Goal: Task Accomplishment & Management: Use online tool/utility

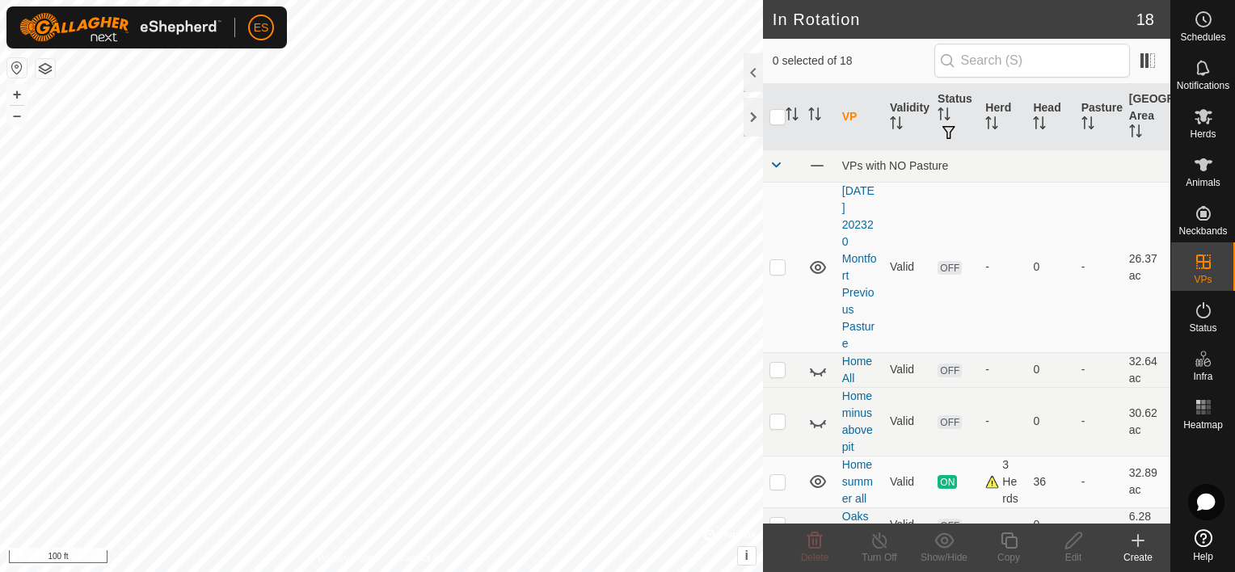
checkbox input "true"
click at [1072, 541] on icon at bounding box center [1073, 540] width 20 height 19
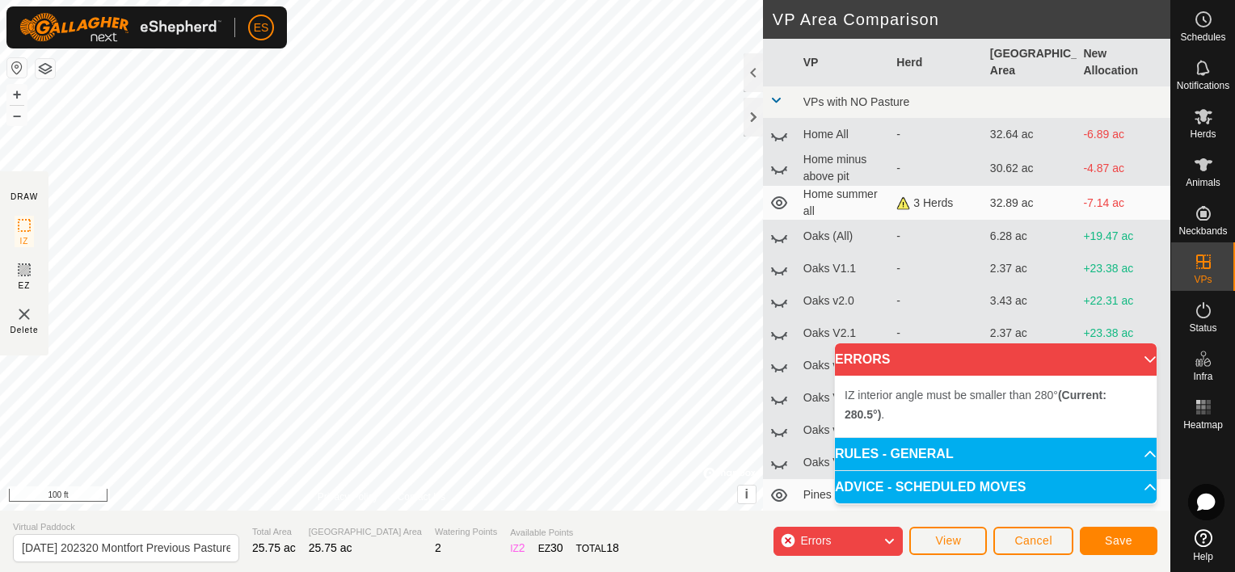
click at [374, 161] on div "IZ interior angle must be smaller than 280° (Current: 280.5°) . + – ⇧ i © Mapbo…" at bounding box center [381, 255] width 763 height 511
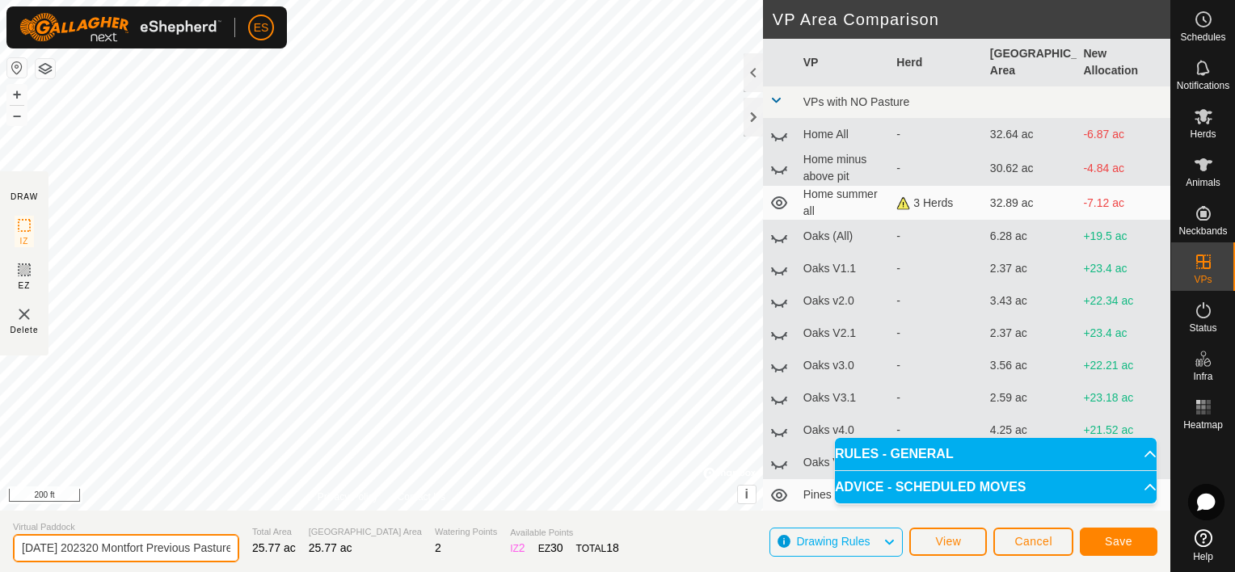
drag, startPoint x: 120, startPoint y: 547, endPoint x: 16, endPoint y: 539, distance: 104.6
click at [16, 539] on input "[DATE] 202320 Montfort Previous Pasture" at bounding box center [126, 548] width 226 height 28
drag, startPoint x: 183, startPoint y: 546, endPoint x: 97, endPoint y: 560, distance: 86.8
click at [97, 560] on input "2025 Montfort Previous Pasture" at bounding box center [126, 548] width 226 height 28
type input "2025 Montfort All"
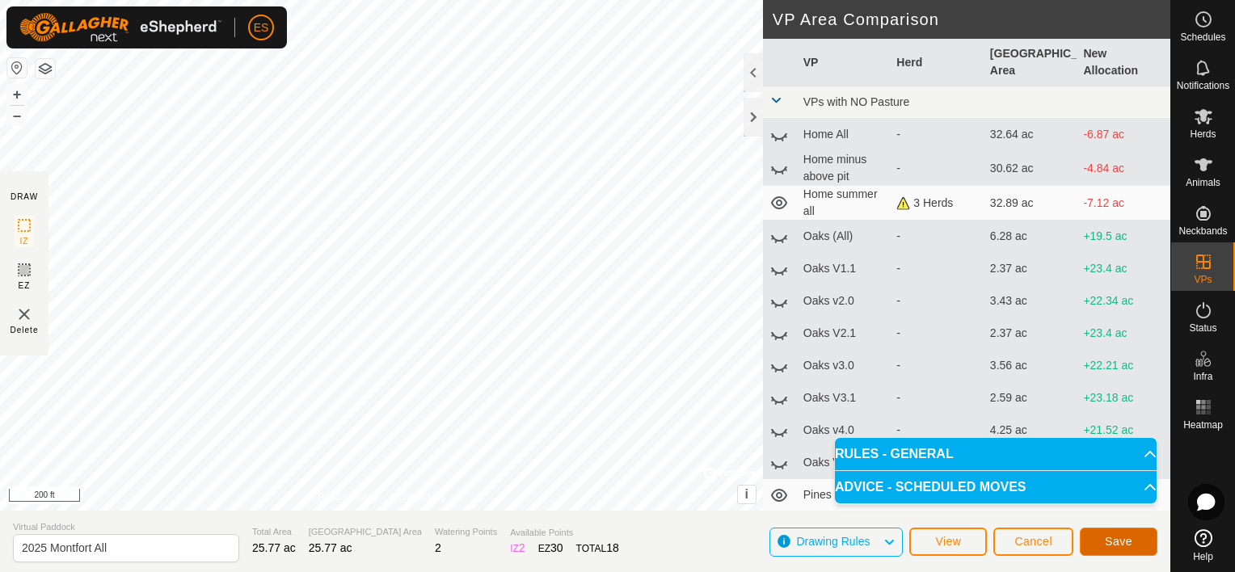
click at [1113, 544] on span "Save" at bounding box center [1118, 541] width 27 height 13
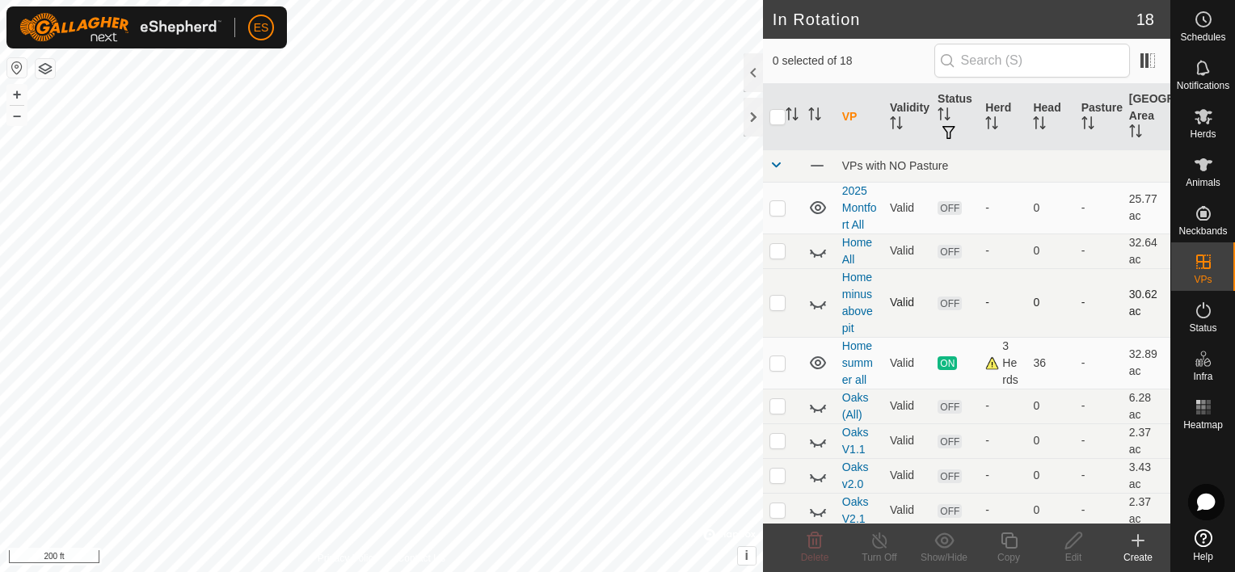
checkbox input "true"
click at [1011, 541] on icon at bounding box center [1009, 540] width 20 height 19
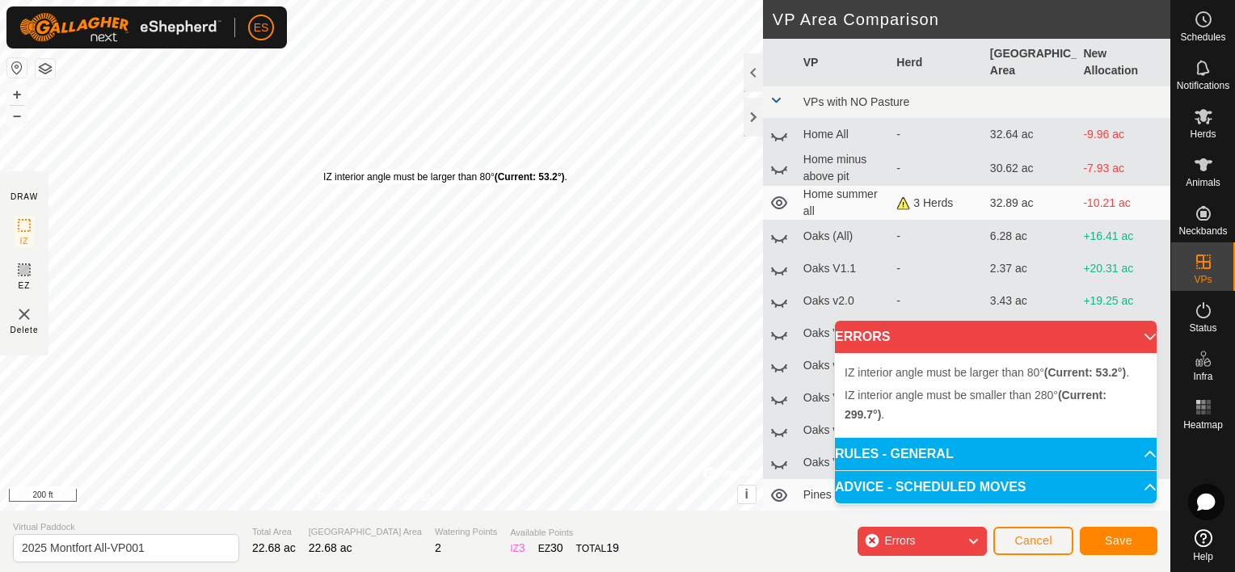
click at [323, 170] on div "IZ interior angle must be larger than 80° (Current: 53.2°) ." at bounding box center [445, 177] width 244 height 15
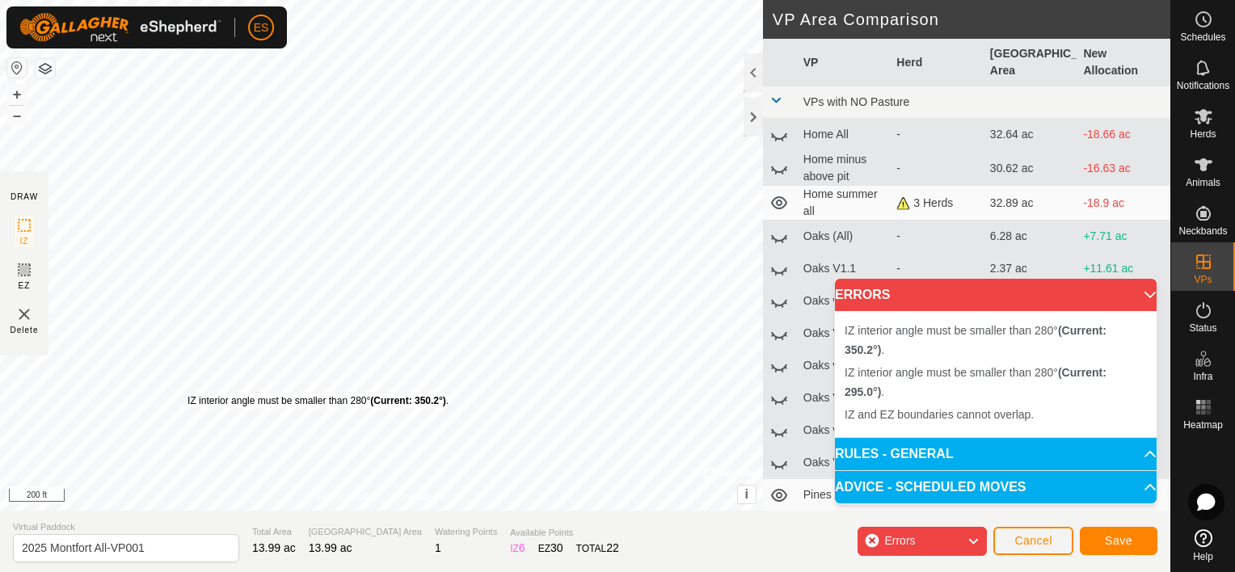
click at [187, 394] on div "IZ interior angle must be smaller than 280° (Current: 350.2°) ." at bounding box center [317, 401] width 261 height 15
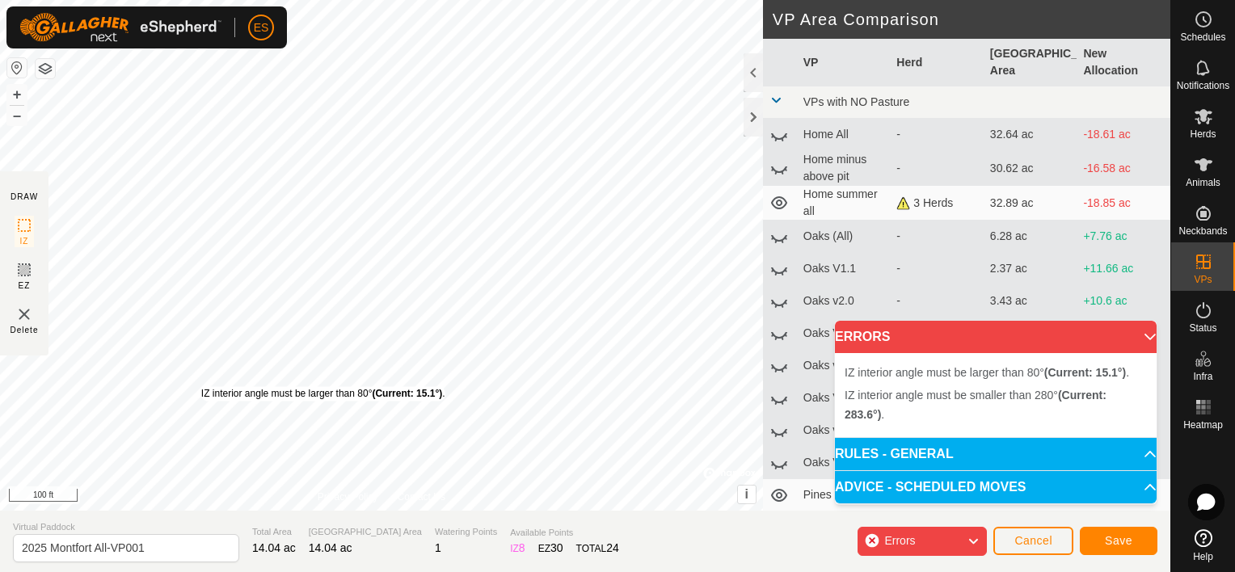
click at [201, 386] on div "IZ interior angle must be larger than 80° (Current: 15.1°) ." at bounding box center [323, 393] width 244 height 15
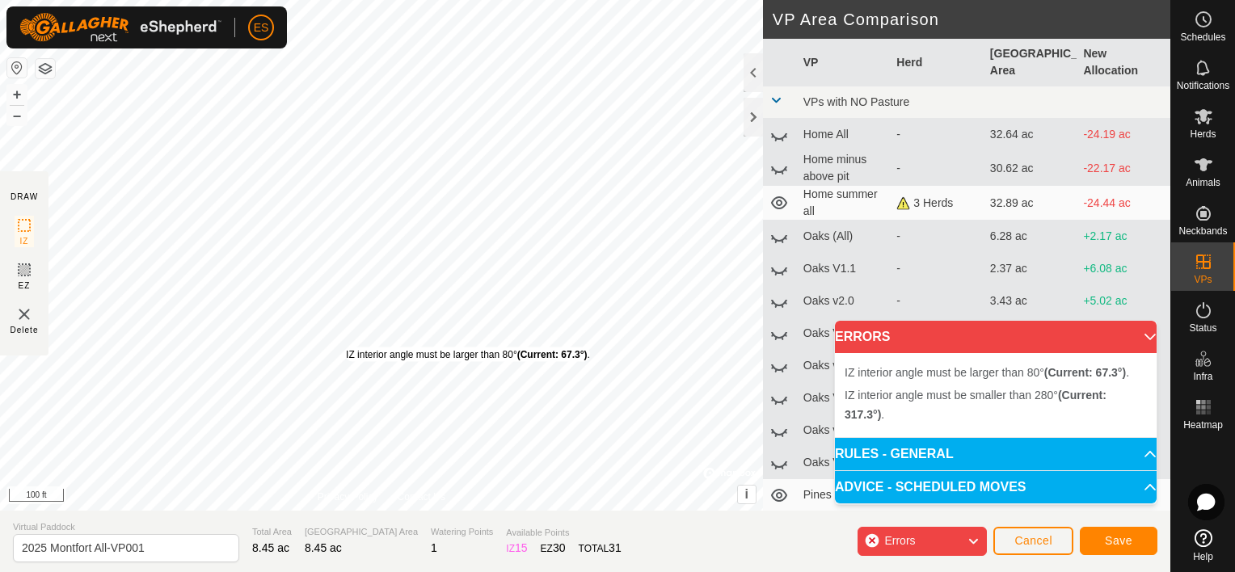
click at [347, 347] on div "IZ interior angle must be larger than 80° (Current: 67.3°) . + – ⇧ i © Mapbox ,…" at bounding box center [381, 255] width 763 height 511
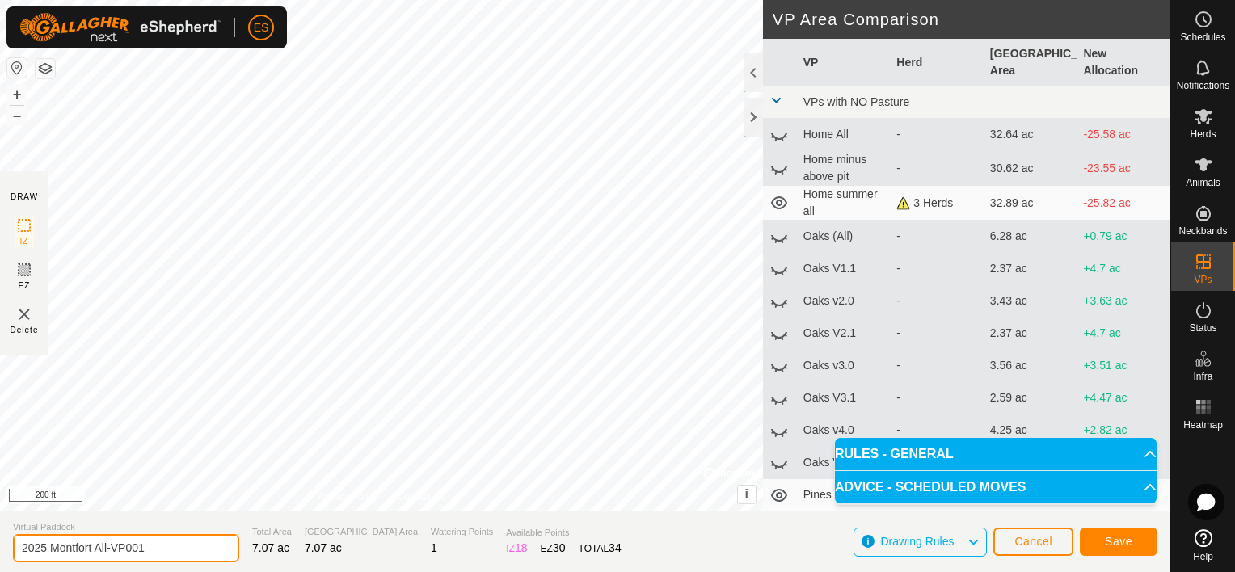
drag, startPoint x: 153, startPoint y: 548, endPoint x: 99, endPoint y: 546, distance: 53.4
click at [99, 546] on input "2025 Montfort All-VP001" at bounding box center [126, 548] width 226 height 28
type input "2025 Montfort 1.0"
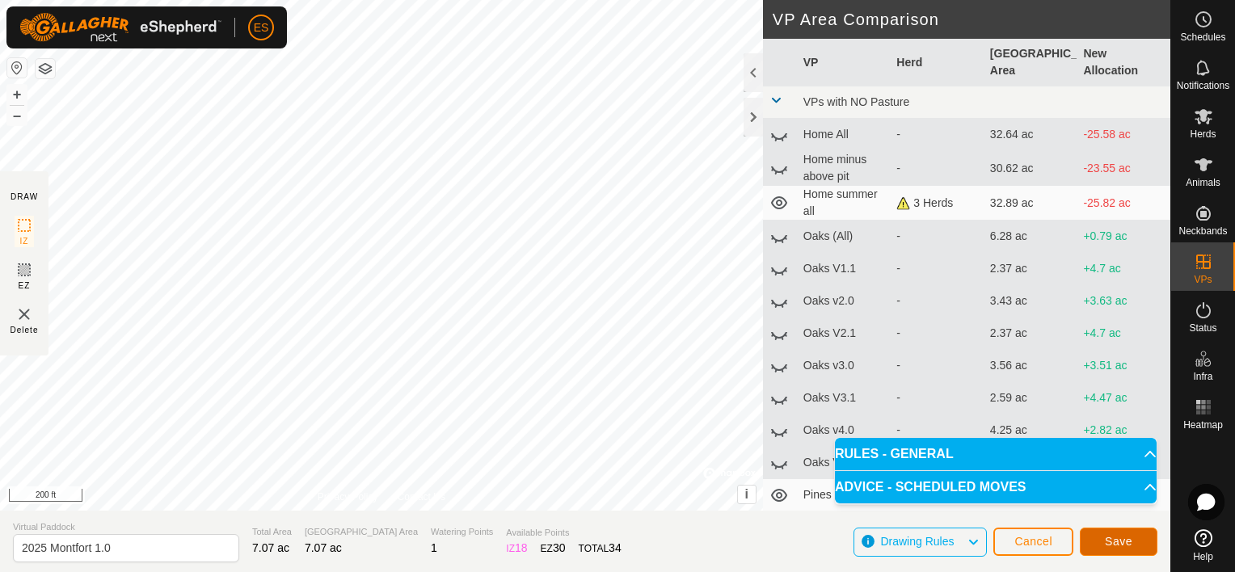
click at [1114, 540] on span "Save" at bounding box center [1118, 541] width 27 height 13
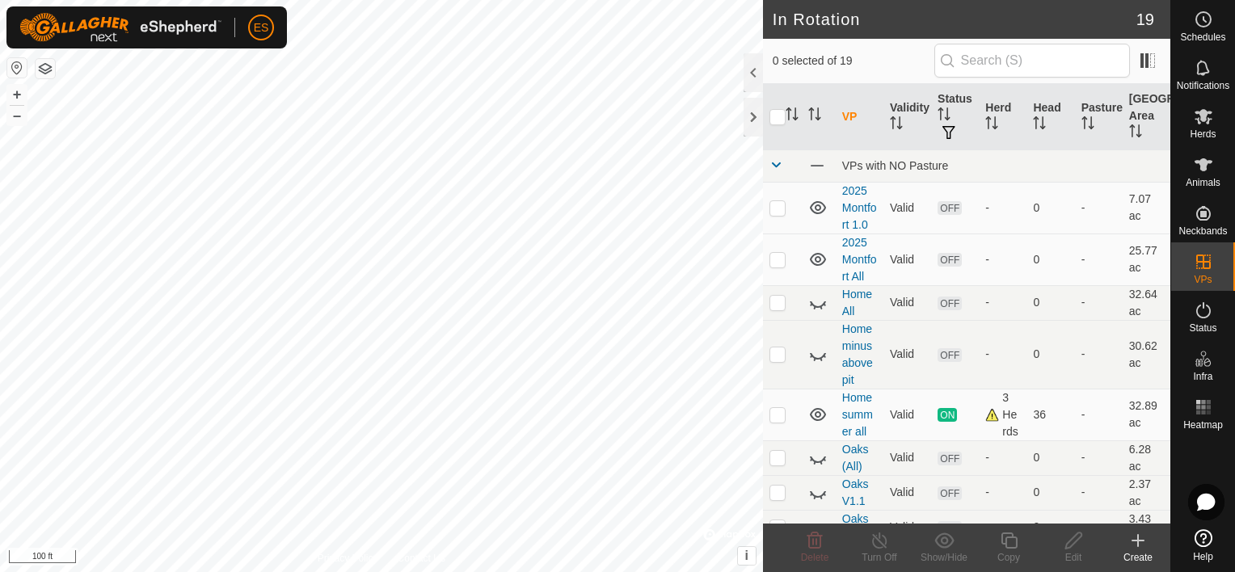
checkbox input "true"
click at [1015, 548] on icon at bounding box center [1008, 541] width 16 height 16
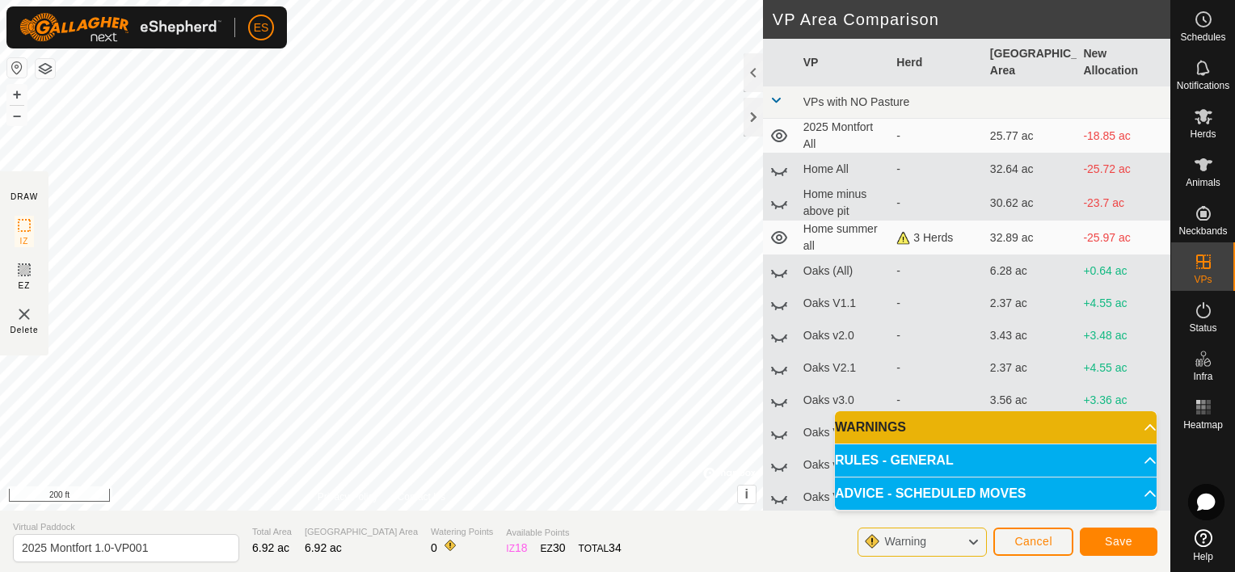
click at [896, 428] on p-accordion-header "WARNINGS" at bounding box center [996, 427] width 322 height 32
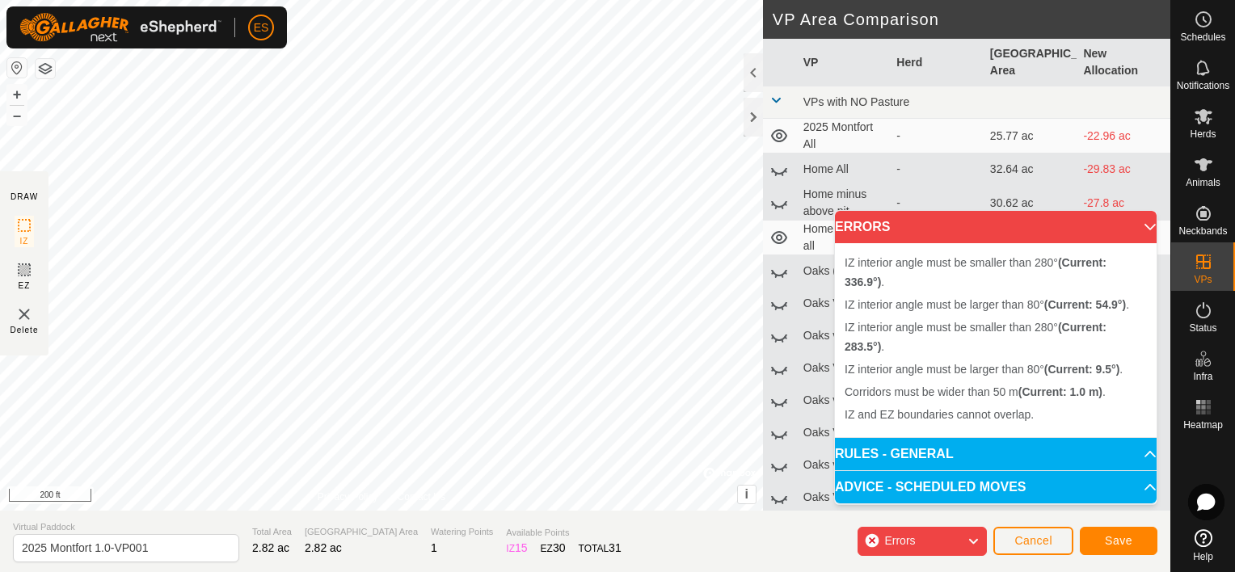
click at [350, 253] on div "IZ interior angle must be larger than 80° (Current: 9.5°) . + – ⇧ i © Mapbox , …" at bounding box center [381, 255] width 763 height 511
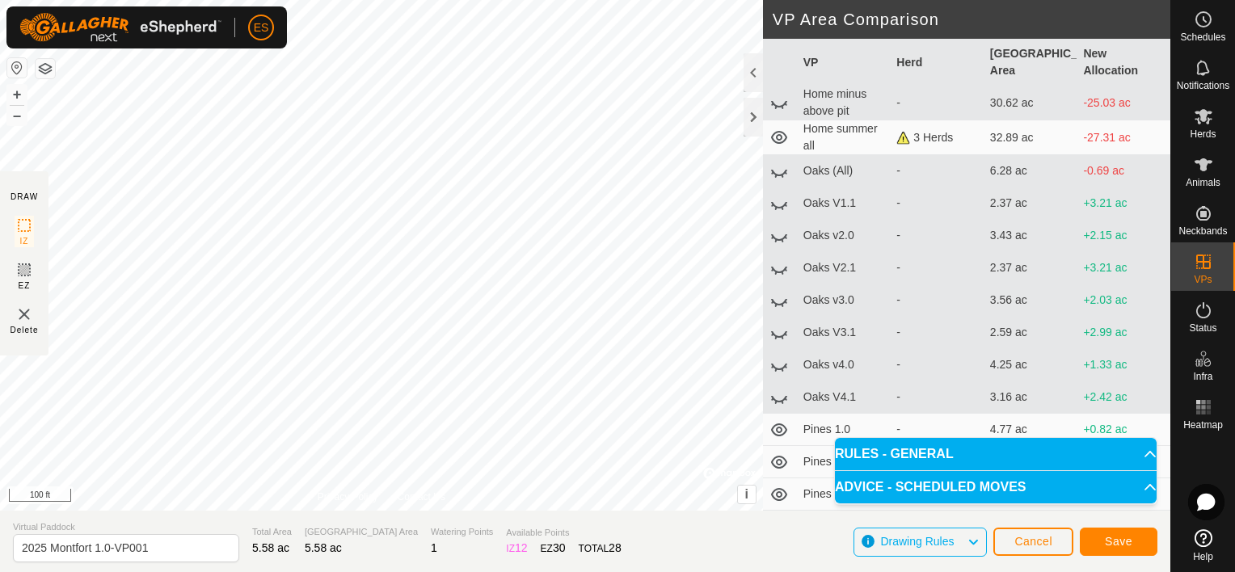
scroll to position [142, 0]
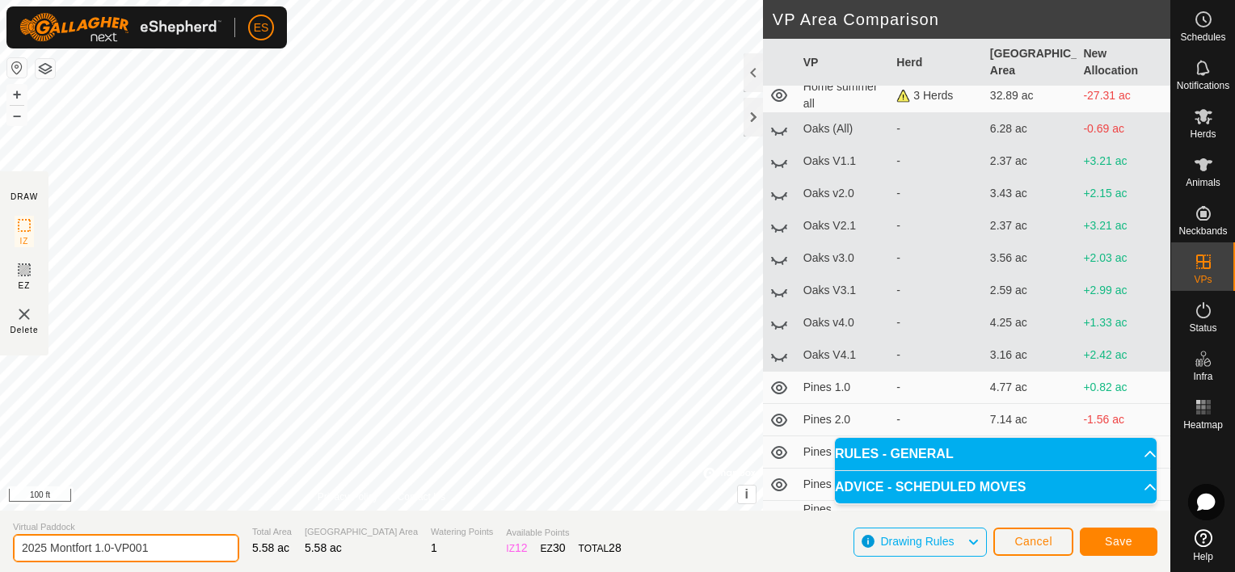
drag, startPoint x: 151, startPoint y: 546, endPoint x: 99, endPoint y: 541, distance: 52.0
click at [99, 541] on input "2025 Montfort 1.0-VP001" at bounding box center [126, 548] width 226 height 28
type input "2025 Montfort 2.1"
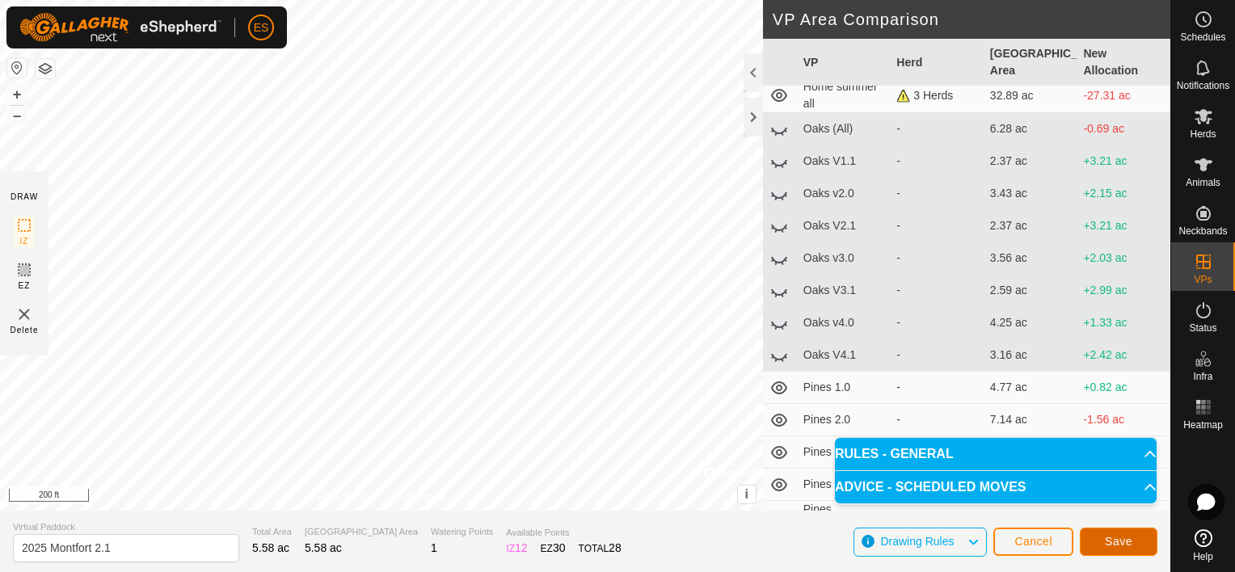
click at [1122, 542] on span "Save" at bounding box center [1118, 541] width 27 height 13
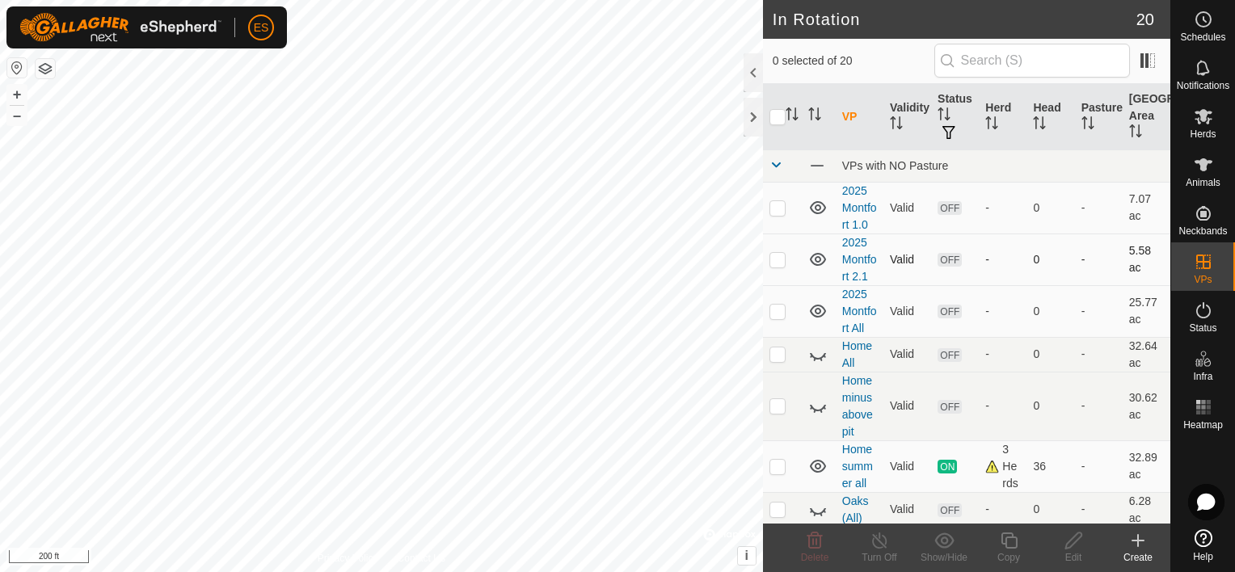
checkbox input "true"
click at [781, 259] on p-checkbox at bounding box center [777, 259] width 16 height 13
checkbox input "false"
click at [776, 207] on p-checkbox at bounding box center [777, 207] width 16 height 13
checkbox input "true"
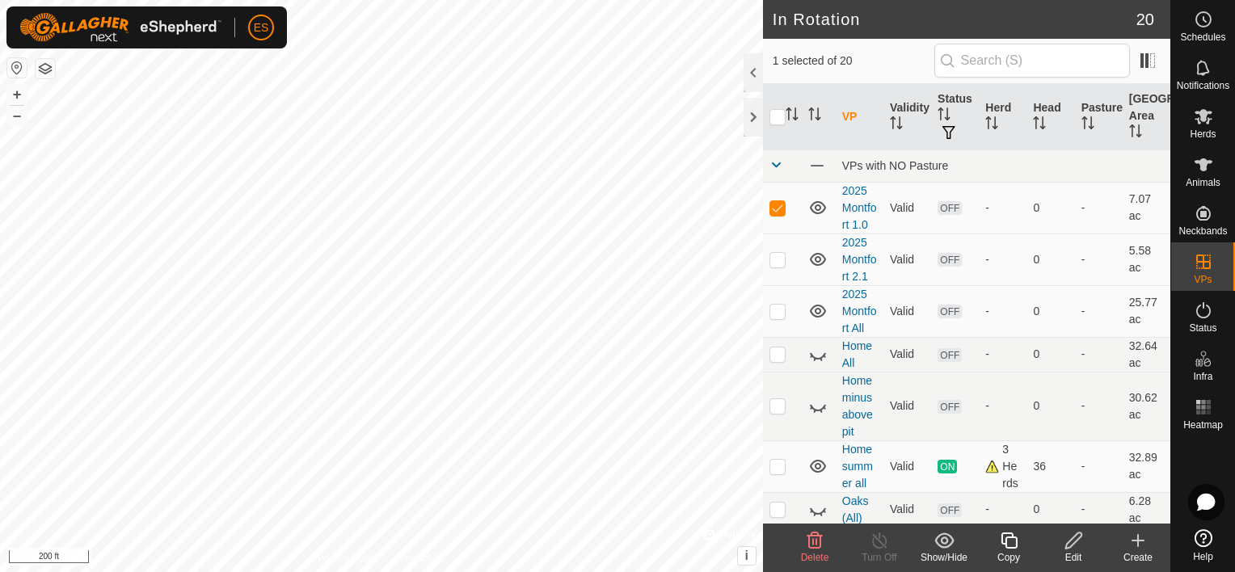
click at [1009, 541] on icon at bounding box center [1009, 540] width 20 height 19
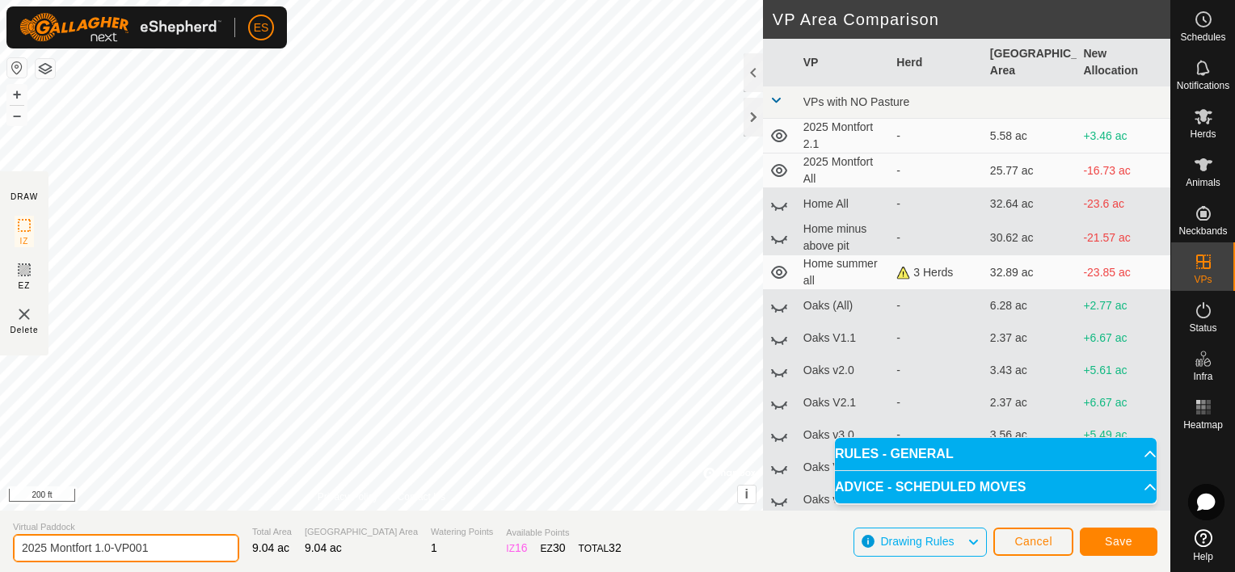
drag, startPoint x: 149, startPoint y: 547, endPoint x: 99, endPoint y: 550, distance: 49.4
click at [99, 550] on input "2025 Montfort 1.0-VP001" at bounding box center [126, 548] width 226 height 28
type input "2025 Montfort 2.0"
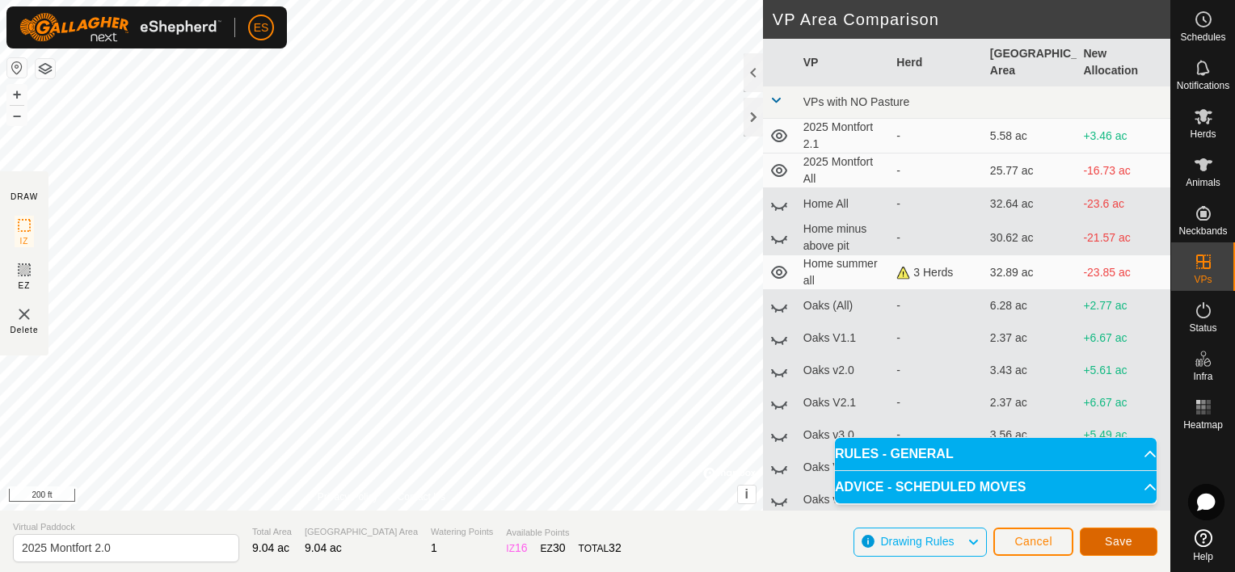
click at [1141, 540] on button "Save" at bounding box center [1119, 542] width 78 height 28
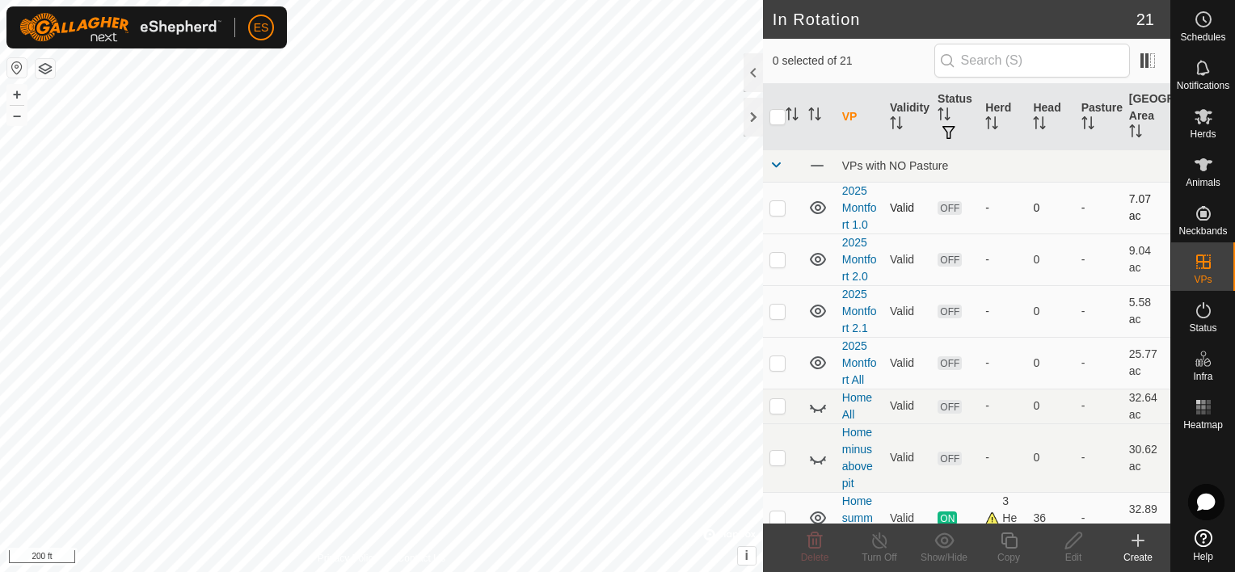
click at [779, 207] on p-checkbox at bounding box center [777, 207] width 16 height 13
click at [778, 204] on p-checkbox at bounding box center [777, 207] width 16 height 13
checkbox input "false"
click at [779, 256] on p-checkbox at bounding box center [777, 259] width 16 height 13
checkbox input "true"
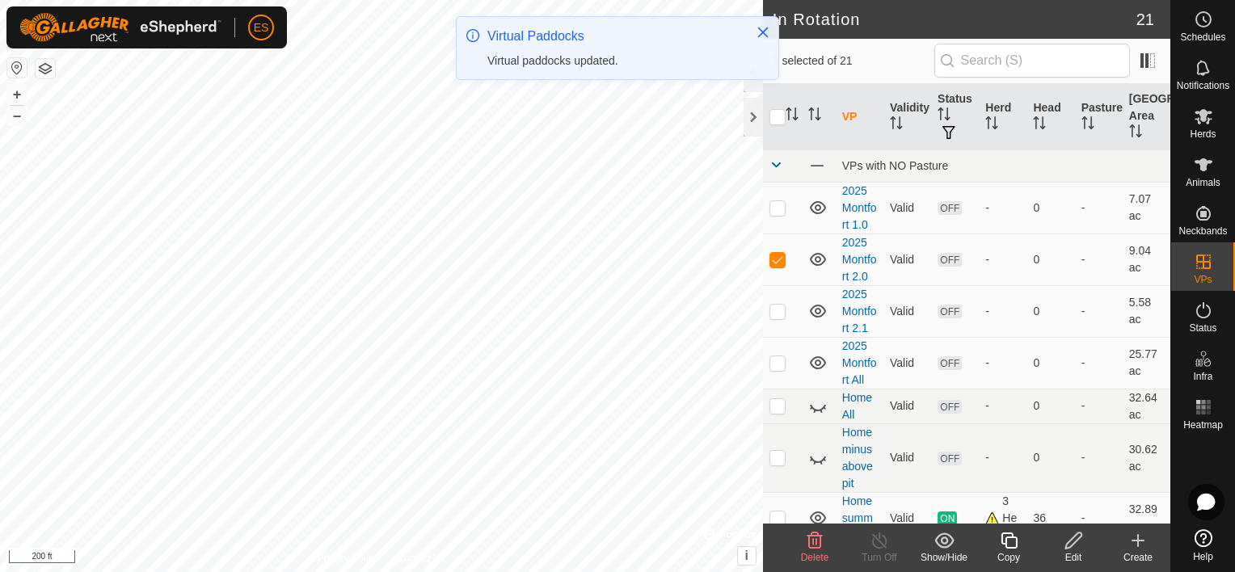
click at [776, 253] on p-checkbox at bounding box center [777, 259] width 16 height 13
checkbox input "false"
click at [776, 310] on p-checkbox at bounding box center [777, 311] width 16 height 13
checkbox input "true"
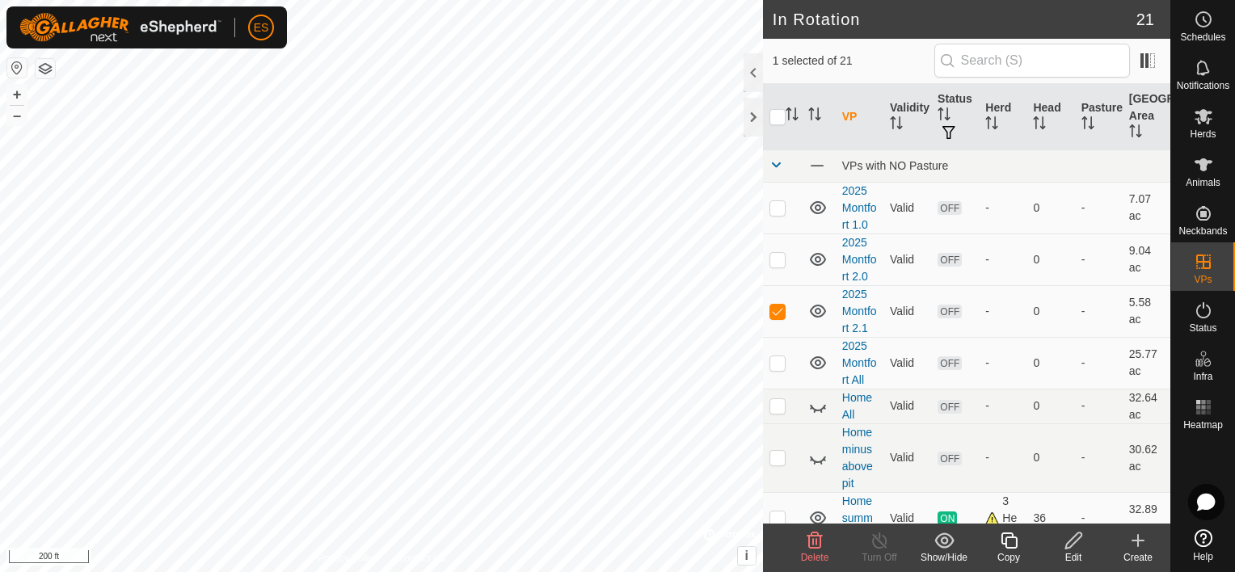
click at [1009, 541] on icon at bounding box center [1009, 540] width 20 height 19
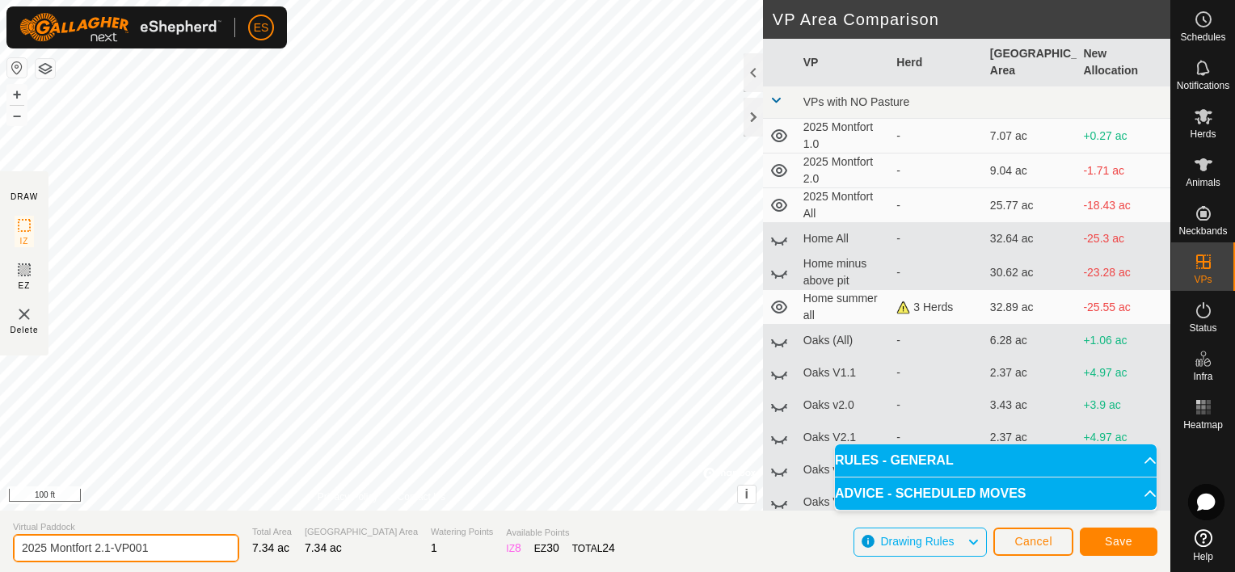
drag, startPoint x: 145, startPoint y: 550, endPoint x: 99, endPoint y: 552, distance: 46.1
click at [99, 552] on input "2025 Montfort 2.1-VP001" at bounding box center [126, 548] width 226 height 28
type input "2025 Montfort 3.0"
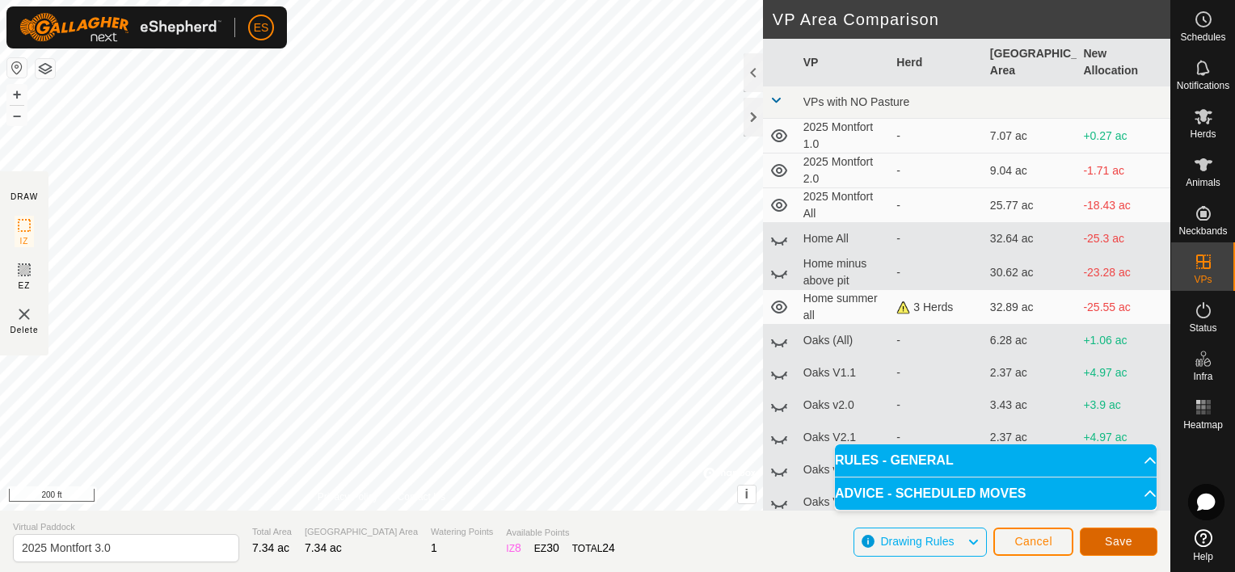
click at [1113, 537] on span "Save" at bounding box center [1118, 541] width 27 height 13
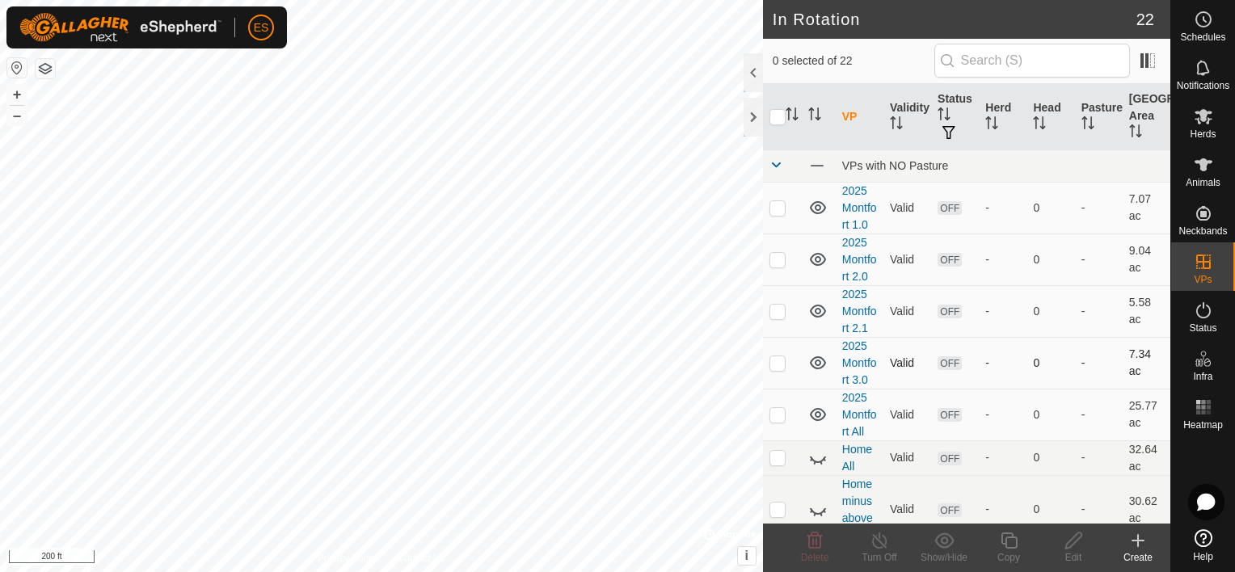
click at [781, 362] on p-checkbox at bounding box center [777, 362] width 16 height 13
checkbox input "true"
click at [1009, 549] on icon at bounding box center [1009, 540] width 20 height 19
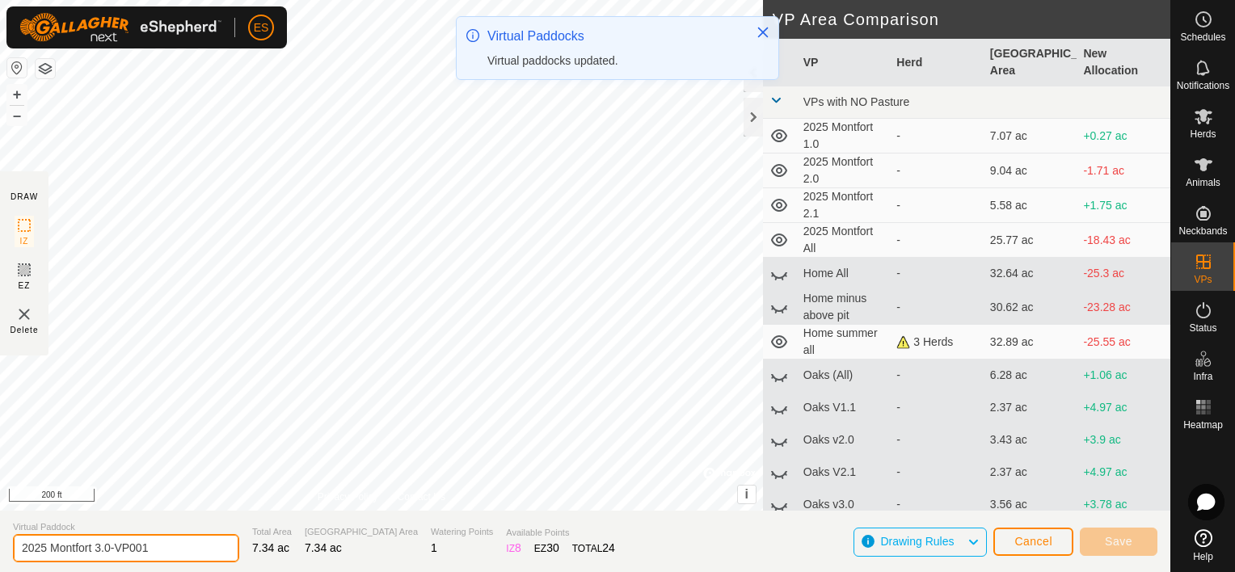
drag, startPoint x: 153, startPoint y: 547, endPoint x: 106, endPoint y: 551, distance: 47.0
click at [106, 551] on input "2025 Montfort 3.0-VP001" at bounding box center [126, 548] width 226 height 28
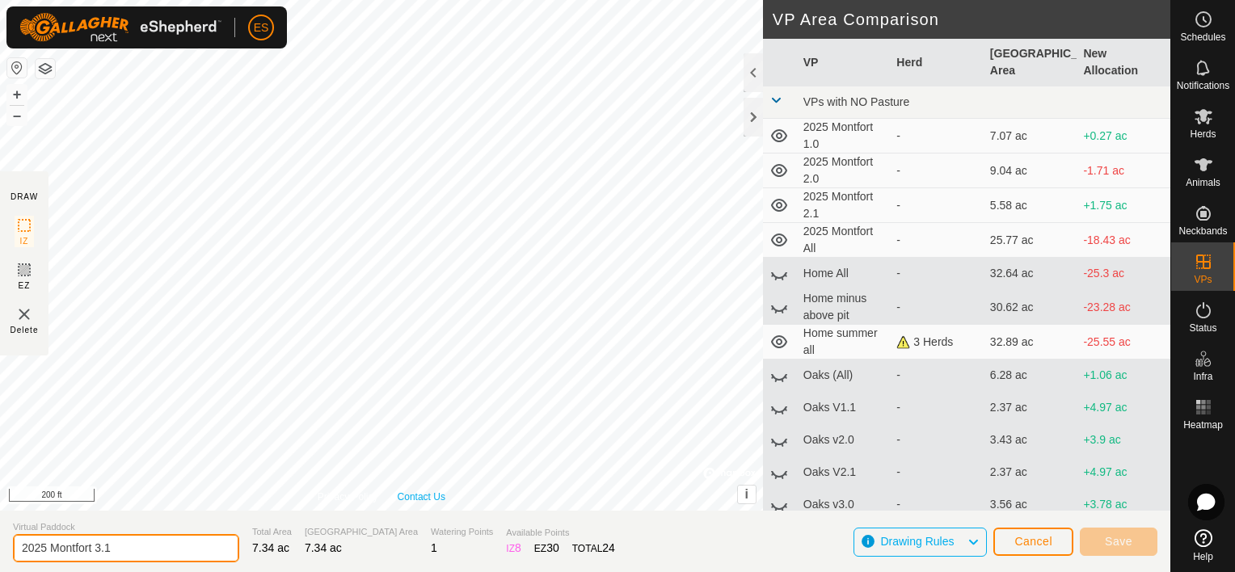
type input "2025 Montfort 3.1"
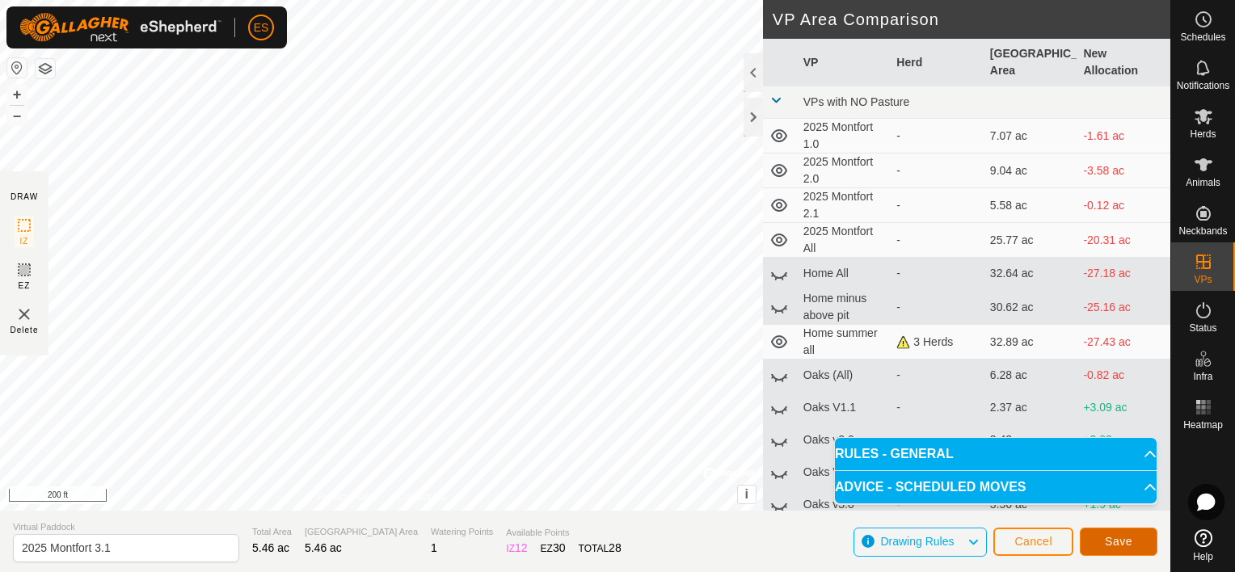
click at [1131, 537] on span "Save" at bounding box center [1118, 541] width 27 height 13
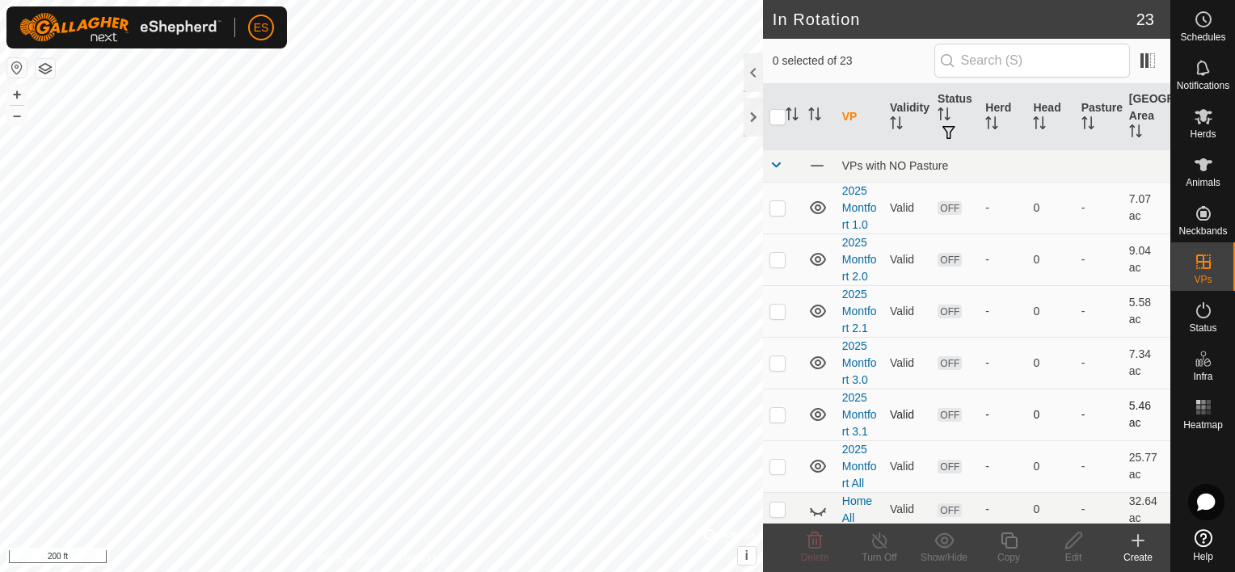
click at [782, 411] on p-checkbox at bounding box center [777, 414] width 16 height 13
checkbox input "true"
click at [1010, 550] on icon at bounding box center [1009, 540] width 20 height 19
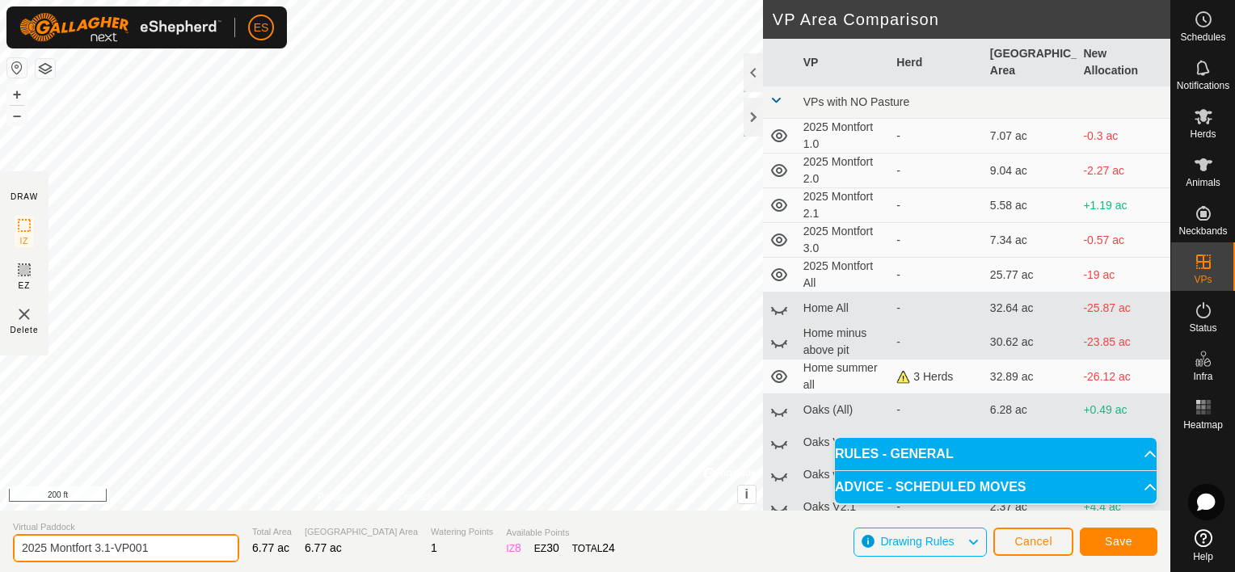
drag, startPoint x: 154, startPoint y: 548, endPoint x: 99, endPoint y: 554, distance: 55.3
click at [99, 554] on input "2025 Montfort 3.1-VP001" at bounding box center [126, 548] width 226 height 28
type input "2025 Montfort 4.0"
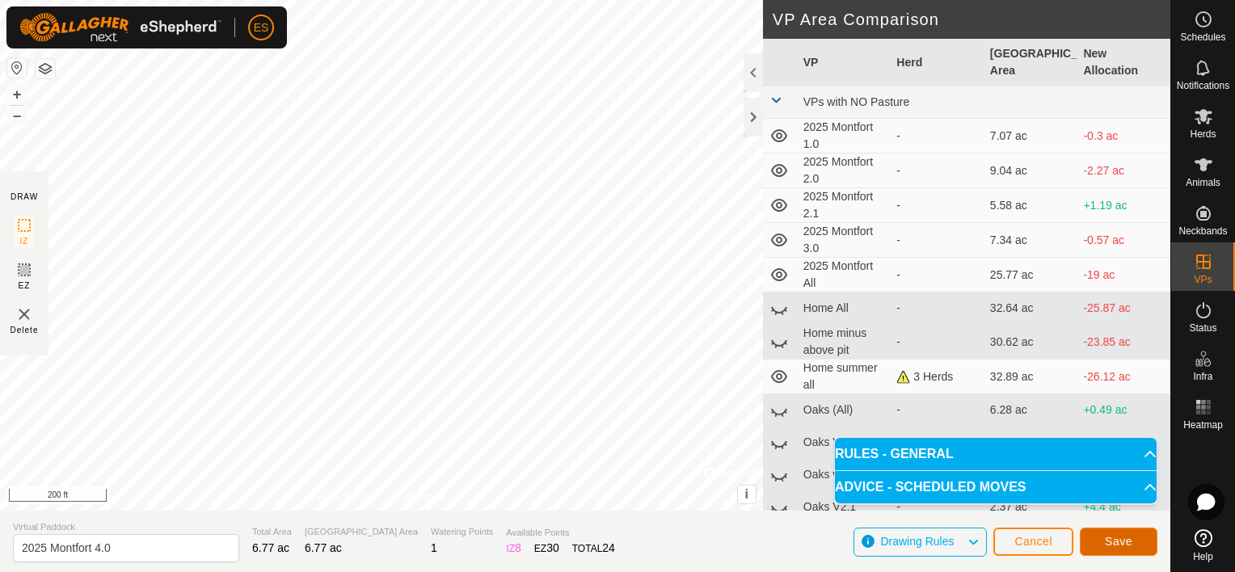
click at [1113, 536] on span "Save" at bounding box center [1118, 541] width 27 height 13
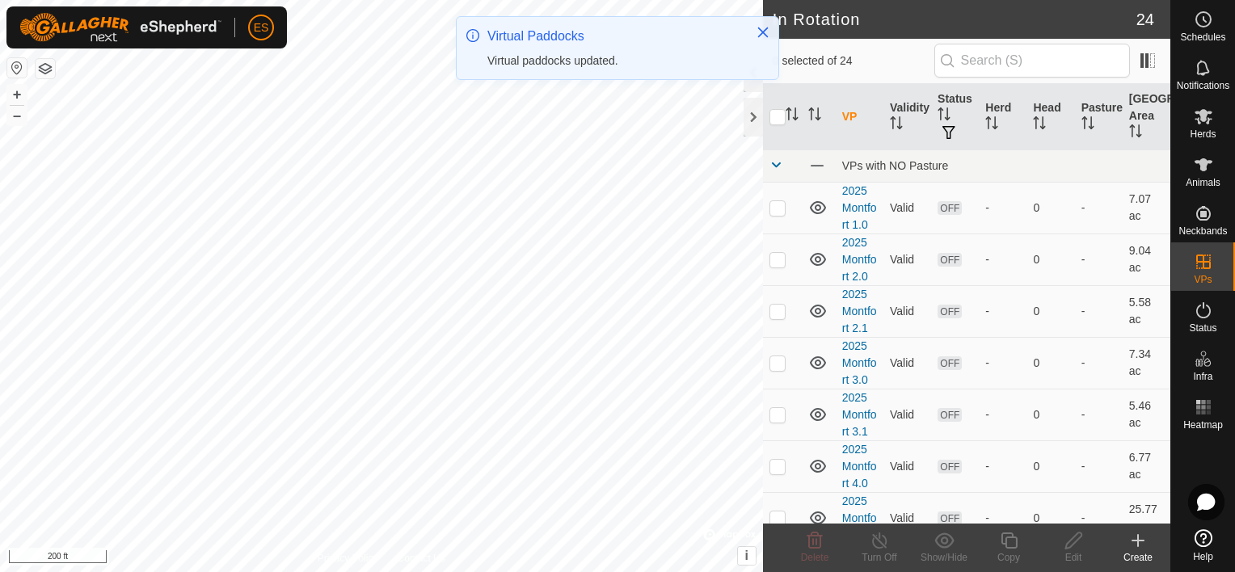
checkbox input "true"
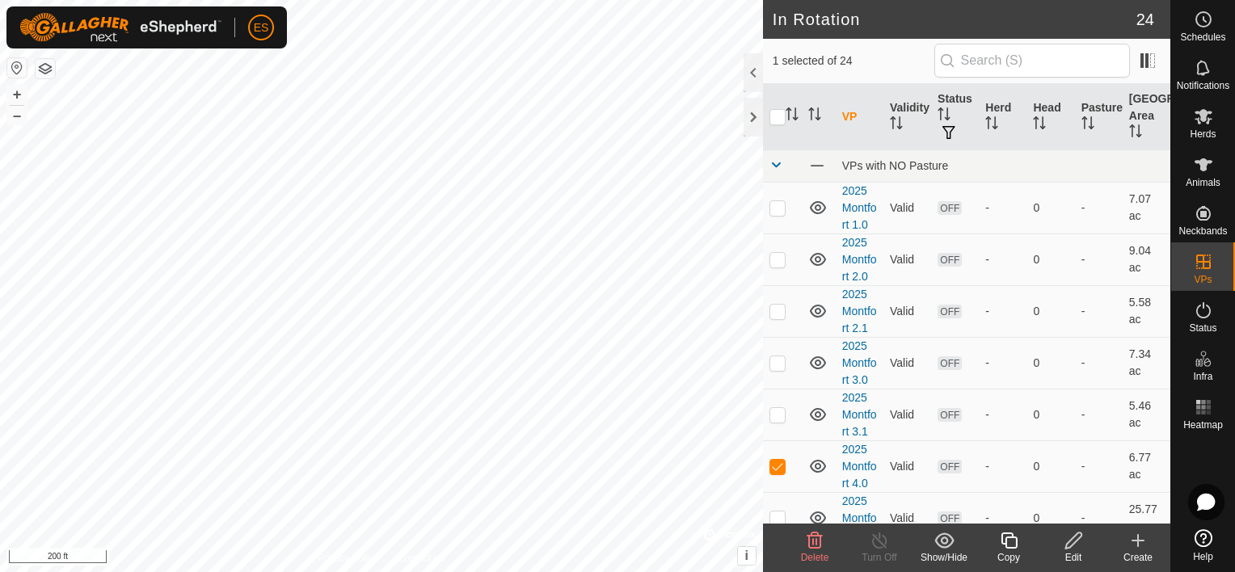
click at [1009, 544] on icon at bounding box center [1009, 540] width 20 height 19
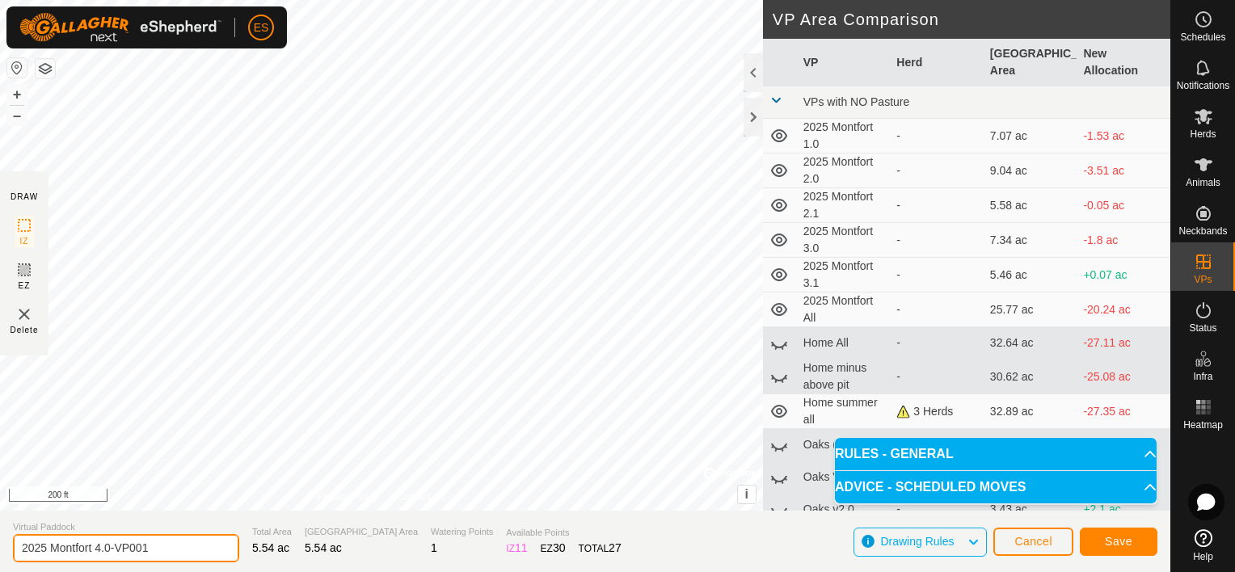
drag, startPoint x: 157, startPoint y: 544, endPoint x: 107, endPoint y: 549, distance: 49.5
click at [107, 549] on input "2025 Montfort 4.0-VP001" at bounding box center [126, 548] width 226 height 28
type input "2025 Montfort 4.1"
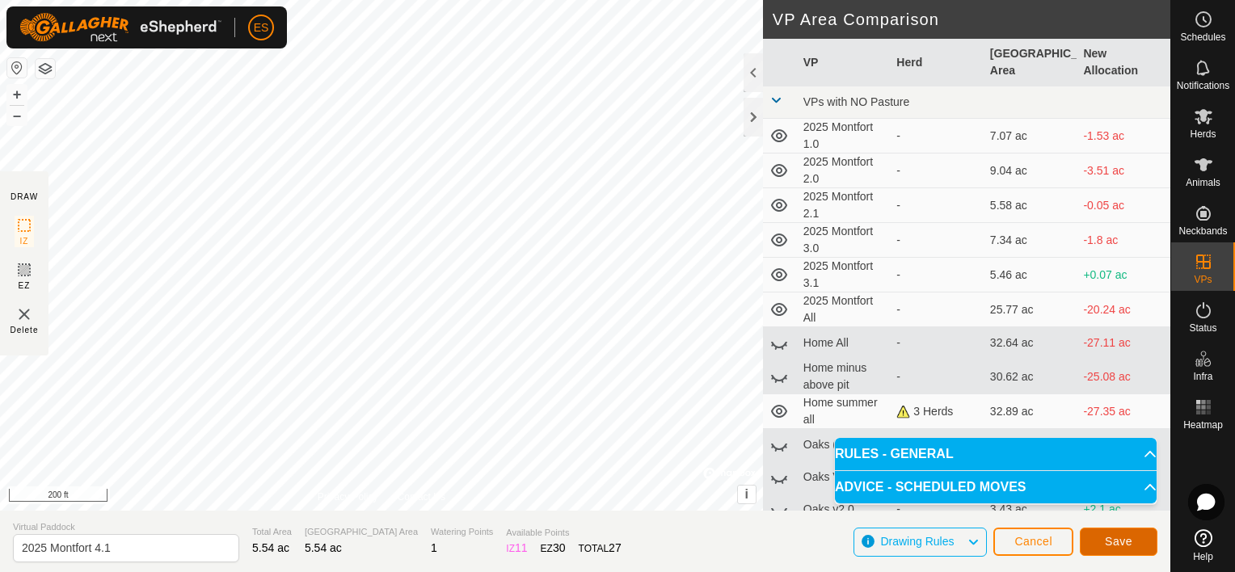
click at [1127, 545] on span "Save" at bounding box center [1118, 541] width 27 height 13
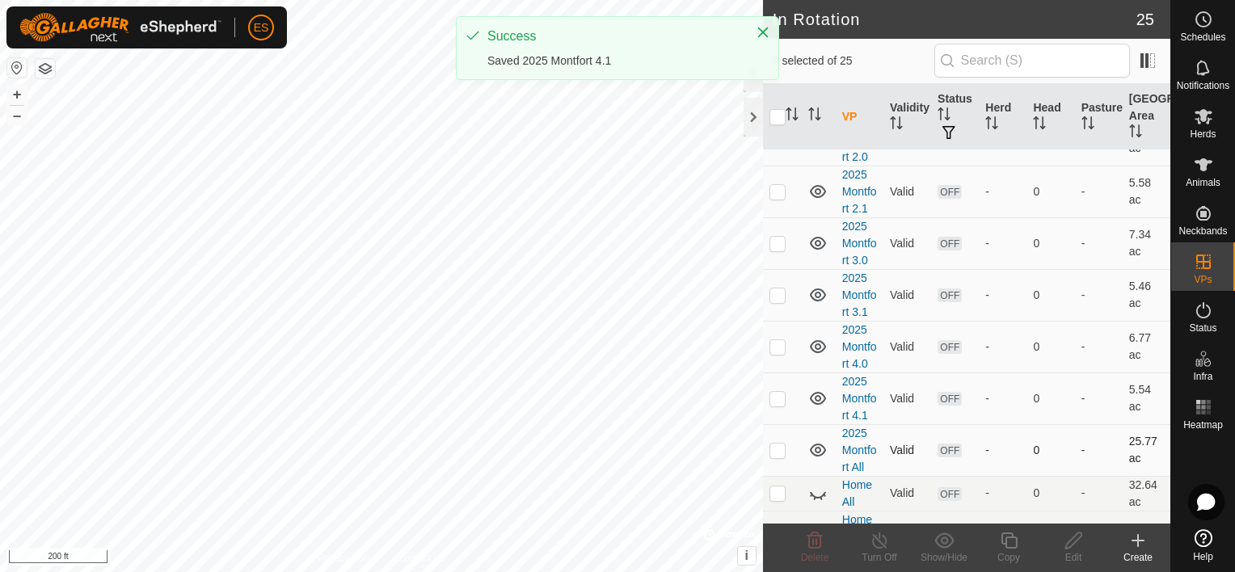
scroll to position [121, 0]
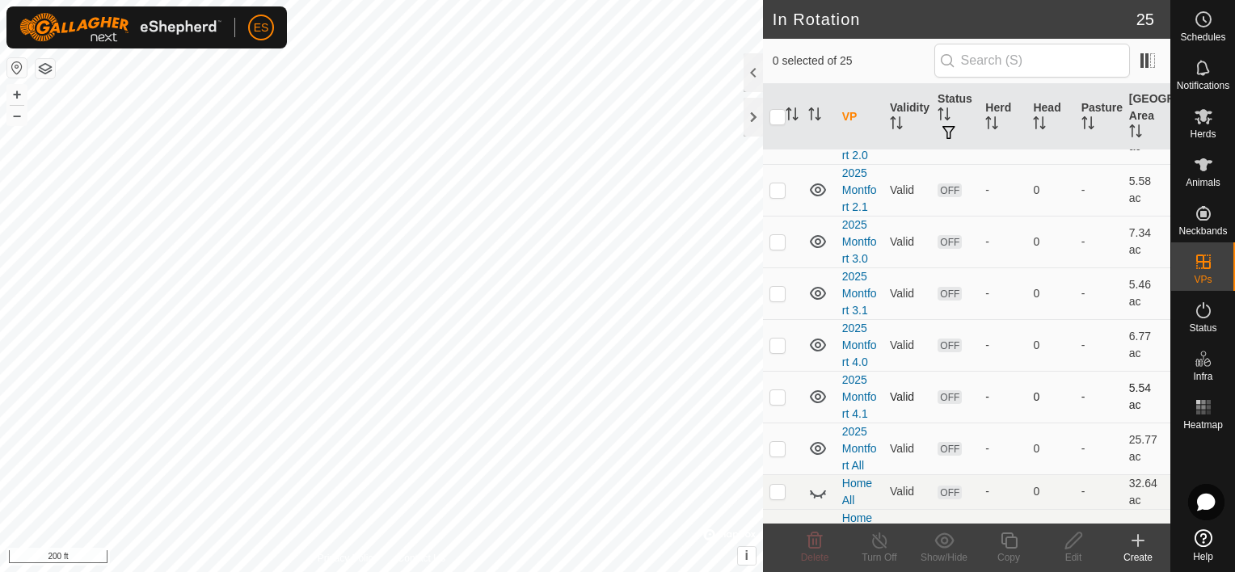
click at [779, 394] on p-checkbox at bounding box center [777, 396] width 16 height 13
checkbox input "true"
click at [1010, 538] on icon at bounding box center [1009, 540] width 20 height 19
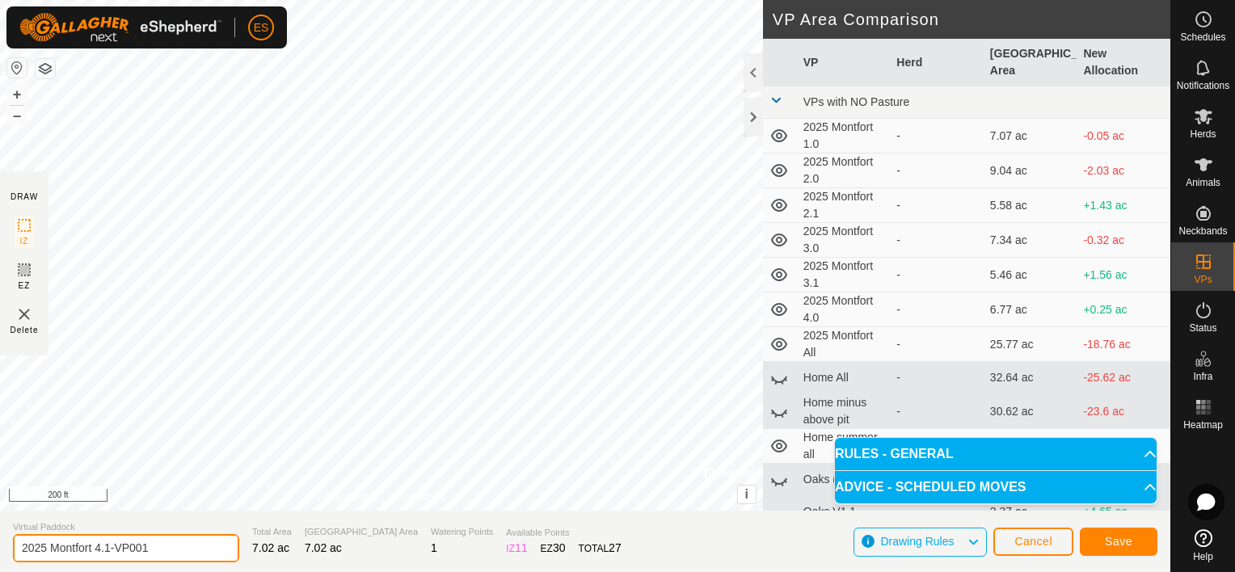
drag, startPoint x: 154, startPoint y: 549, endPoint x: 99, endPoint y: 556, distance: 54.6
click at [99, 556] on input "2025 Montfort 4.1-VP001" at bounding box center [126, 548] width 226 height 28
type input "2025 Montfort 5.1"
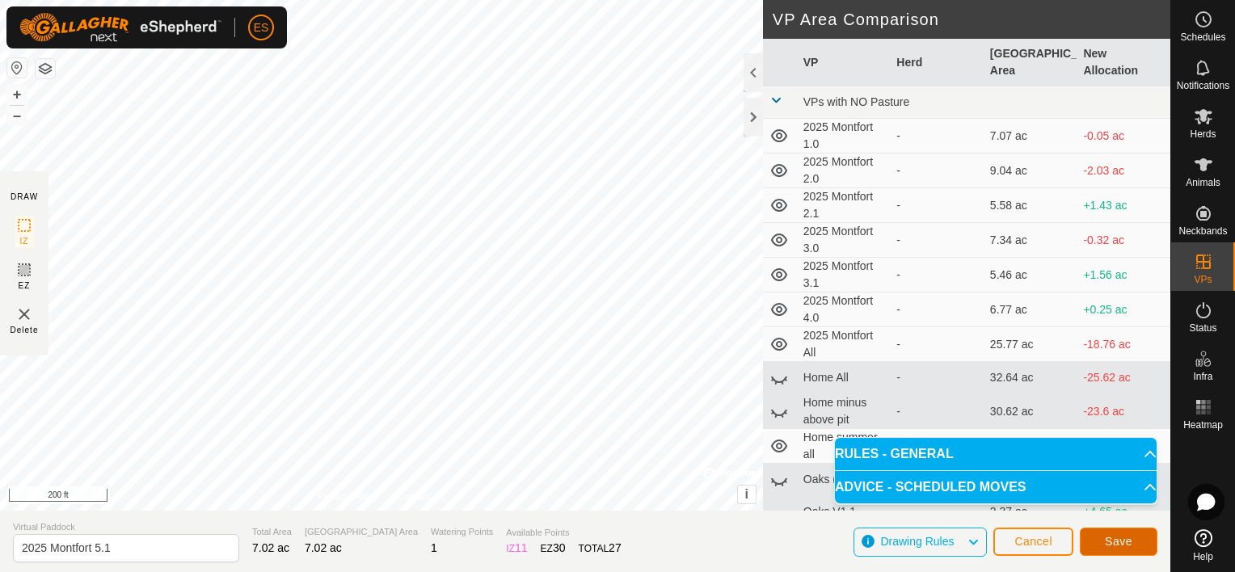
click at [1115, 538] on span "Save" at bounding box center [1118, 541] width 27 height 13
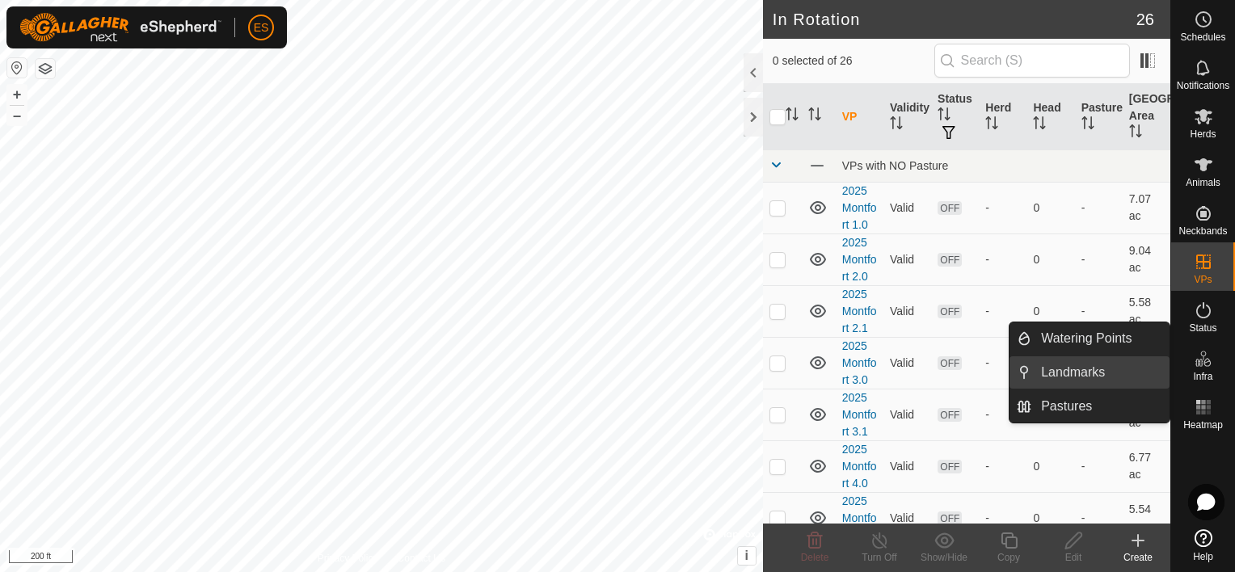
click at [1119, 370] on link "Landmarks" at bounding box center [1100, 372] width 138 height 32
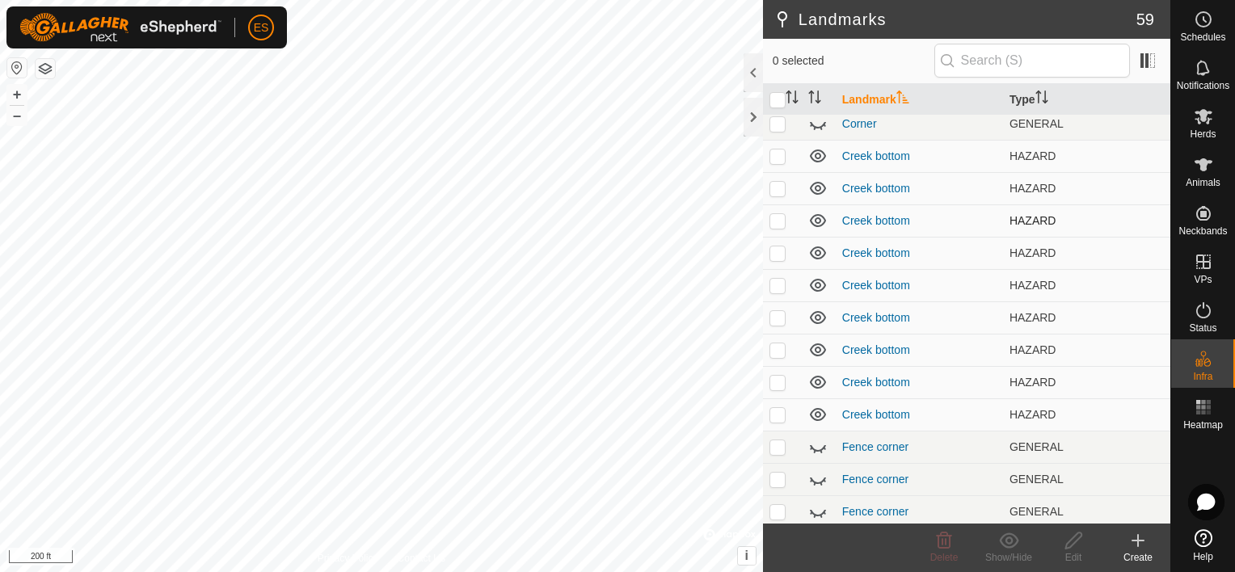
scroll to position [504, 0]
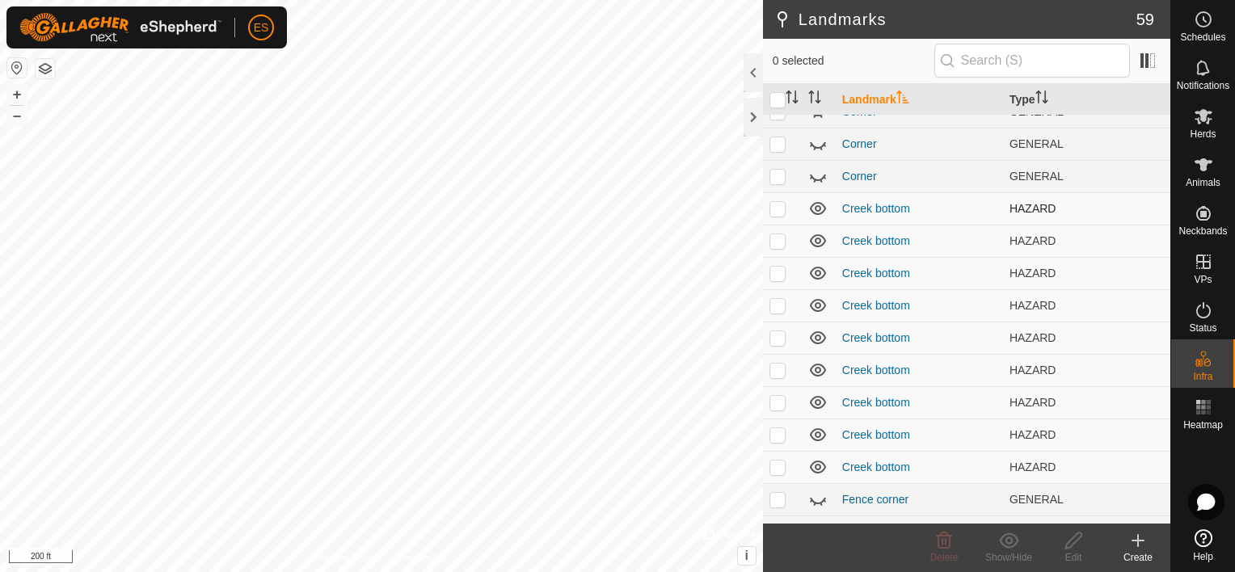
click at [817, 208] on icon at bounding box center [817, 208] width 19 height 19
click at [818, 236] on icon at bounding box center [817, 240] width 19 height 19
click at [819, 270] on icon at bounding box center [818, 273] width 16 height 13
click at [817, 308] on icon at bounding box center [817, 305] width 19 height 19
click at [817, 331] on icon at bounding box center [818, 337] width 16 height 13
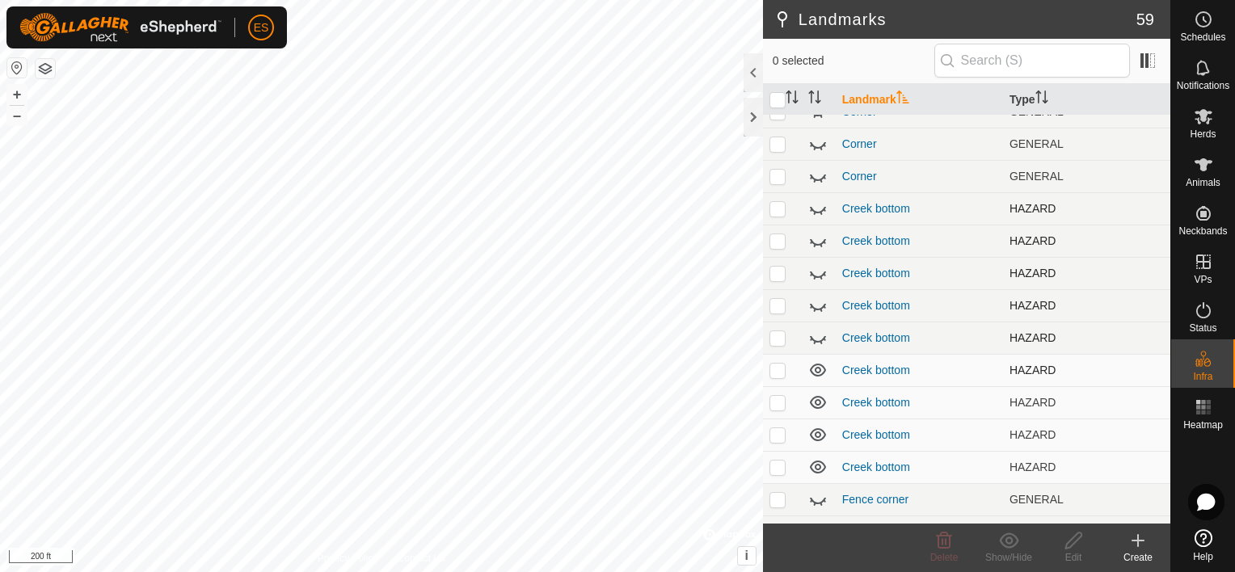
click at [817, 364] on icon at bounding box center [817, 369] width 19 height 19
click at [817, 403] on icon at bounding box center [818, 402] width 16 height 13
click at [821, 433] on icon at bounding box center [817, 434] width 19 height 19
click at [819, 469] on icon at bounding box center [817, 466] width 19 height 19
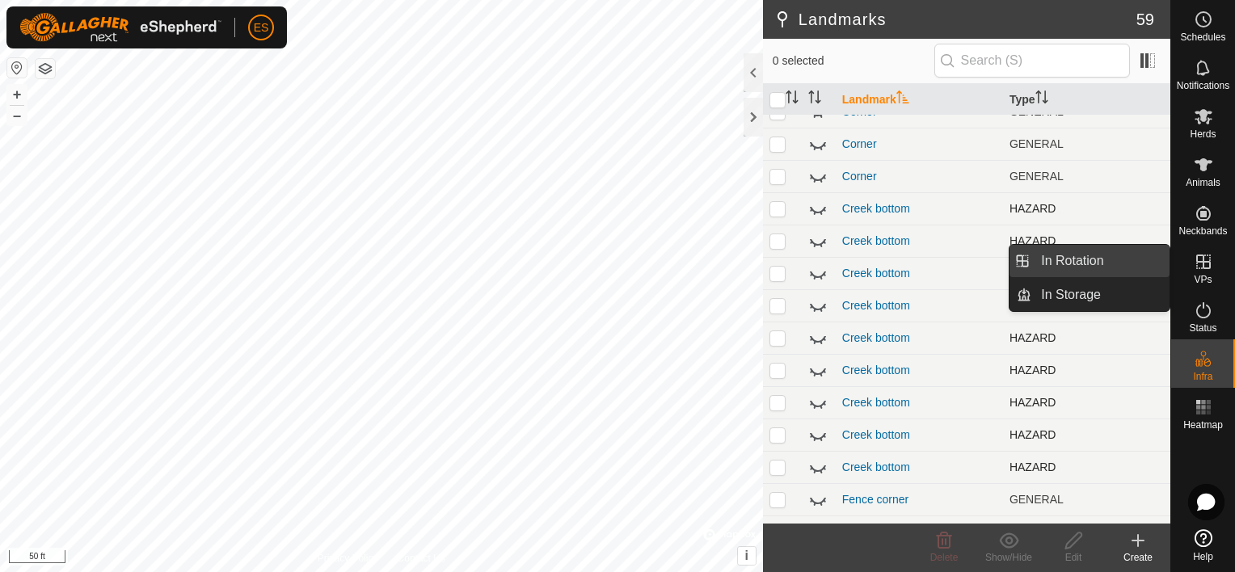
click at [1110, 262] on link "In Rotation" at bounding box center [1100, 261] width 138 height 32
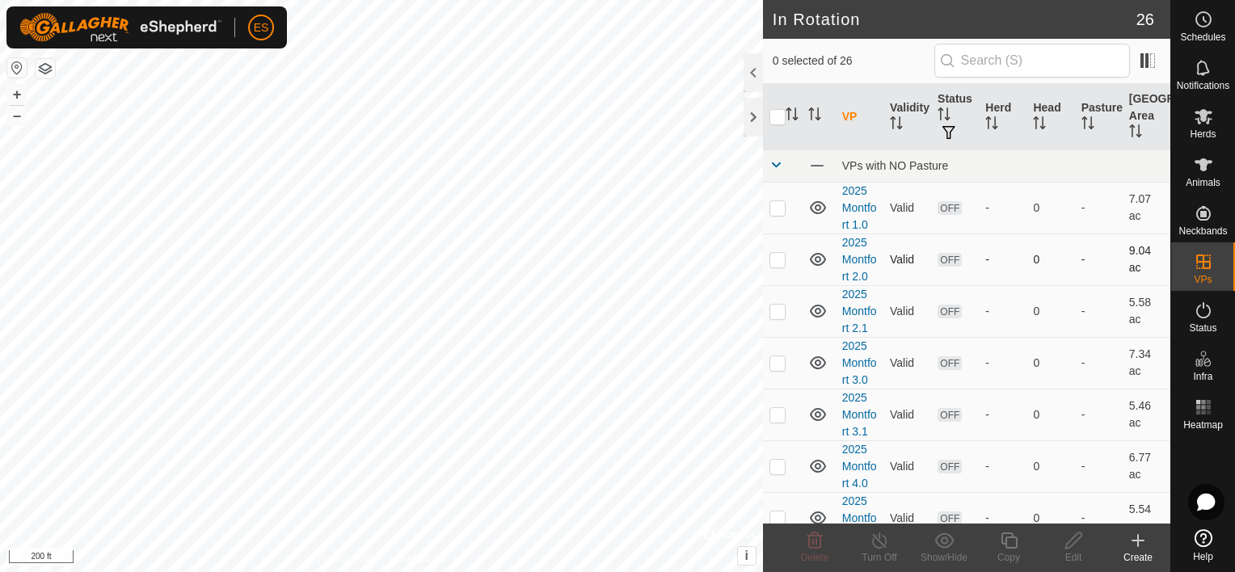
click at [773, 263] on p-checkbox at bounding box center [777, 259] width 16 height 13
click at [784, 262] on p-checkbox at bounding box center [777, 259] width 16 height 13
checkbox input "false"
click at [815, 260] on icon at bounding box center [818, 259] width 16 height 13
click at [818, 317] on icon at bounding box center [817, 310] width 19 height 19
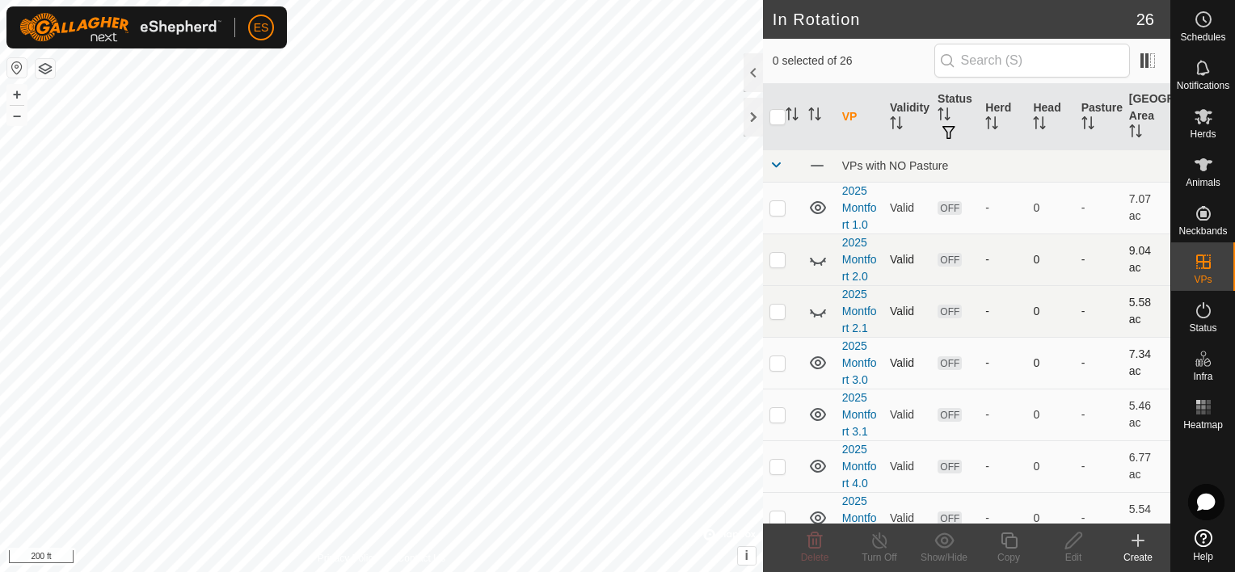
click at [819, 358] on icon at bounding box center [817, 362] width 19 height 19
click at [818, 405] on icon at bounding box center [817, 414] width 19 height 19
click at [819, 458] on icon at bounding box center [817, 466] width 19 height 19
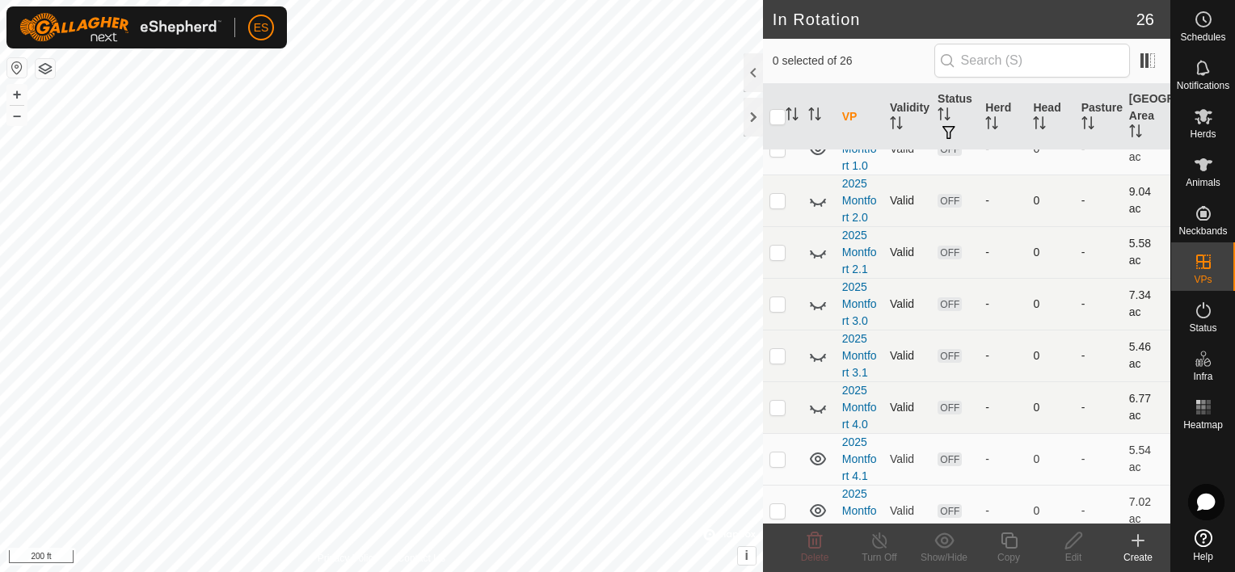
scroll to position [81, 0]
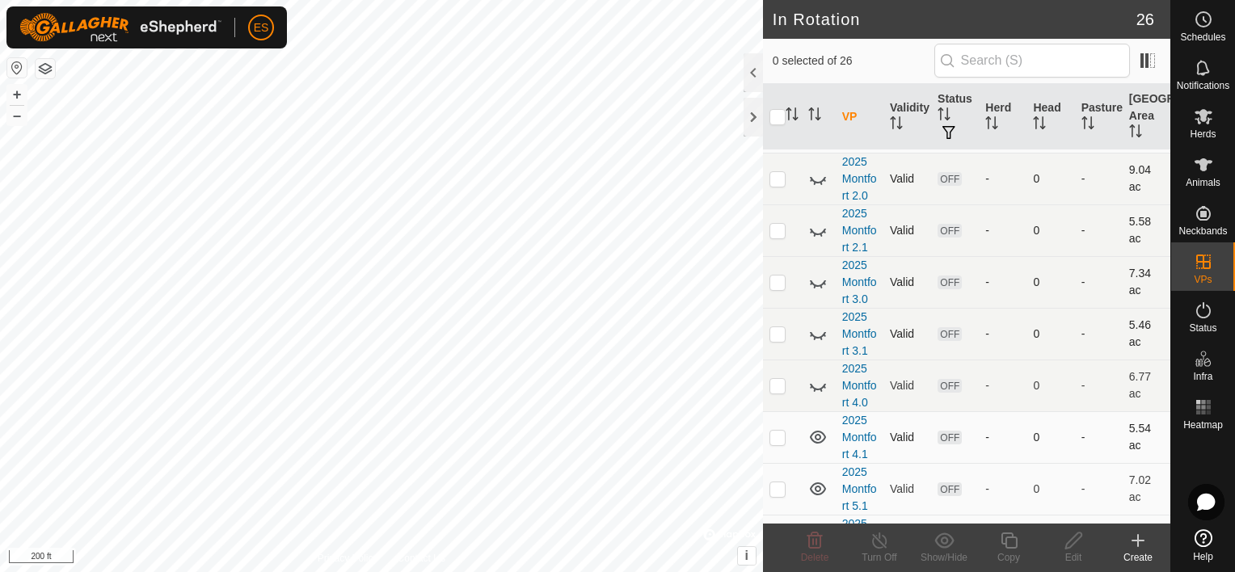
click at [813, 434] on icon at bounding box center [817, 436] width 19 height 19
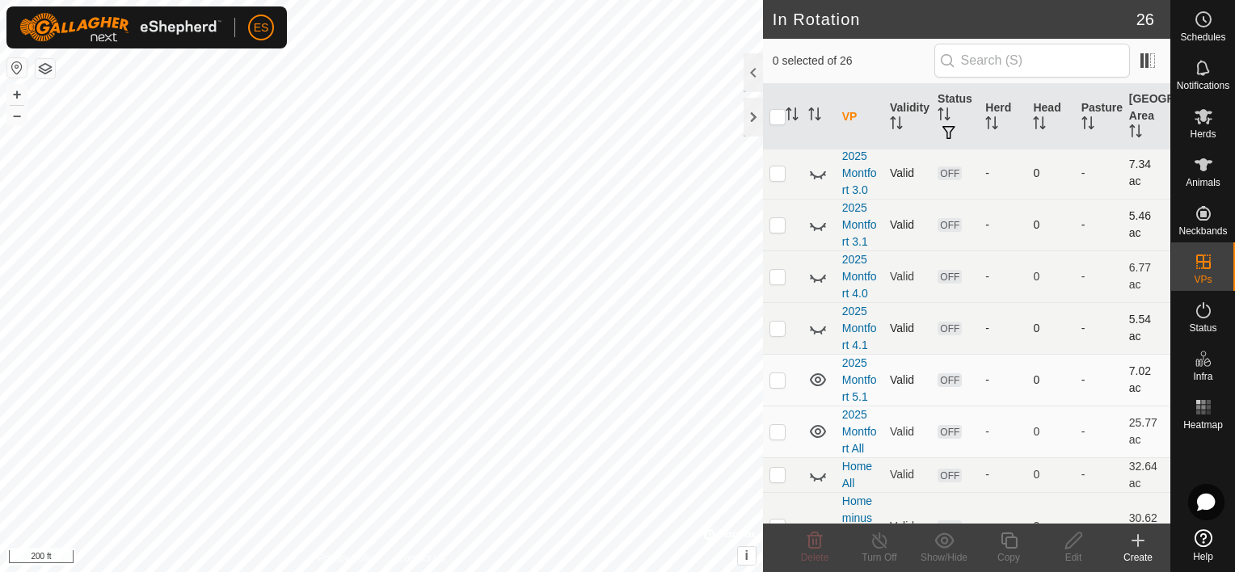
scroll to position [222, 0]
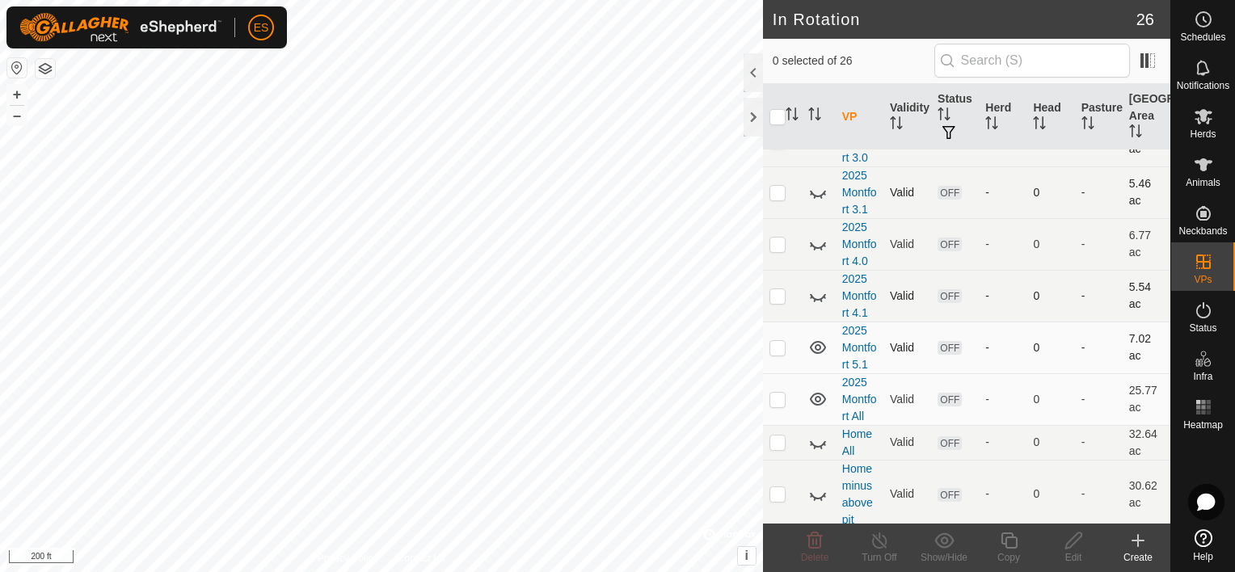
click at [818, 341] on icon at bounding box center [818, 347] width 16 height 13
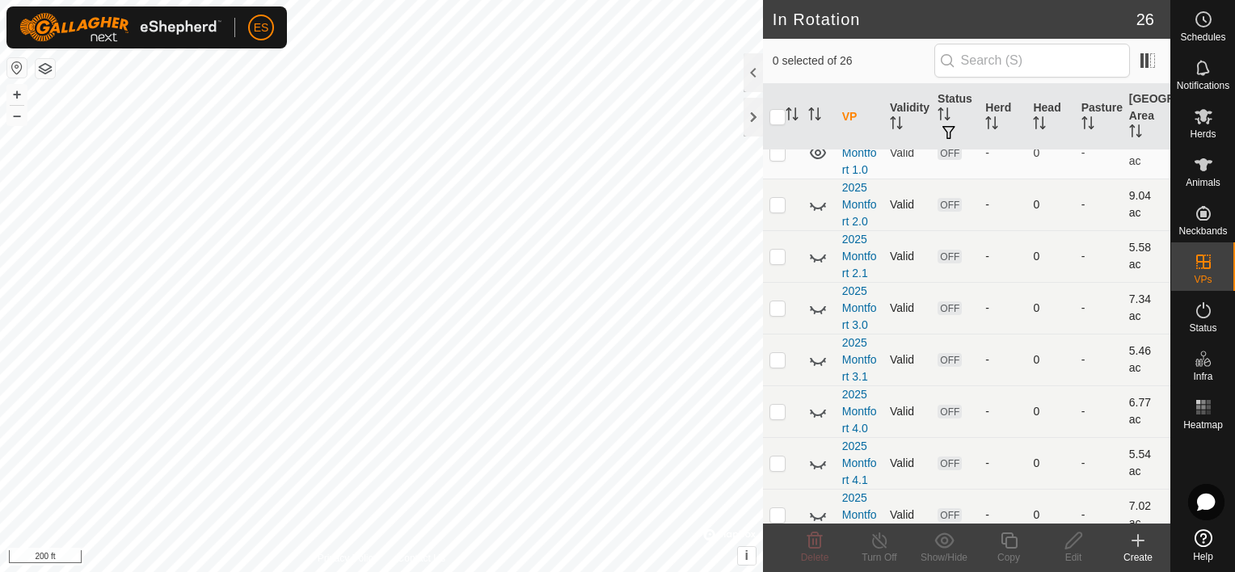
scroll to position [0, 0]
click at [816, 205] on icon at bounding box center [818, 207] width 16 height 13
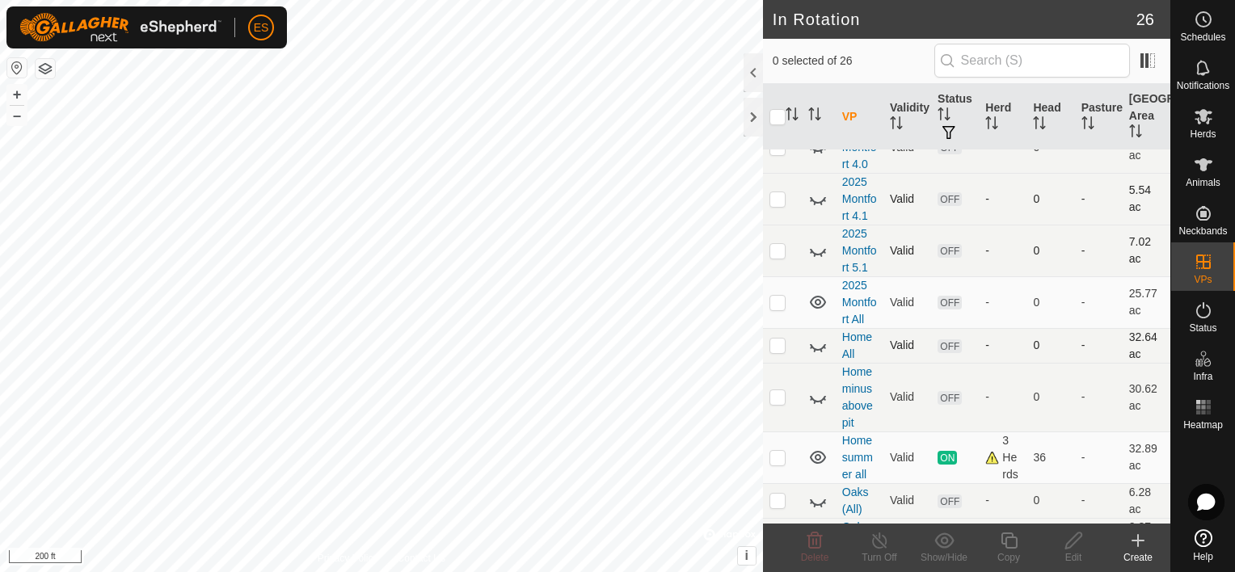
scroll to position [323, 0]
click at [779, 297] on p-checkbox at bounding box center [777, 298] width 16 height 13
checkbox input "true"
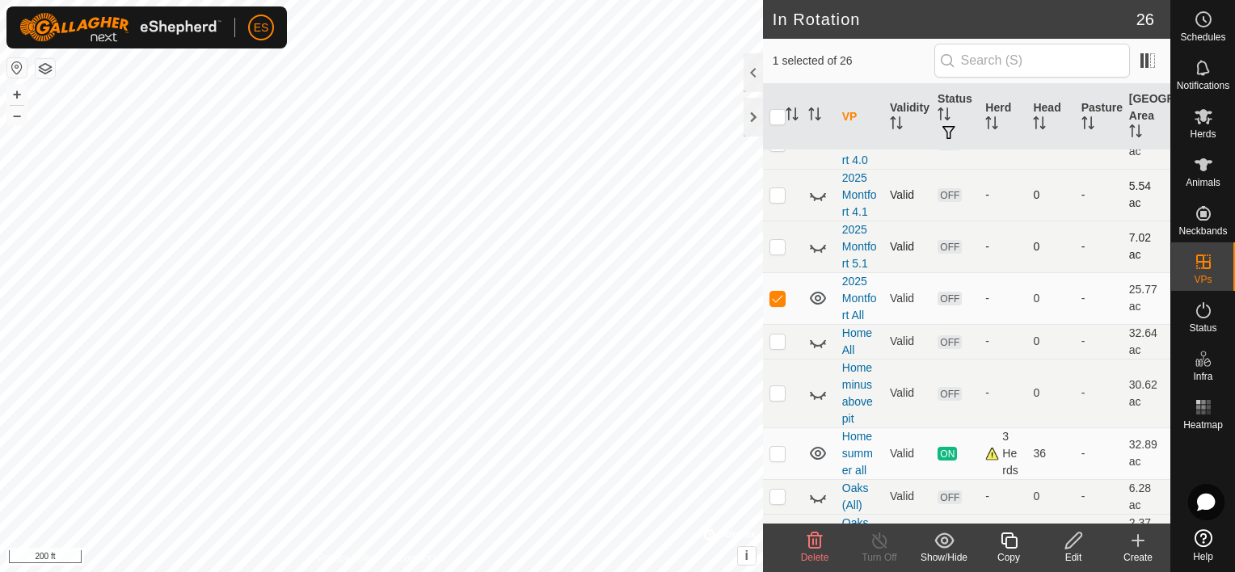
click at [1012, 538] on icon at bounding box center [1009, 540] width 20 height 19
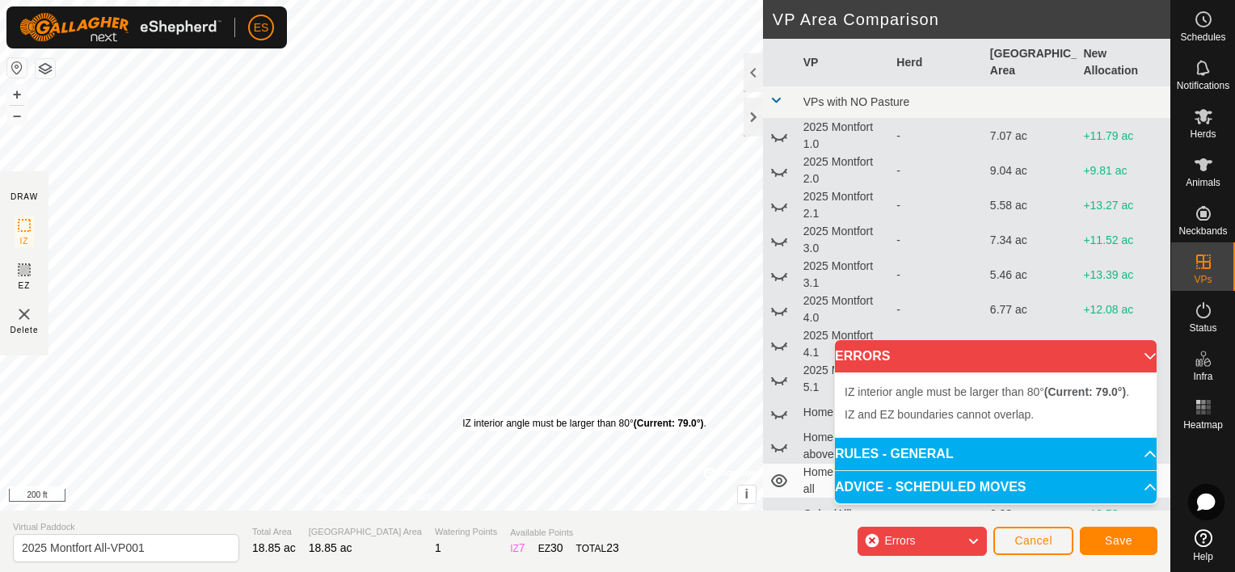
click at [462, 416] on div "IZ interior angle must be larger than 80° (Current: 79.0°) ." at bounding box center [584, 423] width 244 height 15
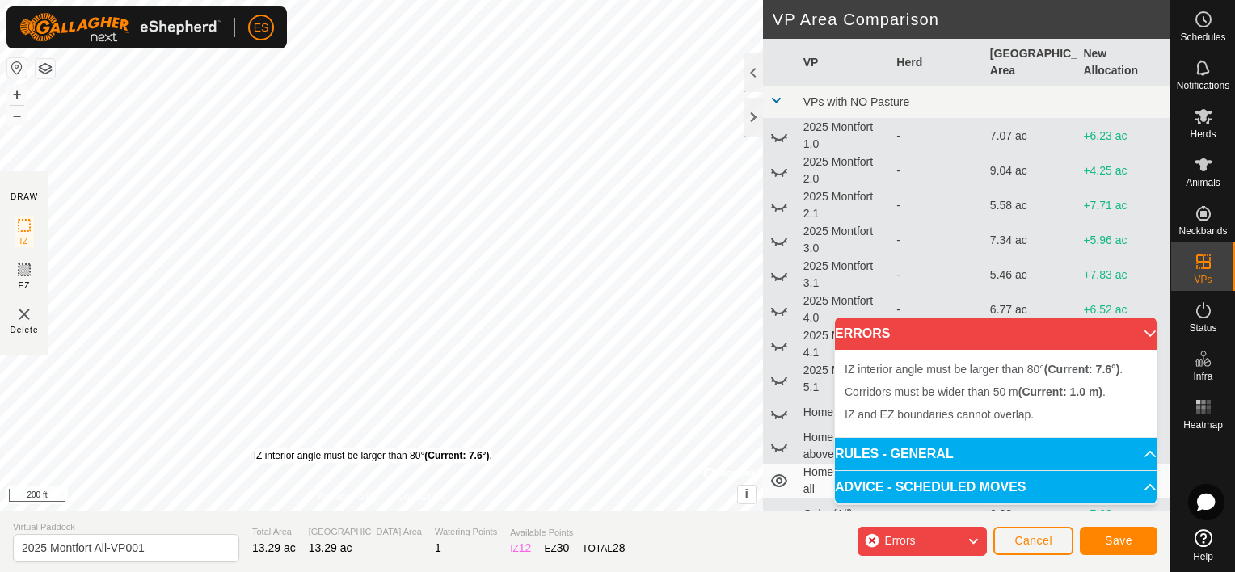
click at [254, 449] on div "IZ interior angle must be larger than 80° (Current: 7.6°) ." at bounding box center [373, 456] width 238 height 15
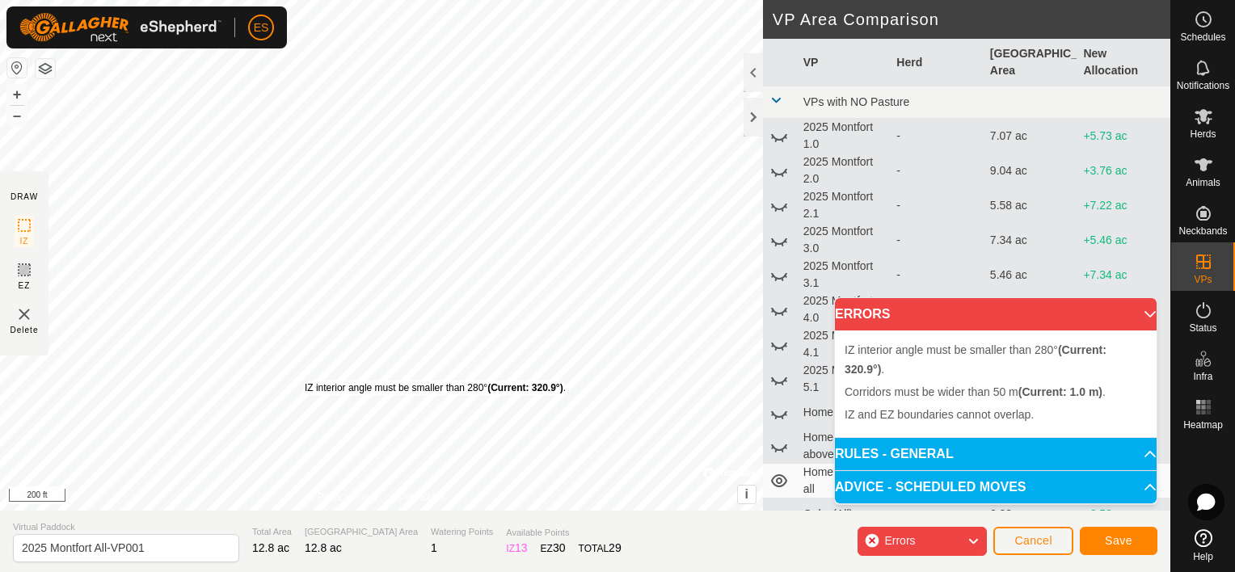
click at [305, 381] on div "IZ interior angle must be smaller than 280° (Current: 320.9°) ." at bounding box center [435, 388] width 261 height 15
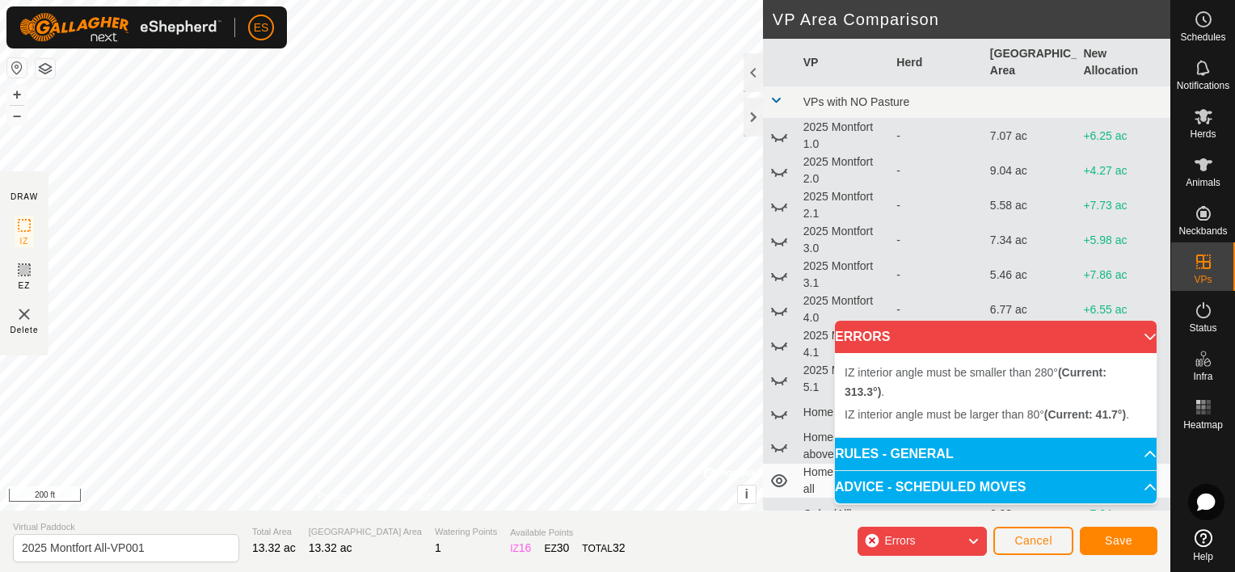
click at [381, 246] on div "IZ interior angle must be smaller than 280° (Current: 313.3°) . + – ⇧ i © Mapbo…" at bounding box center [381, 255] width 763 height 511
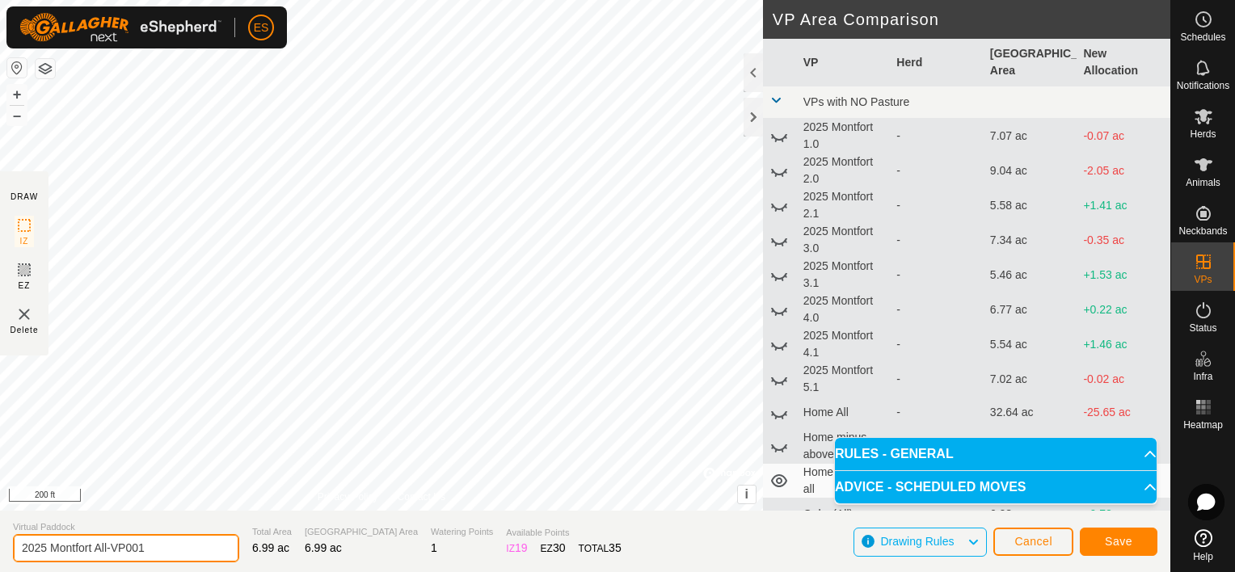
drag, startPoint x: 152, startPoint y: 549, endPoint x: 100, endPoint y: 550, distance: 51.7
click at [100, 550] on input "2025 Montfort All-VP001" at bounding box center [126, 548] width 226 height 28
type input "2025 Montfort 6.0"
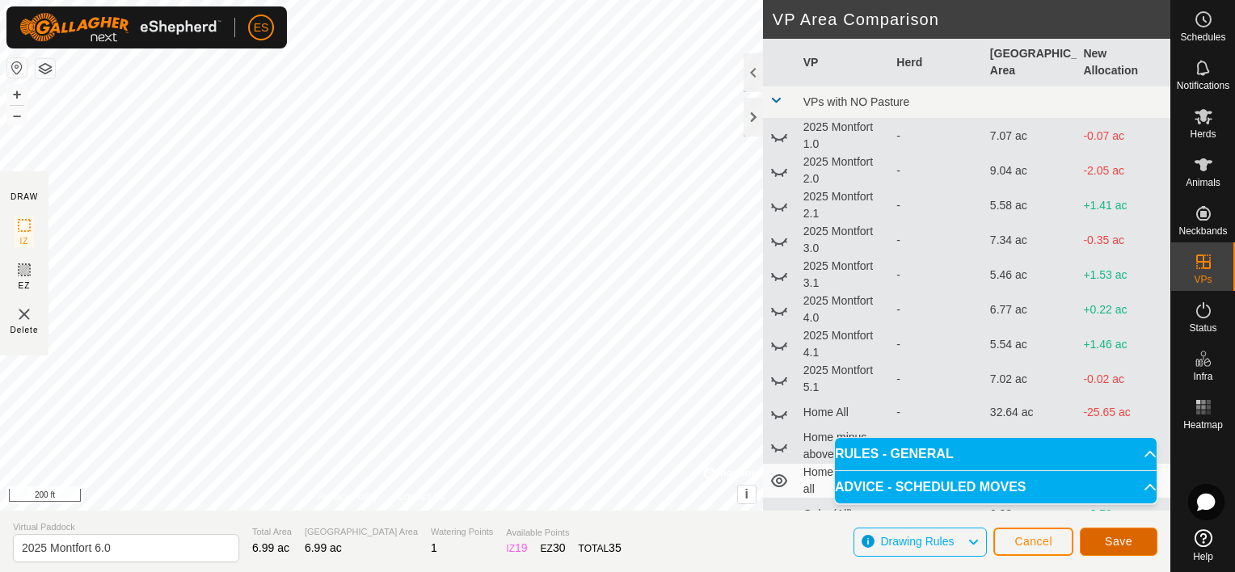
click at [1124, 541] on span "Save" at bounding box center [1118, 541] width 27 height 13
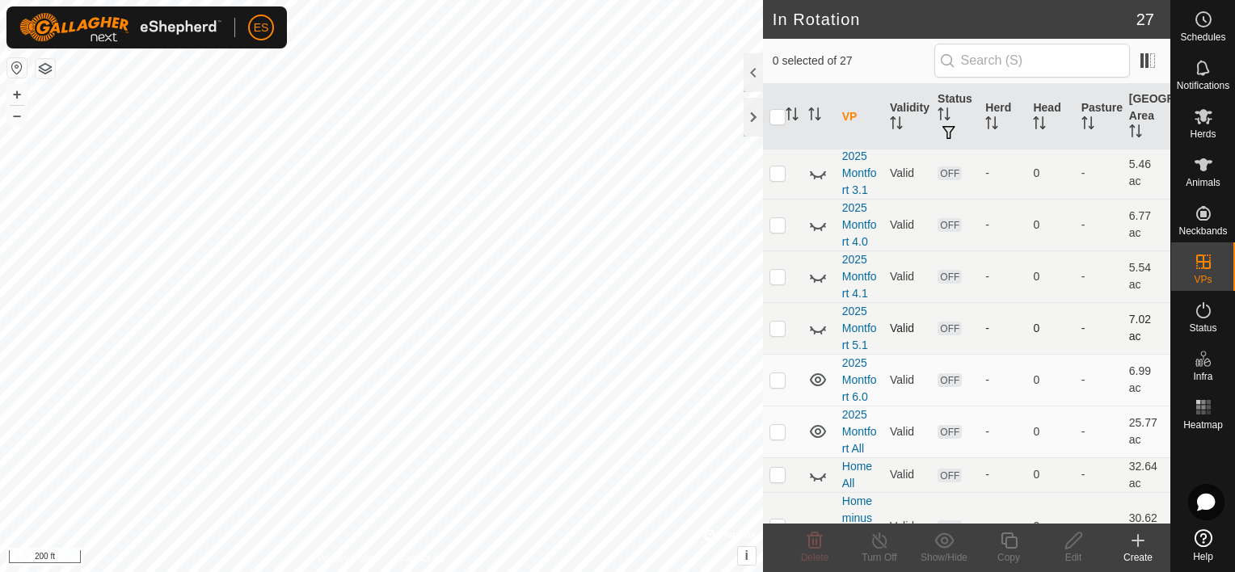
scroll to position [242, 0]
click at [782, 376] on p-checkbox at bounding box center [777, 379] width 16 height 13
checkbox input "true"
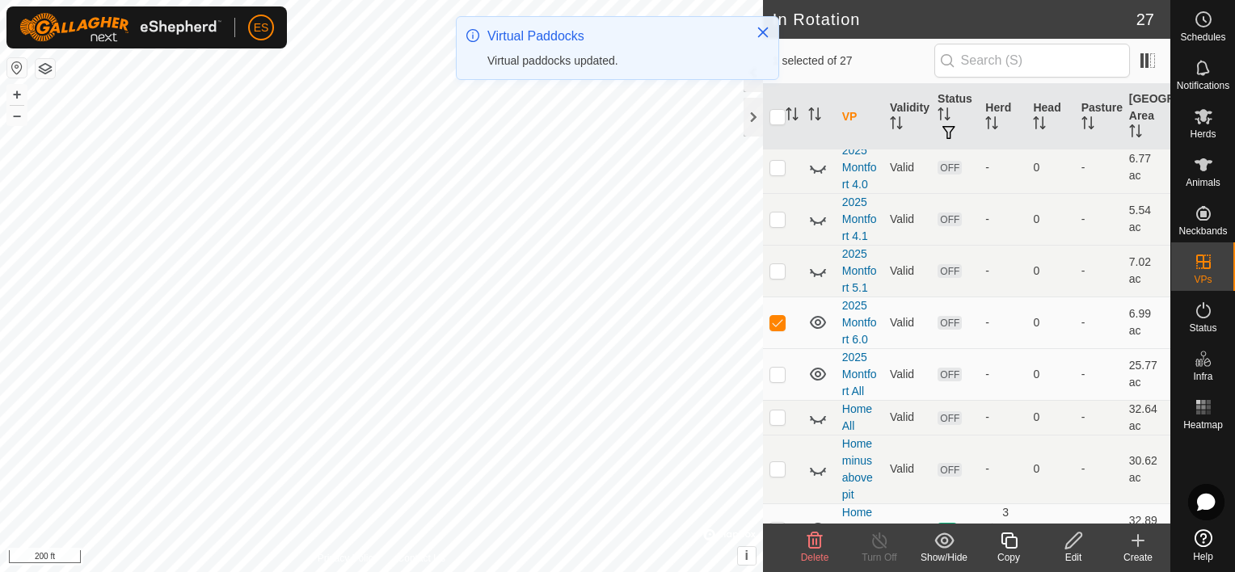
scroll to position [323, 0]
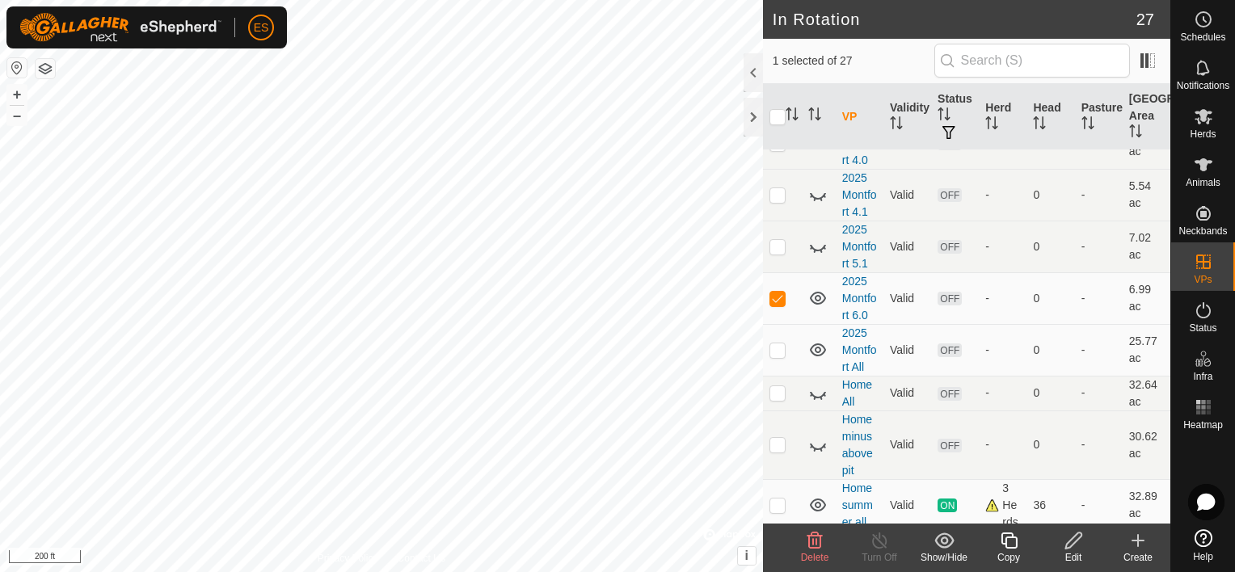
click at [1008, 537] on icon at bounding box center [1008, 541] width 16 height 16
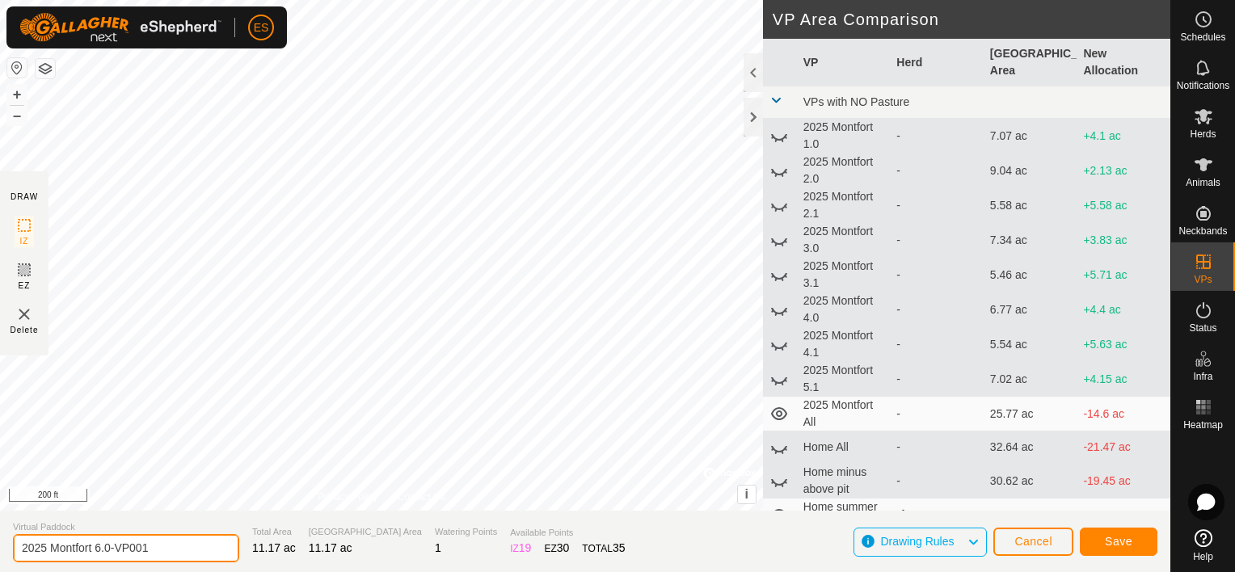
drag, startPoint x: 150, startPoint y: 545, endPoint x: 99, endPoint y: 547, distance: 50.1
click at [99, 547] on input "2025 Montfort 6.0-VP001" at bounding box center [126, 548] width 226 height 28
type input "2025 Montfort 7.0"
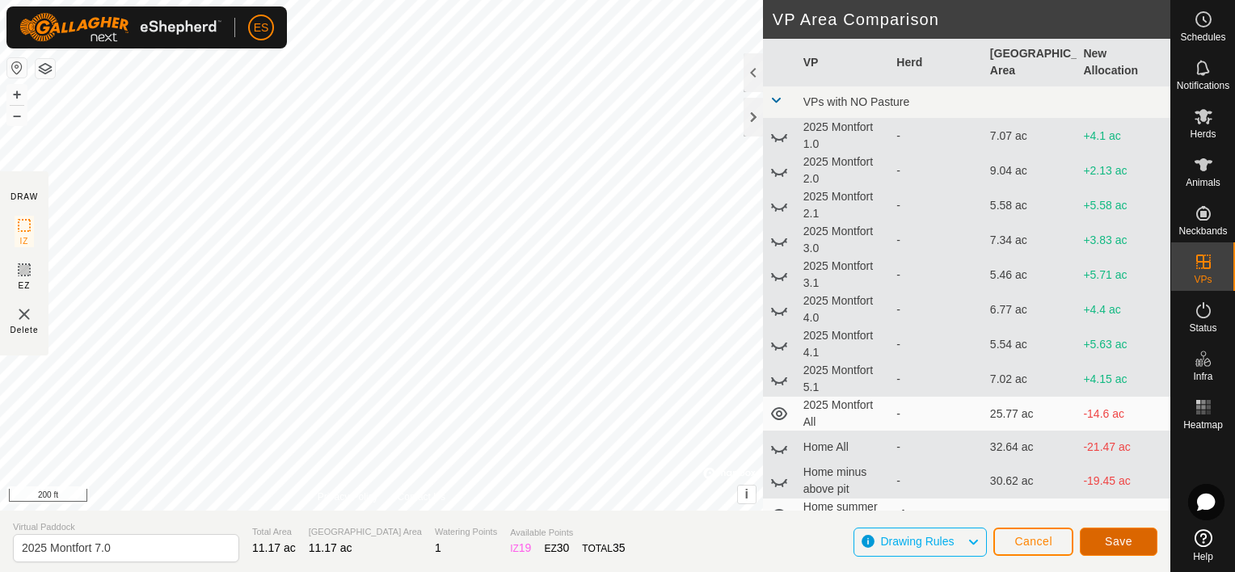
click at [1115, 537] on span "Save" at bounding box center [1118, 541] width 27 height 13
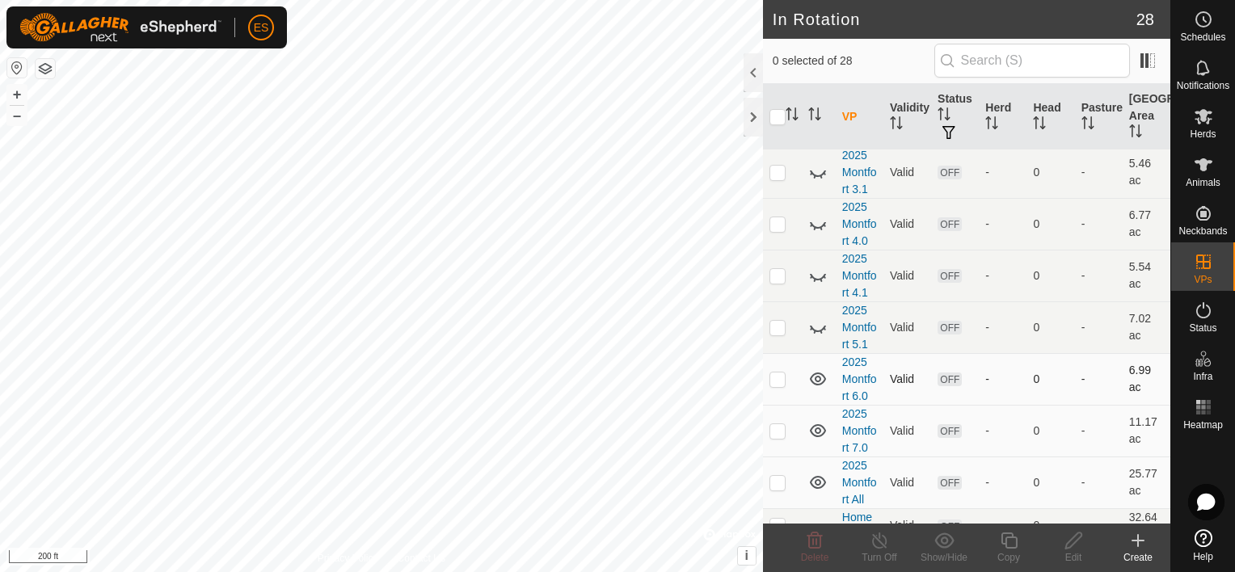
scroll to position [262, 0]
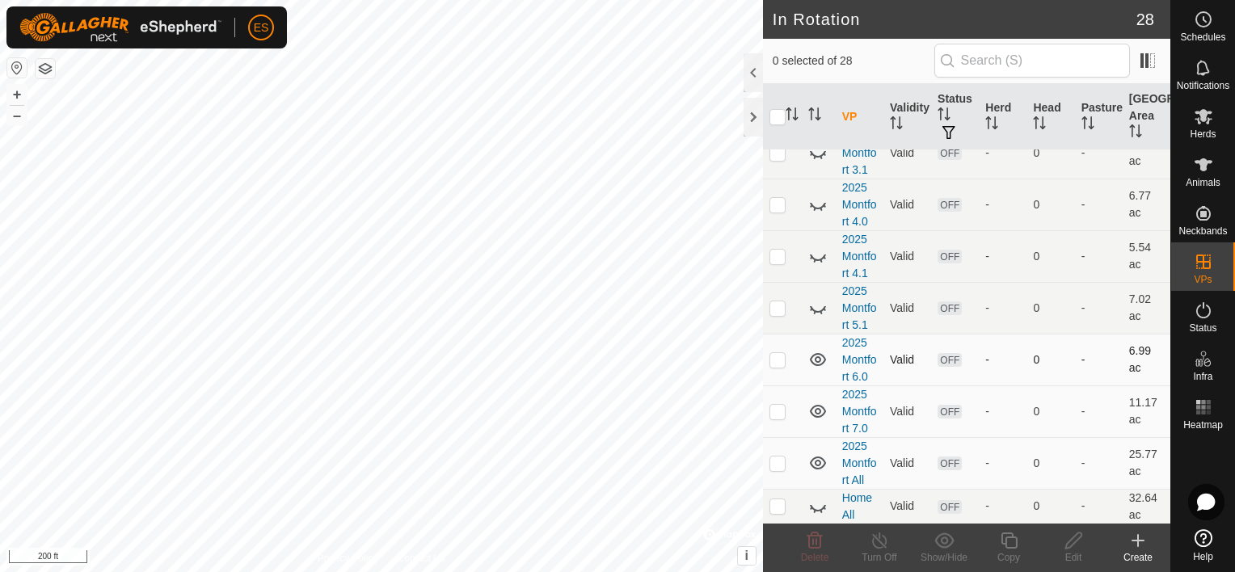
click at [815, 357] on icon at bounding box center [818, 359] width 16 height 13
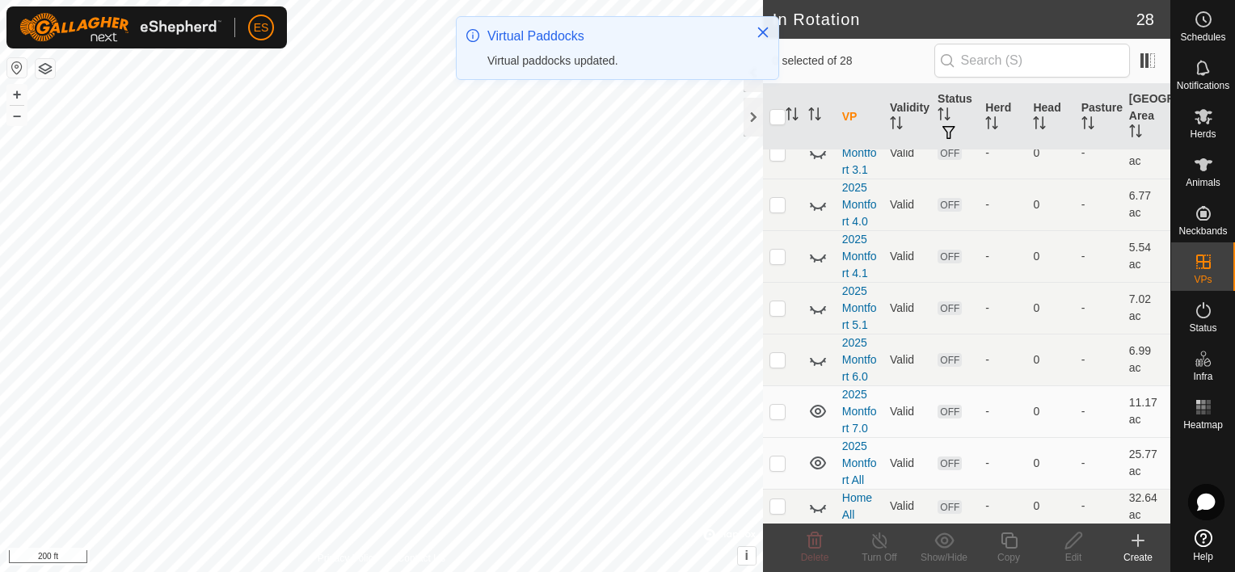
click at [817, 356] on icon at bounding box center [817, 359] width 19 height 19
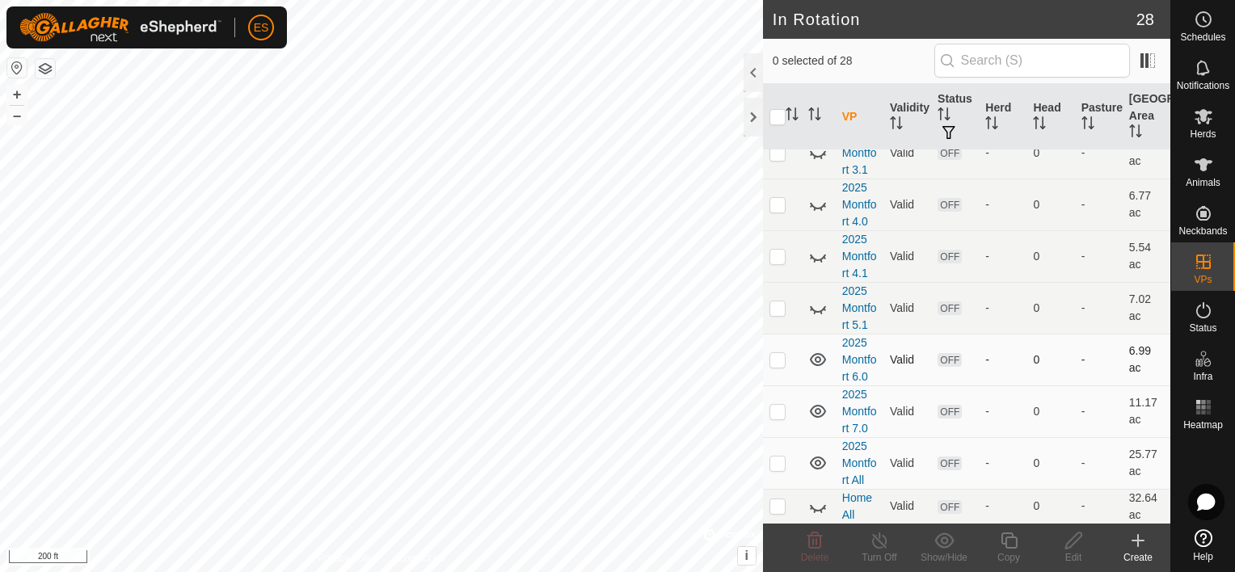
click at [818, 356] on icon at bounding box center [818, 359] width 16 height 13
click at [777, 410] on p-checkbox at bounding box center [777, 411] width 16 height 13
checkbox input "true"
click at [815, 361] on icon at bounding box center [818, 361] width 16 height 6
click at [815, 361] on icon at bounding box center [817, 359] width 19 height 19
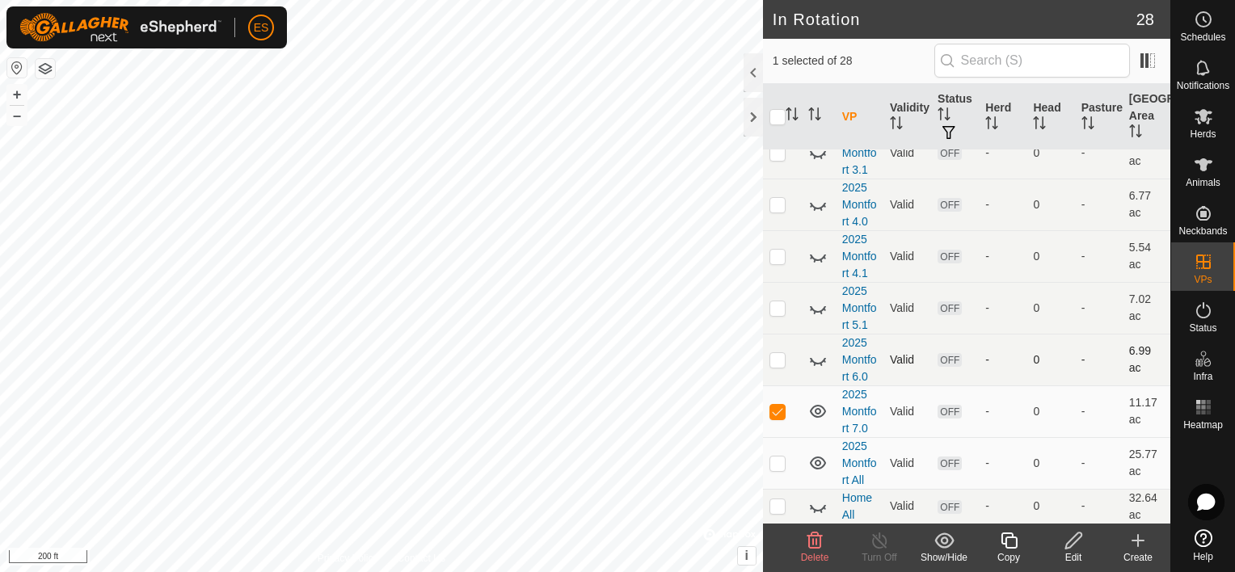
click at [1017, 541] on icon at bounding box center [1009, 540] width 20 height 19
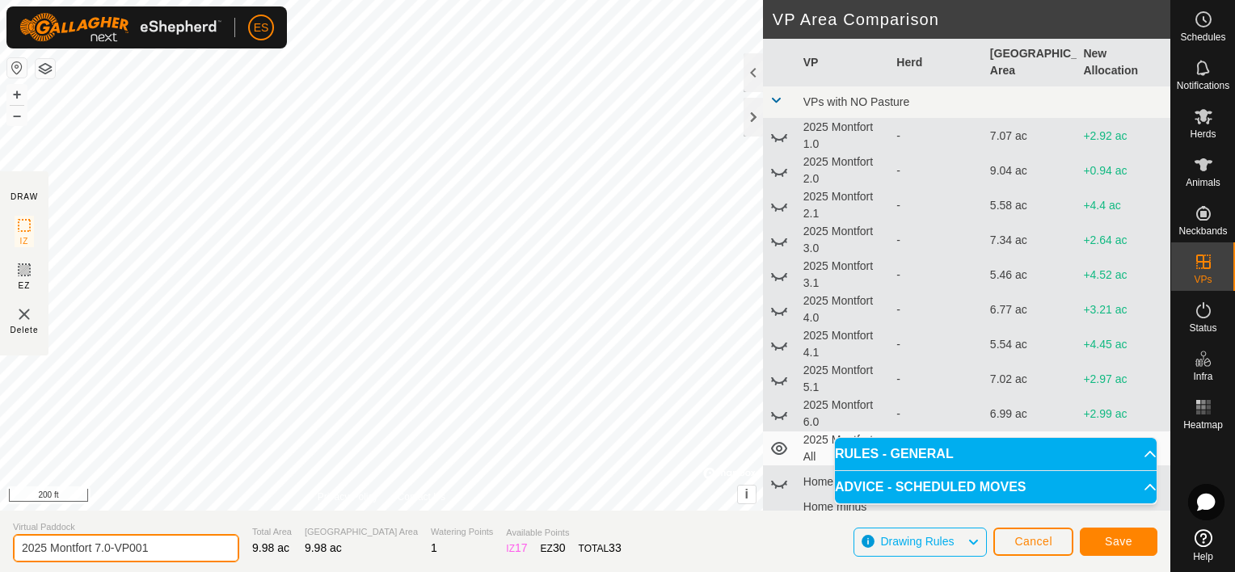
drag, startPoint x: 157, startPoint y: 549, endPoint x: 108, endPoint y: 550, distance: 48.5
click at [108, 550] on input "2025 Montfort 7.0-VP001" at bounding box center [126, 548] width 226 height 28
type input "2025 Montfort 7.1"
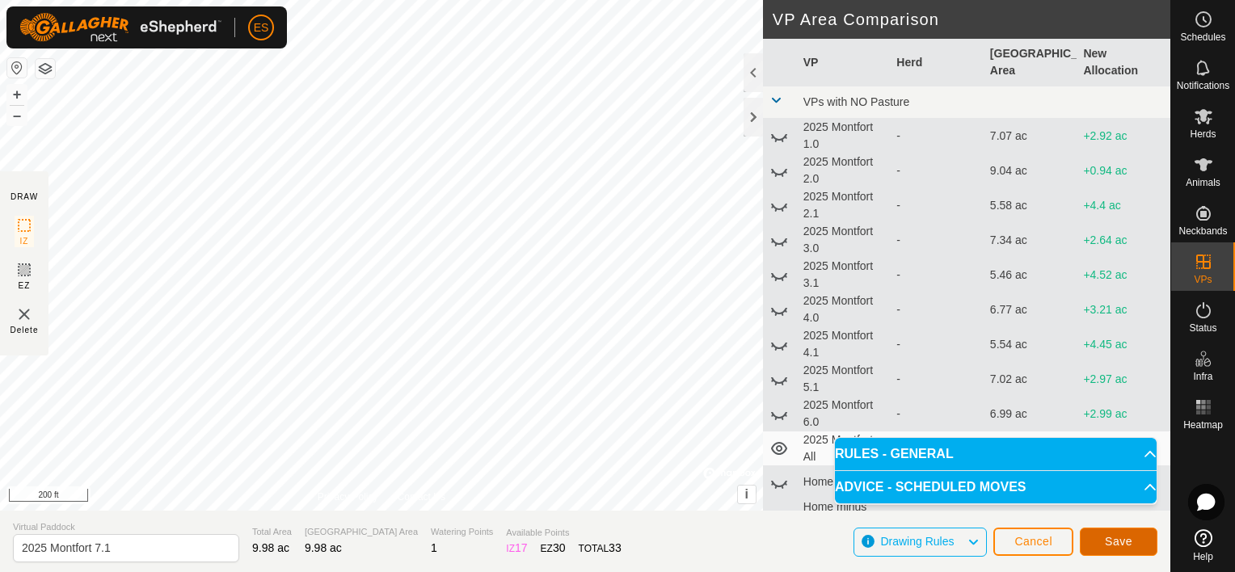
click at [1132, 541] on button "Save" at bounding box center [1119, 542] width 78 height 28
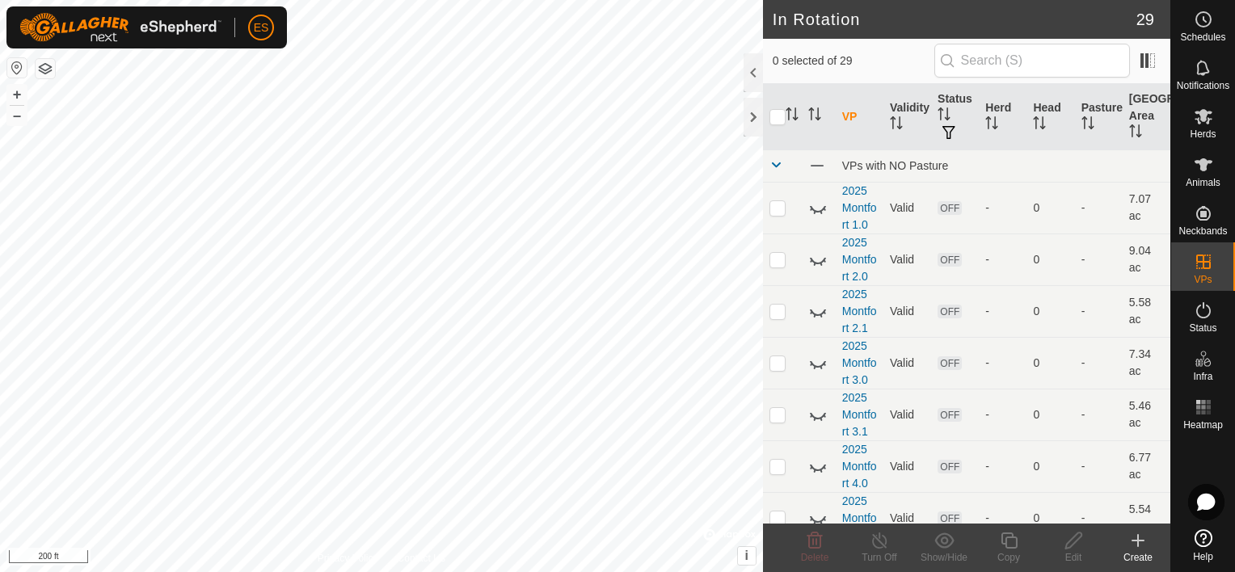
checkbox input "true"
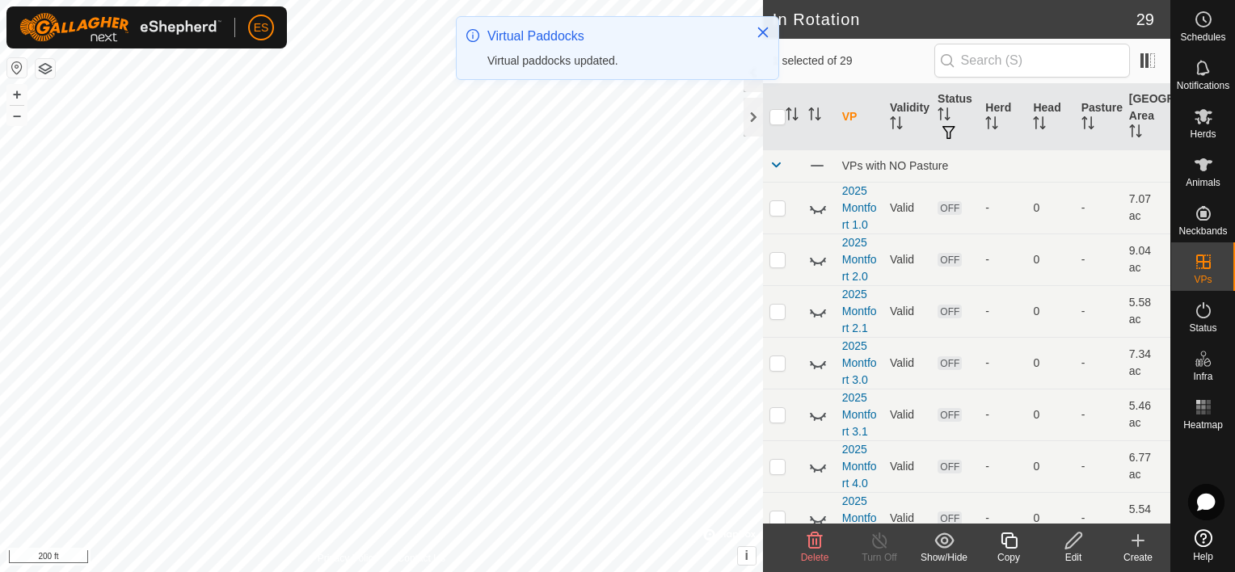
click at [1013, 544] on icon at bounding box center [1009, 540] width 20 height 19
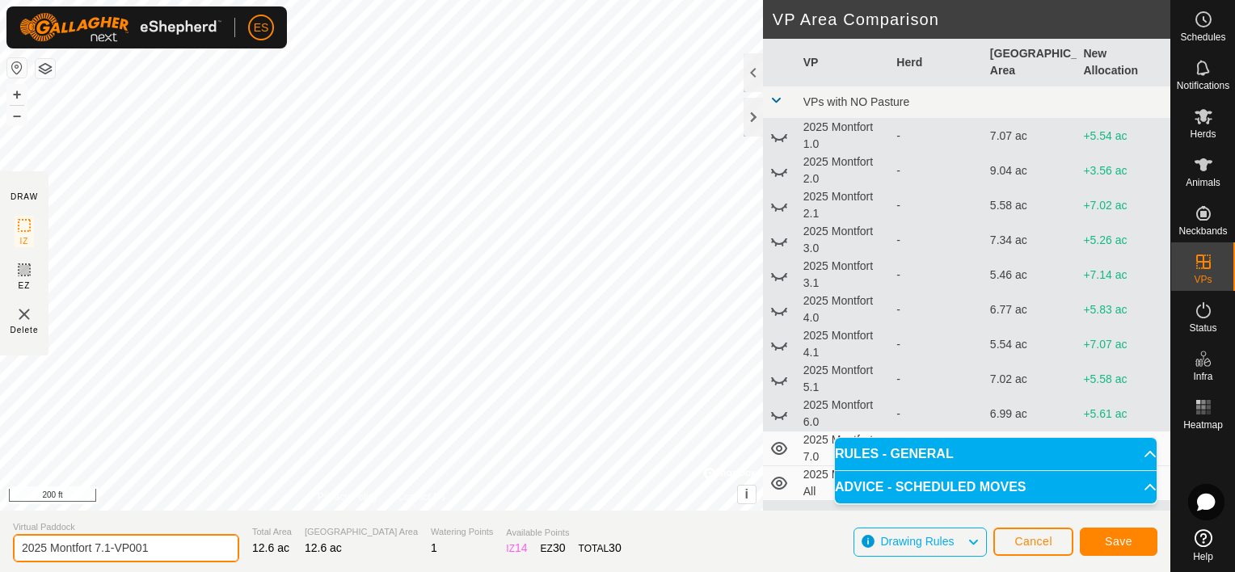
drag, startPoint x: 153, startPoint y: 547, endPoint x: 99, endPoint y: 554, distance: 54.6
click at [99, 554] on input "2025 Montfort 7.1-VP001" at bounding box center [126, 548] width 226 height 28
type input "2025 Montfort 8.0"
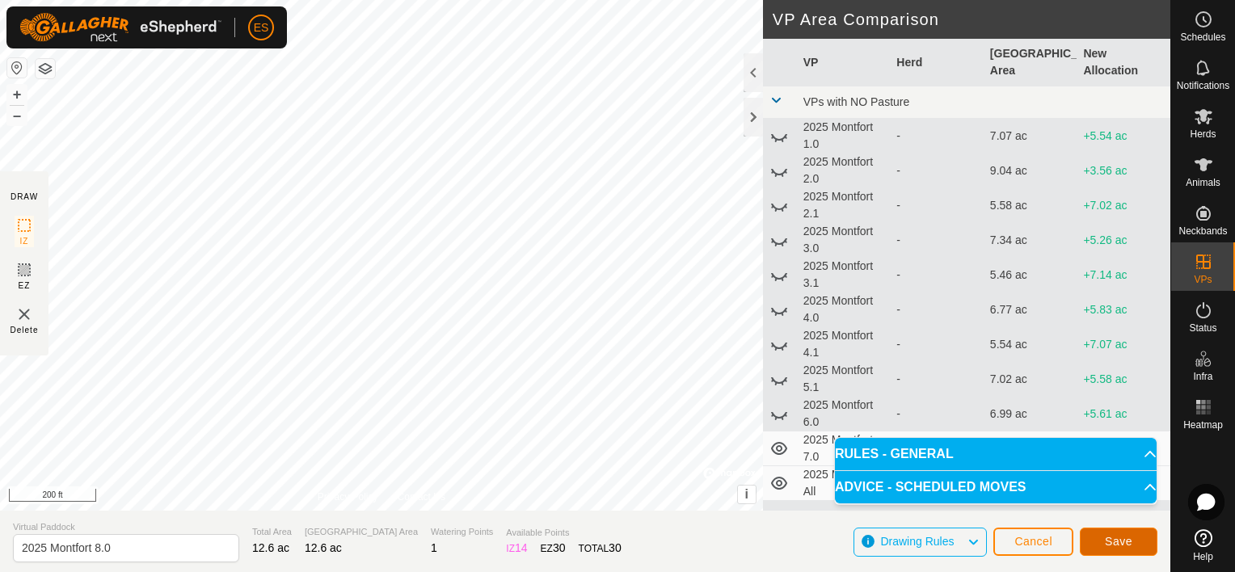
click at [1141, 544] on button "Save" at bounding box center [1119, 542] width 78 height 28
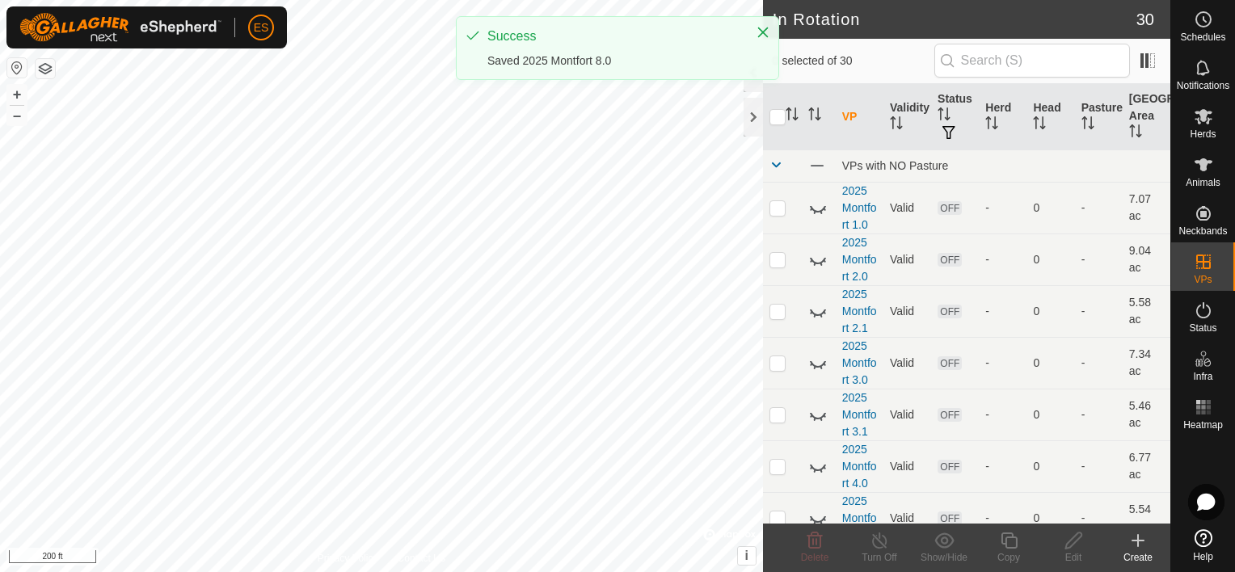
checkbox input "true"
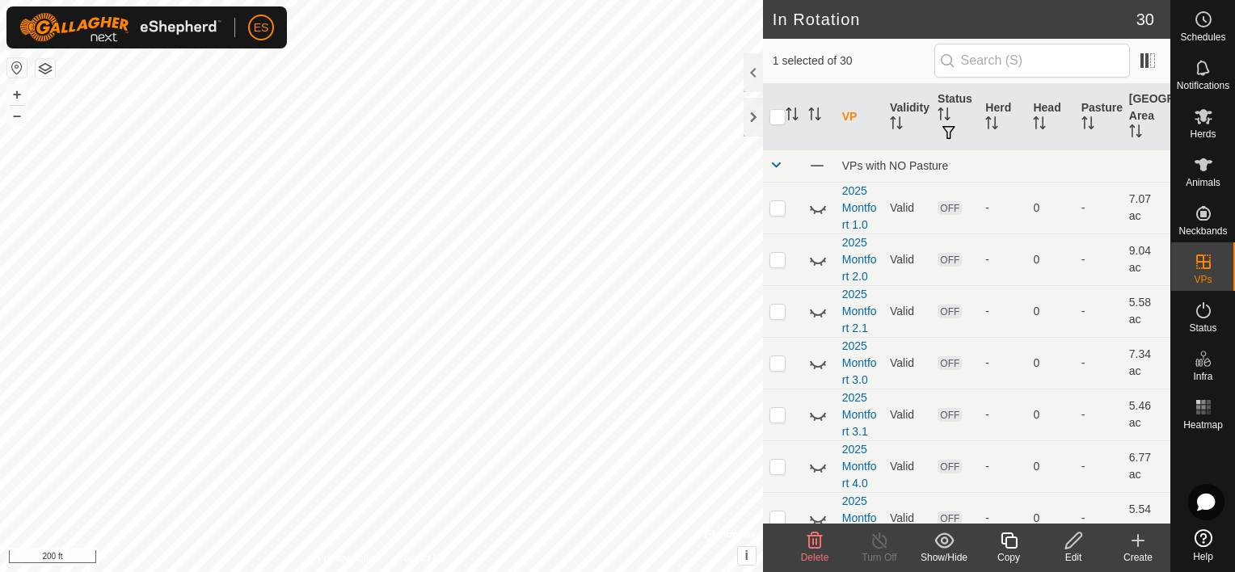
checkbox input "true"
checkbox input "false"
click at [1012, 548] on icon at bounding box center [1008, 541] width 16 height 16
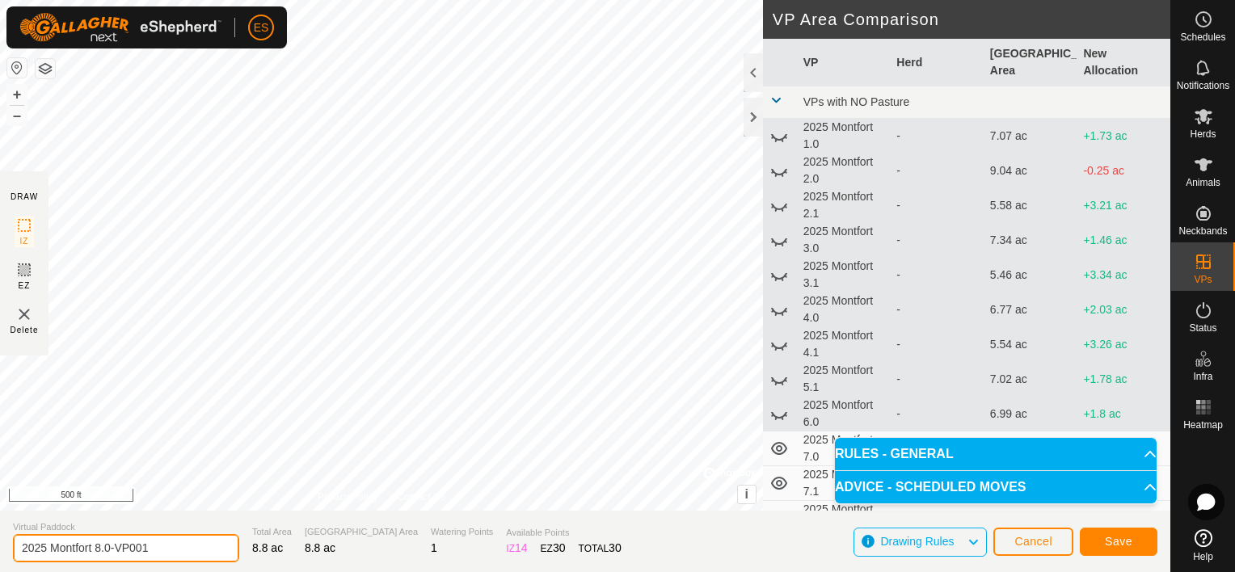
drag, startPoint x: 162, startPoint y: 551, endPoint x: 107, endPoint y: 554, distance: 55.9
click at [107, 554] on input "2025 Montfort 8.0-VP001" at bounding box center [126, 548] width 226 height 28
type input "2025 Montfort 8.1"
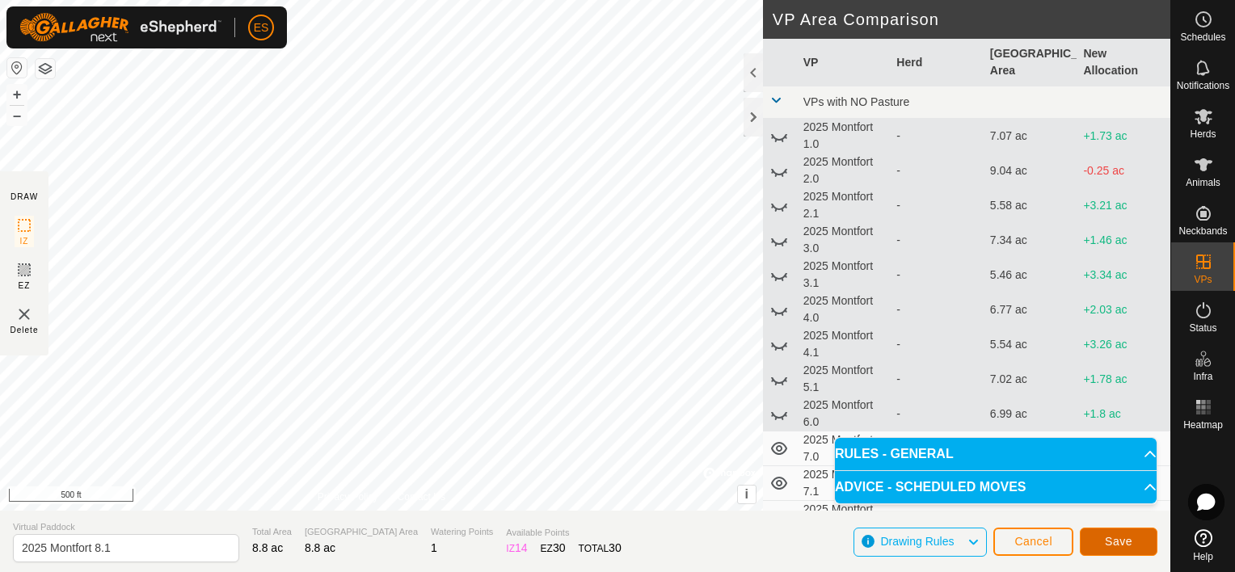
click at [1117, 540] on span "Save" at bounding box center [1118, 541] width 27 height 13
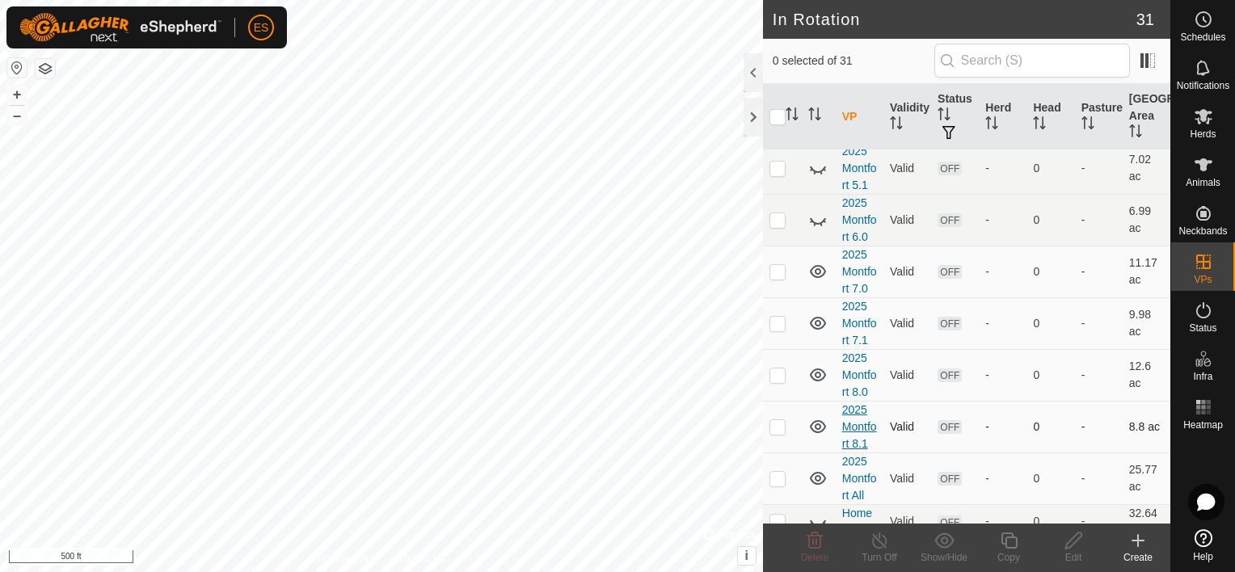
scroll to position [404, 0]
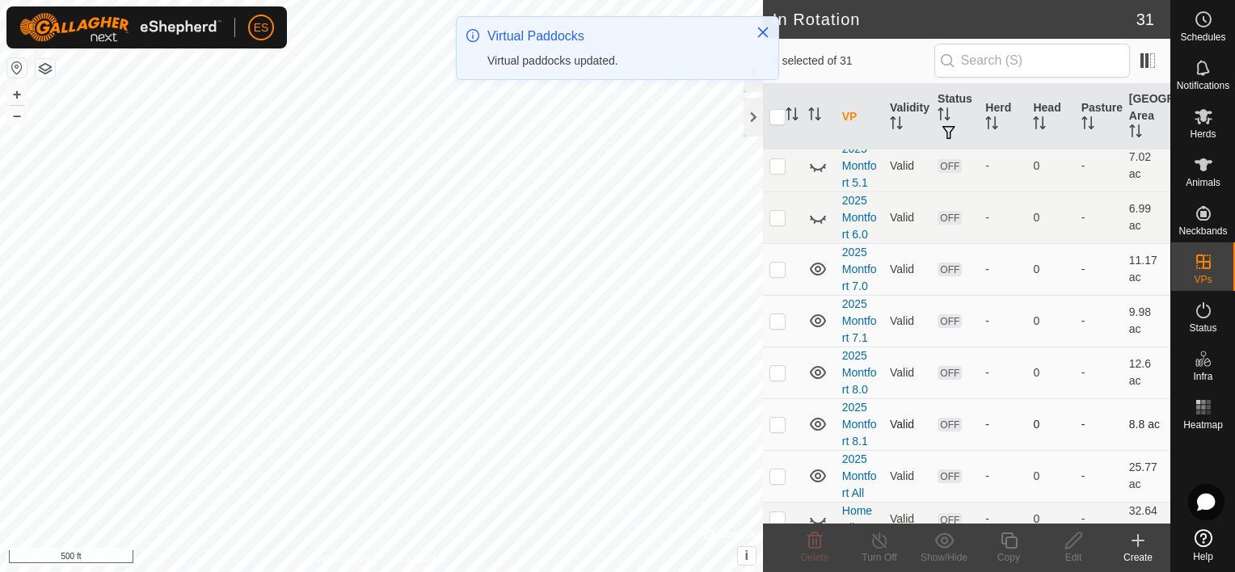
click at [779, 423] on p-checkbox at bounding box center [777, 424] width 16 height 13
checkbox input "true"
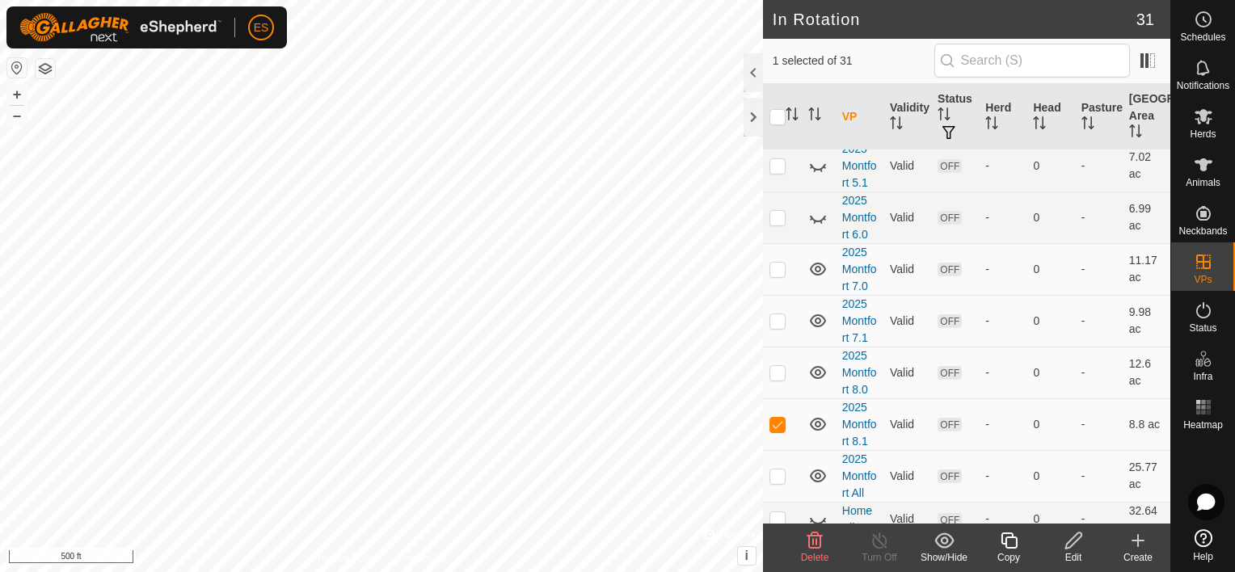
click at [1009, 543] on icon at bounding box center [1009, 540] width 20 height 19
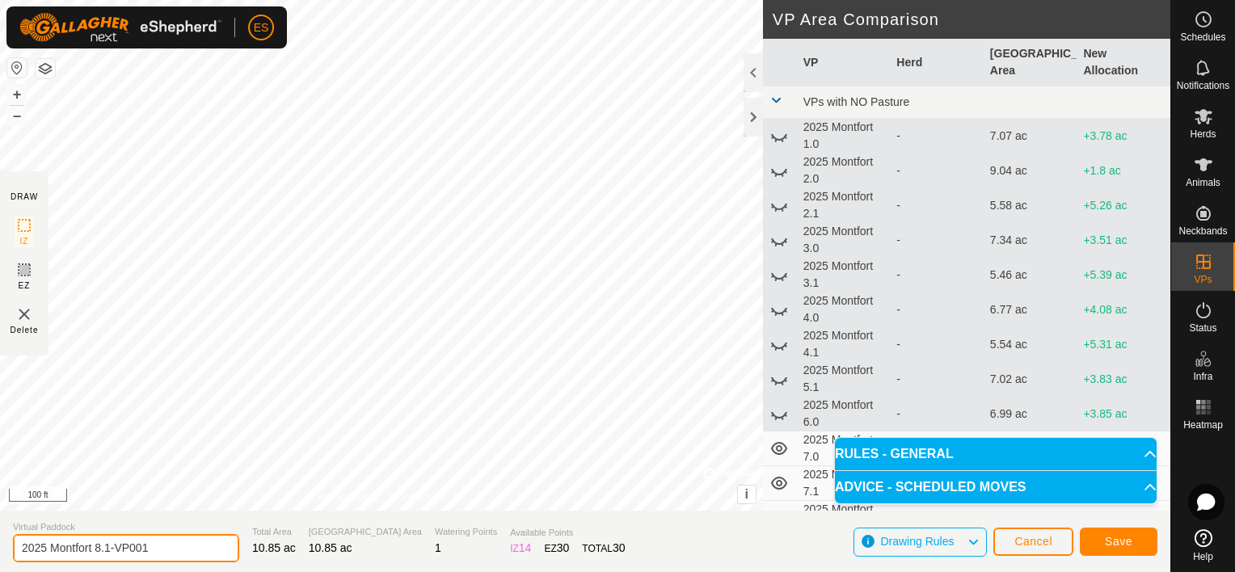
drag, startPoint x: 150, startPoint y: 546, endPoint x: 99, endPoint y: 554, distance: 52.2
click at [99, 554] on input "2025 Montfort 8.1-VP001" at bounding box center [126, 548] width 226 height 28
type input "2025 Montfort 9.0"
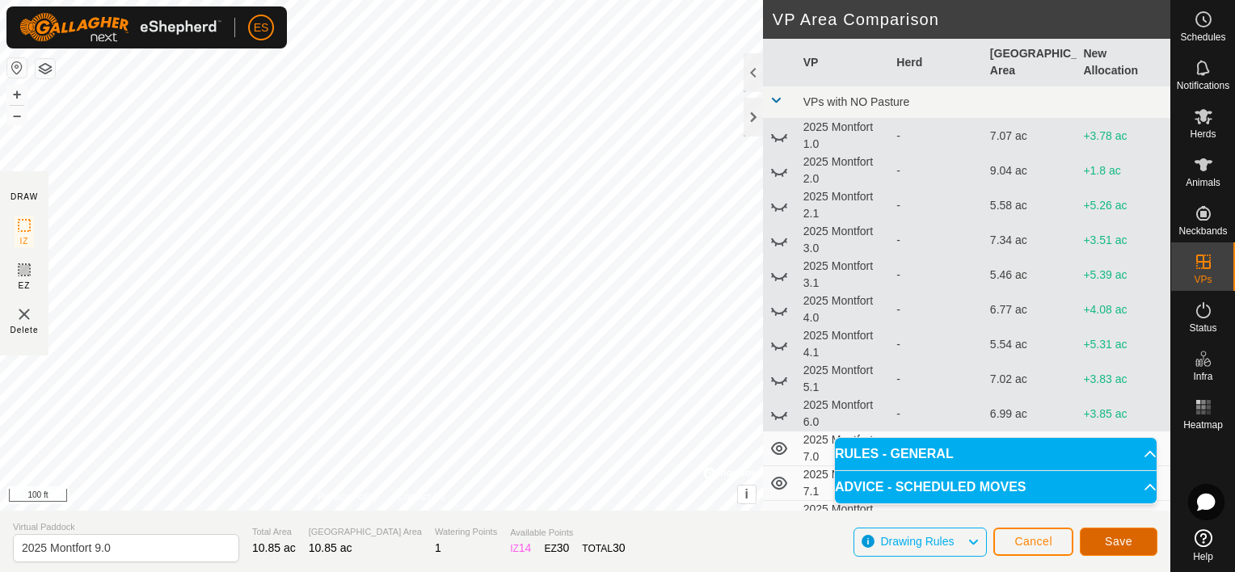
click at [1114, 537] on span "Save" at bounding box center [1118, 541] width 27 height 13
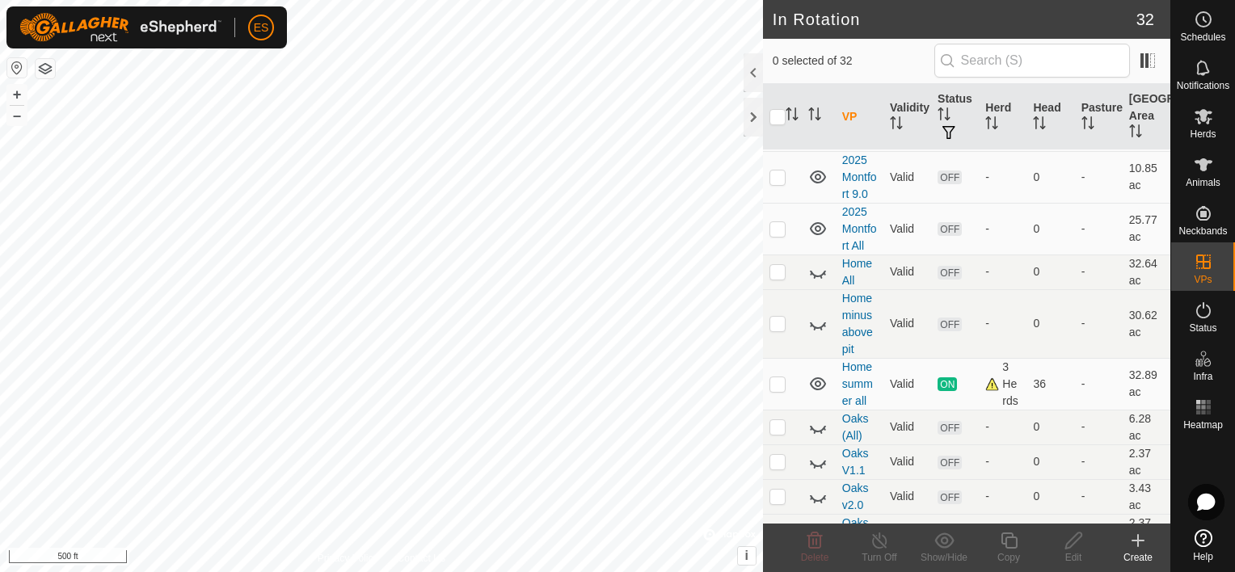
scroll to position [707, 0]
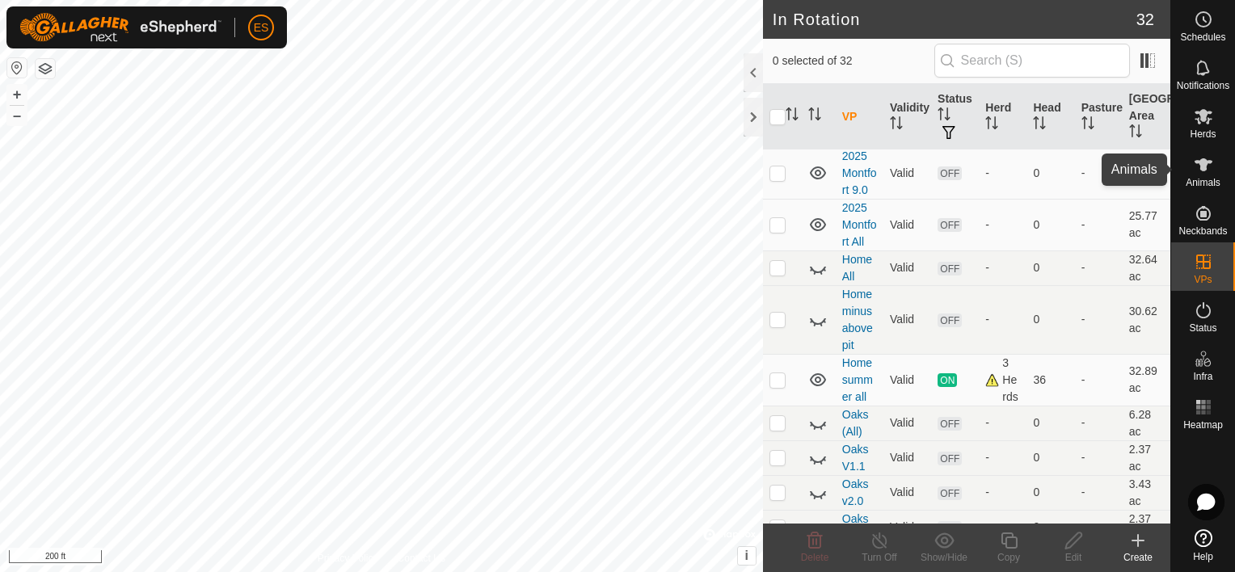
click at [1210, 175] on es-animals-svg-icon at bounding box center [1203, 165] width 29 height 26
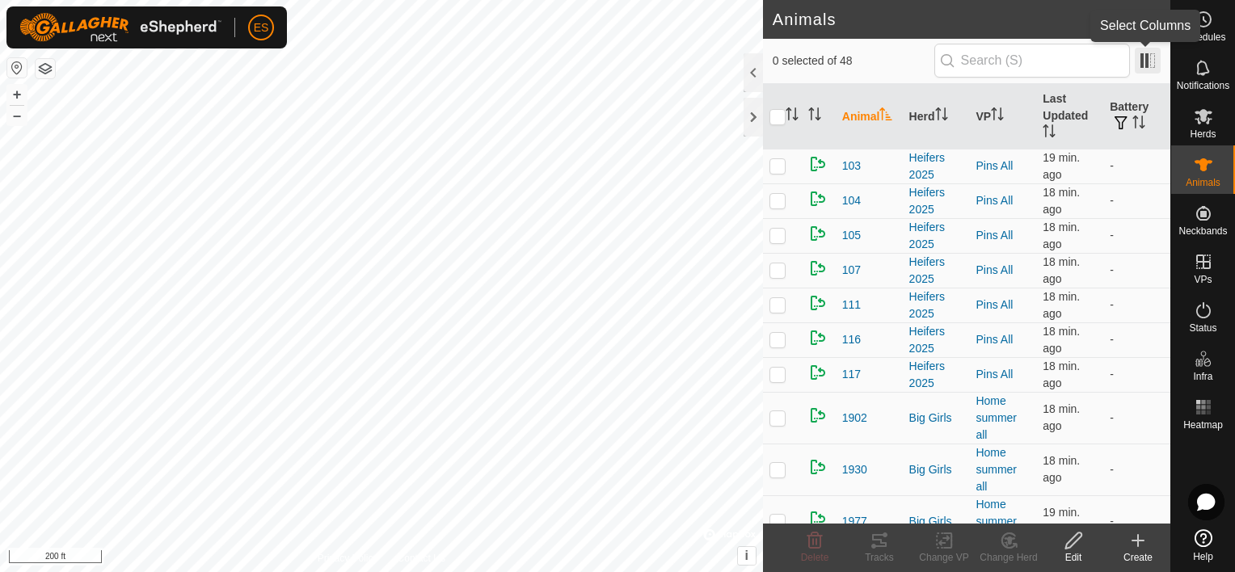
click at [1151, 65] on span at bounding box center [1148, 61] width 26 height 26
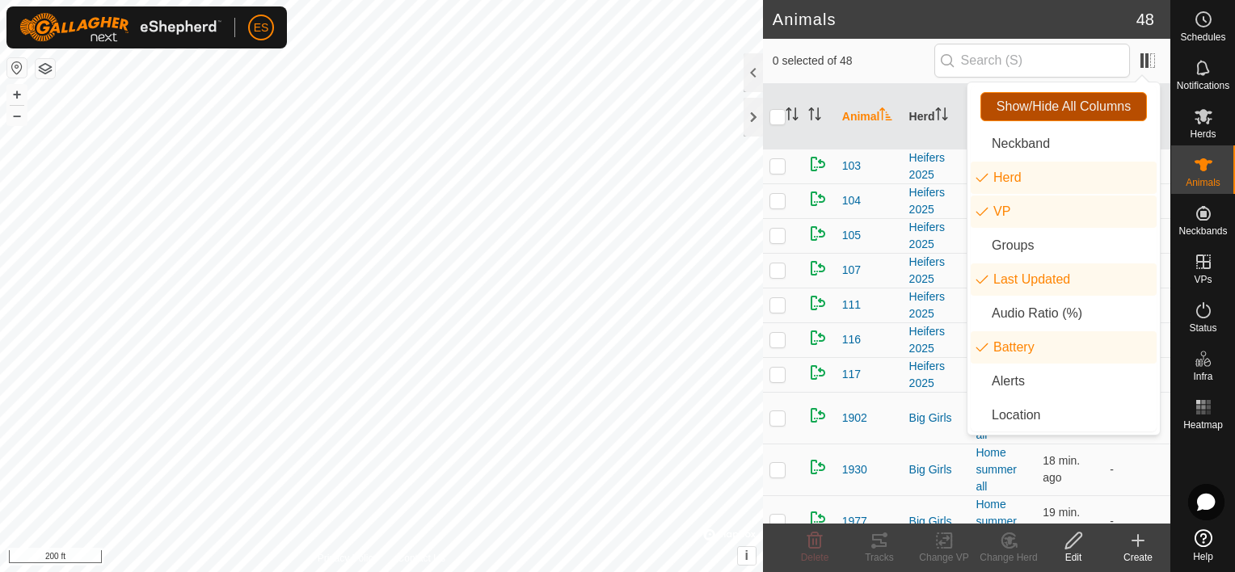
click at [1091, 113] on span "Show/Hide All Columns" at bounding box center [1063, 106] width 134 height 15
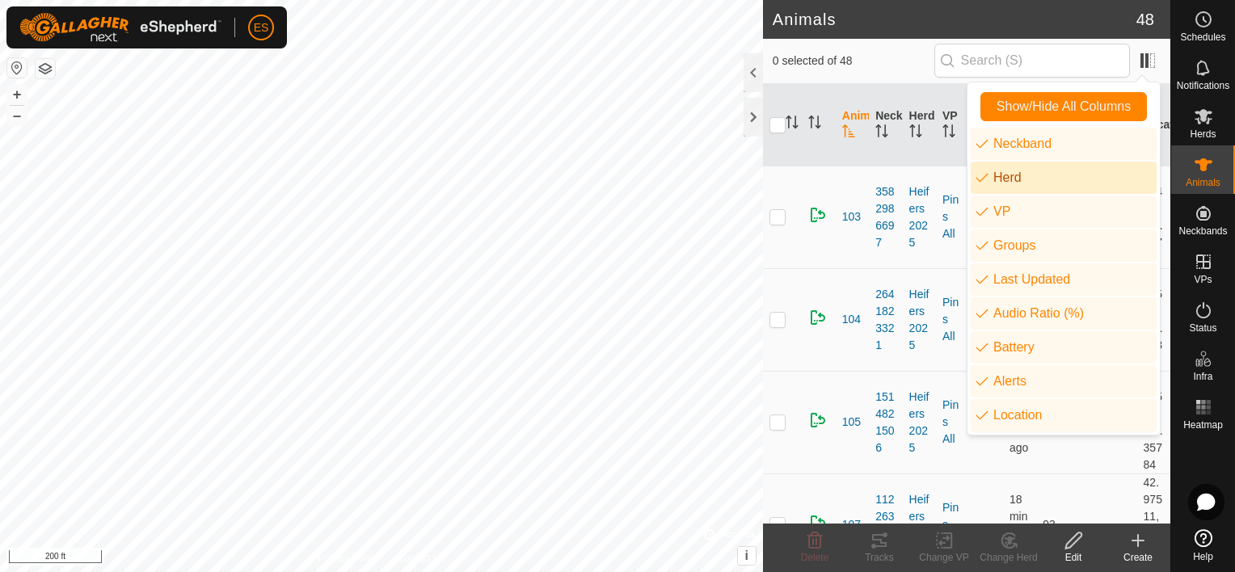
click at [837, 266] on td "103" at bounding box center [852, 217] width 33 height 103
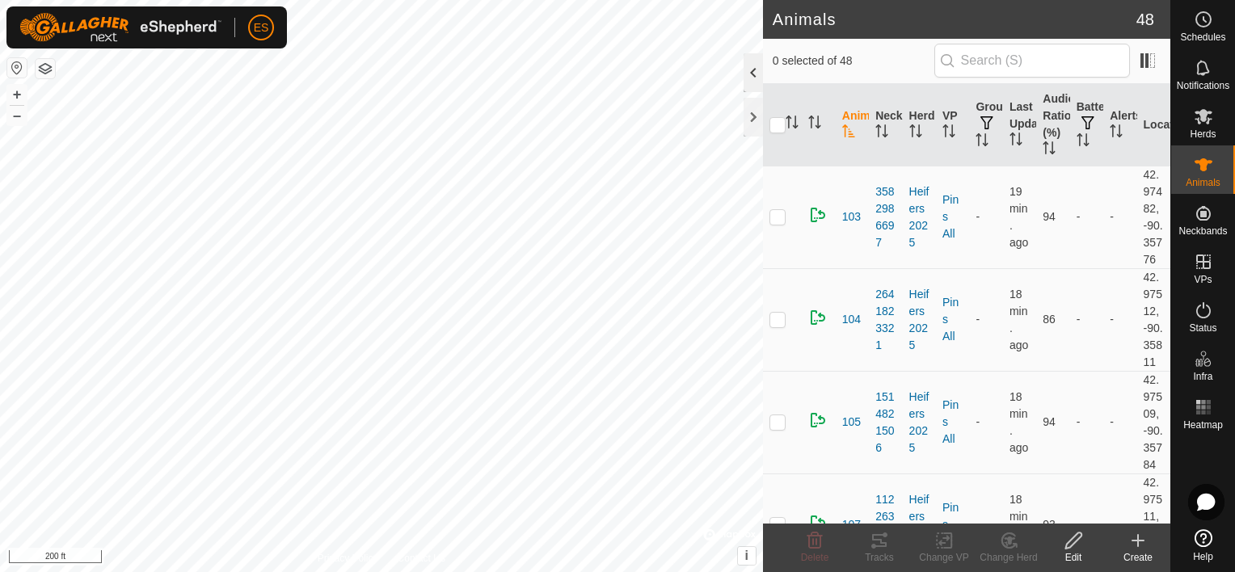
click at [752, 74] on div at bounding box center [752, 72] width 19 height 39
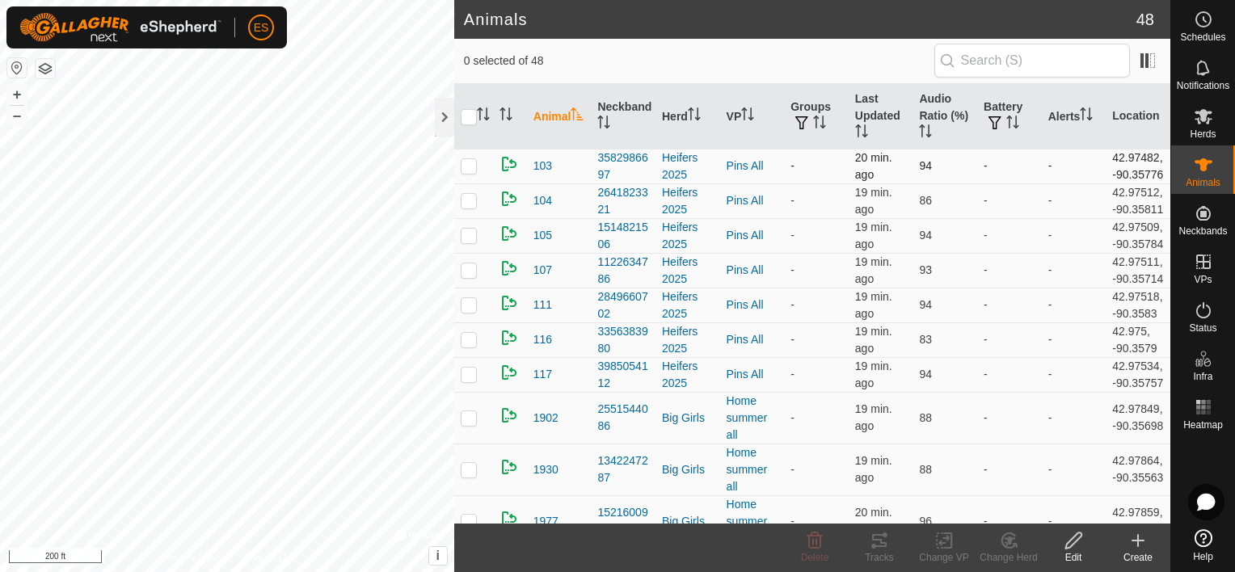
click at [474, 172] on p-checkbox at bounding box center [469, 165] width 16 height 13
checkbox input "true"
click at [1154, 61] on span at bounding box center [1148, 61] width 26 height 26
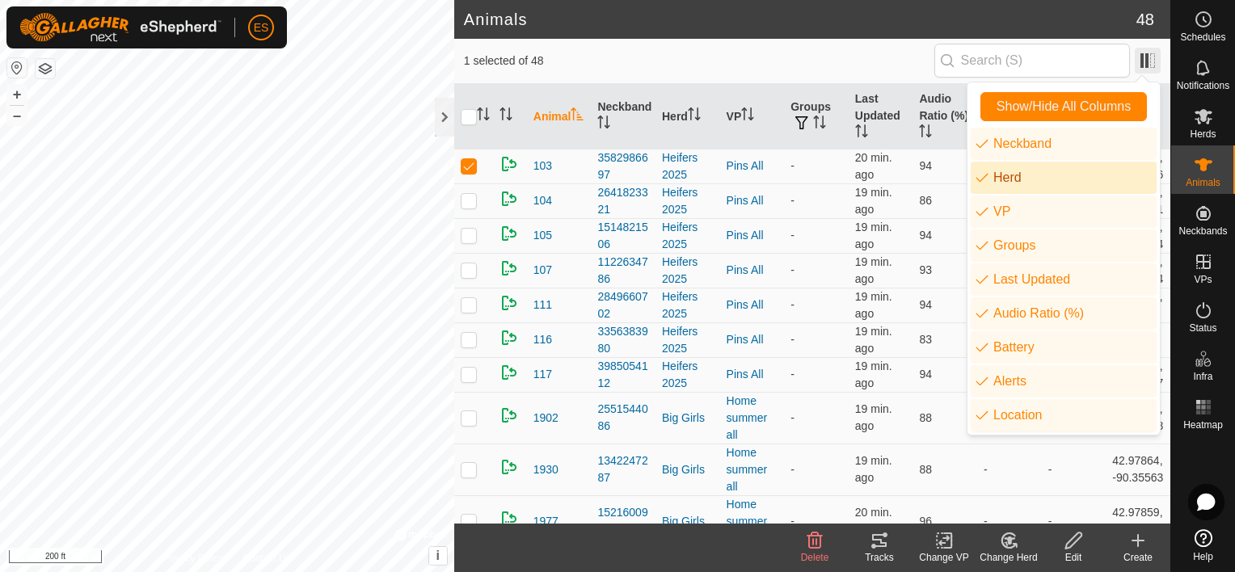
click at [1154, 61] on span at bounding box center [1148, 61] width 26 height 26
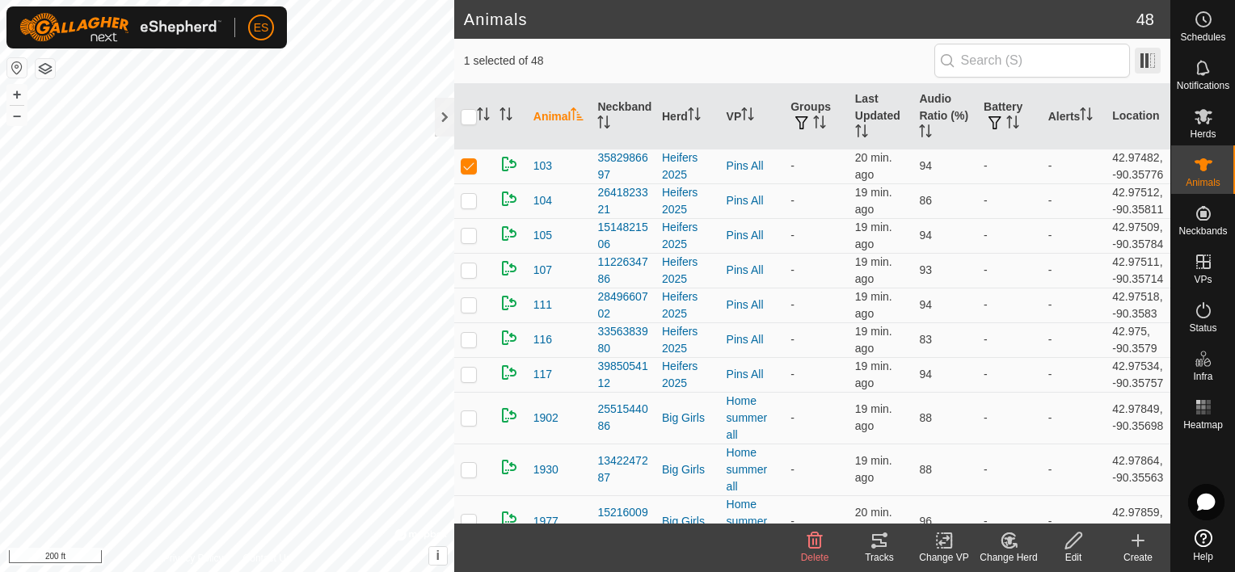
click at [1154, 61] on span at bounding box center [1148, 61] width 26 height 26
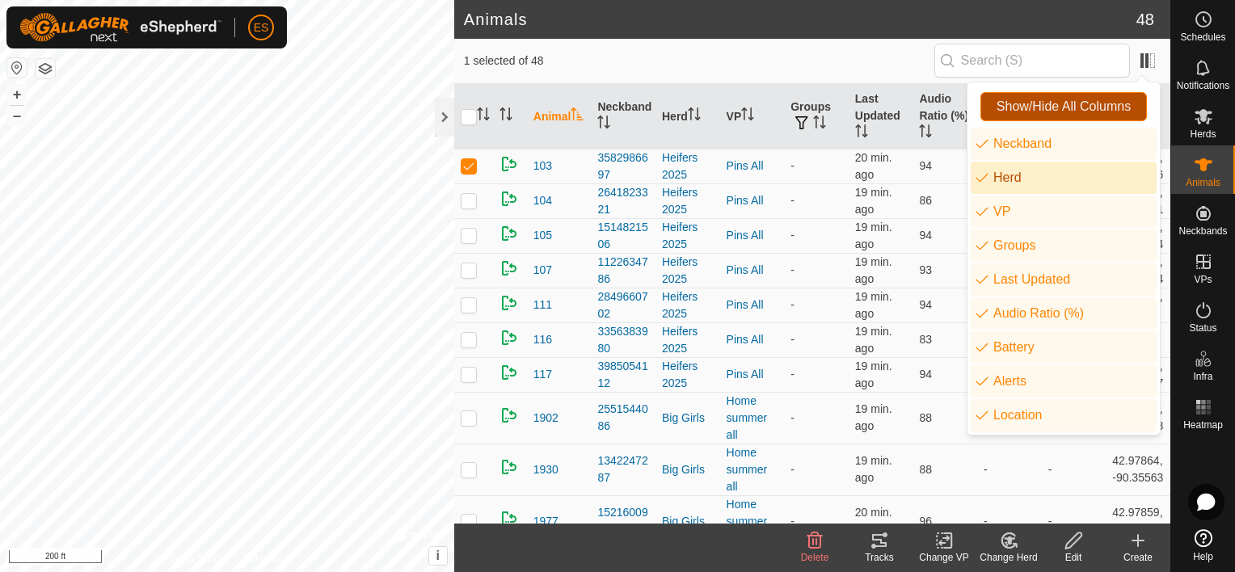
click at [1087, 110] on span "Show/Hide All Columns" at bounding box center [1063, 106] width 134 height 15
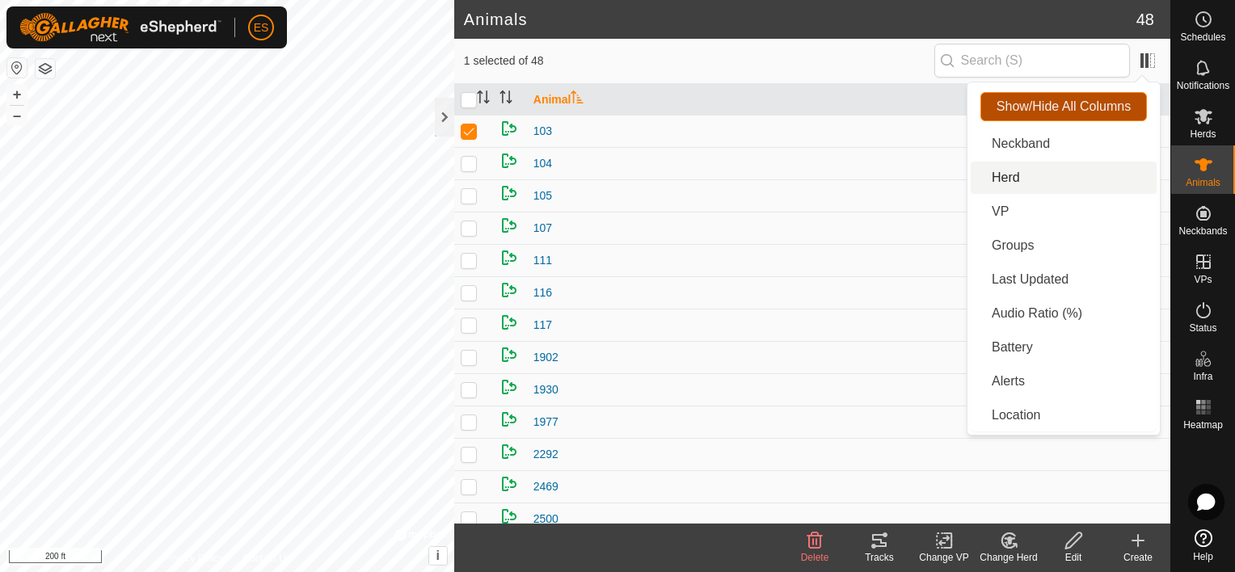
click at [1087, 110] on span "Show/Hide All Columns" at bounding box center [1063, 106] width 134 height 15
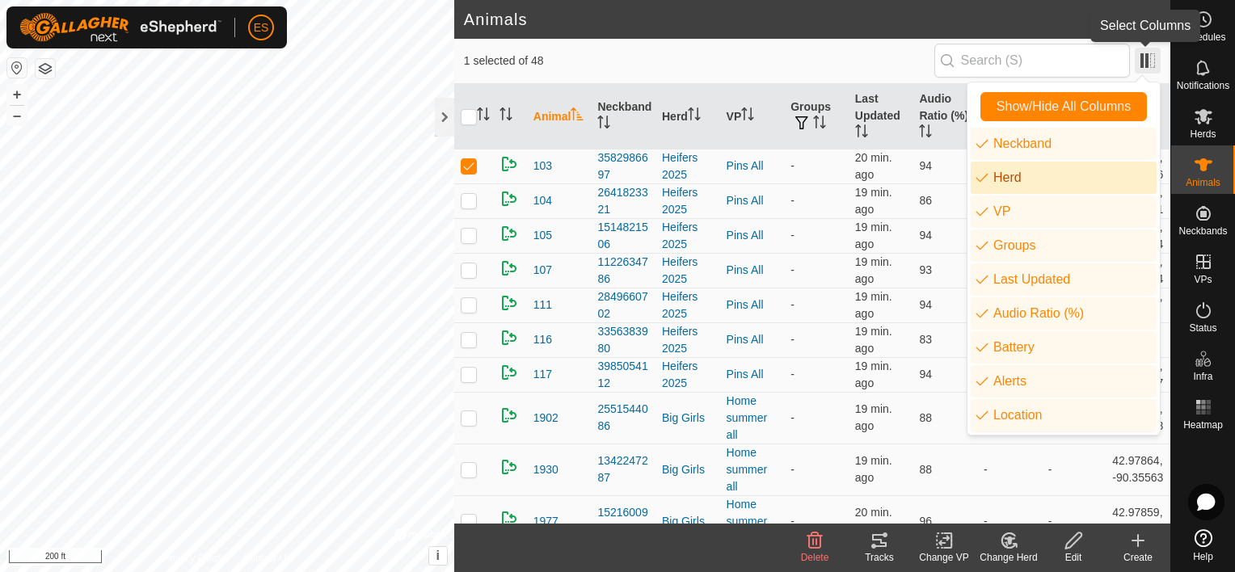
click at [1145, 62] on span at bounding box center [1148, 61] width 26 height 26
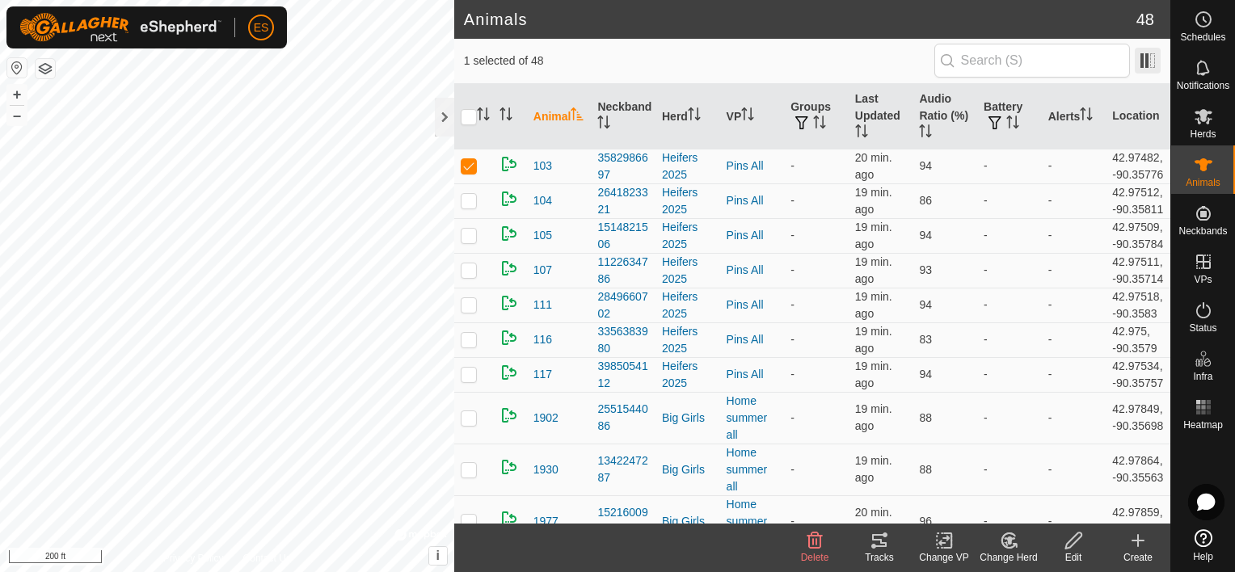
click at [1145, 62] on span at bounding box center [1148, 61] width 26 height 26
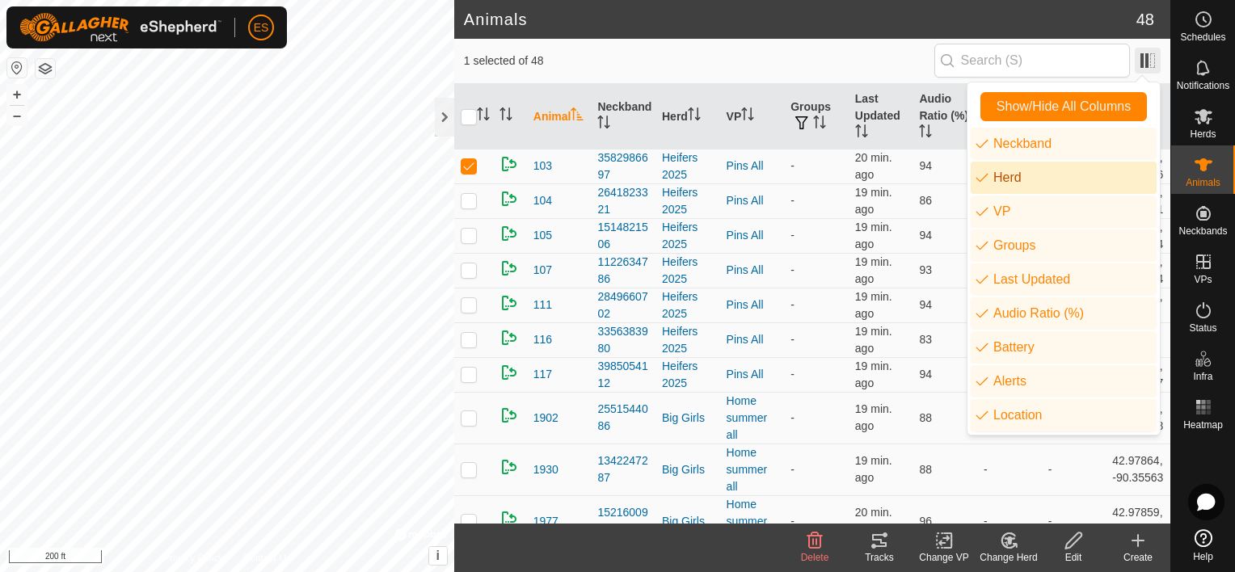
click at [1145, 62] on span at bounding box center [1148, 61] width 26 height 26
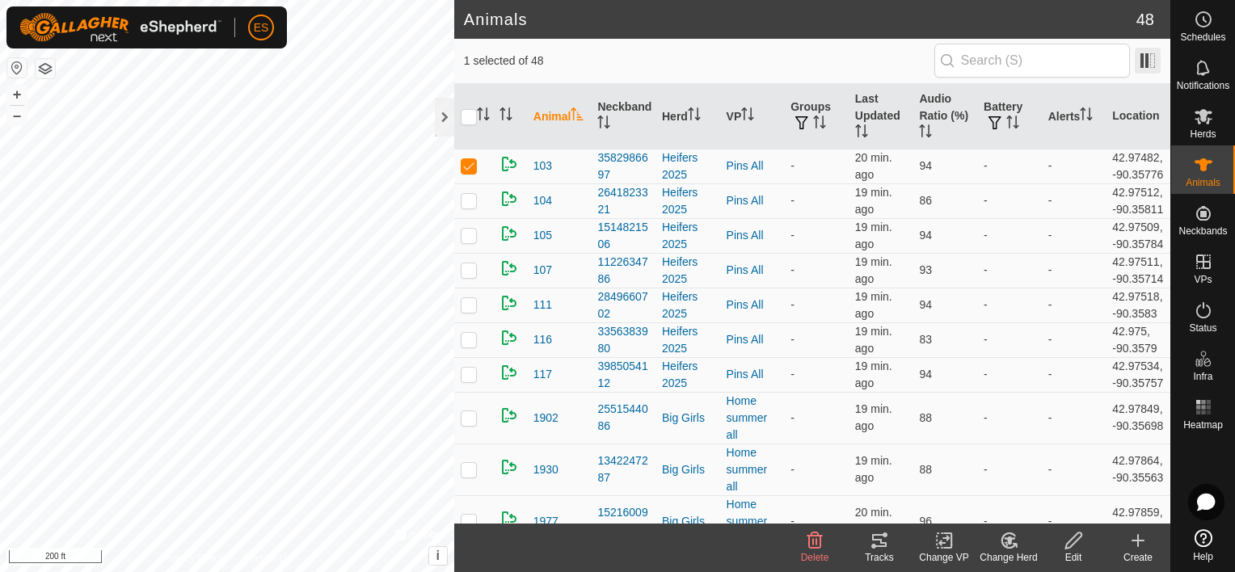
click at [1152, 61] on span at bounding box center [1148, 61] width 26 height 26
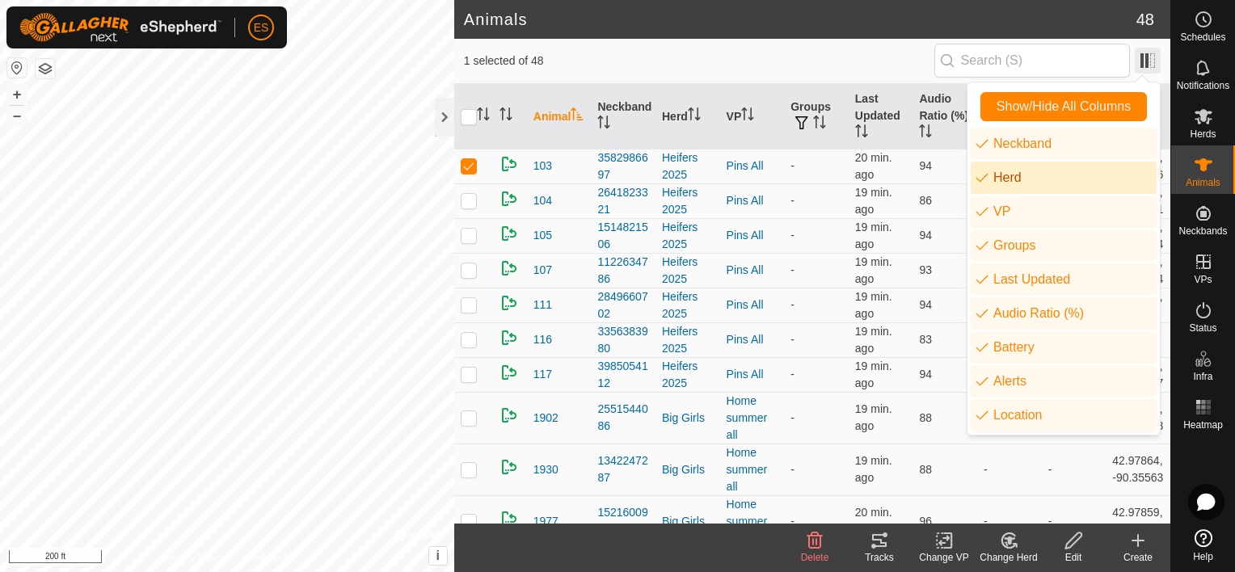
click at [1152, 61] on span at bounding box center [1148, 61] width 26 height 26
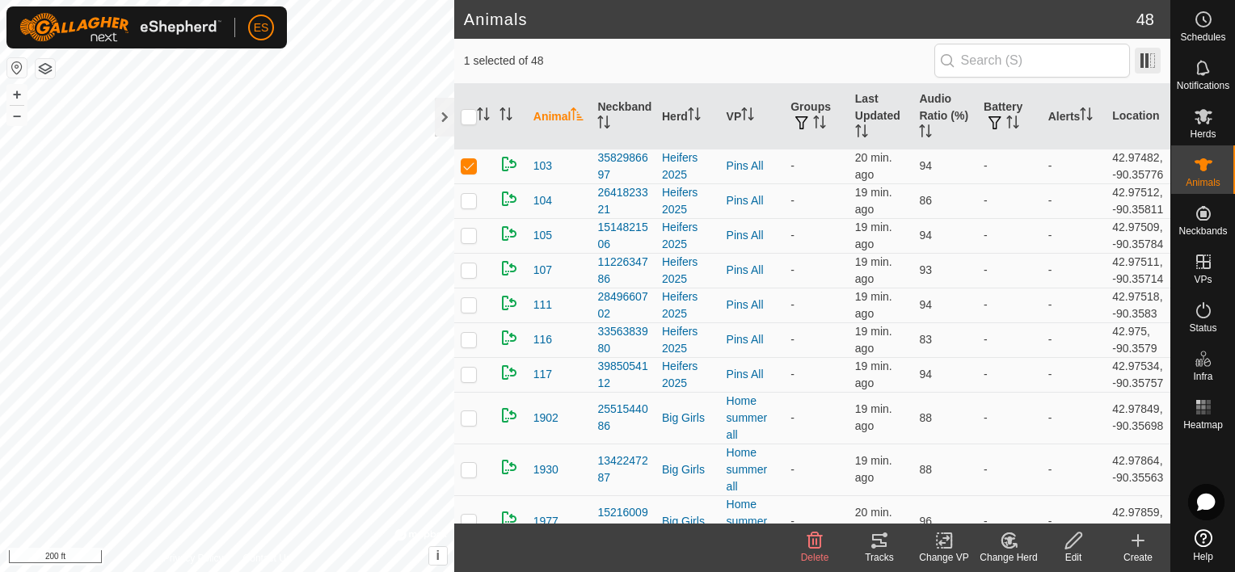
click at [1144, 60] on span at bounding box center [1148, 61] width 26 height 26
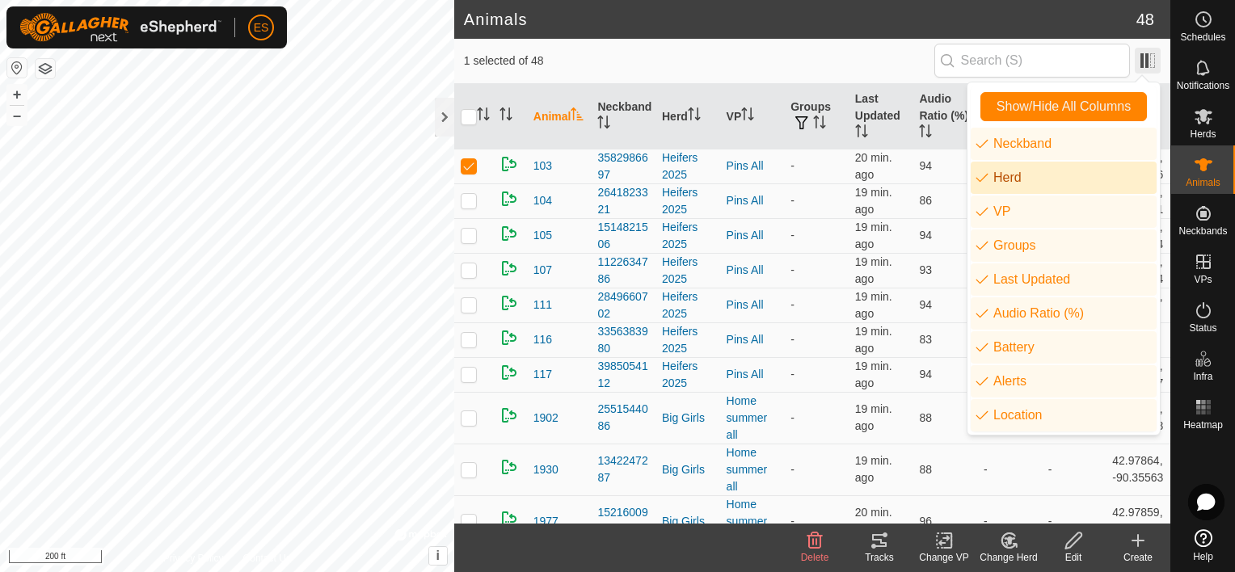
click at [1139, 59] on span at bounding box center [1148, 61] width 26 height 26
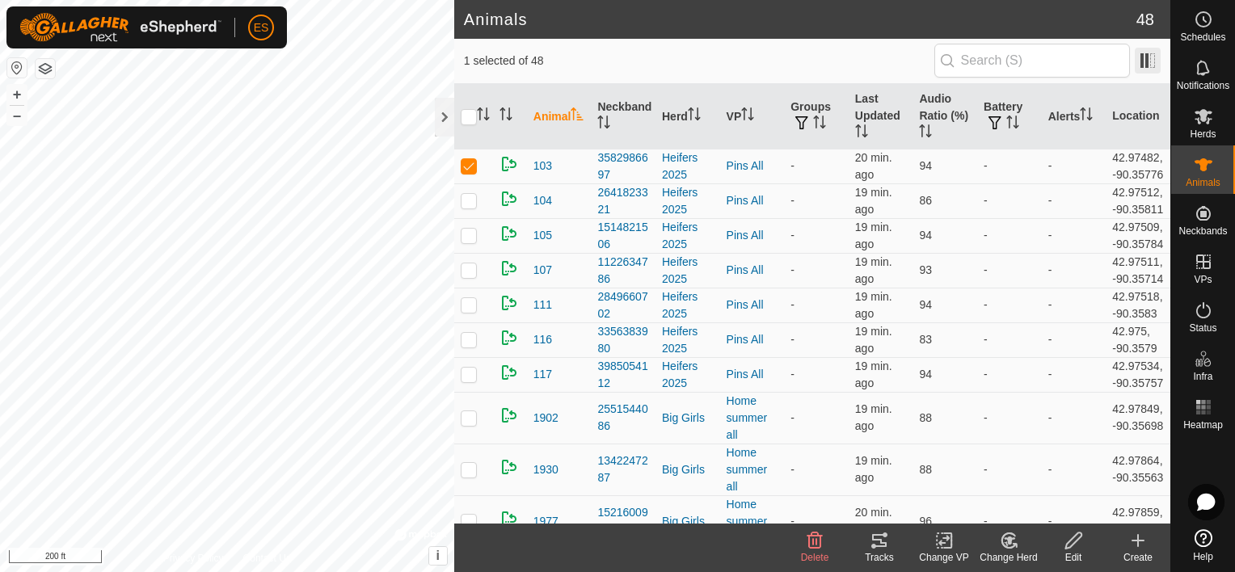
click at [1144, 57] on span at bounding box center [1148, 61] width 26 height 26
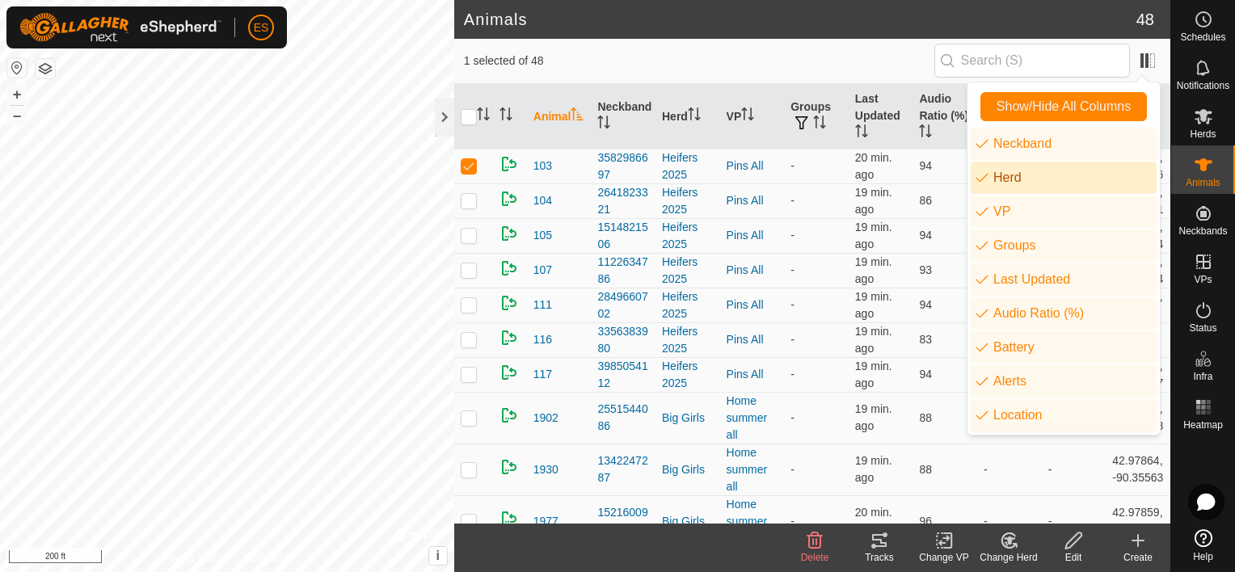
drag, startPoint x: 1144, startPoint y: 57, endPoint x: 1078, endPoint y: 29, distance: 72.0
click at [1078, 29] on header "Animals 48" at bounding box center [812, 19] width 716 height 39
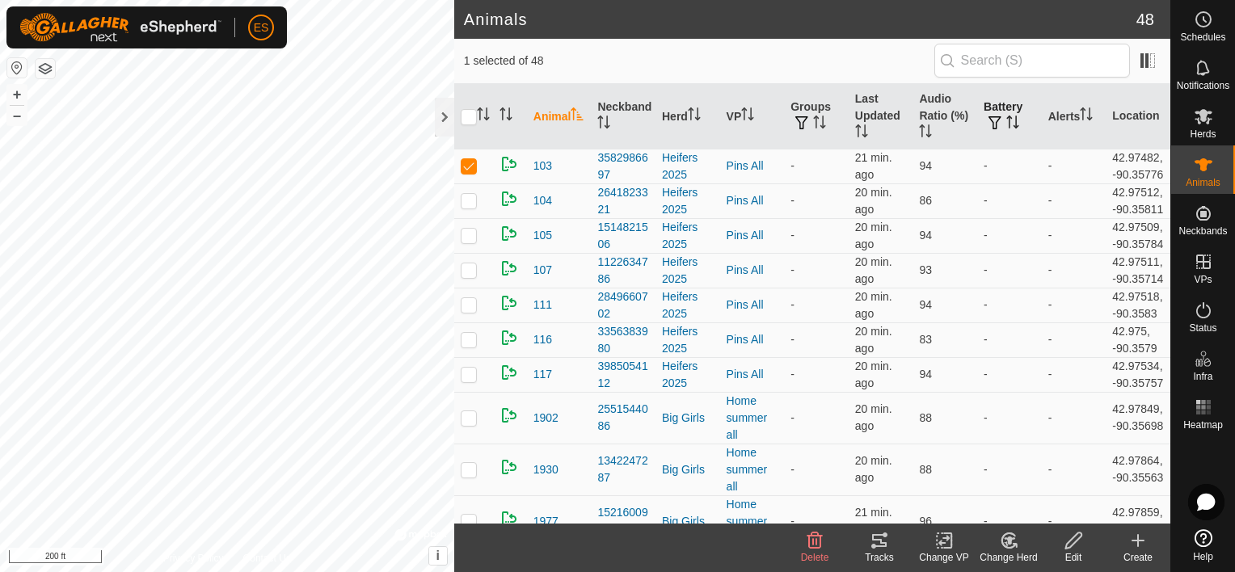
click at [988, 121] on span "button" at bounding box center [994, 122] width 13 height 13
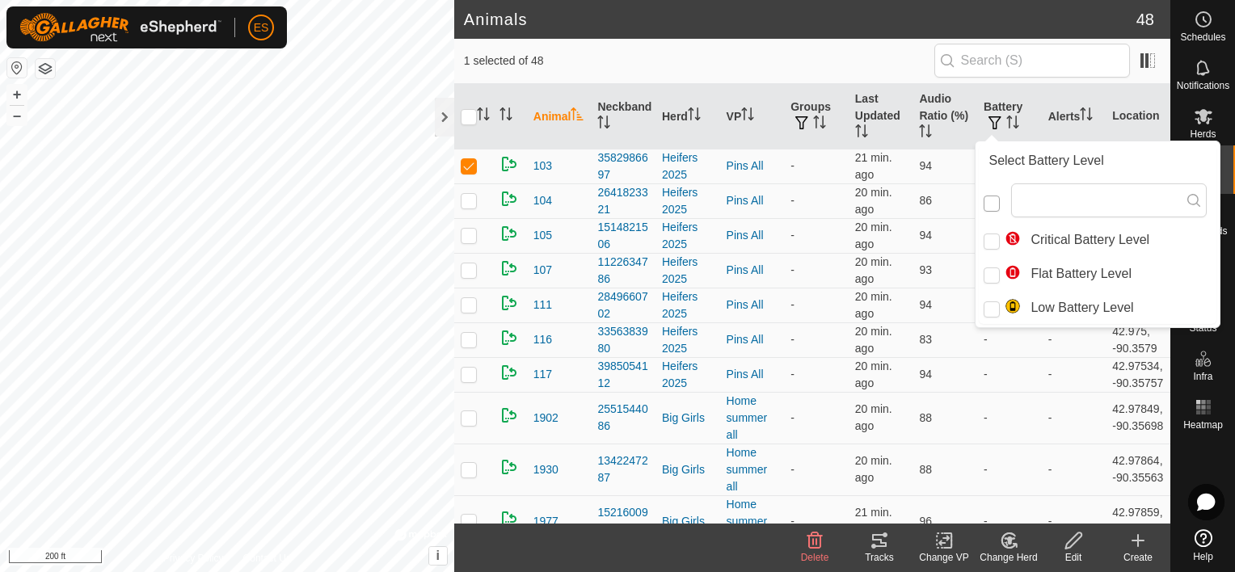
click at [990, 204] on input "checkbox" at bounding box center [991, 204] width 16 height 16
checkbox input "false"
checkbox input "true"
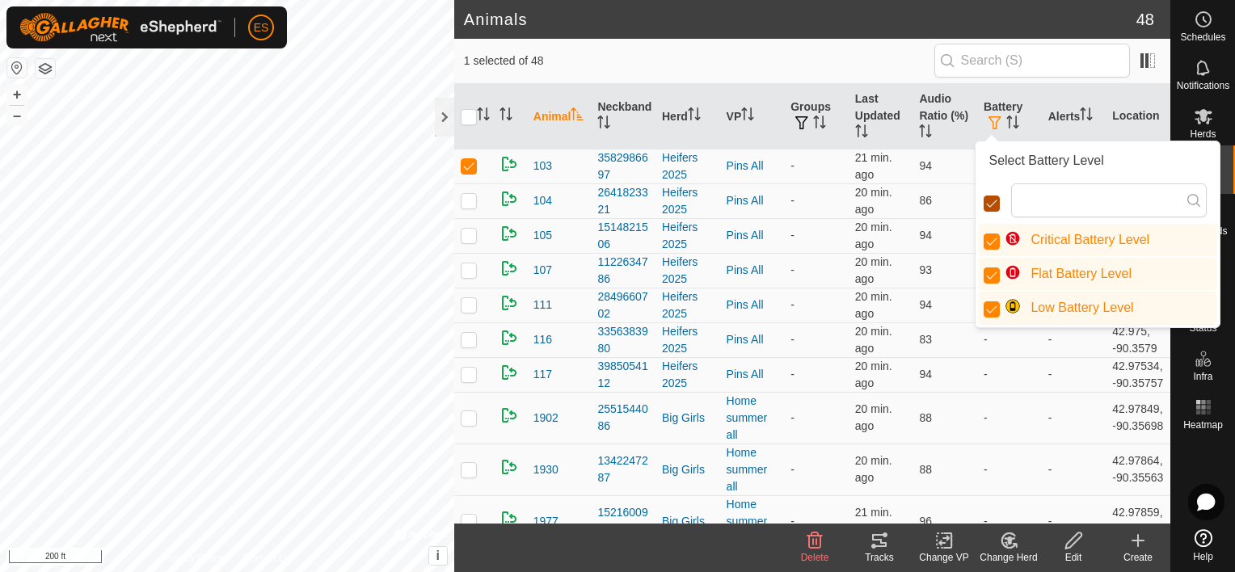
scroll to position [9, 8]
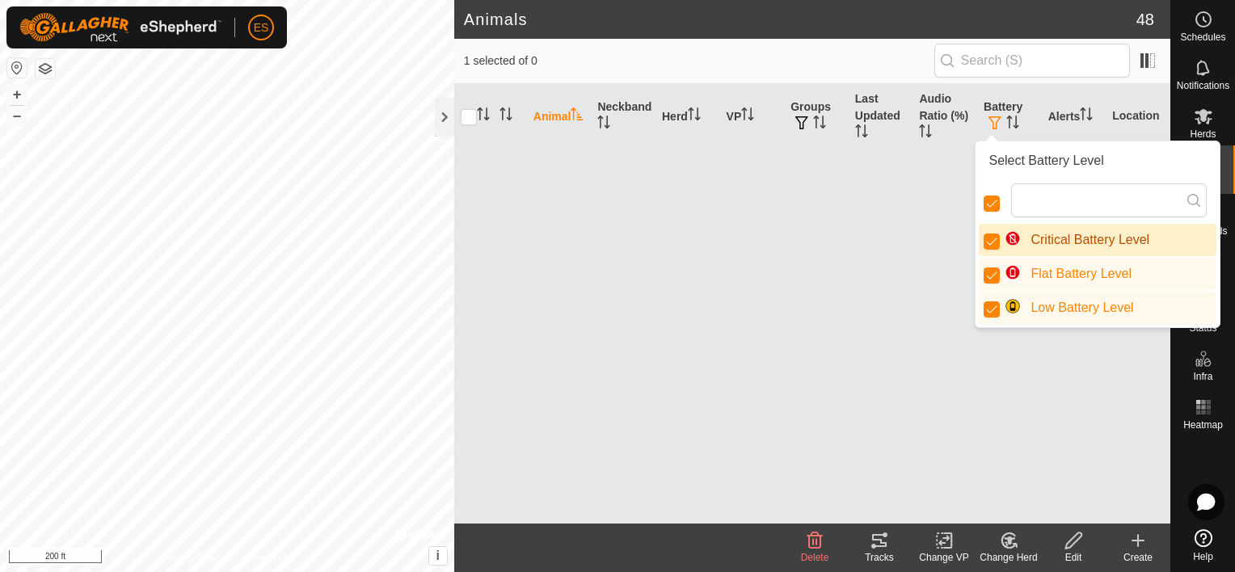
click at [979, 391] on div "Animal Neckband Herd VP Groups Last Updated Audio Ratio (%) Battery Alerts Loca…" at bounding box center [812, 304] width 716 height 440
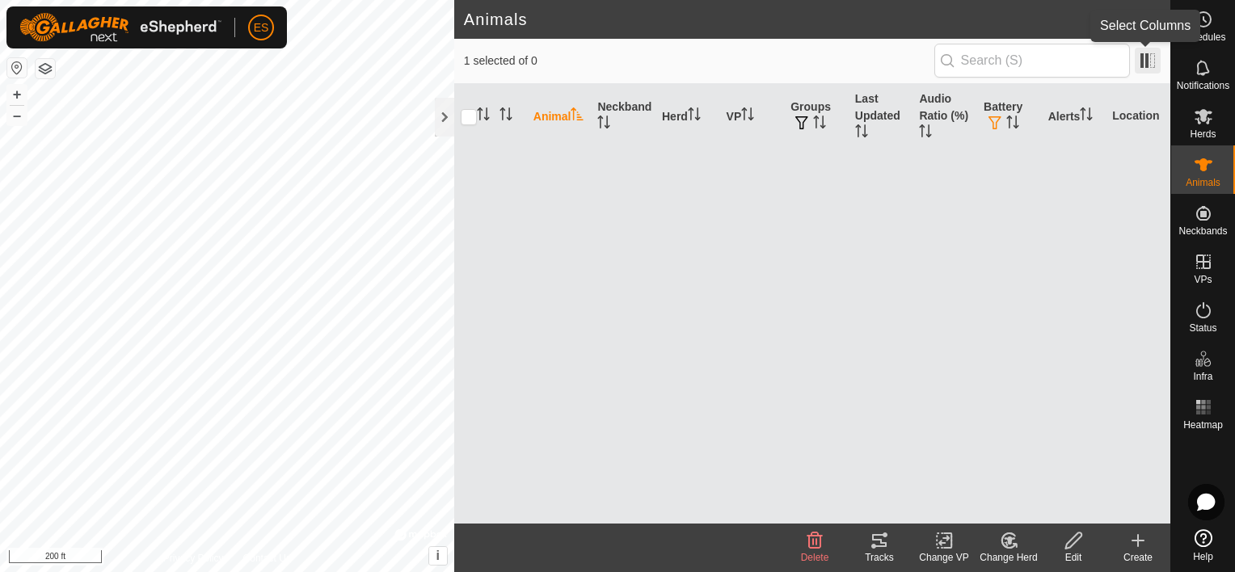
click at [1146, 62] on span at bounding box center [1148, 61] width 26 height 26
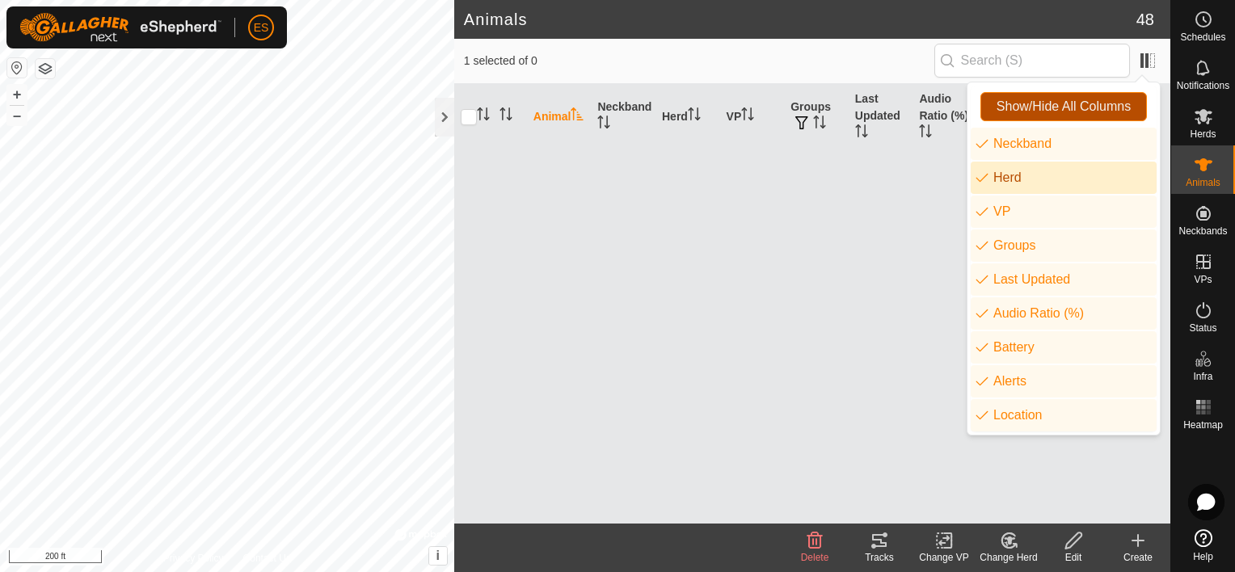
click at [1094, 110] on span "Show/Hide All Columns" at bounding box center [1063, 106] width 134 height 15
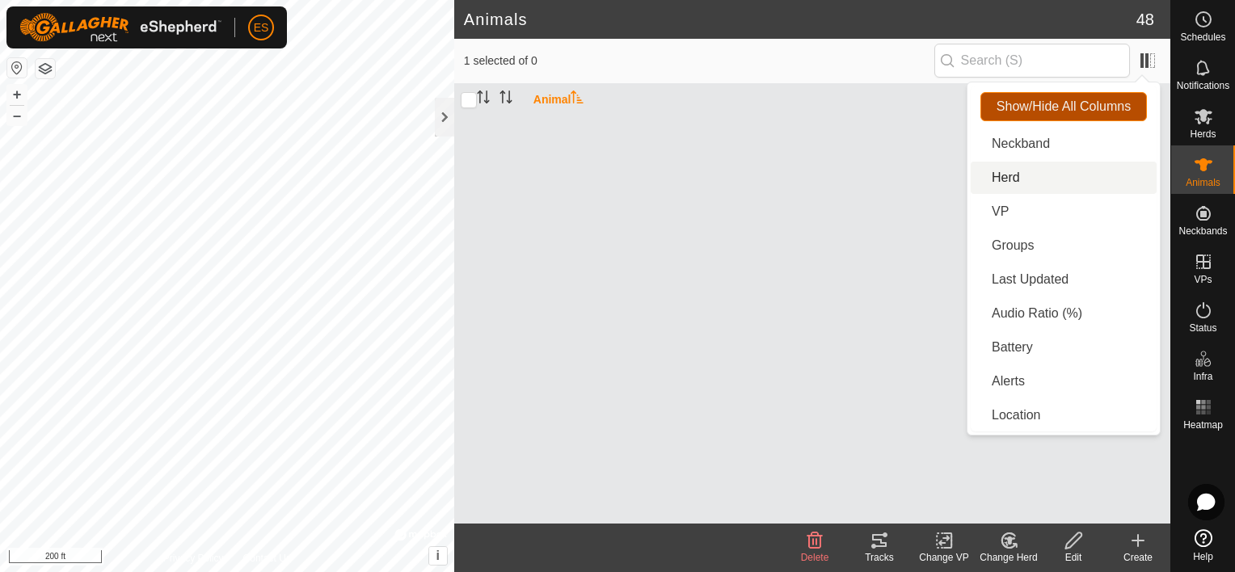
click at [1094, 110] on span "Show/Hide All Columns" at bounding box center [1063, 106] width 134 height 15
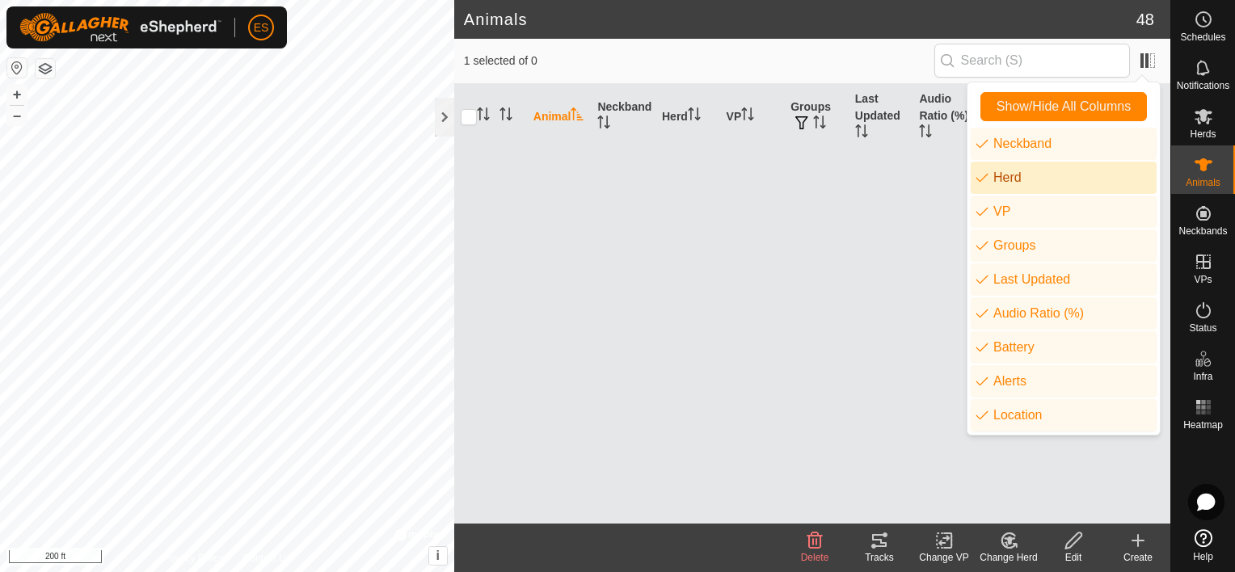
click at [544, 115] on th "Animal" at bounding box center [559, 116] width 65 height 65
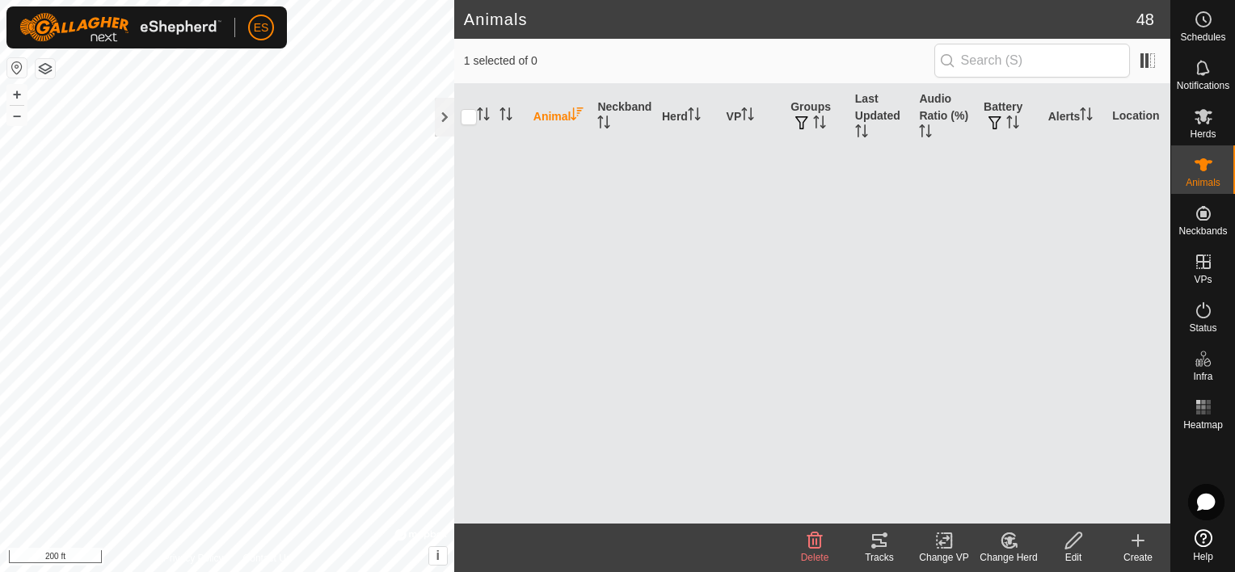
click at [544, 115] on th "Animal" at bounding box center [559, 116] width 65 height 65
click at [1009, 117] on icon "Activate to sort" at bounding box center [1012, 122] width 13 height 13
click at [996, 120] on span "button" at bounding box center [994, 122] width 13 height 13
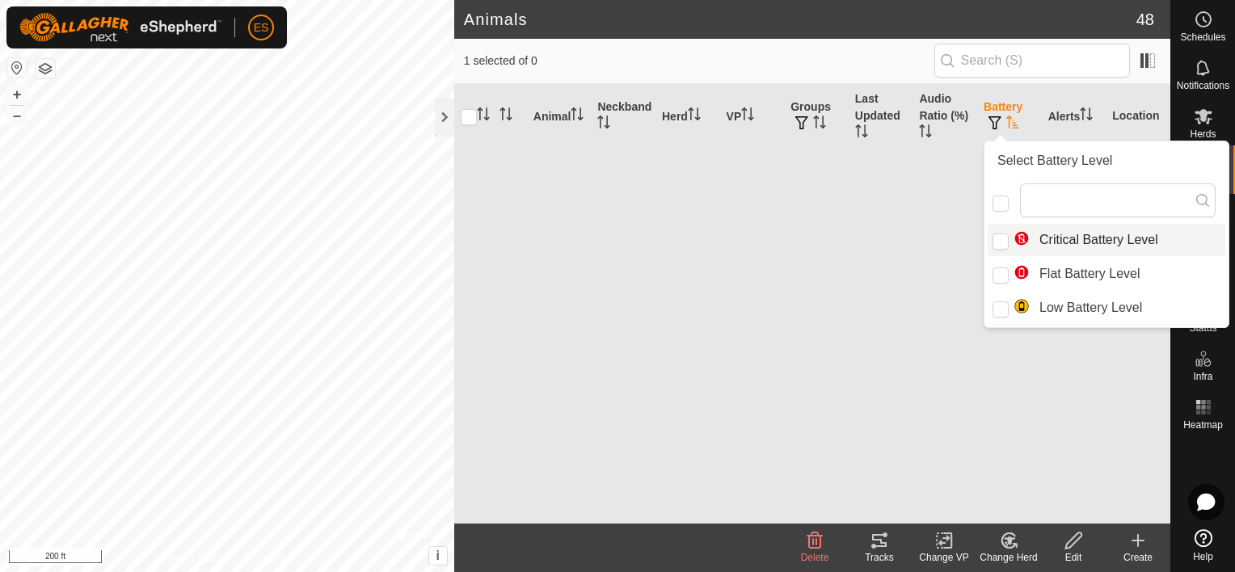
click at [1005, 230] on li "Critical Battery Level" at bounding box center [1107, 240] width 238 height 32
click at [999, 239] on input "Critical Battery Level" at bounding box center [1000, 242] width 16 height 16
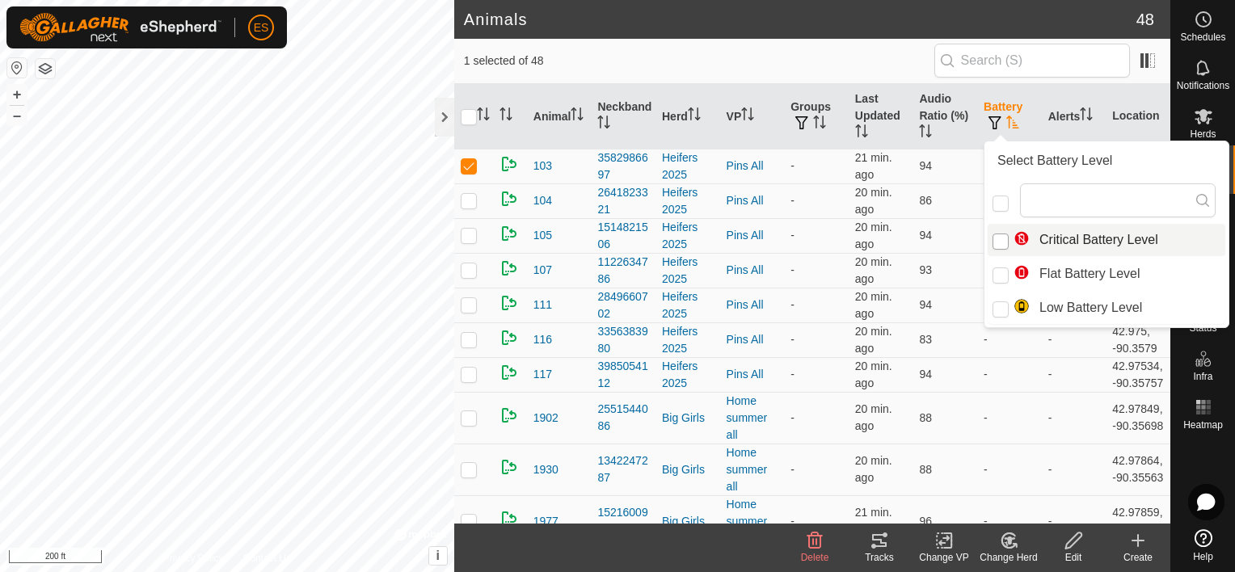
click at [999, 241] on input "Critical Battery Level" at bounding box center [1000, 242] width 16 height 16
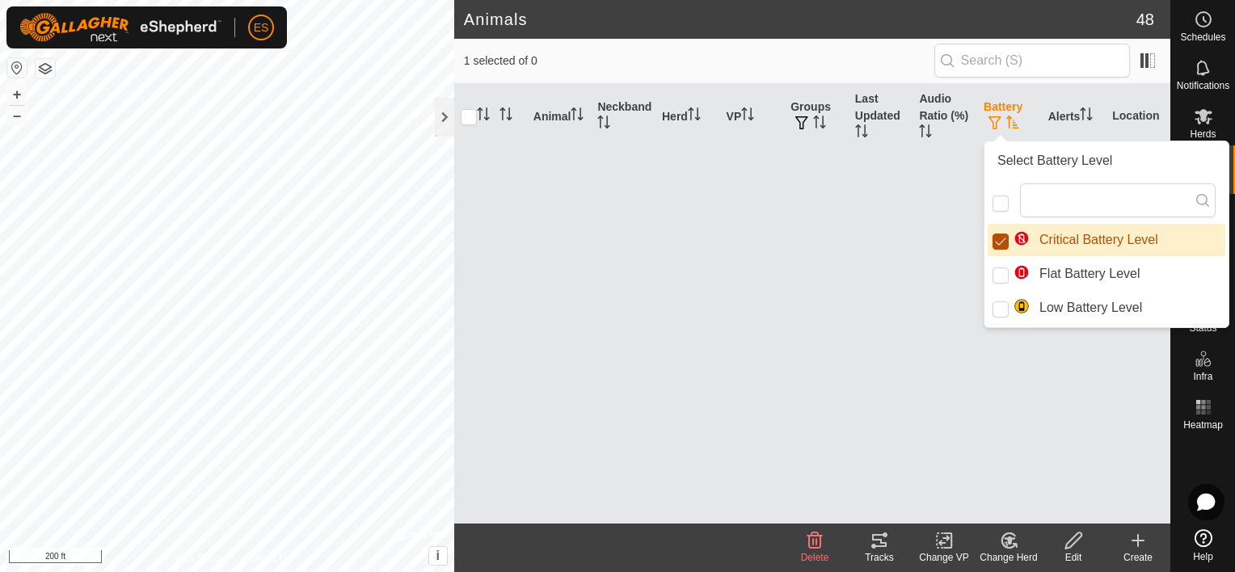
click at [999, 241] on input "Critical Battery Level" at bounding box center [1000, 242] width 16 height 16
checkbox input "false"
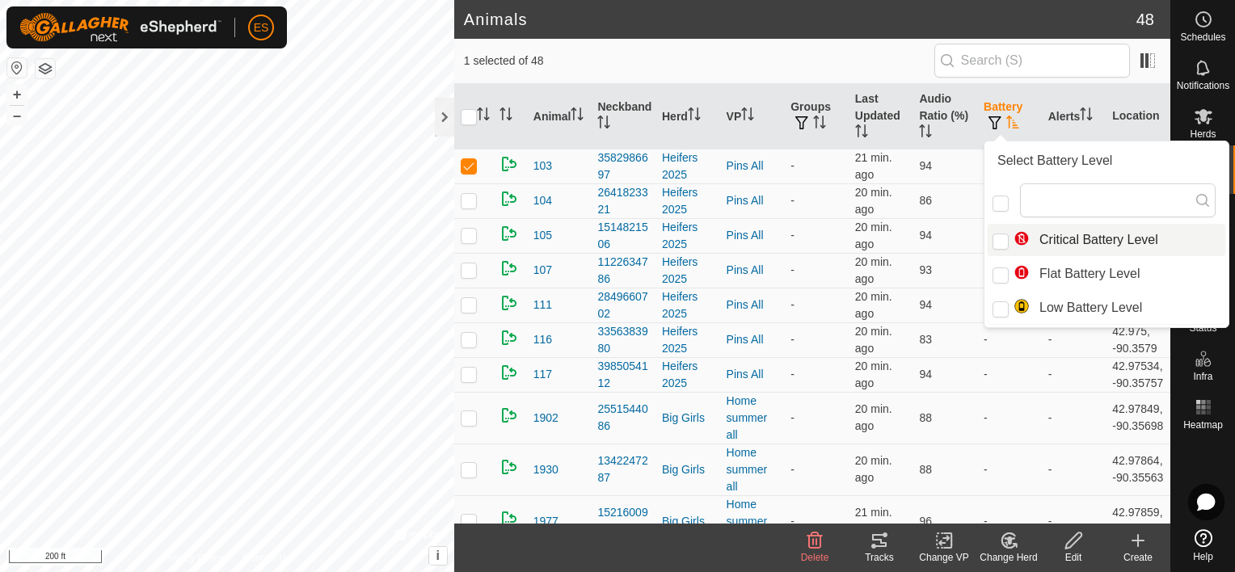
click at [1006, 124] on icon "Activate to sort" at bounding box center [1012, 122] width 12 height 13
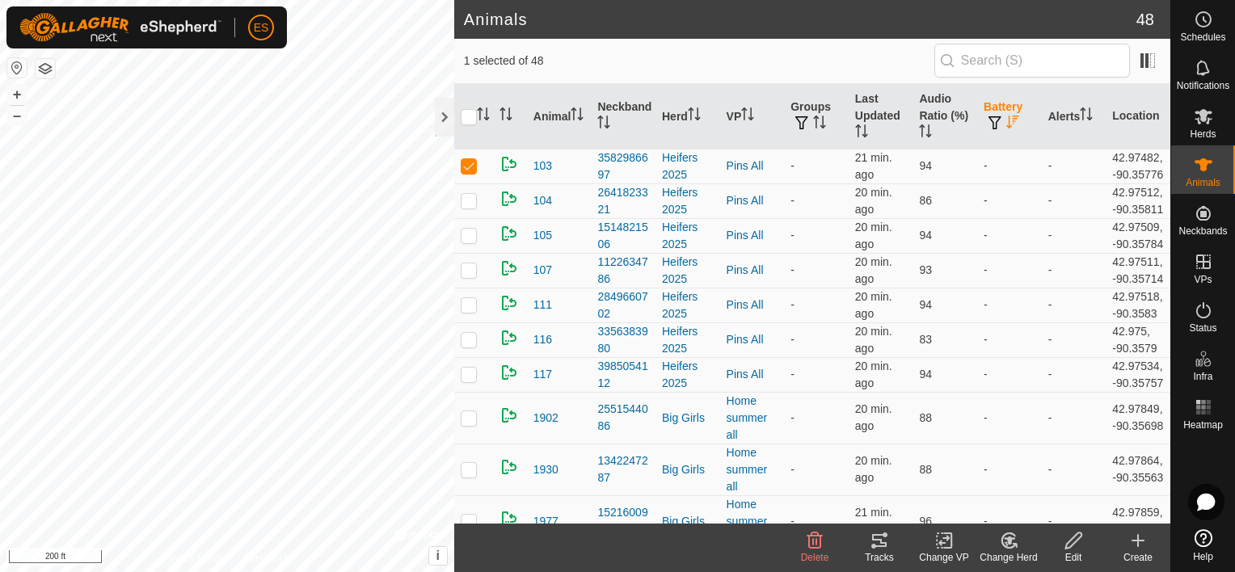
click at [1006, 124] on icon "Activate to sort" at bounding box center [1012, 122] width 13 height 13
click at [1006, 124] on icon "Activate to sort" at bounding box center [1012, 122] width 12 height 13
click at [1006, 125] on icon "Activate to sort" at bounding box center [1012, 122] width 12 height 13
click at [988, 121] on span "button" at bounding box center [994, 122] width 13 height 13
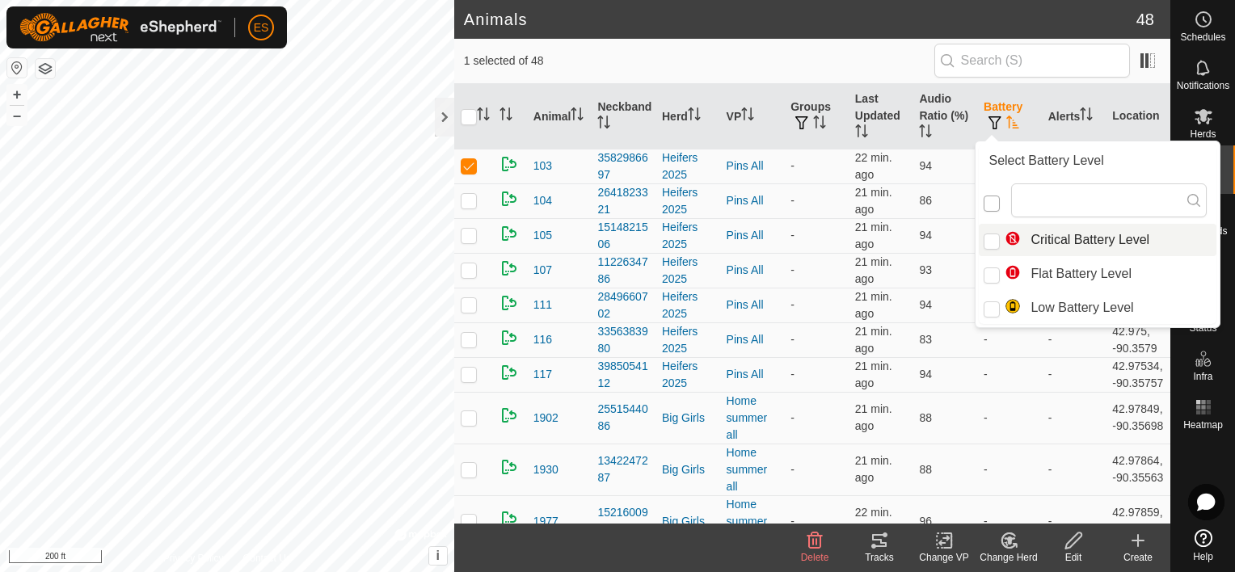
click at [995, 204] on input "checkbox" at bounding box center [991, 204] width 16 height 16
checkbox input "false"
checkbox input "true"
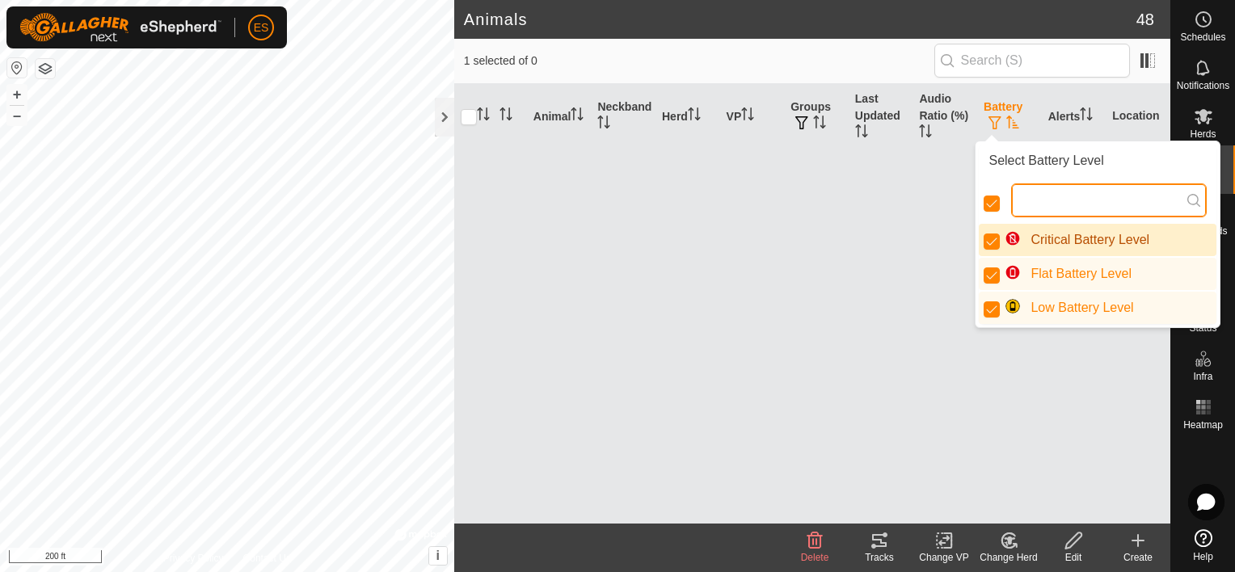
click at [1034, 190] on input "text" at bounding box center [1109, 200] width 196 height 34
click at [989, 203] on input "checkbox" at bounding box center [991, 204] width 16 height 16
checkbox input "false"
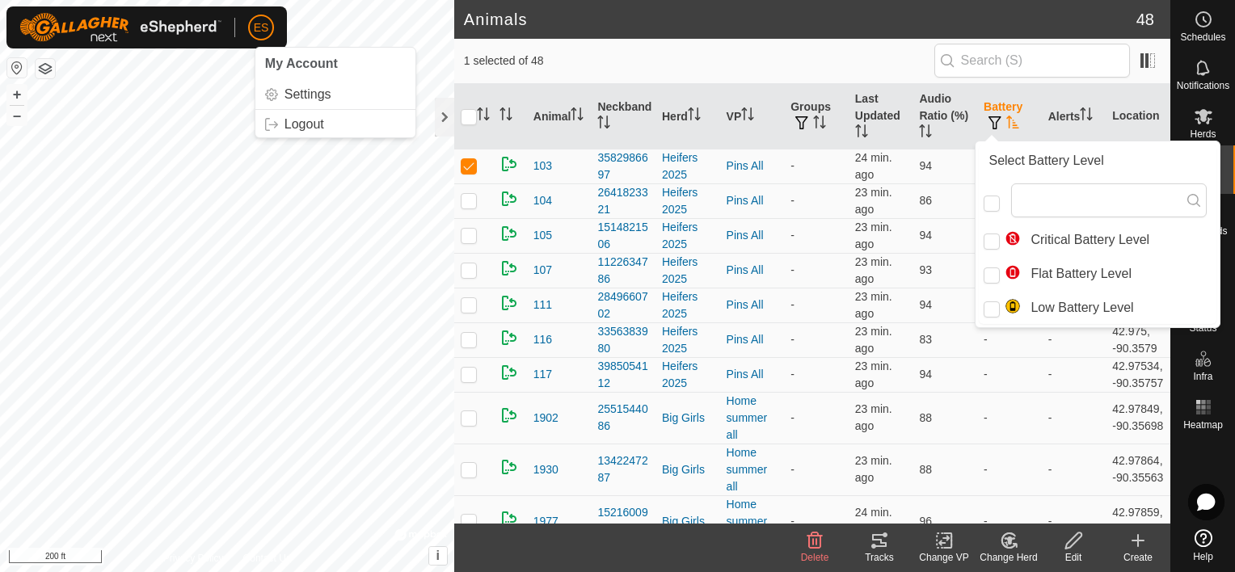
click at [261, 34] on span "ES" at bounding box center [261, 27] width 15 height 17
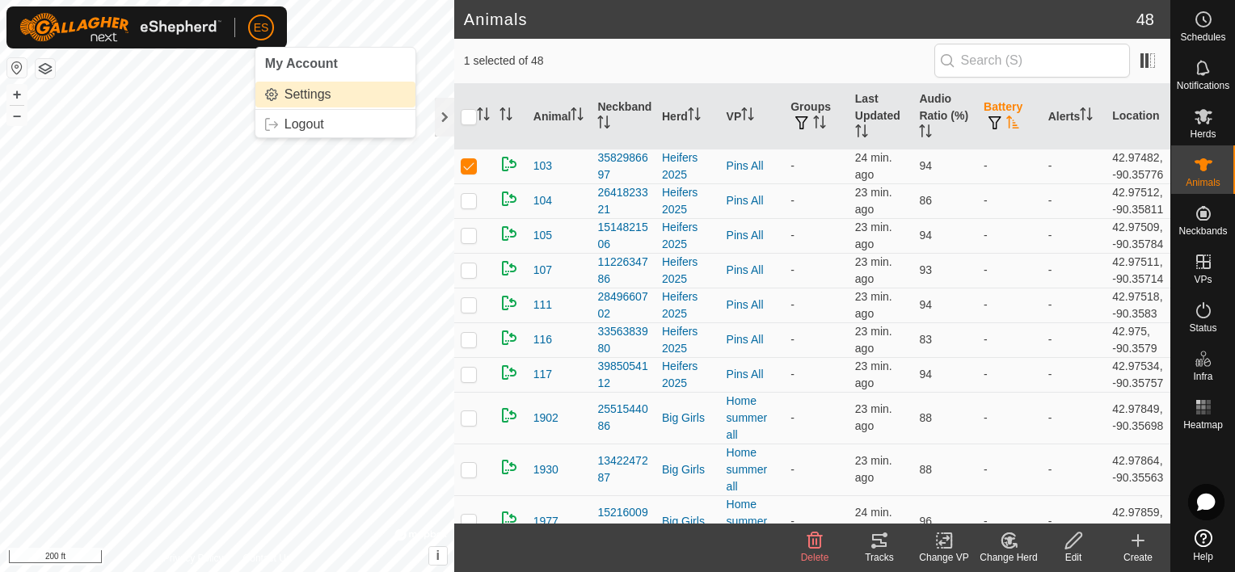
click at [293, 95] on link "Settings" at bounding box center [335, 95] width 160 height 26
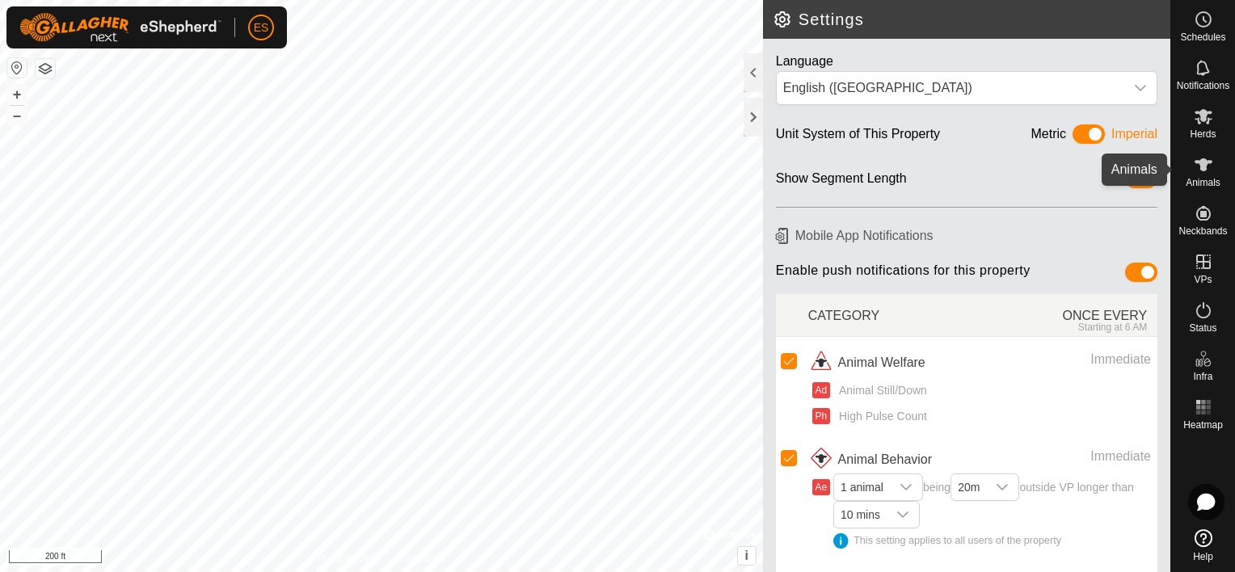
click at [1207, 162] on icon at bounding box center [1203, 164] width 18 height 13
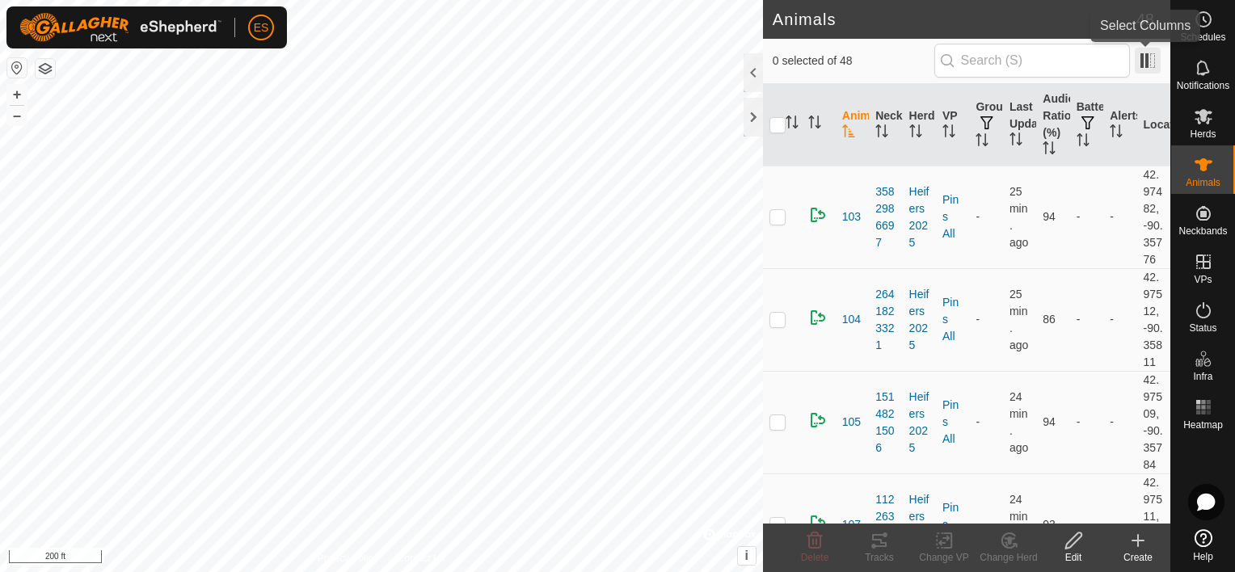
click at [1148, 65] on span at bounding box center [1148, 61] width 26 height 26
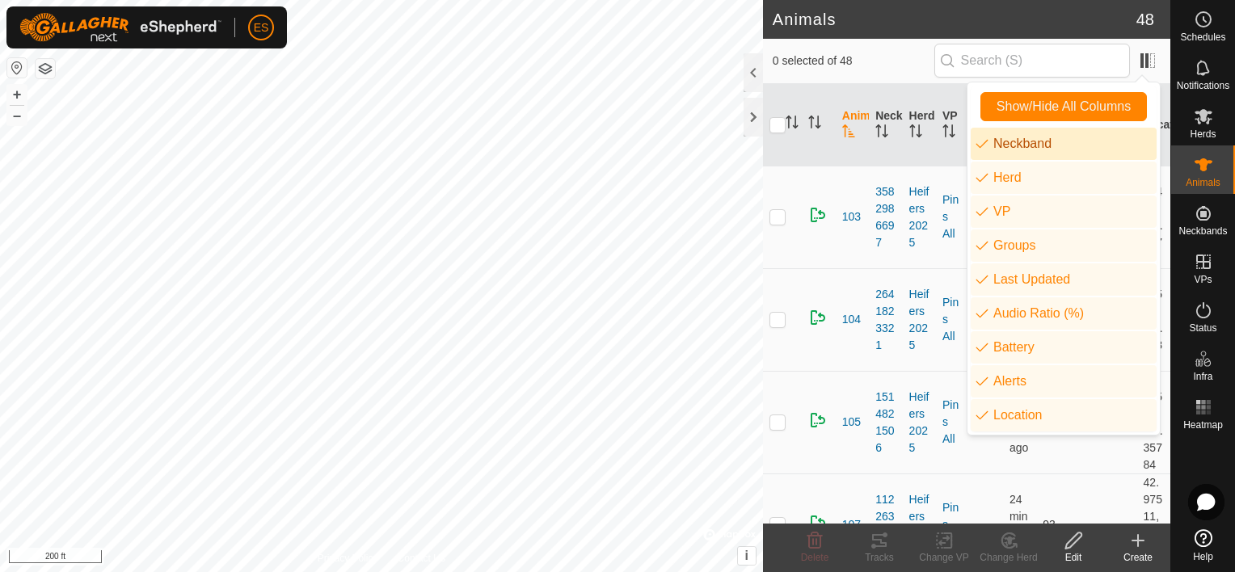
click at [908, 65] on span "0 selected of 48" at bounding box center [854, 61] width 162 height 17
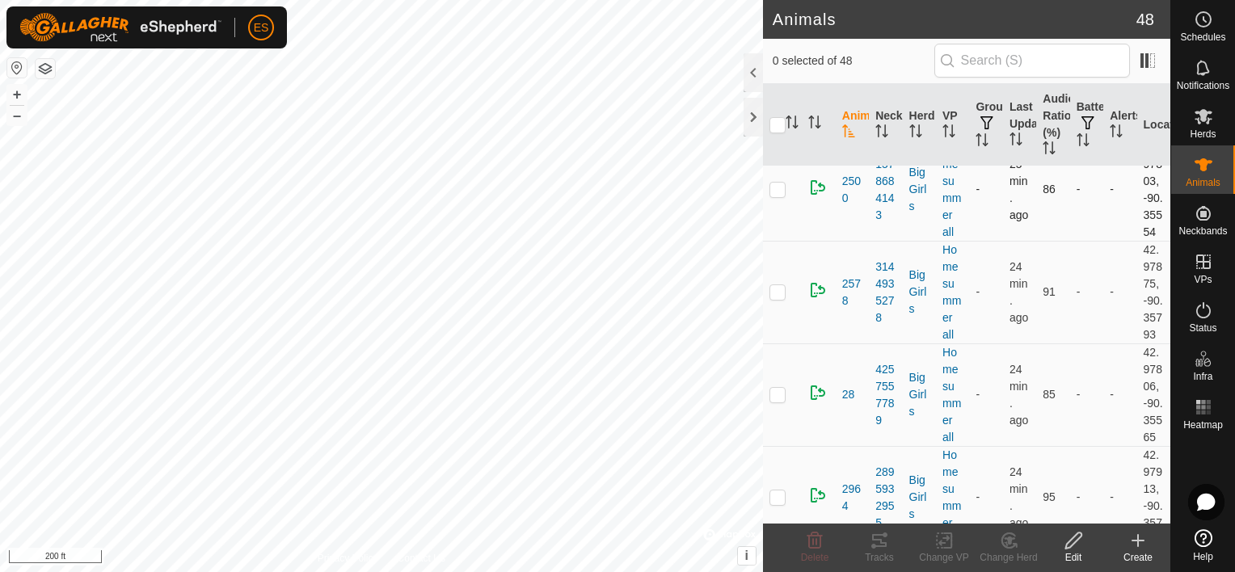
scroll to position [1192, 0]
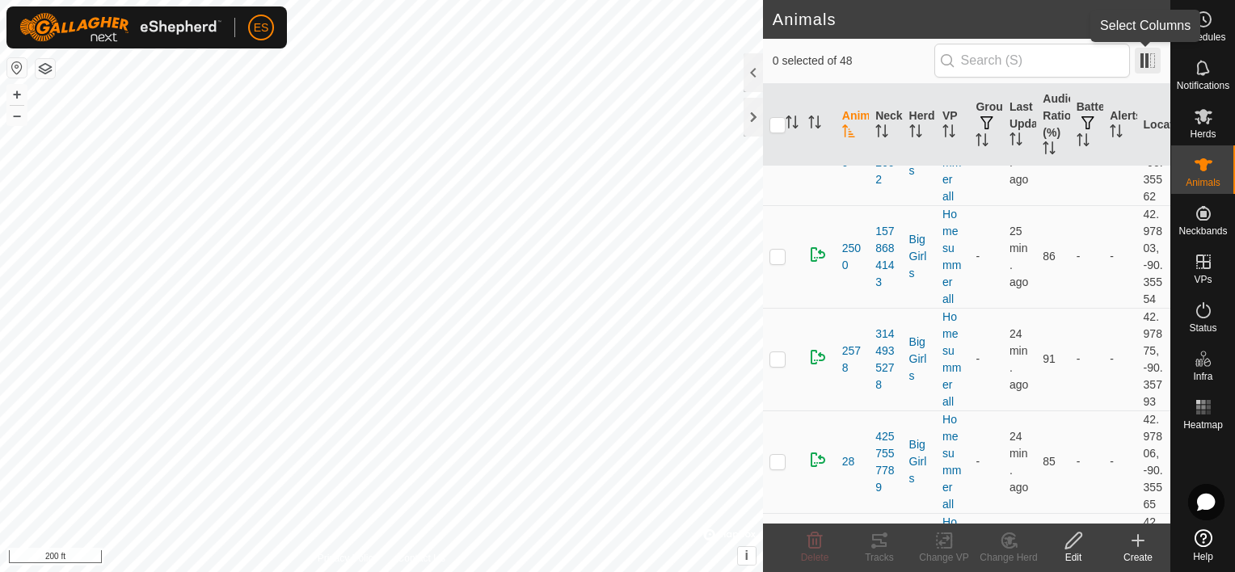
click at [1144, 58] on span at bounding box center [1148, 61] width 26 height 26
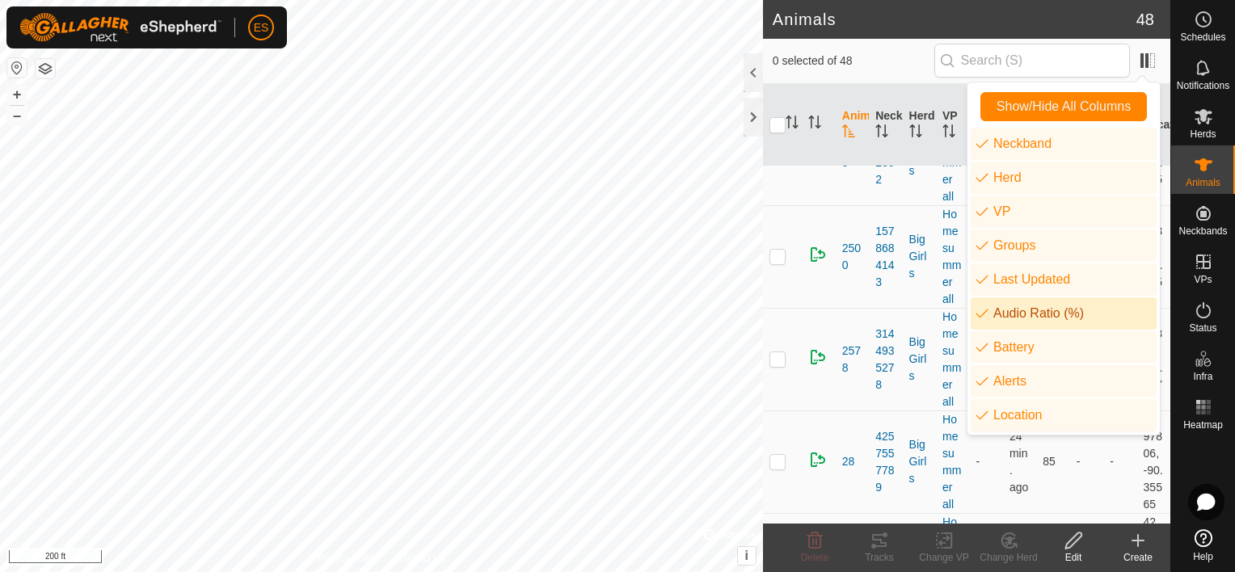
click at [989, 306] on li "Audio Ratio (%)" at bounding box center [1064, 313] width 186 height 32
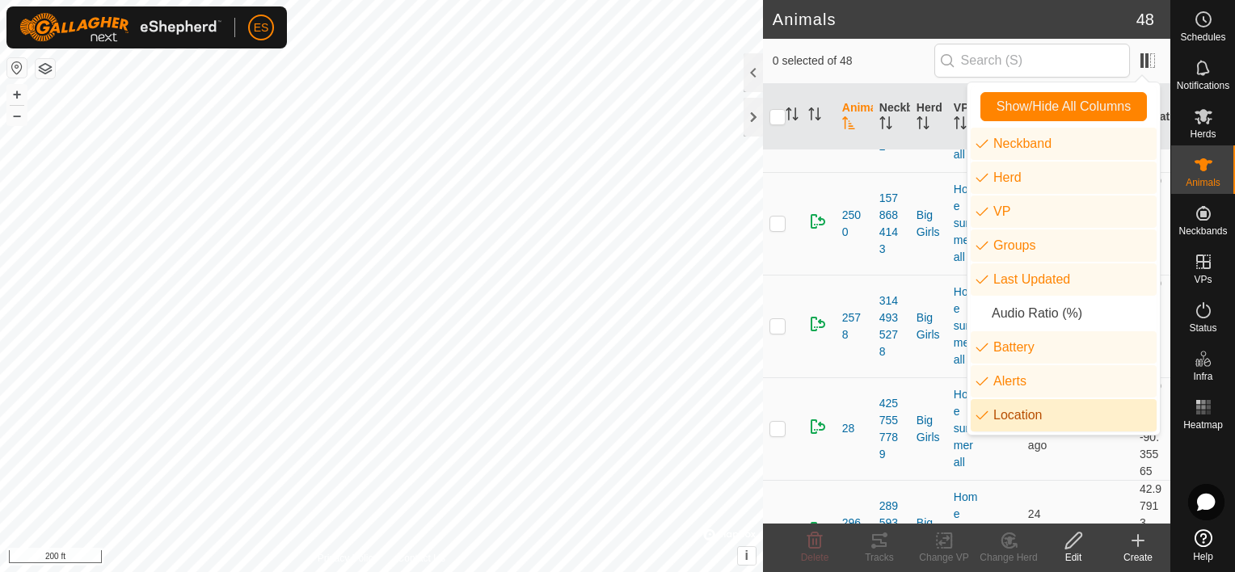
click at [986, 415] on li "Location" at bounding box center [1064, 415] width 186 height 32
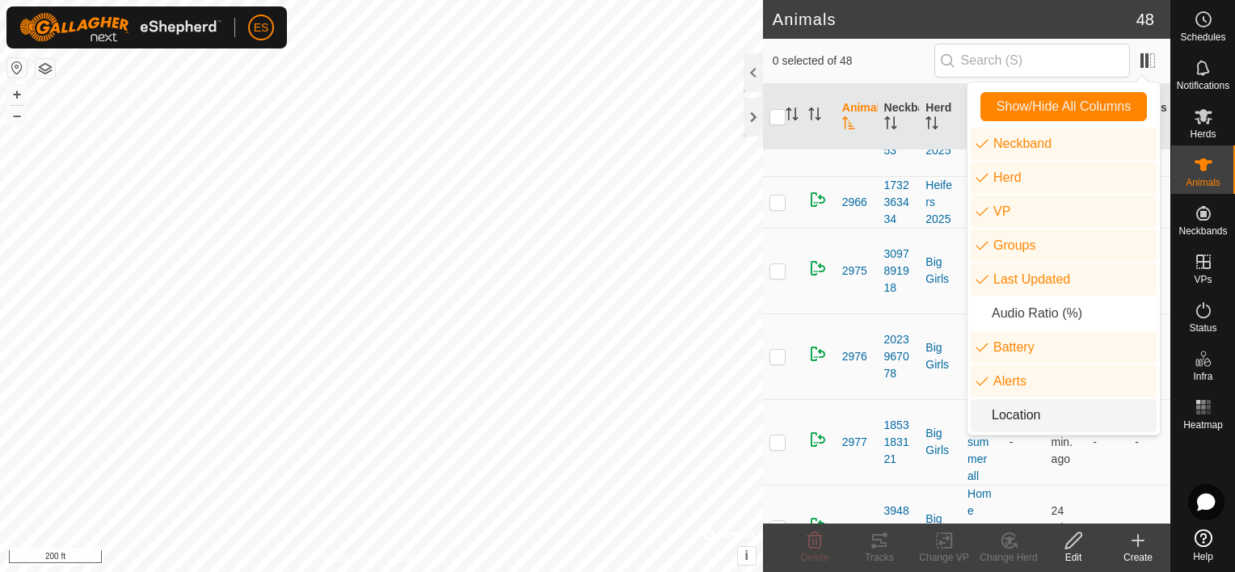
click at [986, 23] on h2 "Animals" at bounding box center [955, 19] width 364 height 19
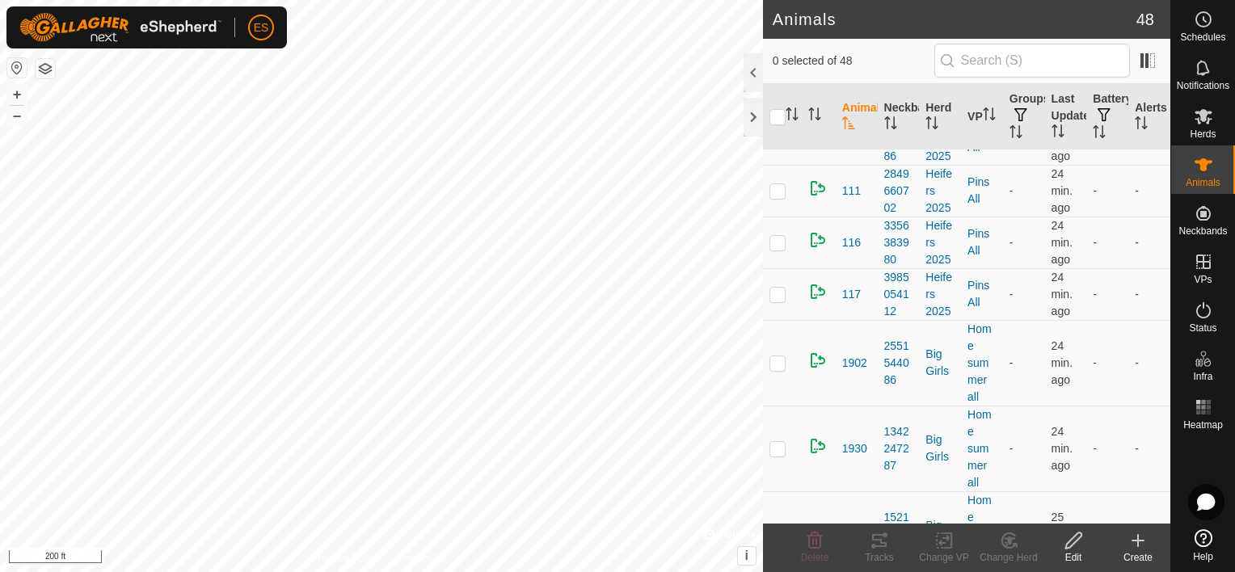
scroll to position [0, 0]
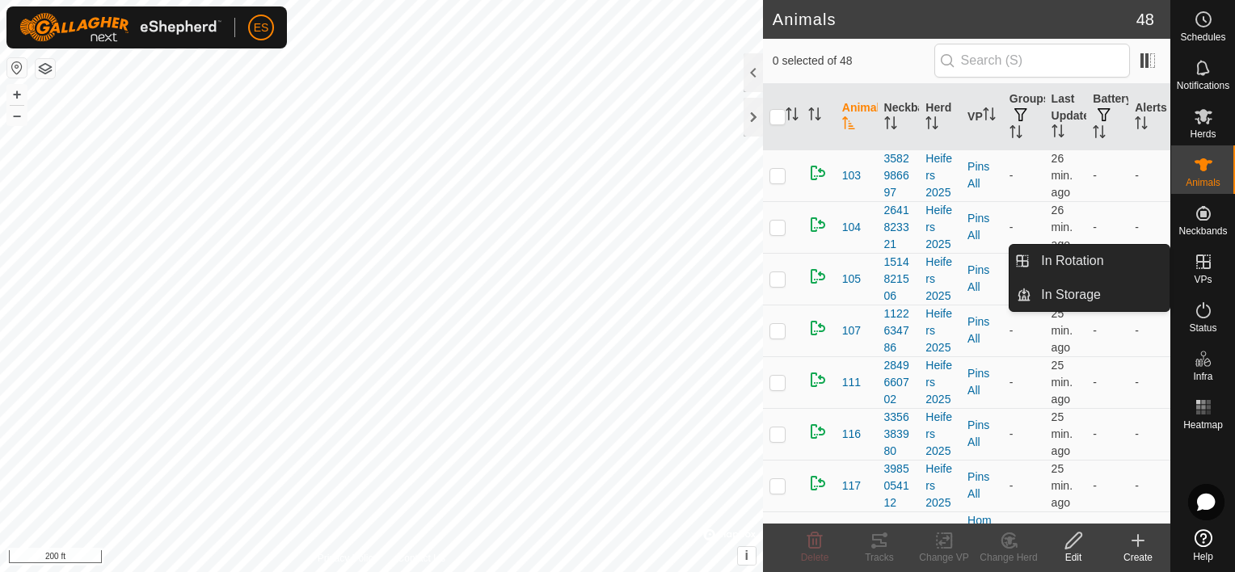
click at [1199, 267] on icon at bounding box center [1203, 262] width 15 height 15
click at [1099, 265] on link "In Rotation" at bounding box center [1100, 261] width 138 height 32
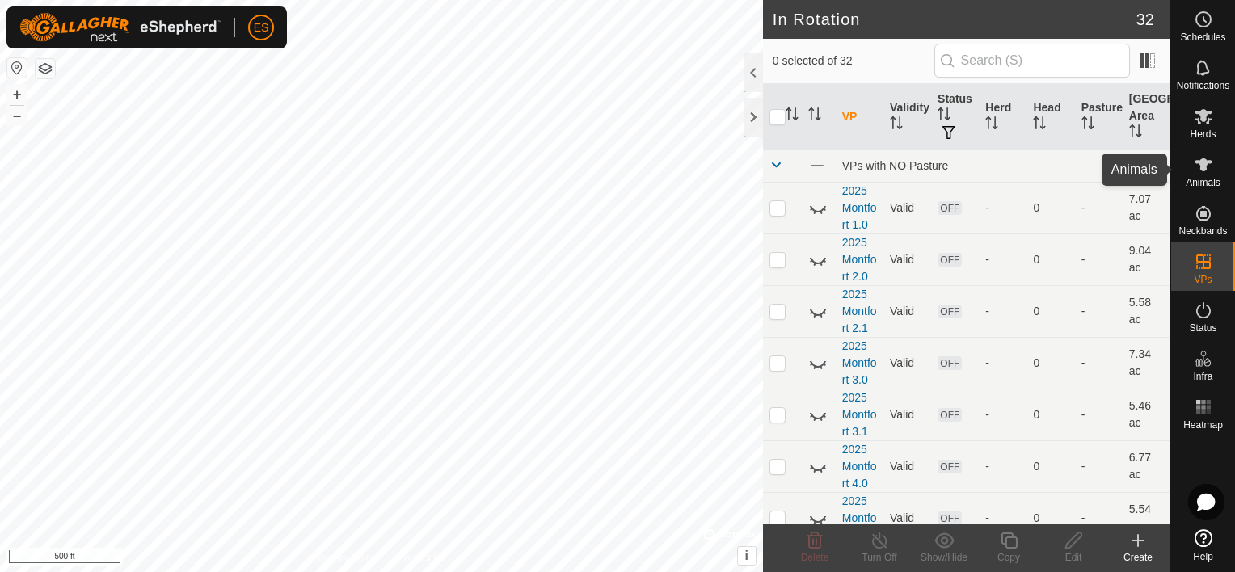
click at [1205, 182] on span "Animals" at bounding box center [1203, 183] width 35 height 10
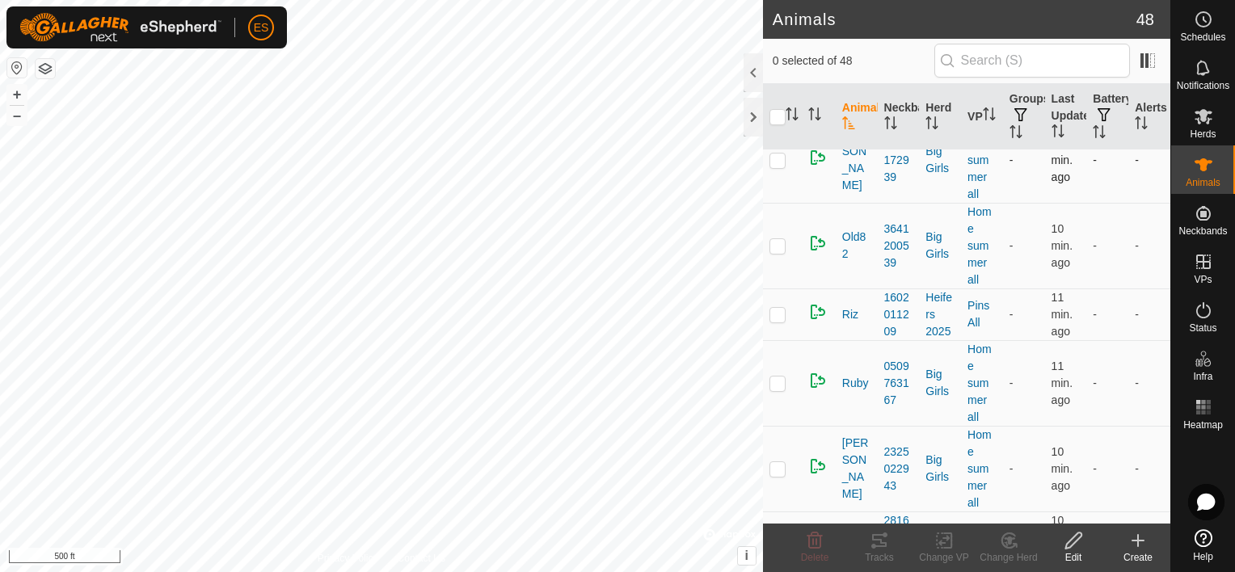
scroll to position [3322, 0]
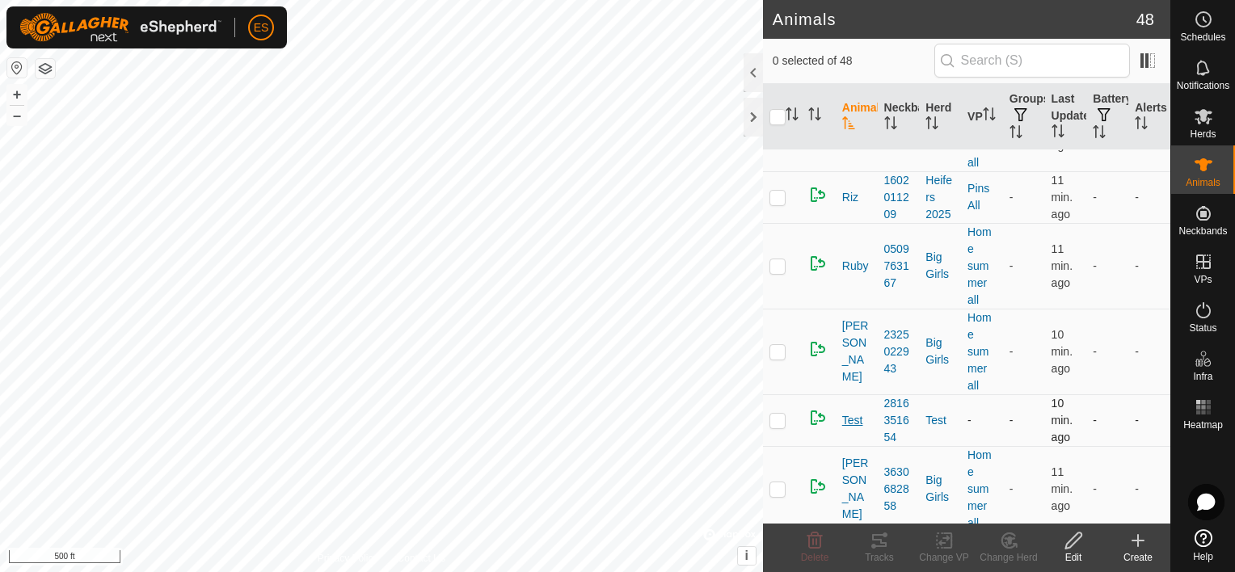
click at [849, 415] on span "Test" at bounding box center [852, 420] width 21 height 17
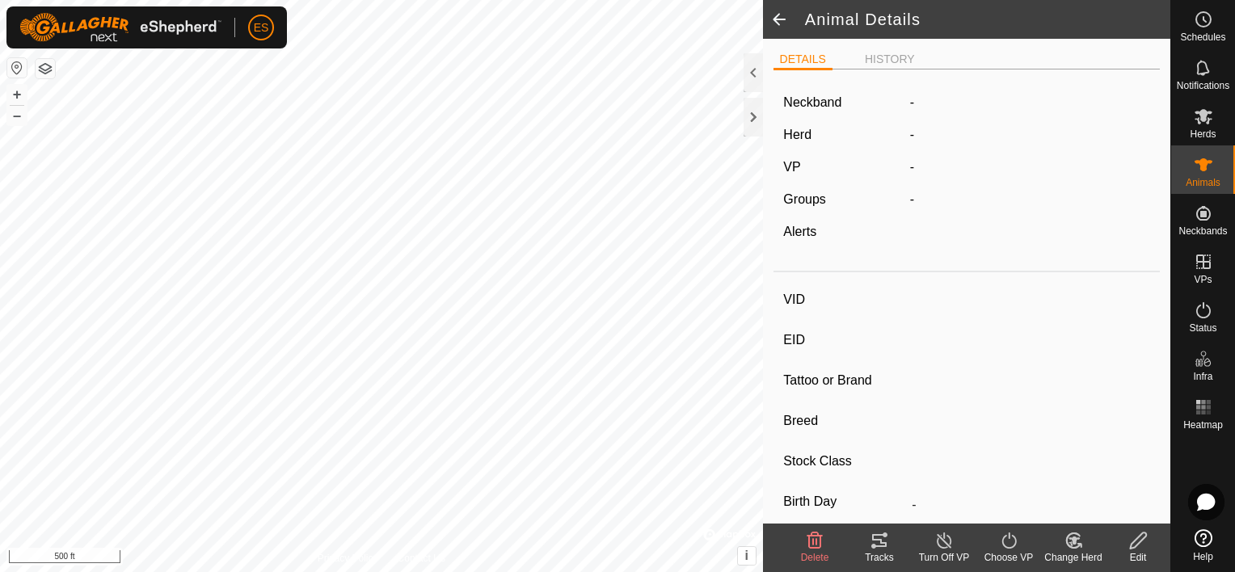
type input "Test"
type input "-"
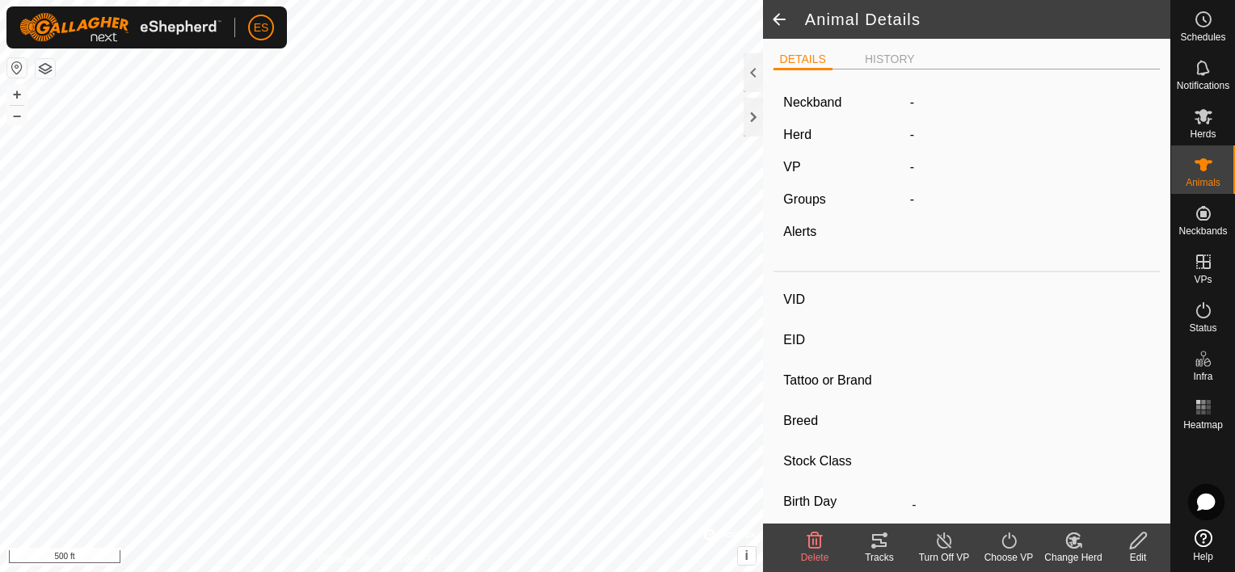
type input "0 kg"
type input "-"
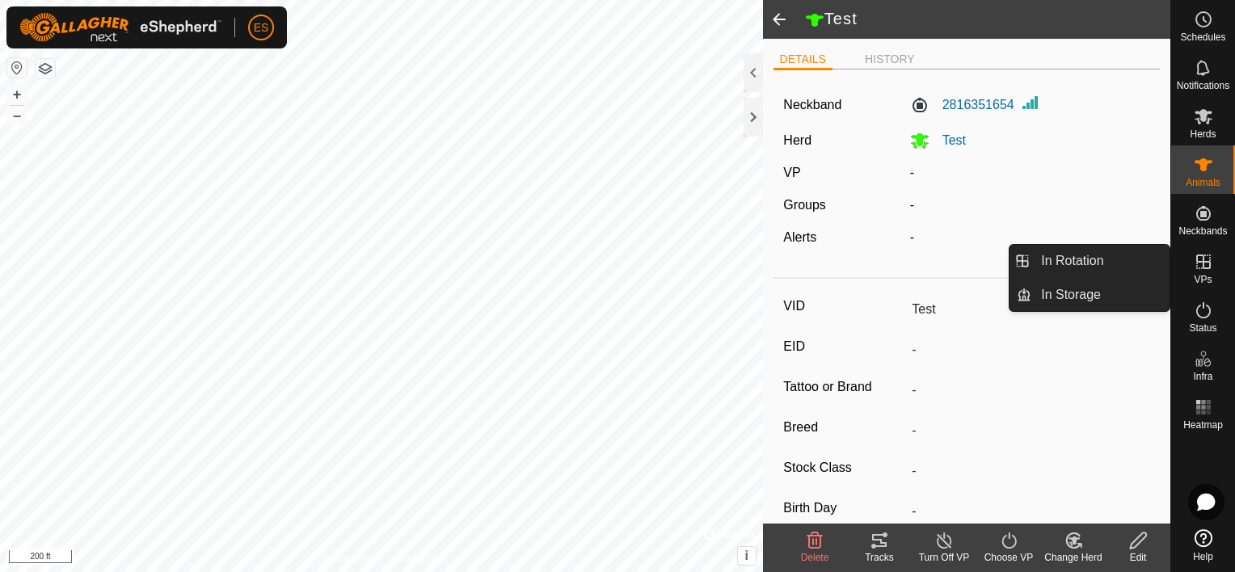
click at [1210, 270] on icon at bounding box center [1203, 261] width 19 height 19
click at [1114, 266] on link "In Rotation" at bounding box center [1100, 261] width 138 height 32
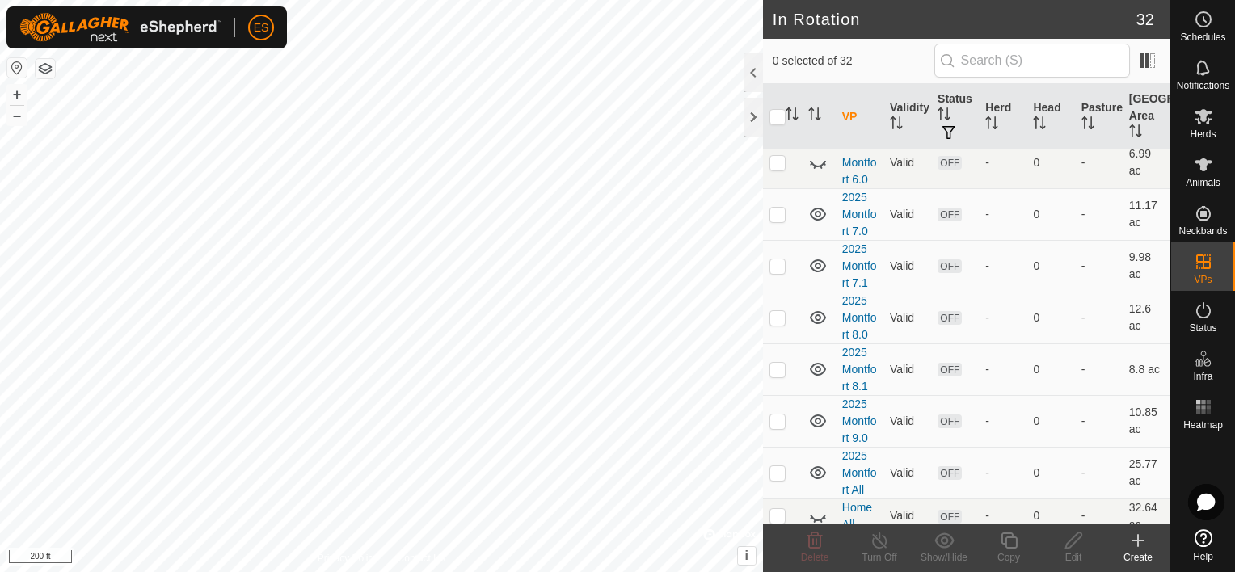
scroll to position [485, 0]
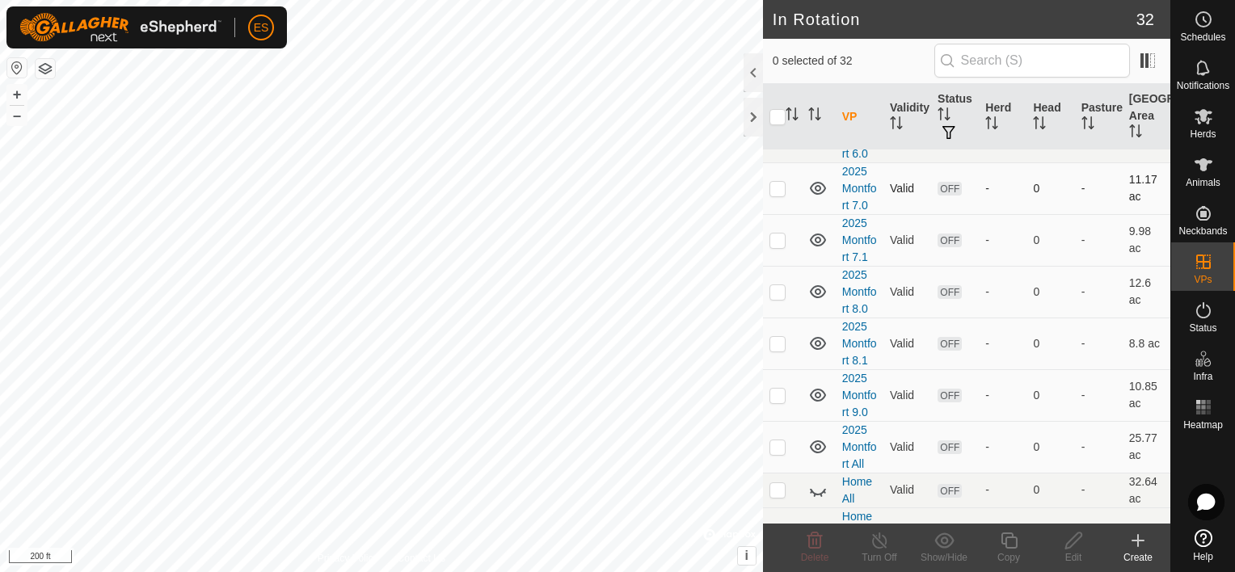
click at [820, 185] on icon at bounding box center [818, 188] width 16 height 13
click at [814, 240] on icon at bounding box center [817, 239] width 19 height 19
click at [818, 288] on icon at bounding box center [817, 291] width 19 height 19
click at [817, 337] on icon at bounding box center [817, 343] width 19 height 19
click at [823, 396] on icon at bounding box center [817, 394] width 19 height 19
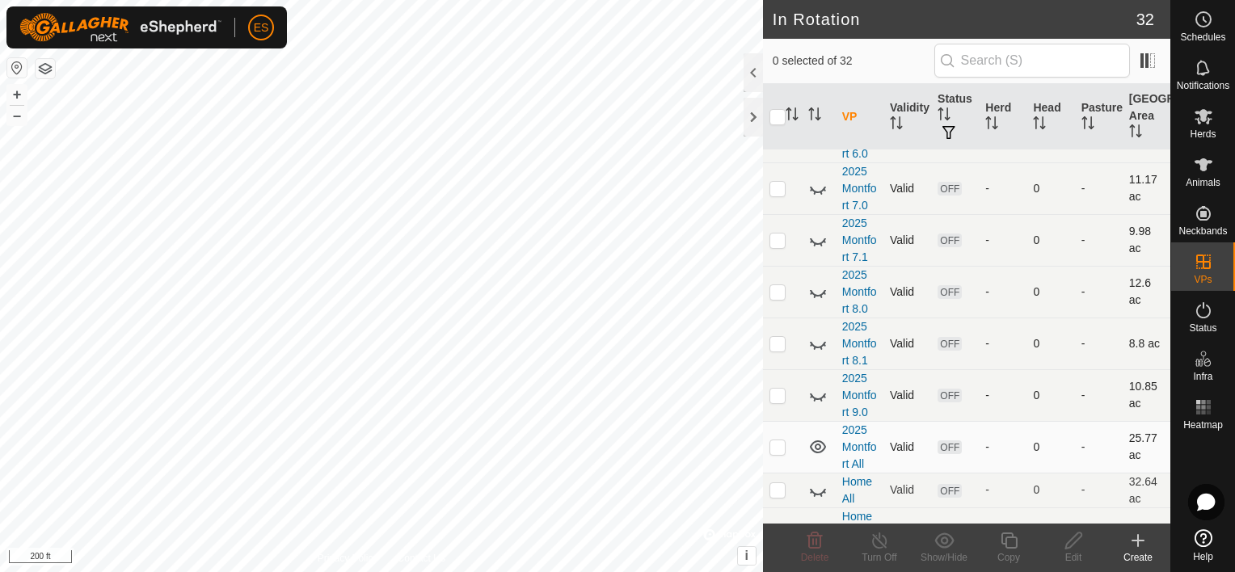
click at [822, 439] on icon at bounding box center [817, 446] width 19 height 19
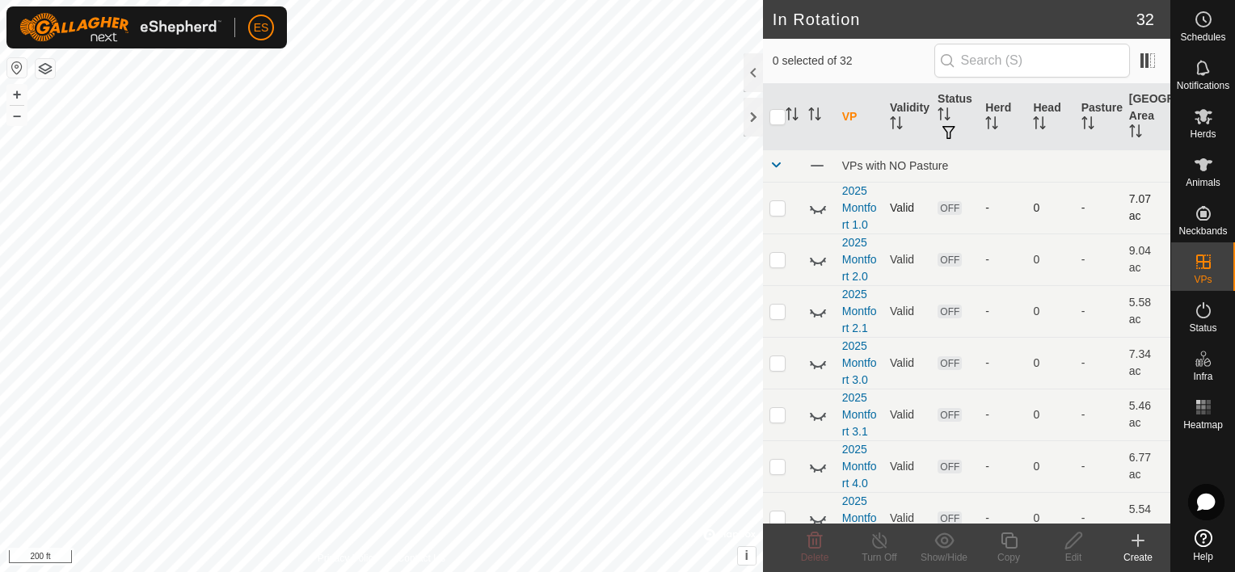
click at [774, 209] on p-checkbox at bounding box center [777, 207] width 16 height 13
click at [819, 208] on icon at bounding box center [817, 207] width 19 height 19
click at [821, 259] on icon at bounding box center [817, 259] width 19 height 19
click at [779, 210] on p-checkbox at bounding box center [777, 207] width 16 height 13
checkbox input "false"
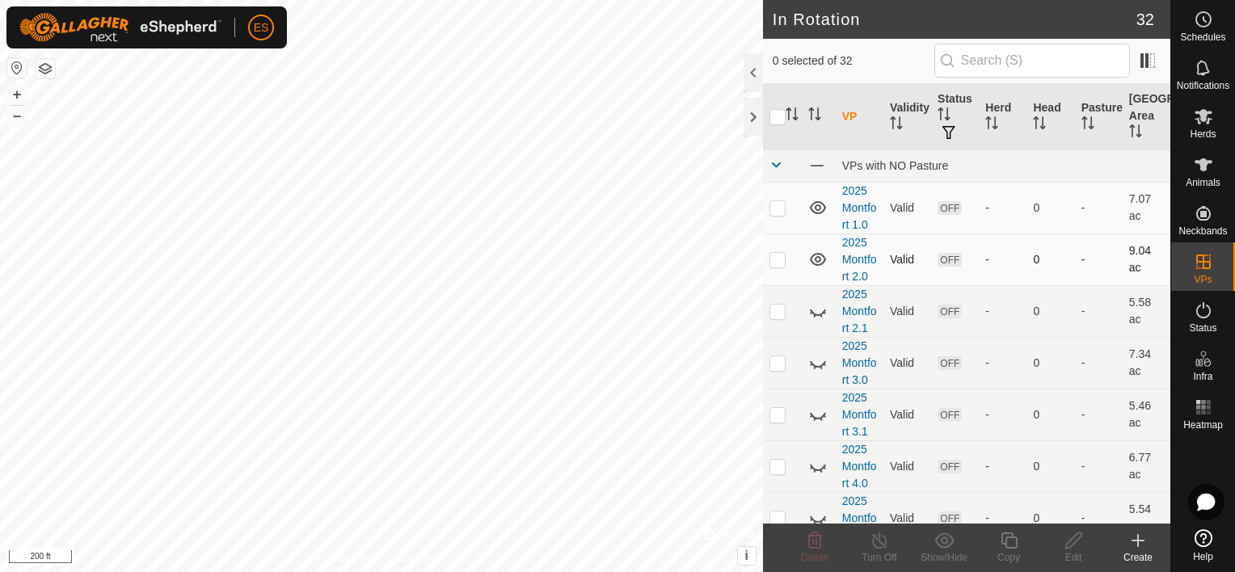
click at [775, 256] on p-checkbox at bounding box center [777, 259] width 16 height 13
click at [776, 254] on p-checkbox at bounding box center [777, 259] width 16 height 13
checkbox input "false"
click at [819, 310] on icon at bounding box center [817, 310] width 19 height 19
click at [778, 310] on p-checkbox at bounding box center [777, 311] width 16 height 13
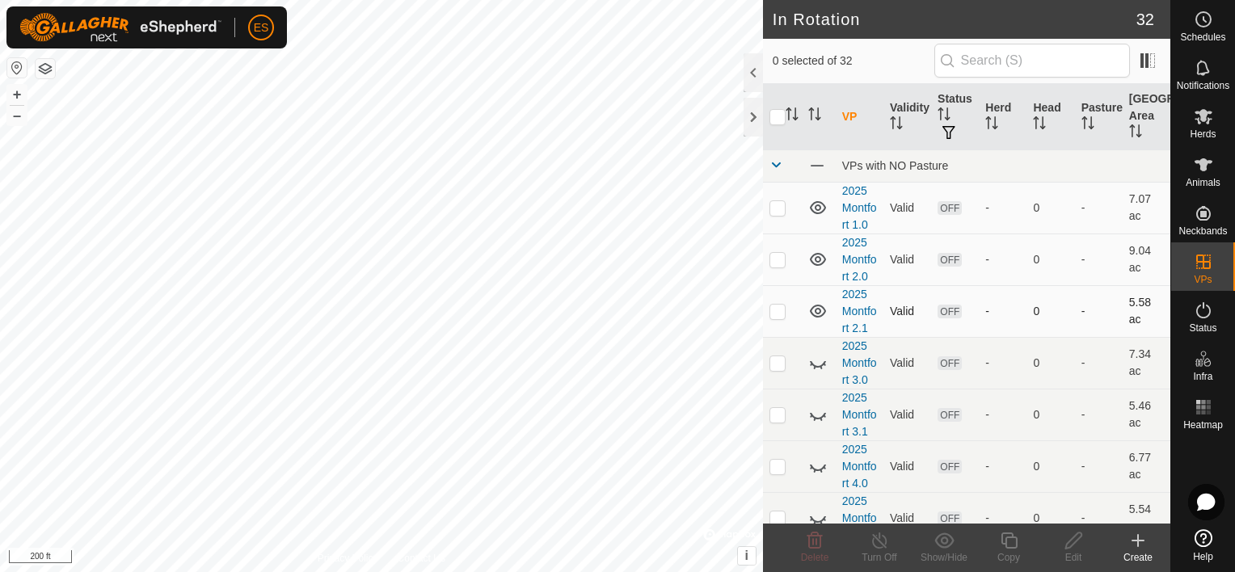
checkbox input "true"
click at [815, 360] on icon at bounding box center [817, 362] width 19 height 19
click at [774, 356] on p-checkbox at bounding box center [777, 362] width 16 height 13
checkbox input "true"
click at [780, 310] on p-checkbox at bounding box center [777, 311] width 16 height 13
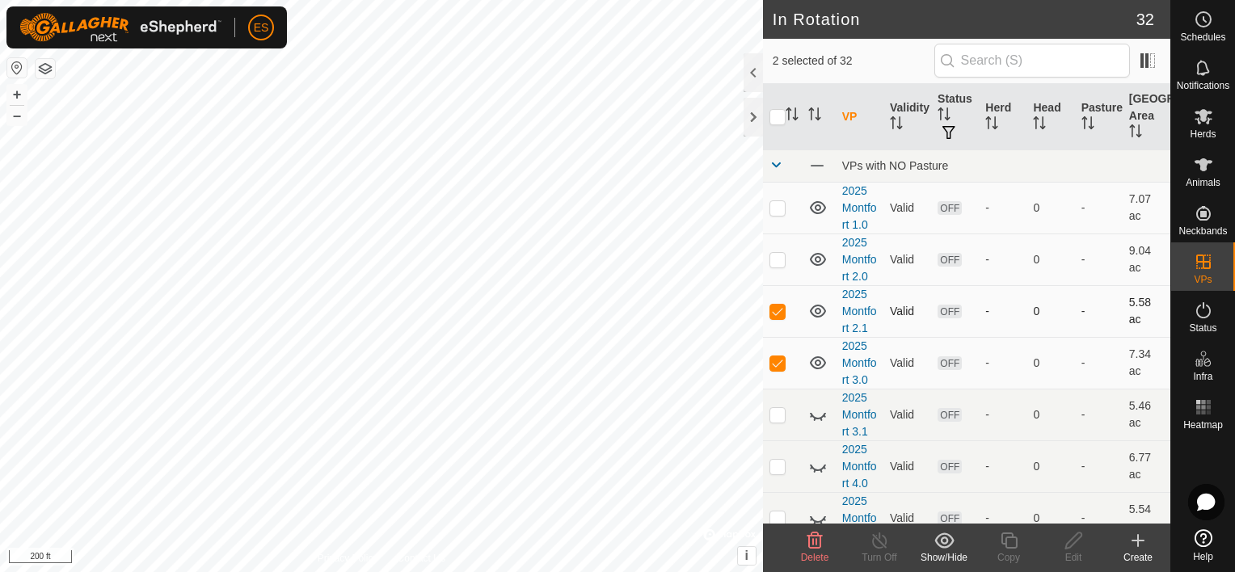
checkbox input "false"
click at [777, 362] on p-checkbox at bounding box center [777, 362] width 16 height 13
checkbox input "false"
click at [779, 411] on p-checkbox at bounding box center [777, 414] width 16 height 13
checkbox input "true"
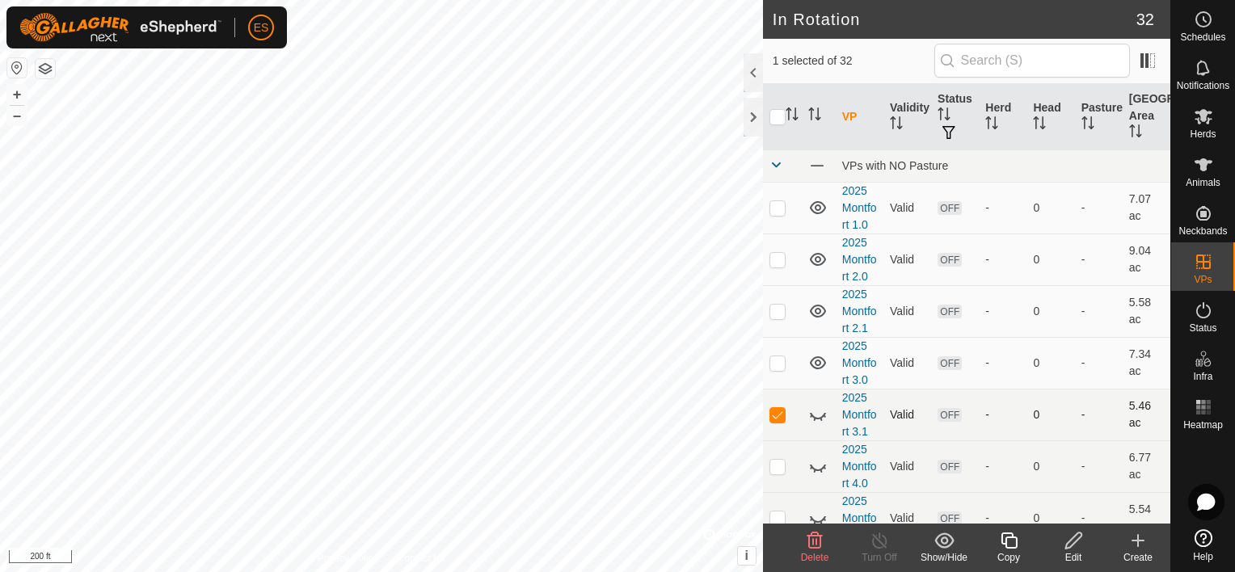
click at [815, 411] on icon at bounding box center [817, 414] width 19 height 19
click at [820, 467] on icon at bounding box center [818, 468] width 16 height 6
click at [773, 465] on p-checkbox at bounding box center [777, 466] width 16 height 13
checkbox input "true"
click at [774, 413] on p-checkbox at bounding box center [777, 414] width 16 height 13
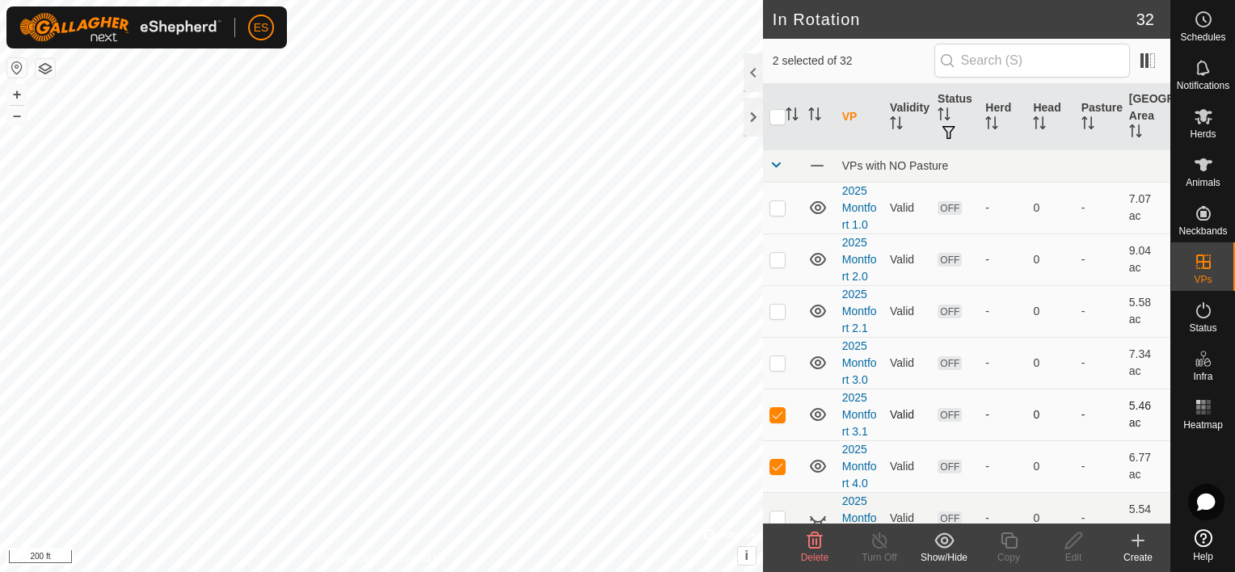
checkbox input "false"
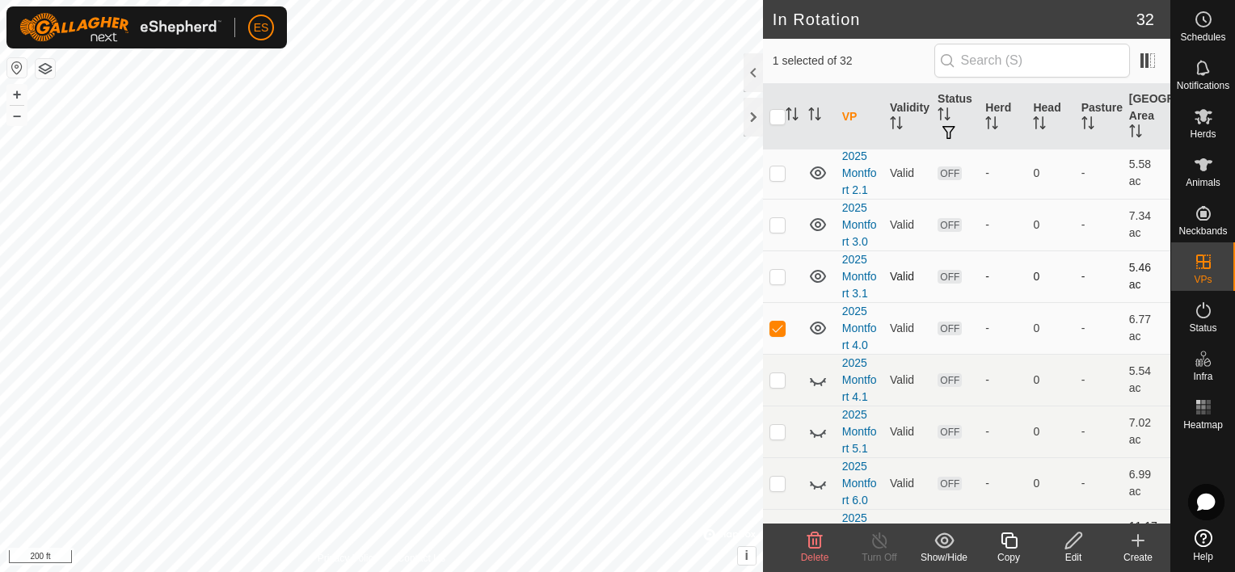
scroll to position [141, 0]
click at [780, 378] on p-checkbox at bounding box center [777, 376] width 16 height 13
checkbox input "true"
click at [815, 375] on icon at bounding box center [817, 376] width 19 height 19
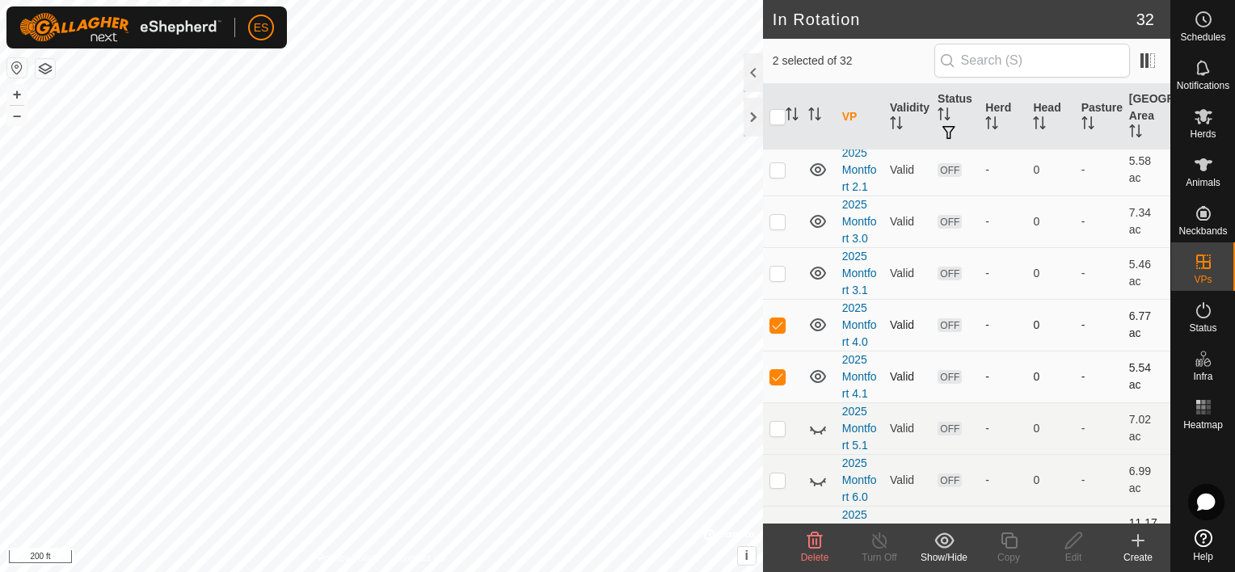
click at [773, 322] on p-checkbox at bounding box center [777, 324] width 16 height 13
checkbox input "false"
click at [818, 429] on icon at bounding box center [817, 428] width 19 height 19
click at [777, 427] on p-checkbox at bounding box center [777, 428] width 16 height 13
checkbox input "true"
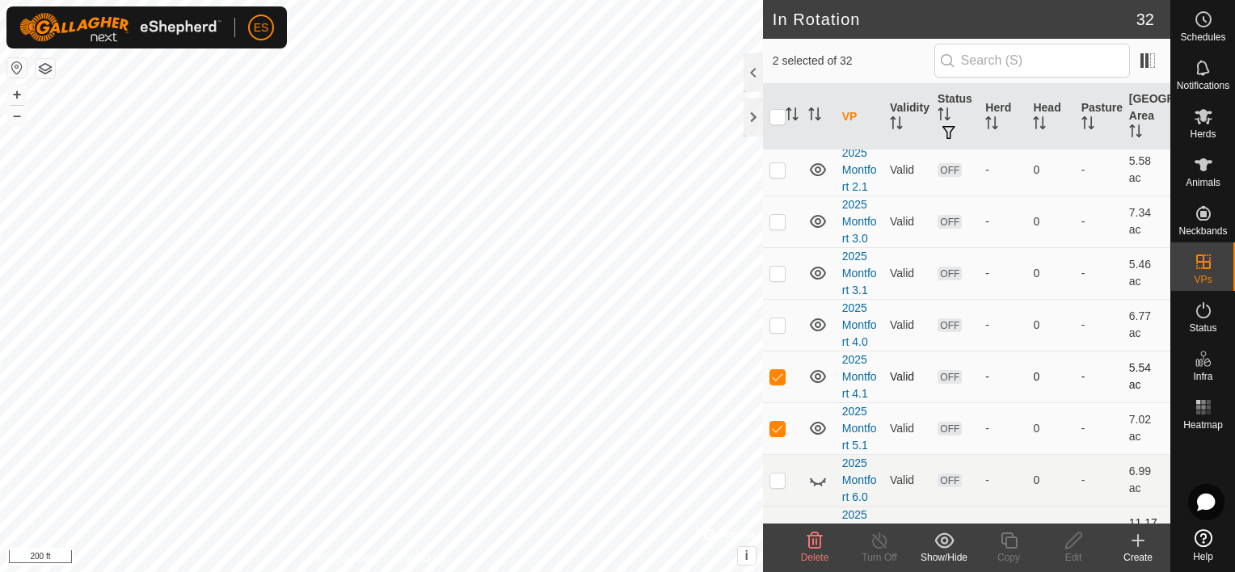
click at [771, 375] on p-checkbox at bounding box center [777, 376] width 16 height 13
checkbox input "false"
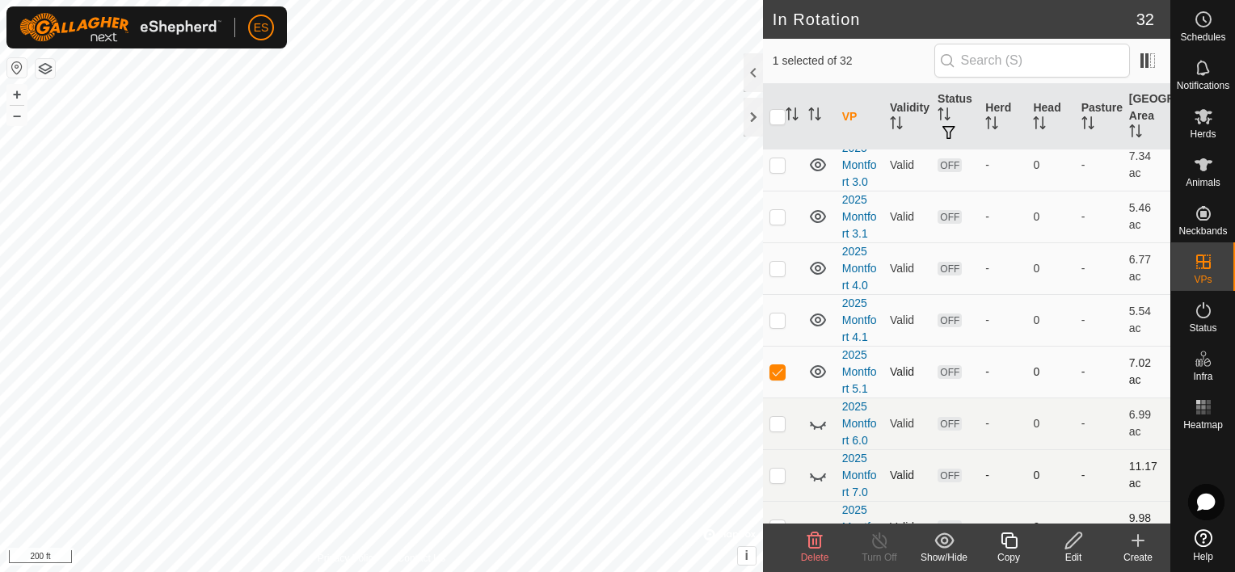
scroll to position [202, 0]
click at [776, 420] on p-checkbox at bounding box center [777, 419] width 16 height 13
checkbox input "true"
click at [812, 416] on icon at bounding box center [817, 419] width 19 height 19
click at [776, 366] on p-checkbox at bounding box center [777, 367] width 16 height 13
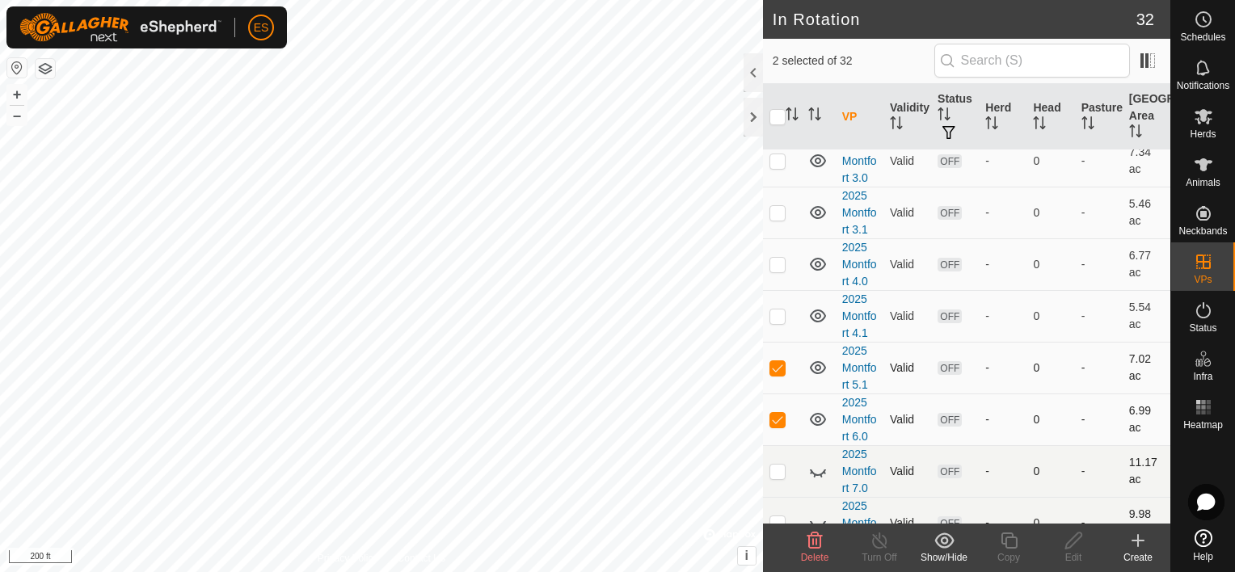
checkbox input "false"
click at [823, 472] on icon at bounding box center [824, 473] width 2 height 2
click at [778, 418] on p-checkbox at bounding box center [777, 419] width 16 height 13
checkbox input "false"
click at [779, 469] on p-checkbox at bounding box center [777, 471] width 16 height 13
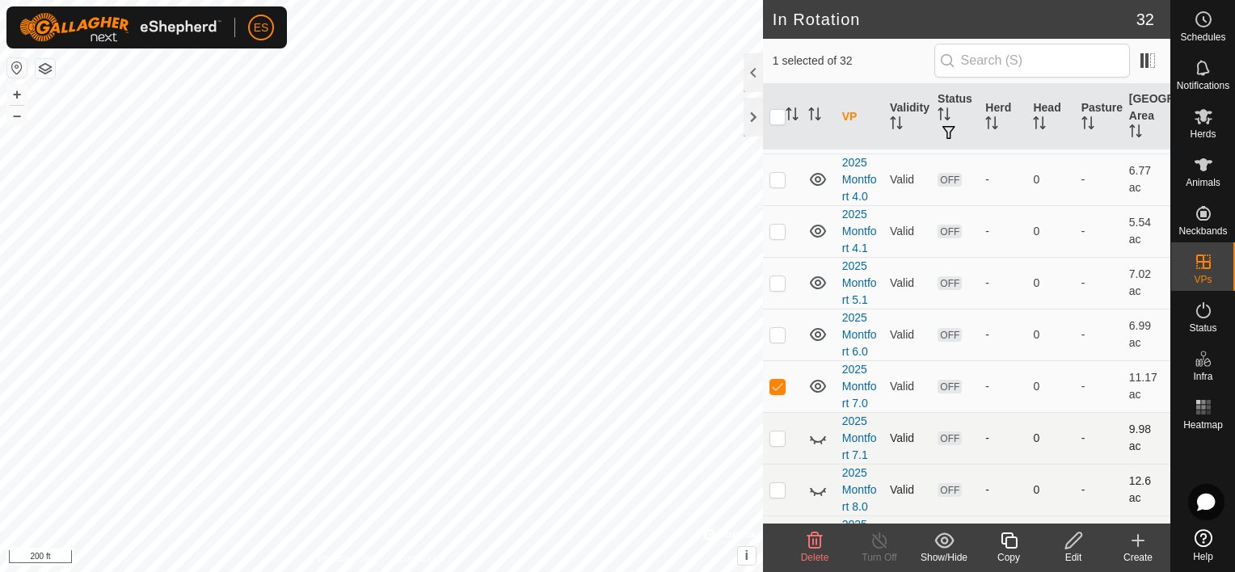
scroll to position [303, 0]
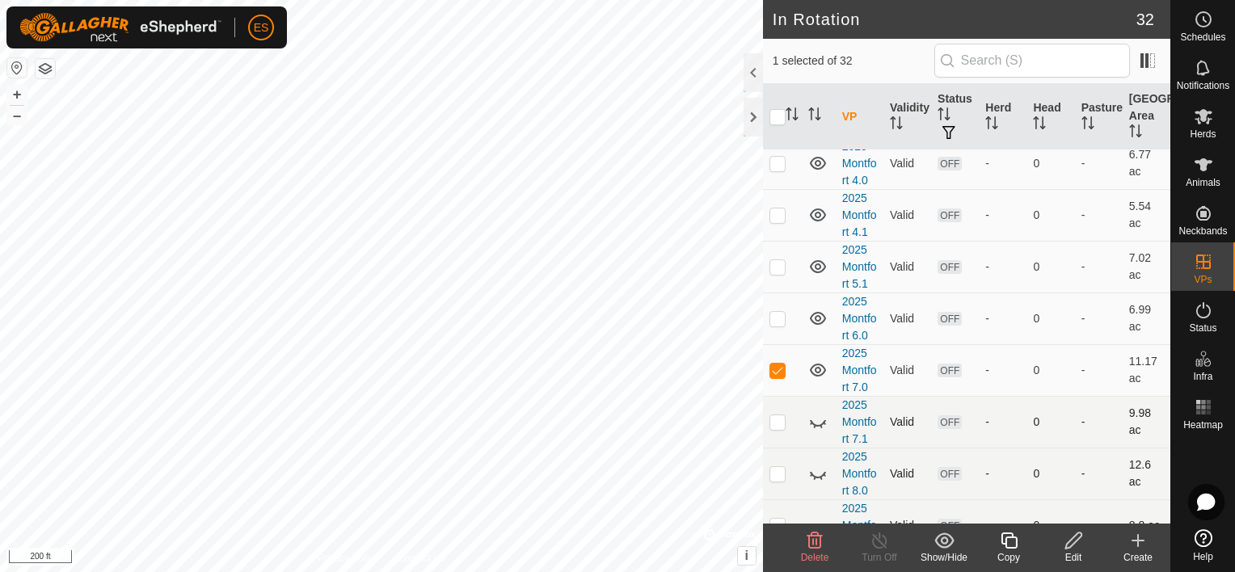
click at [776, 374] on td at bounding box center [782, 370] width 39 height 52
checkbox input "false"
click at [814, 425] on icon at bounding box center [814, 426] width 2 height 3
click at [775, 419] on p-checkbox at bounding box center [777, 421] width 16 height 13
checkbox input "true"
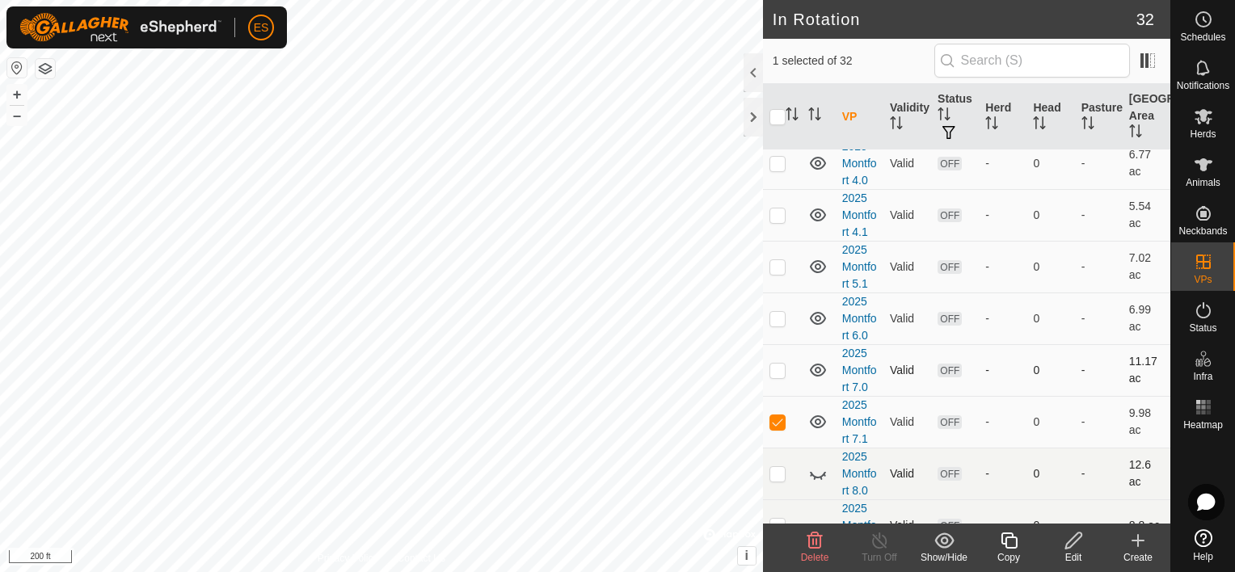
click at [779, 371] on p-checkbox at bounding box center [777, 370] width 16 height 13
click at [776, 376] on td at bounding box center [782, 370] width 39 height 52
checkbox input "false"
click at [779, 423] on p-checkbox at bounding box center [777, 421] width 16 height 13
checkbox input "false"
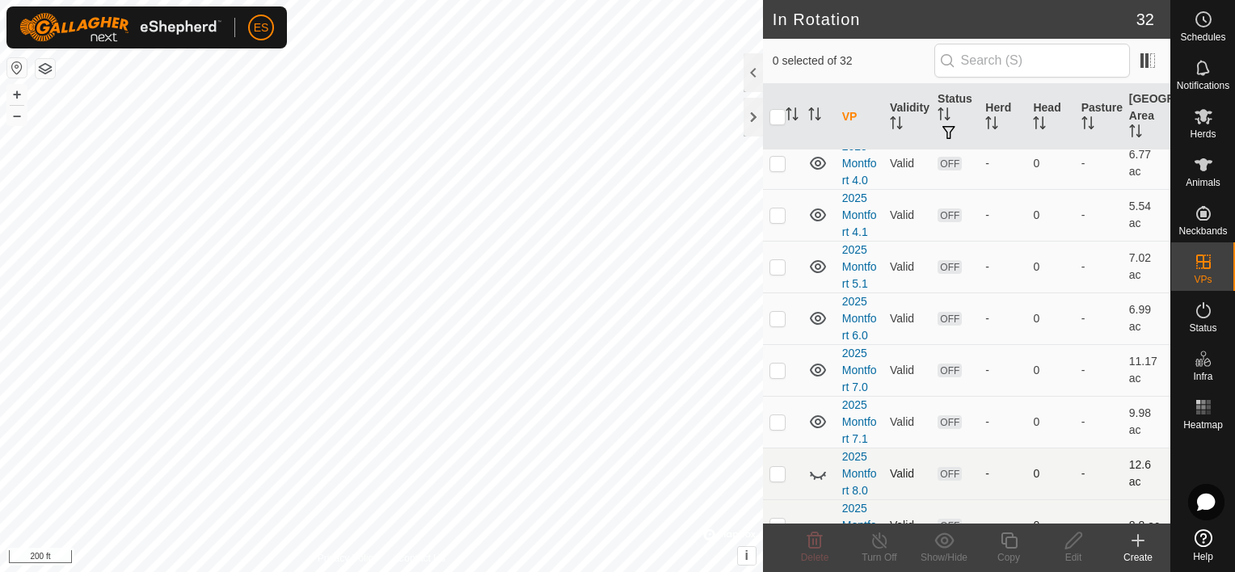
click at [816, 471] on icon at bounding box center [817, 473] width 19 height 19
click at [779, 470] on p-checkbox at bounding box center [777, 473] width 16 height 13
checkbox input "true"
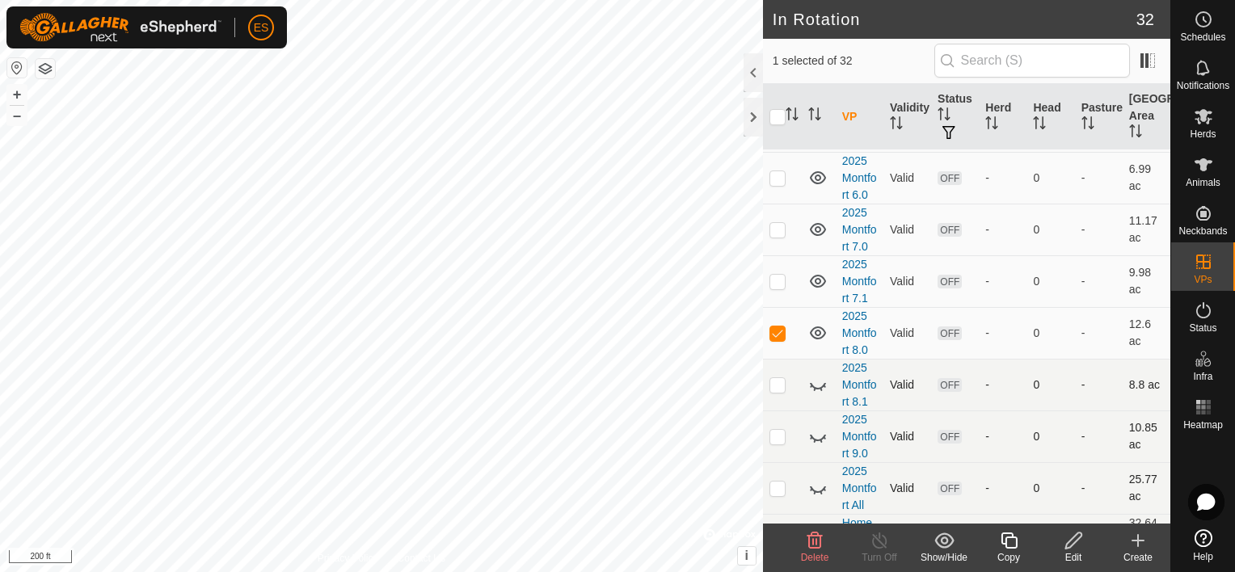
scroll to position [444, 0]
click at [775, 385] on p-checkbox at bounding box center [777, 383] width 16 height 13
checkbox input "true"
click at [815, 381] on icon at bounding box center [817, 383] width 19 height 19
click at [778, 338] on td at bounding box center [782, 332] width 39 height 52
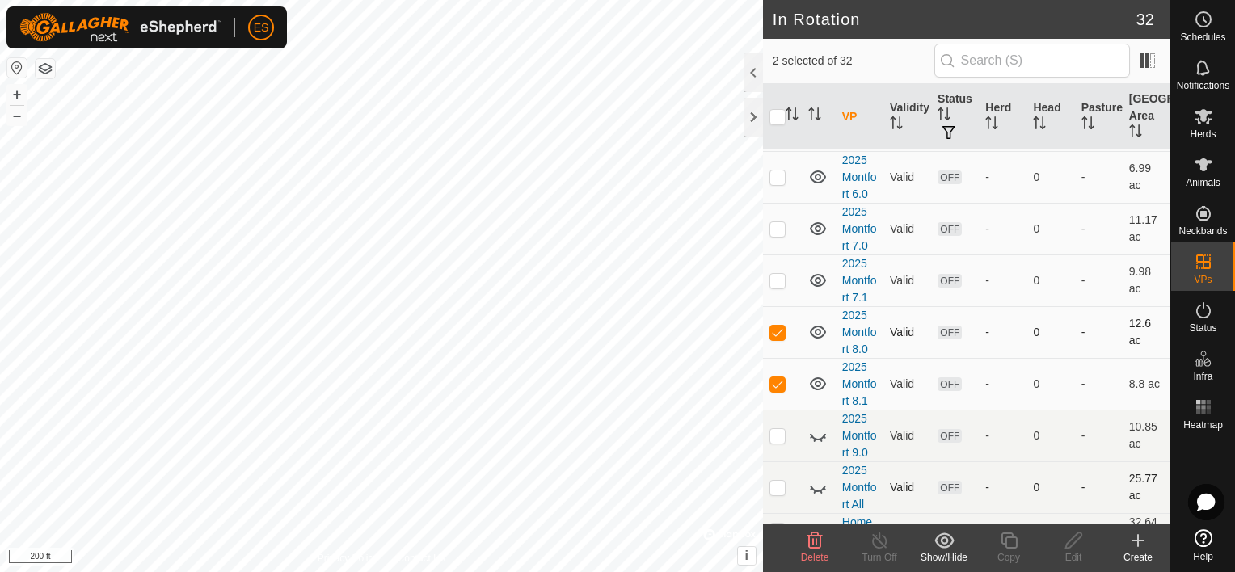
checkbox input "false"
click at [819, 431] on icon at bounding box center [817, 435] width 19 height 19
click at [775, 436] on p-checkbox at bounding box center [777, 435] width 16 height 13
checkbox input "true"
click at [778, 377] on p-checkbox at bounding box center [777, 383] width 16 height 13
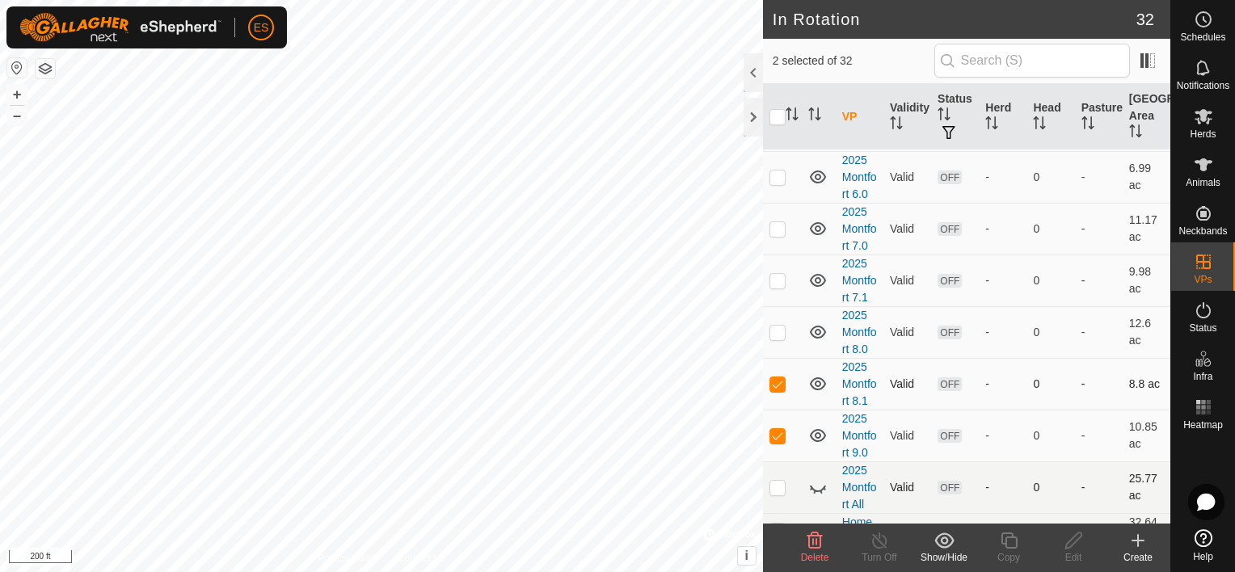
checkbox input "false"
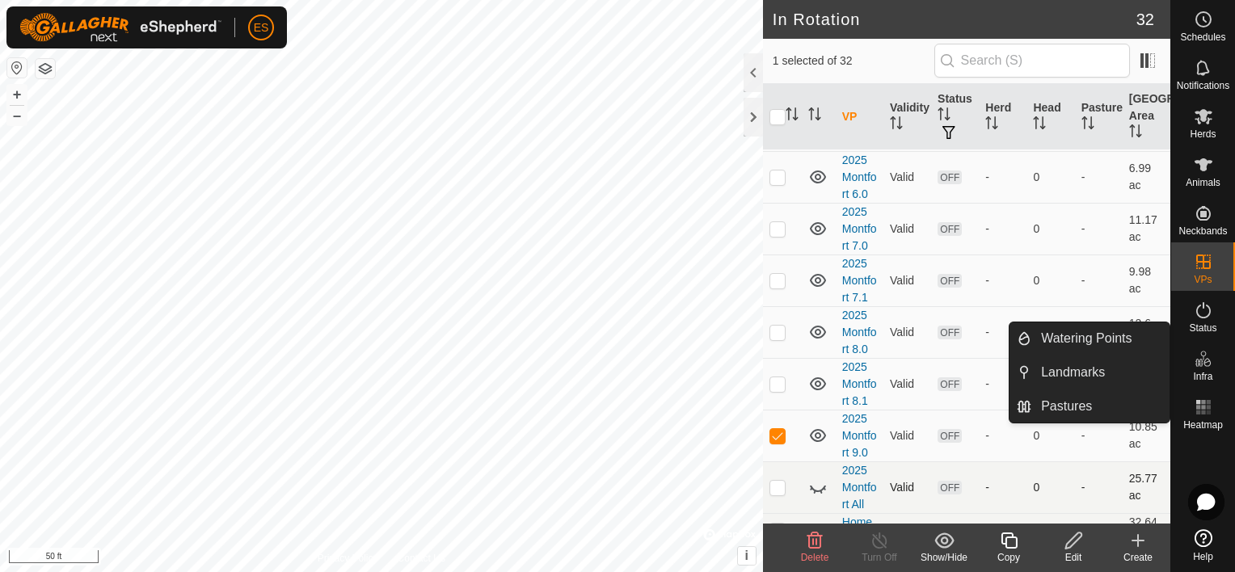
click at [1198, 368] on icon at bounding box center [1203, 358] width 19 height 19
click at [1085, 373] on link "Landmarks" at bounding box center [1100, 372] width 138 height 32
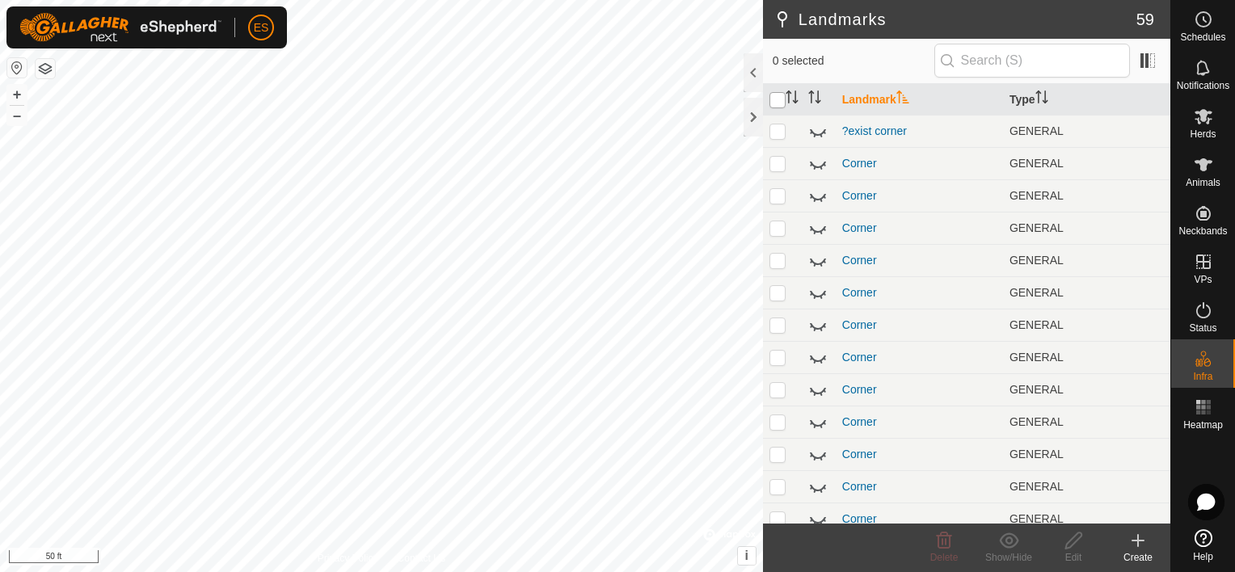
click at [777, 97] on input "checkbox" at bounding box center [777, 100] width 16 height 16
checkbox input "true"
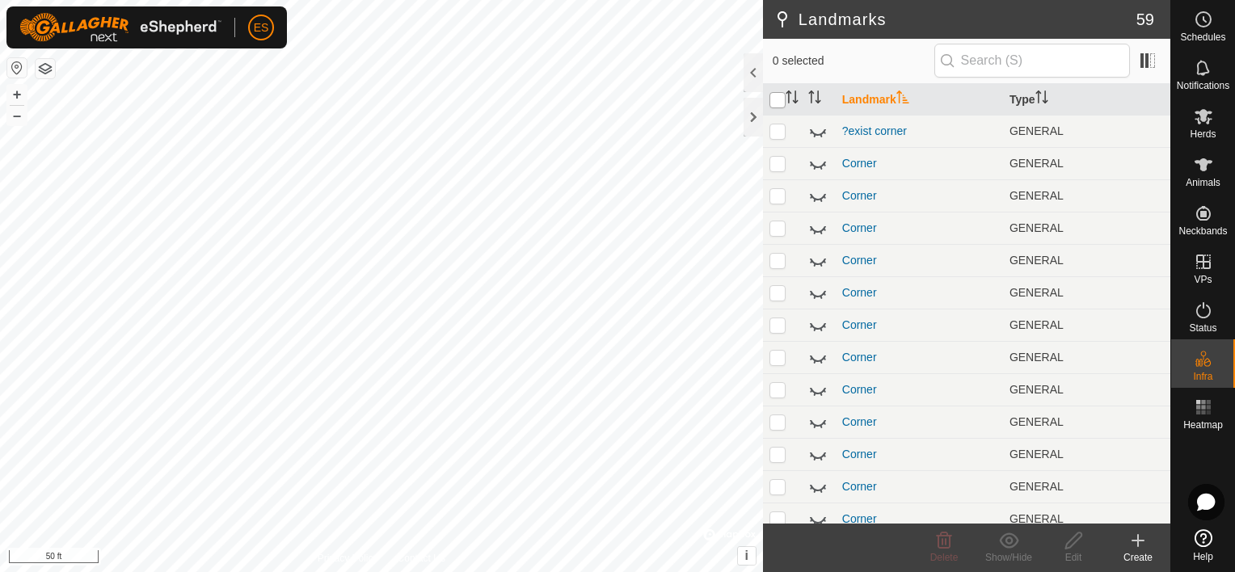
checkbox input "true"
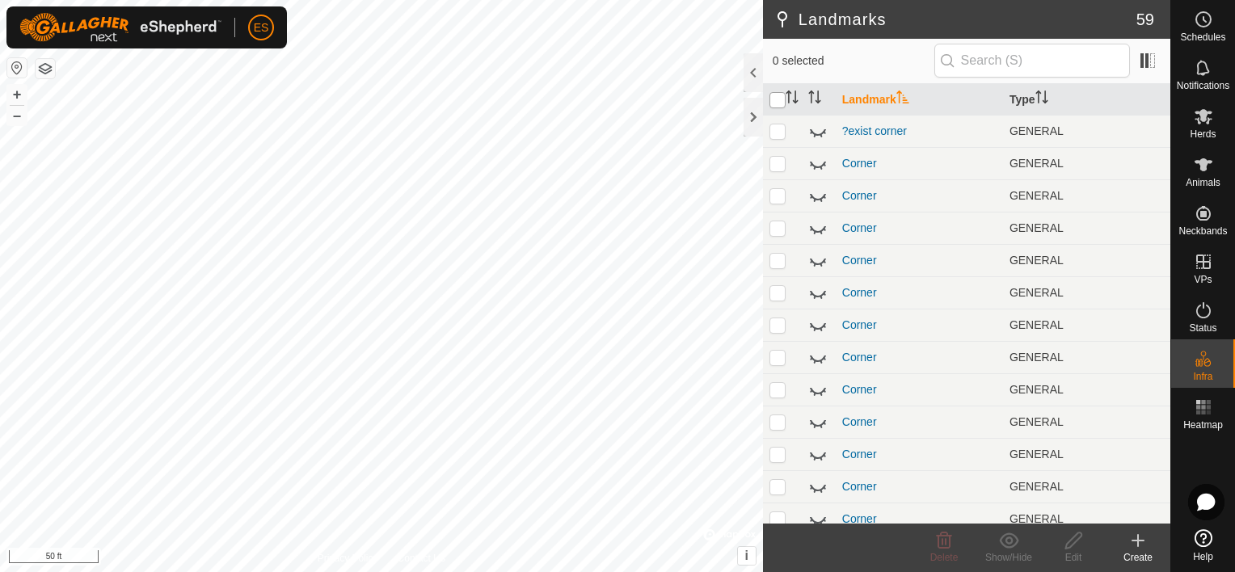
checkbox input "true"
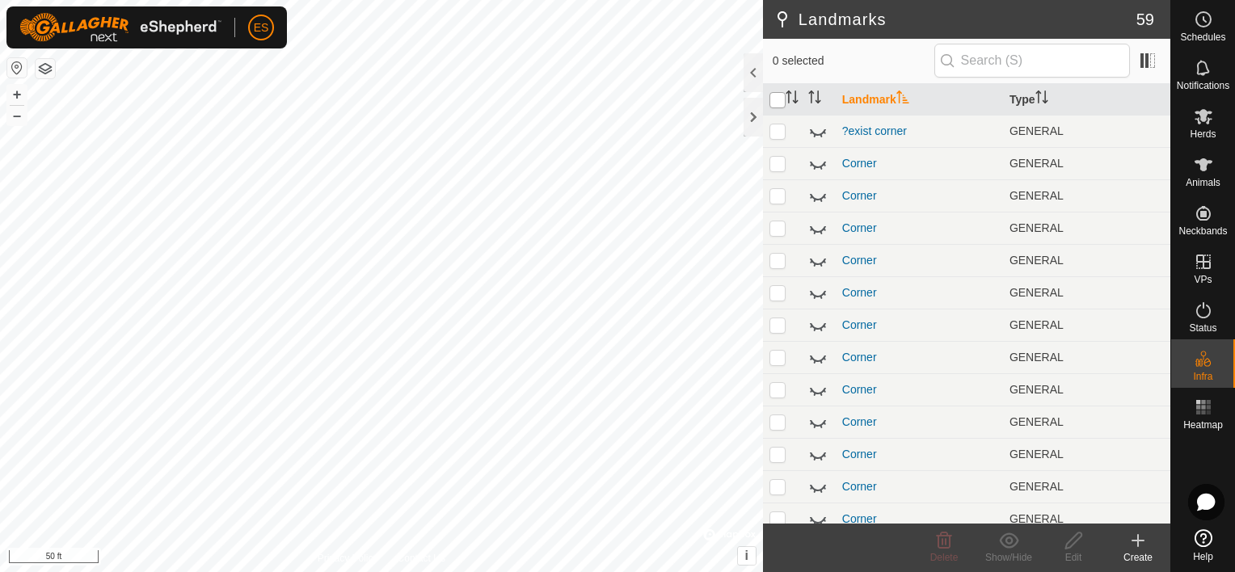
checkbox input "true"
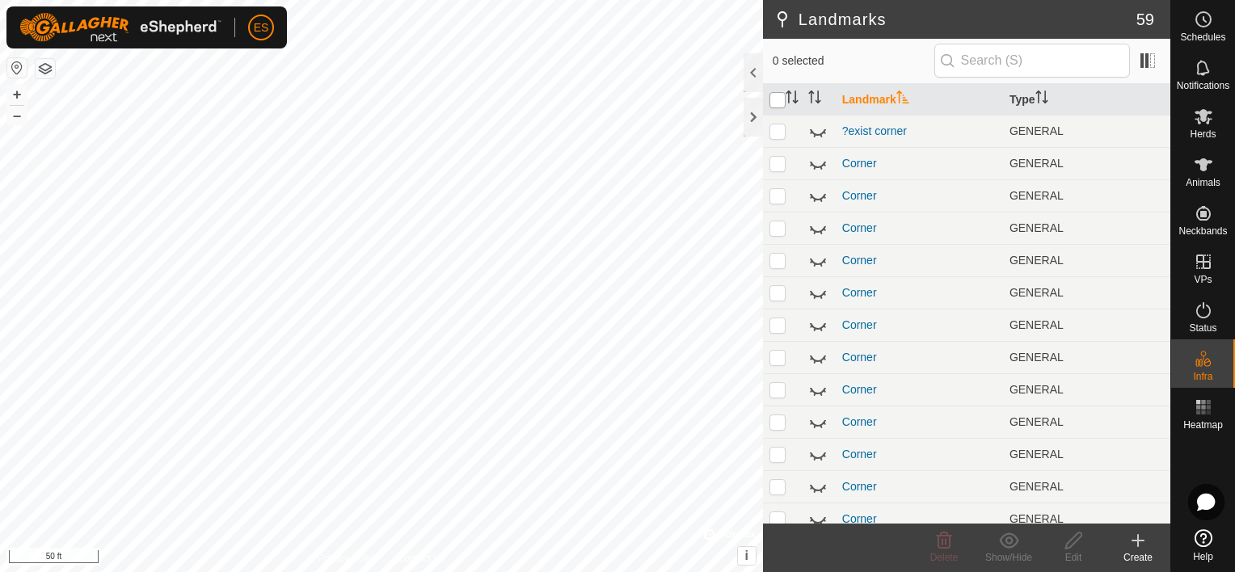
checkbox input "true"
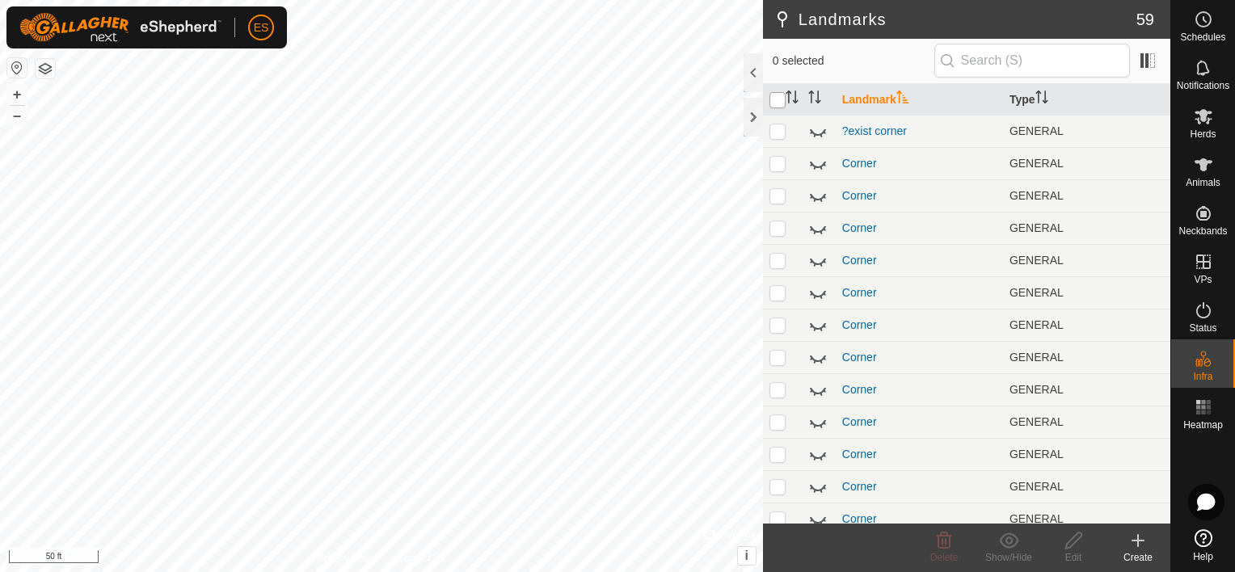
checkbox input "true"
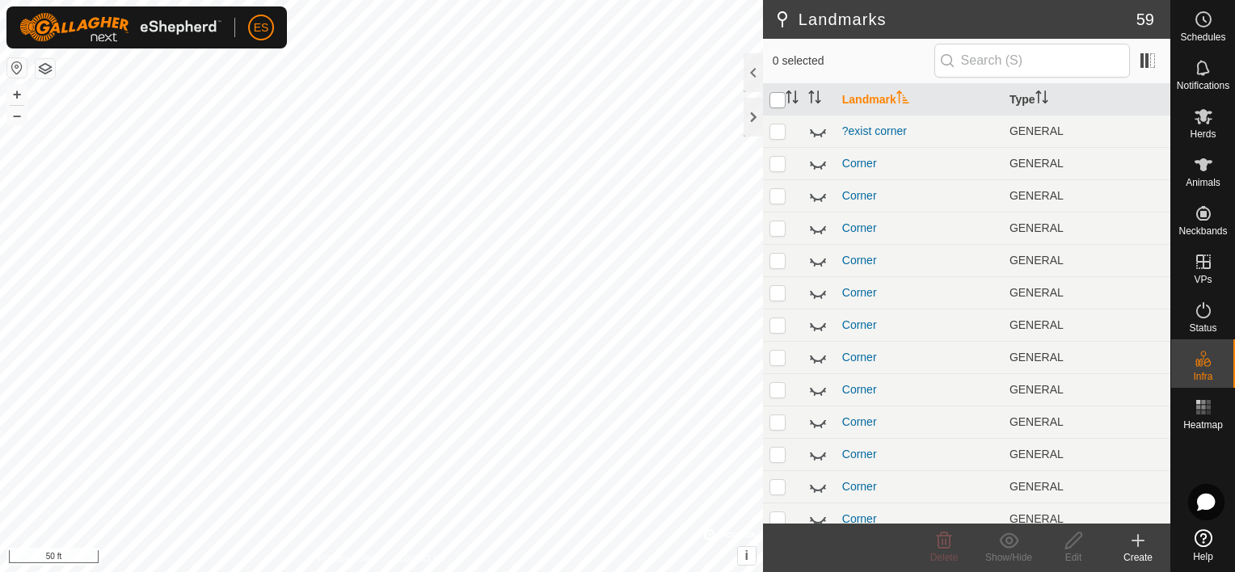
checkbox input "true"
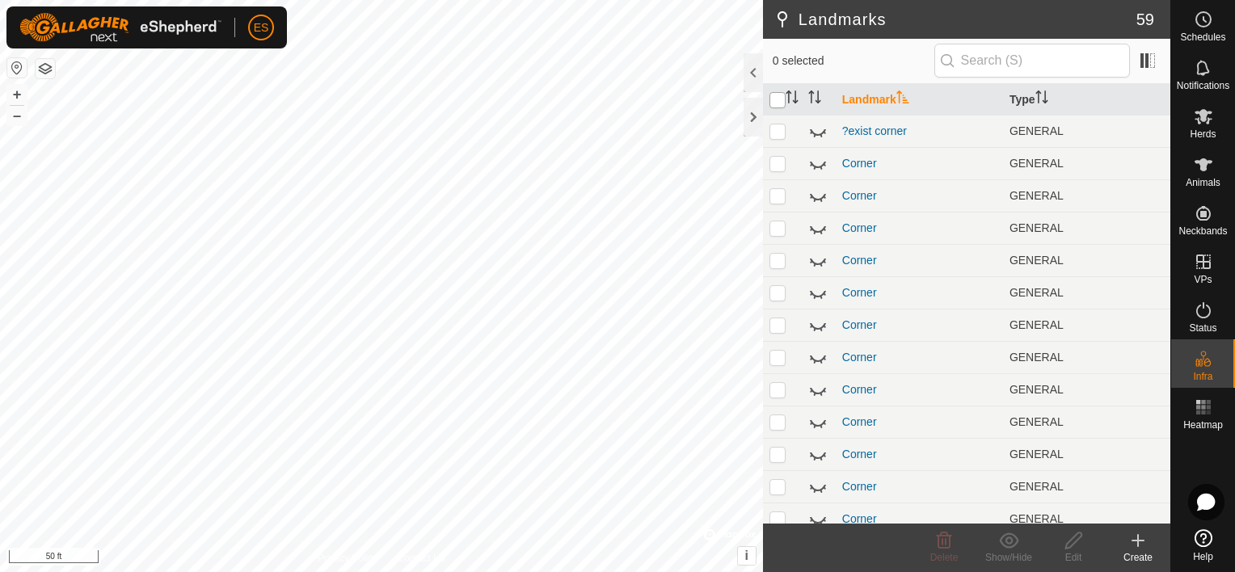
checkbox input "true"
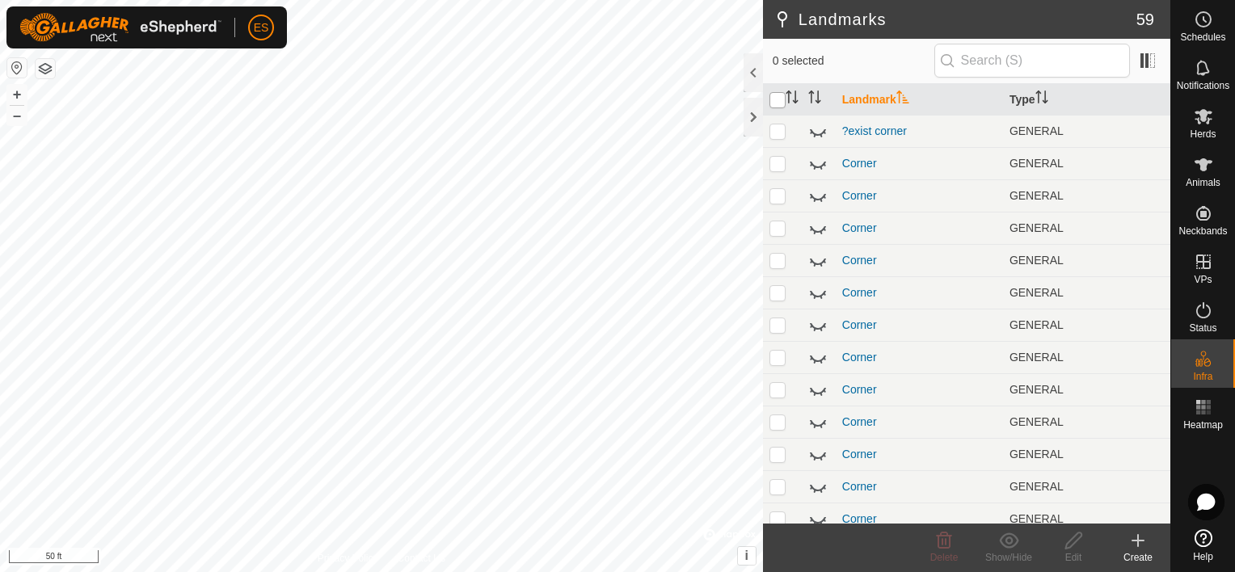
checkbox input "true"
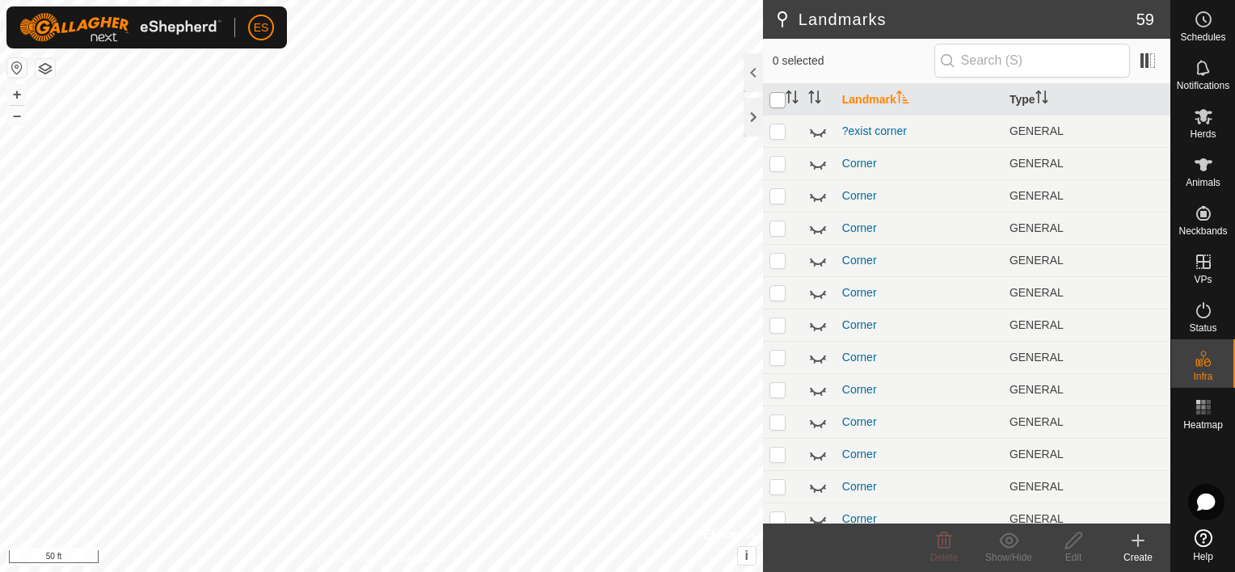
checkbox input "true"
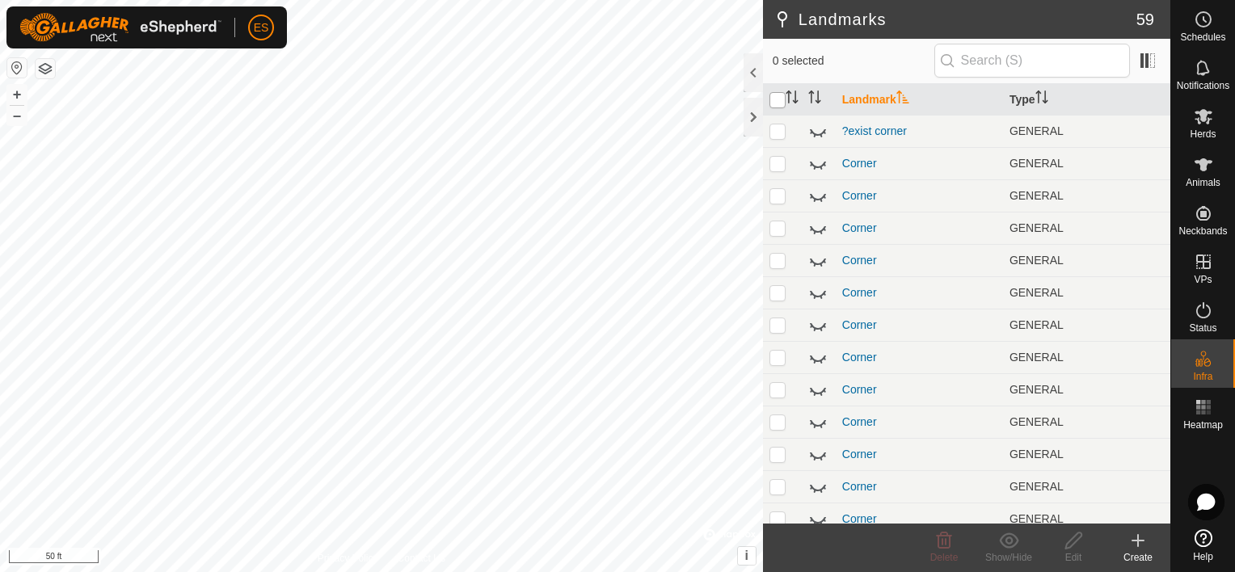
checkbox input "true"
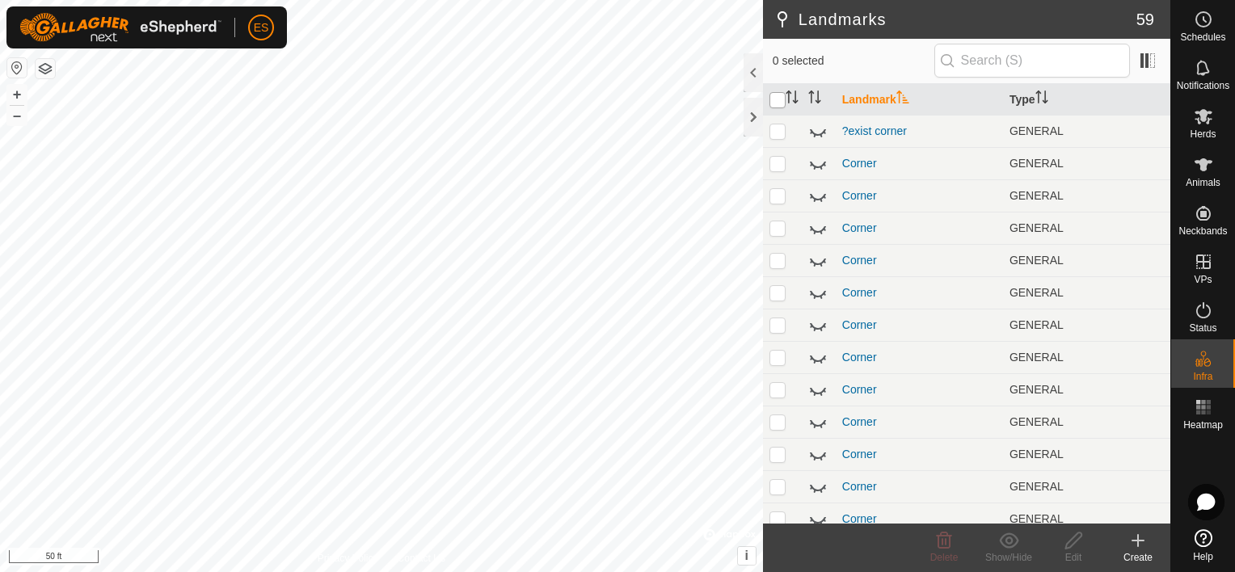
checkbox input "true"
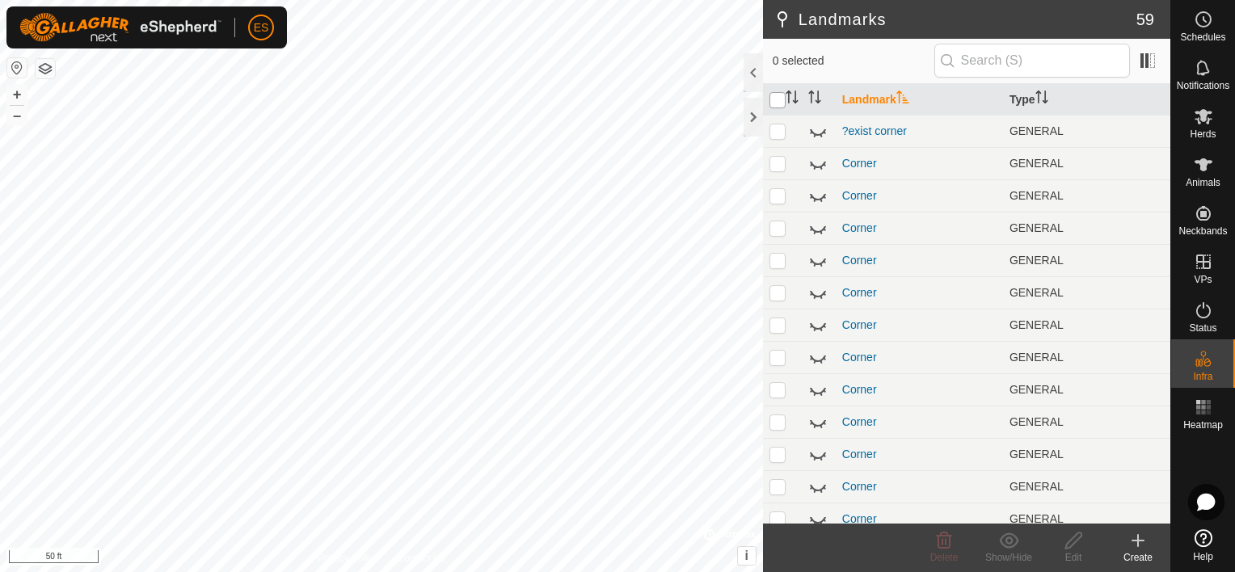
checkbox input "true"
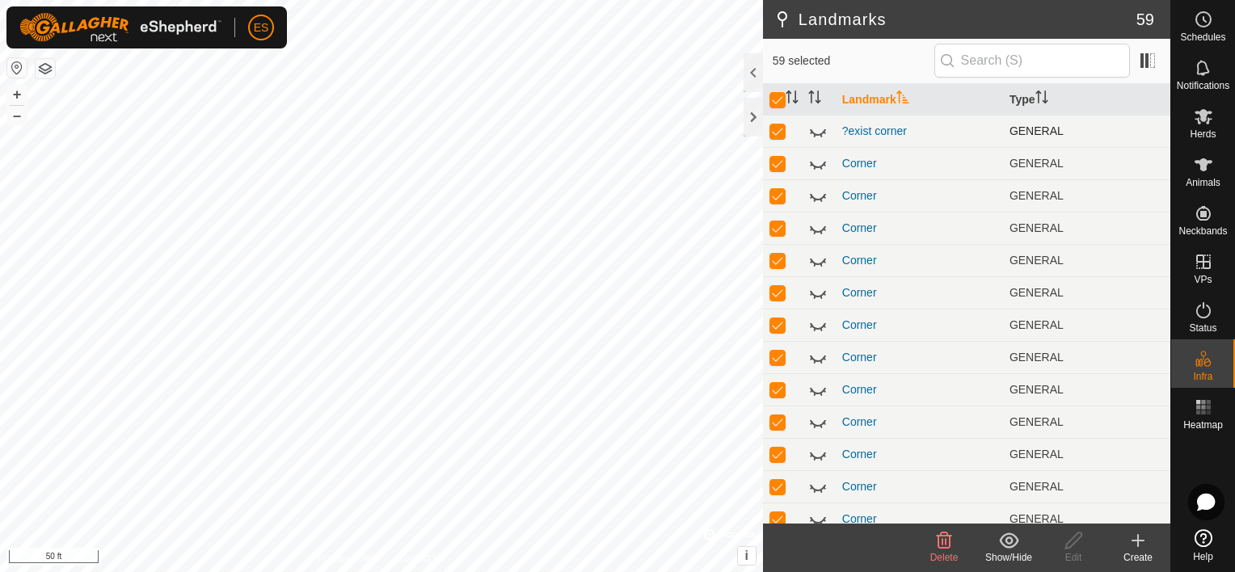
click at [816, 135] on icon at bounding box center [818, 132] width 16 height 6
click at [818, 167] on icon at bounding box center [818, 165] width 16 height 6
click at [817, 198] on icon at bounding box center [818, 197] width 16 height 6
click at [818, 233] on icon at bounding box center [817, 227] width 19 height 19
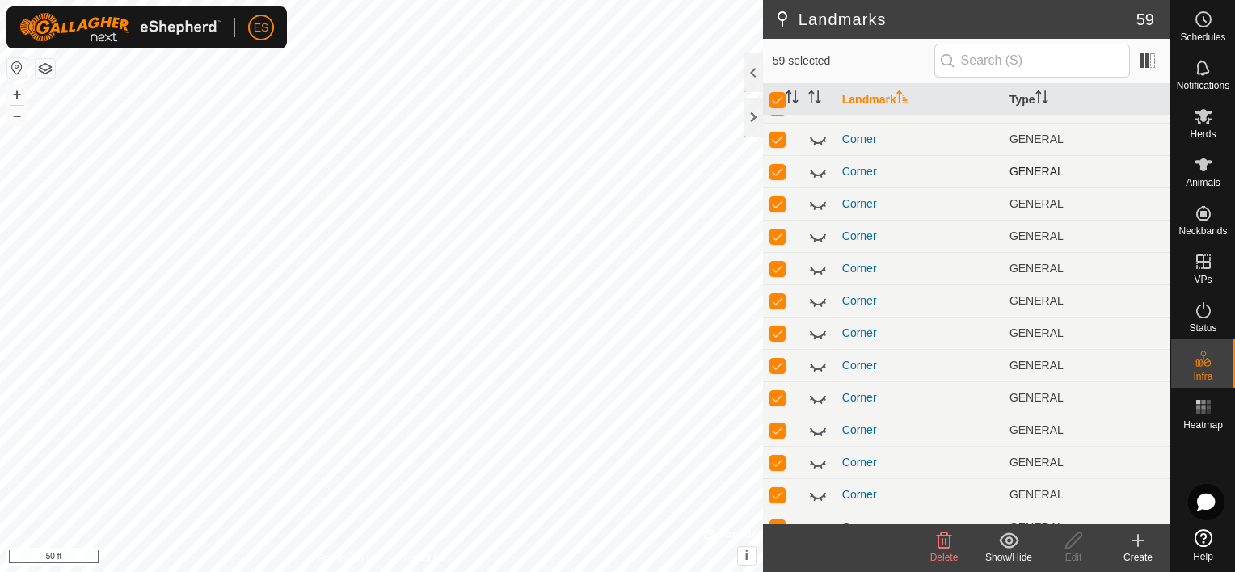
scroll to position [404, 0]
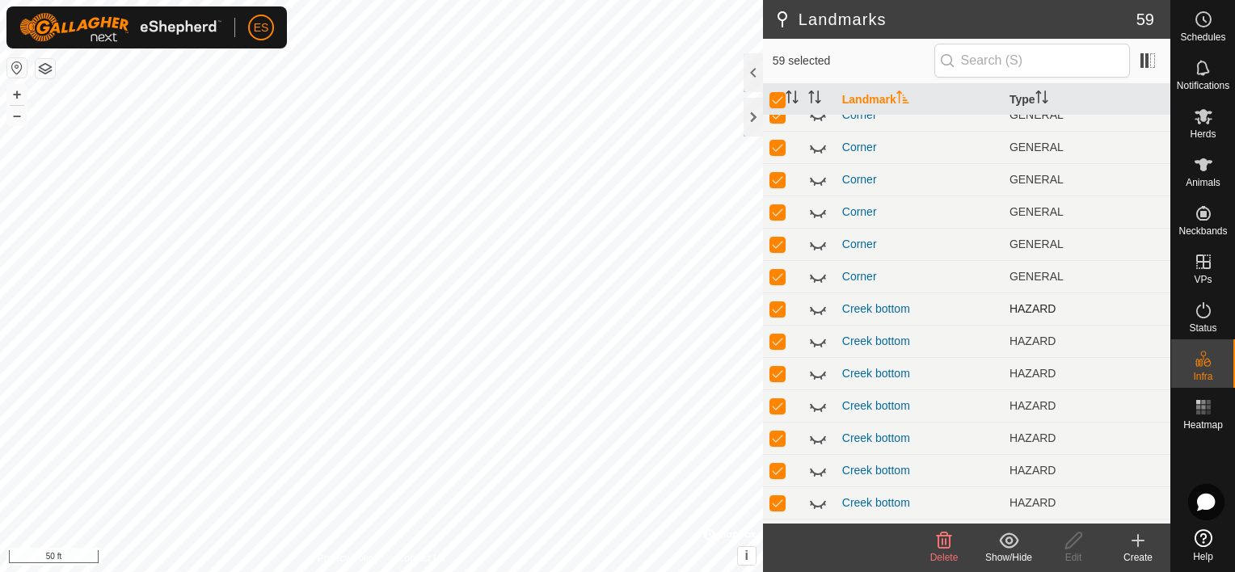
click at [818, 310] on icon at bounding box center [817, 308] width 19 height 19
click at [818, 344] on icon at bounding box center [818, 342] width 16 height 6
drag, startPoint x: 816, startPoint y: 373, endPoint x: 819, endPoint y: 394, distance: 22.1
click at [818, 374] on icon at bounding box center [817, 373] width 19 height 19
click at [819, 411] on icon at bounding box center [817, 405] width 19 height 19
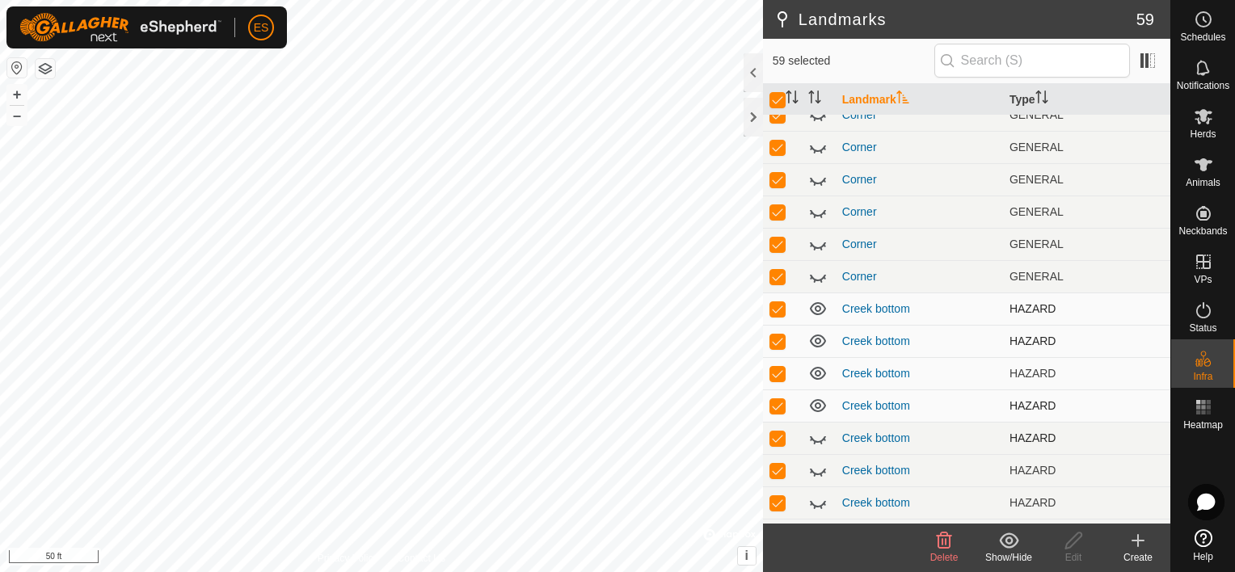
click at [816, 443] on icon at bounding box center [817, 437] width 19 height 19
click at [818, 472] on icon at bounding box center [817, 470] width 19 height 19
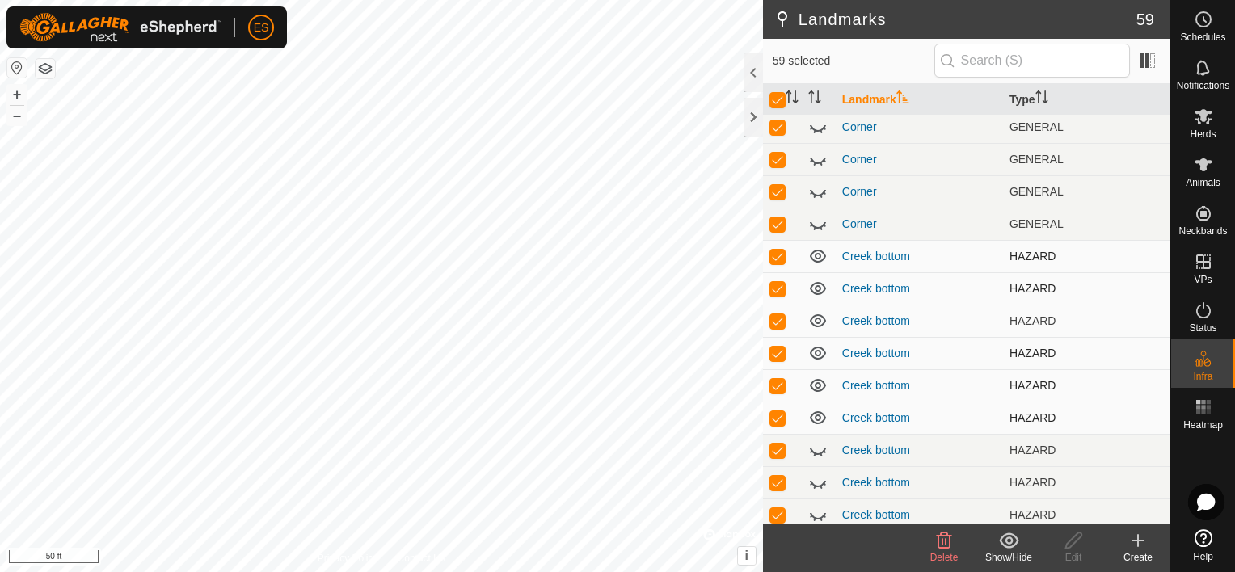
scroll to position [465, 0]
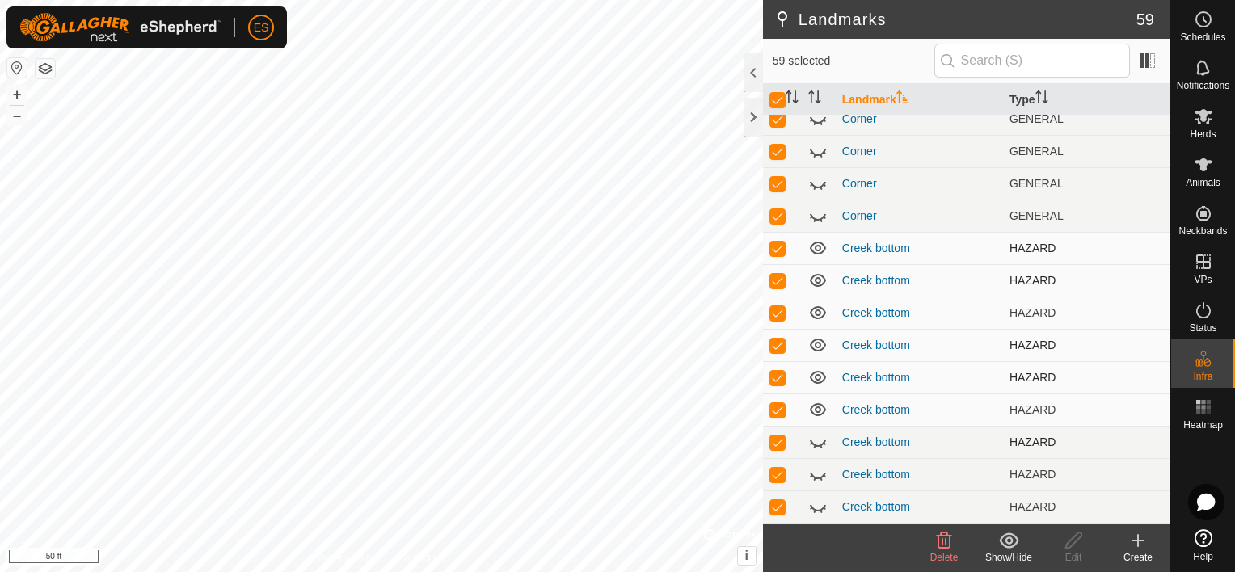
click at [820, 443] on icon at bounding box center [817, 441] width 19 height 19
click at [815, 468] on icon at bounding box center [817, 474] width 19 height 19
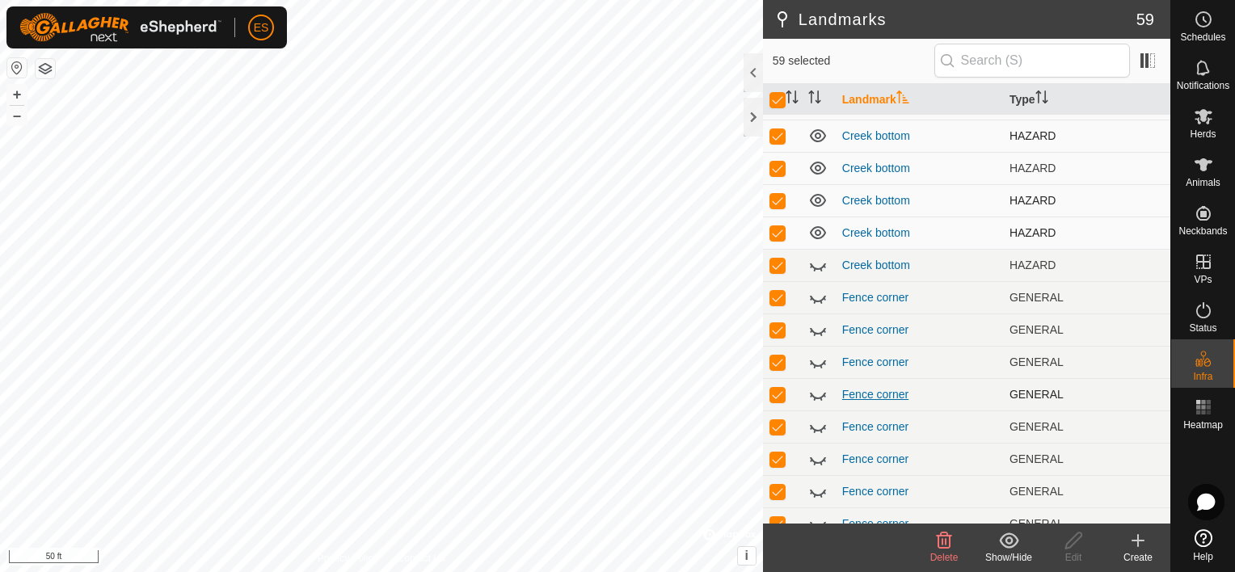
scroll to position [707, 0]
click at [818, 263] on icon at bounding box center [817, 264] width 19 height 19
click at [819, 260] on icon at bounding box center [817, 264] width 19 height 19
click at [811, 231] on icon at bounding box center [817, 231] width 19 height 19
click at [813, 212] on td at bounding box center [819, 199] width 34 height 32
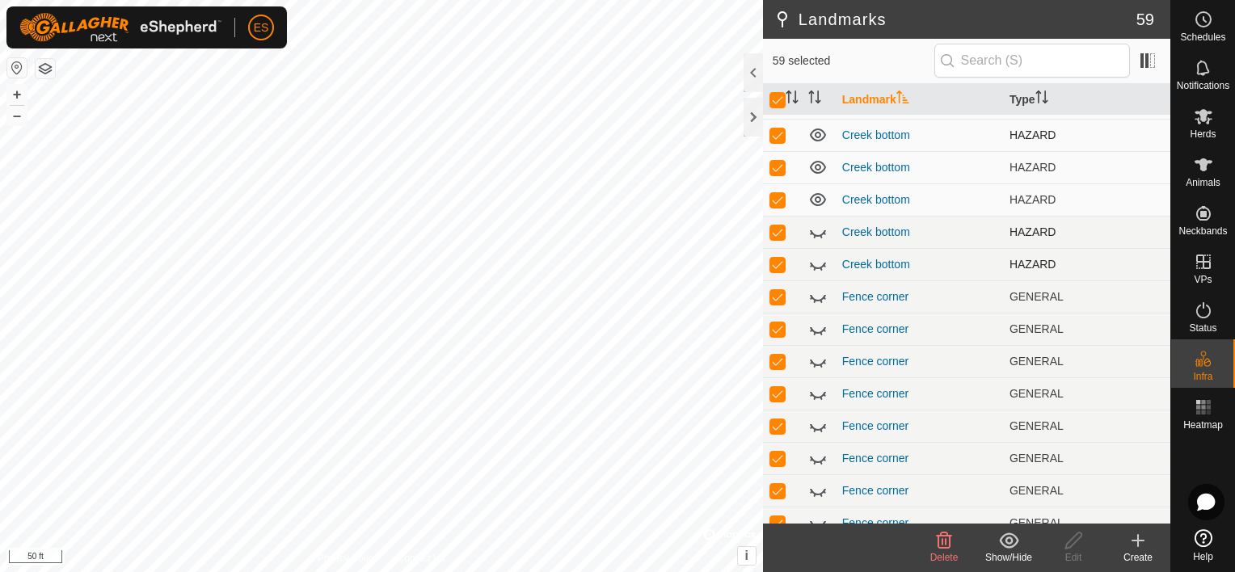
click at [815, 194] on icon at bounding box center [818, 199] width 16 height 13
drag, startPoint x: 812, startPoint y: 170, endPoint x: 817, endPoint y: 155, distance: 15.3
click at [814, 168] on icon at bounding box center [817, 167] width 19 height 19
click at [817, 140] on icon at bounding box center [817, 134] width 19 height 19
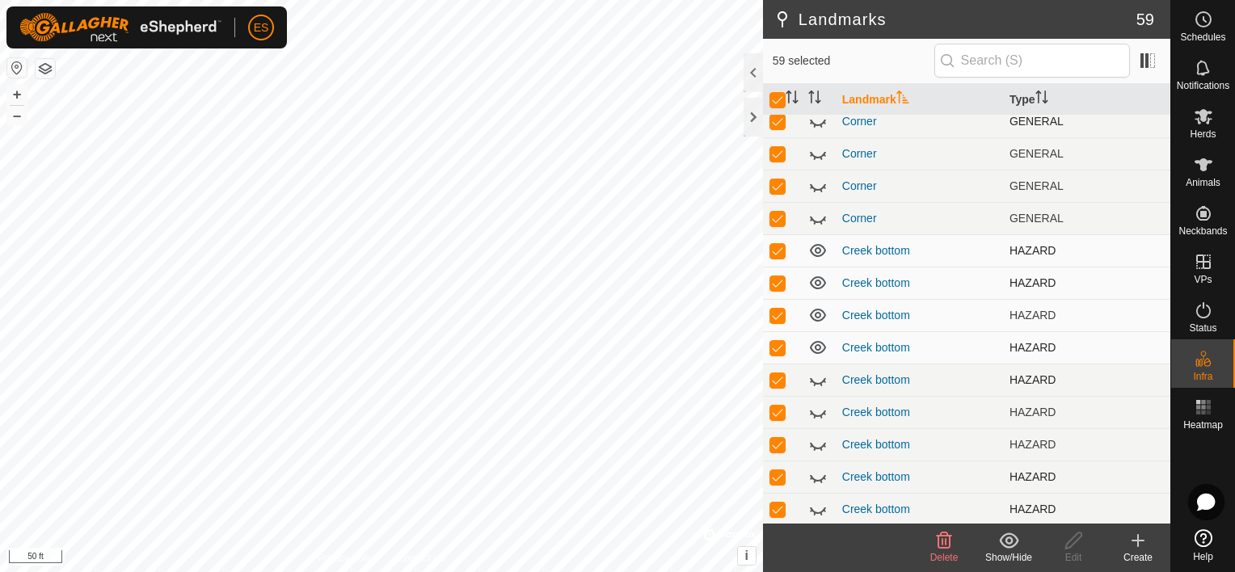
scroll to position [444, 0]
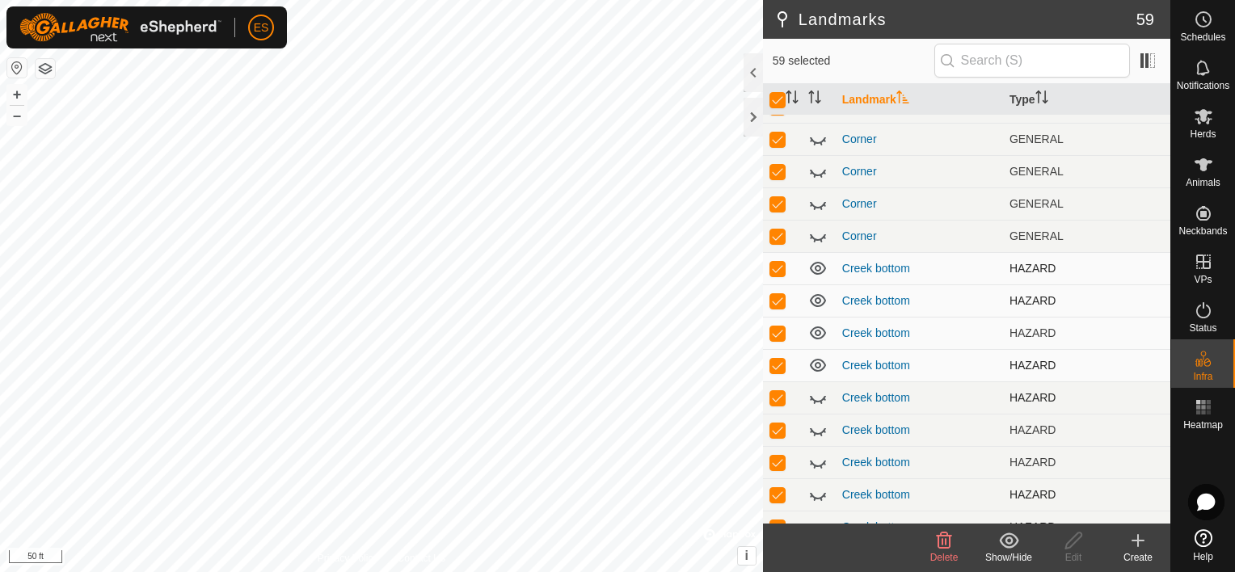
click at [815, 263] on icon at bounding box center [817, 268] width 19 height 19
click at [816, 296] on icon at bounding box center [817, 300] width 19 height 19
click at [816, 329] on icon at bounding box center [817, 332] width 19 height 19
click at [818, 362] on icon at bounding box center [818, 365] width 16 height 13
click at [748, 556] on span "i" at bounding box center [746, 556] width 3 height 14
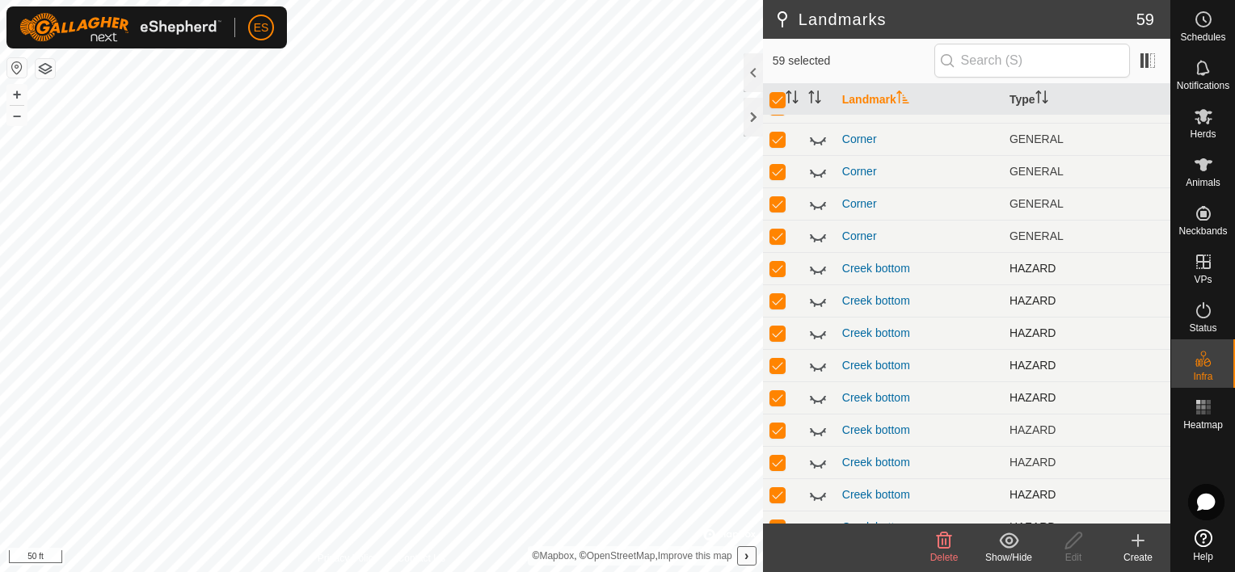
click at [748, 557] on span "›" at bounding box center [746, 556] width 4 height 14
click at [748, 550] on span "i" at bounding box center [746, 556] width 3 height 14
click at [643, 556] on link "OpenStreetMap" at bounding box center [621, 555] width 69 height 11
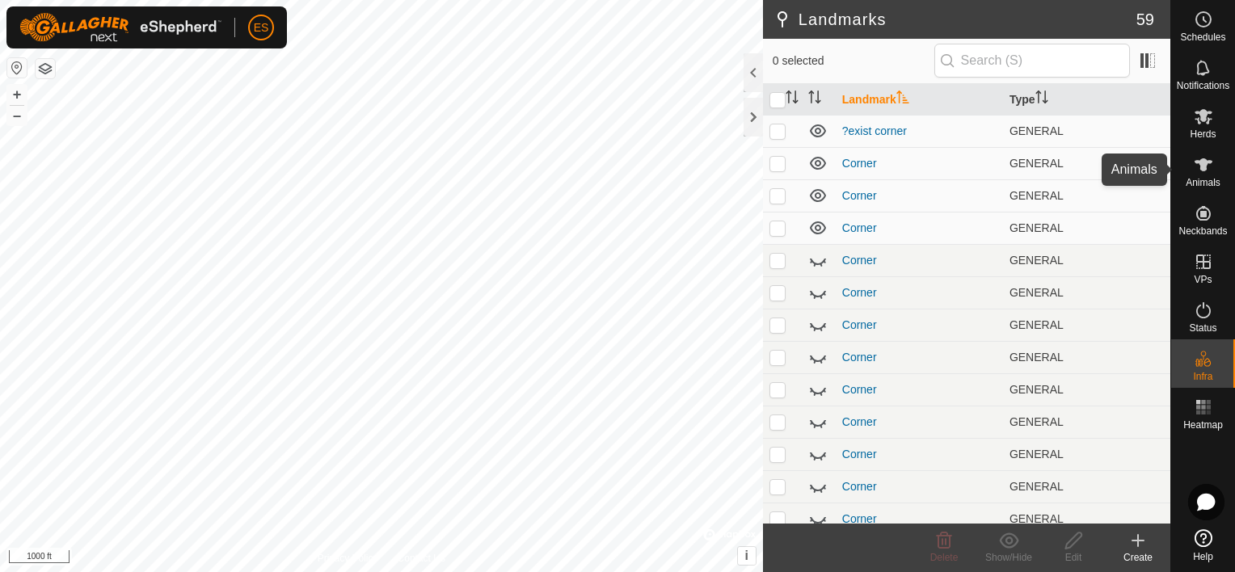
click at [1205, 169] on icon at bounding box center [1203, 164] width 18 height 13
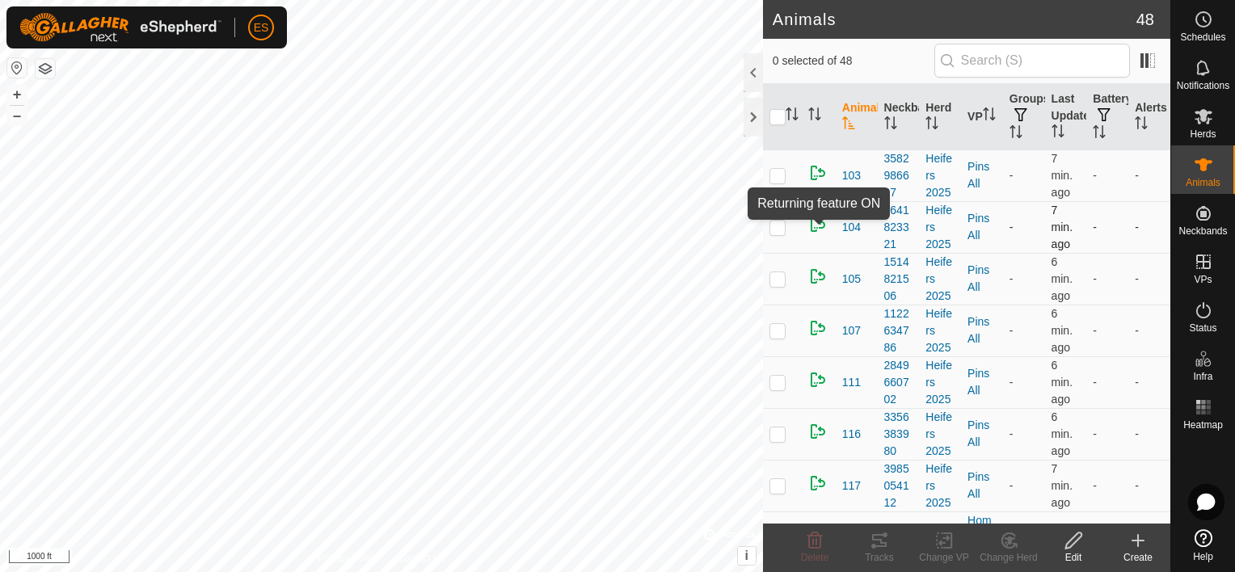
click at [821, 225] on img at bounding box center [817, 224] width 19 height 19
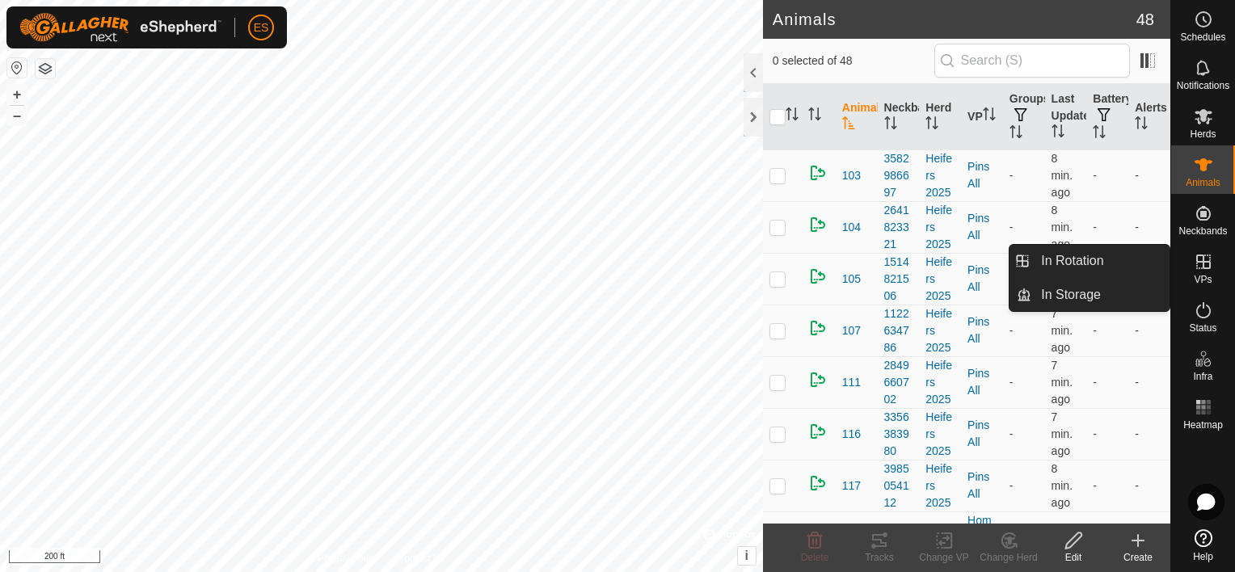
click at [1196, 269] on icon at bounding box center [1203, 261] width 19 height 19
click at [1118, 269] on link "In Rotation" at bounding box center [1100, 261] width 138 height 32
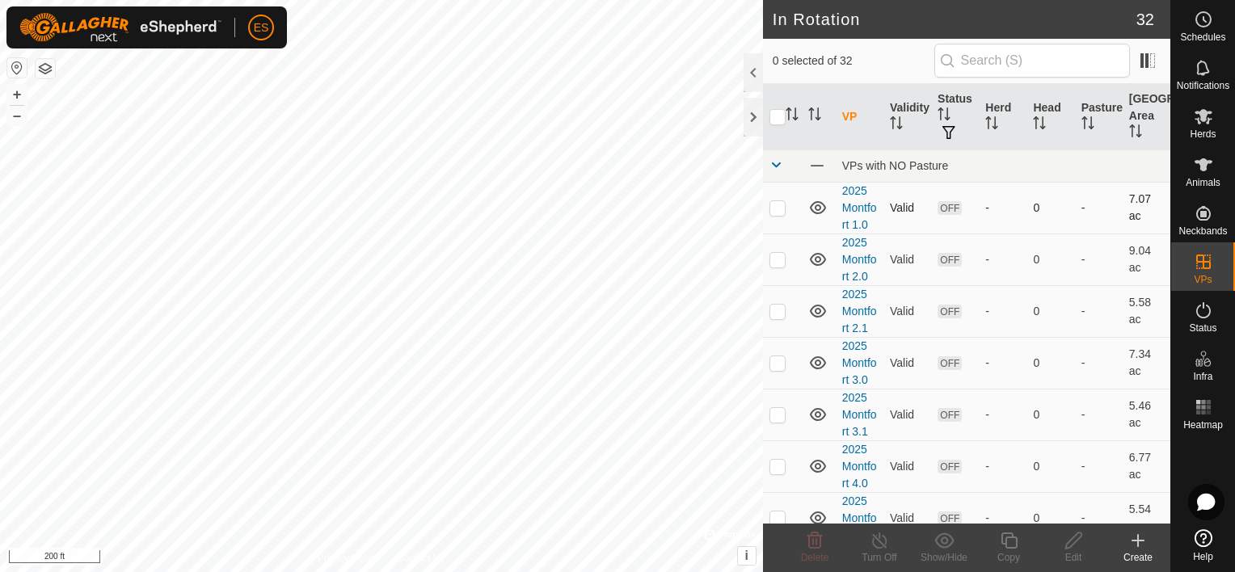
click at [816, 207] on icon at bounding box center [817, 207] width 19 height 19
click at [773, 206] on p-checkbox at bounding box center [777, 207] width 16 height 13
checkbox input "true"
click at [1140, 546] on icon at bounding box center [1137, 540] width 19 height 19
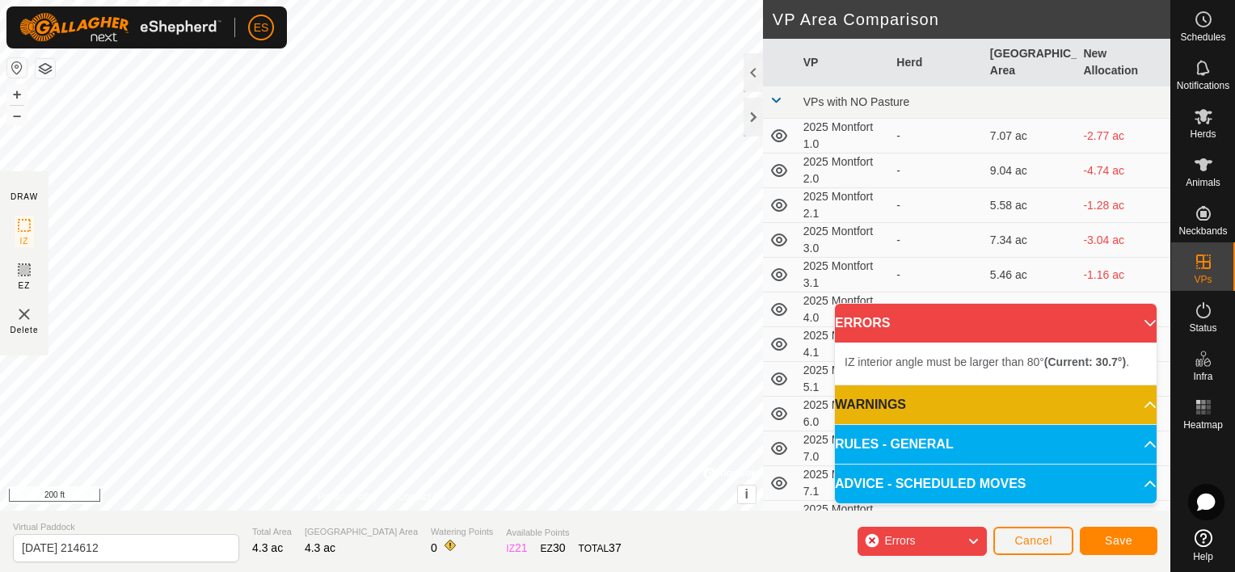
click at [634, 322] on div "IZ interior angle must be larger than 80° (Current: 30.7°) . + – ⇧ i © Mapbox ,…" at bounding box center [381, 255] width 763 height 511
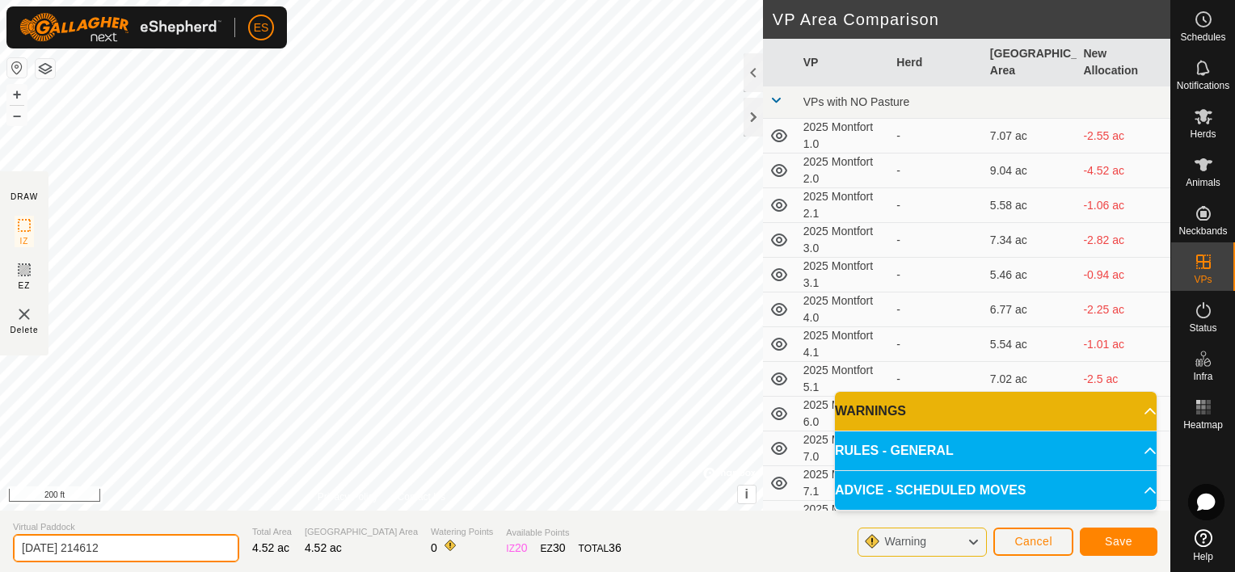
drag, startPoint x: 133, startPoint y: 546, endPoint x: 14, endPoint y: 547, distance: 118.8
click at [15, 546] on input "2025-08-22 214612" at bounding box center [126, 548] width 226 height 28
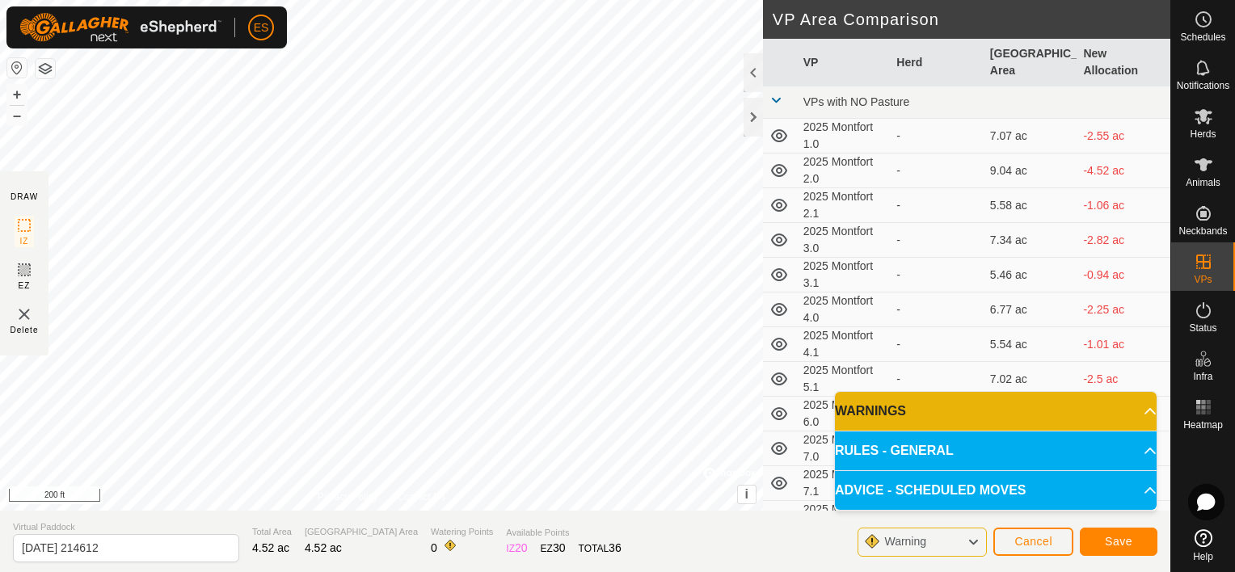
click at [32, 524] on span "Virtual Paddock" at bounding box center [126, 527] width 226 height 14
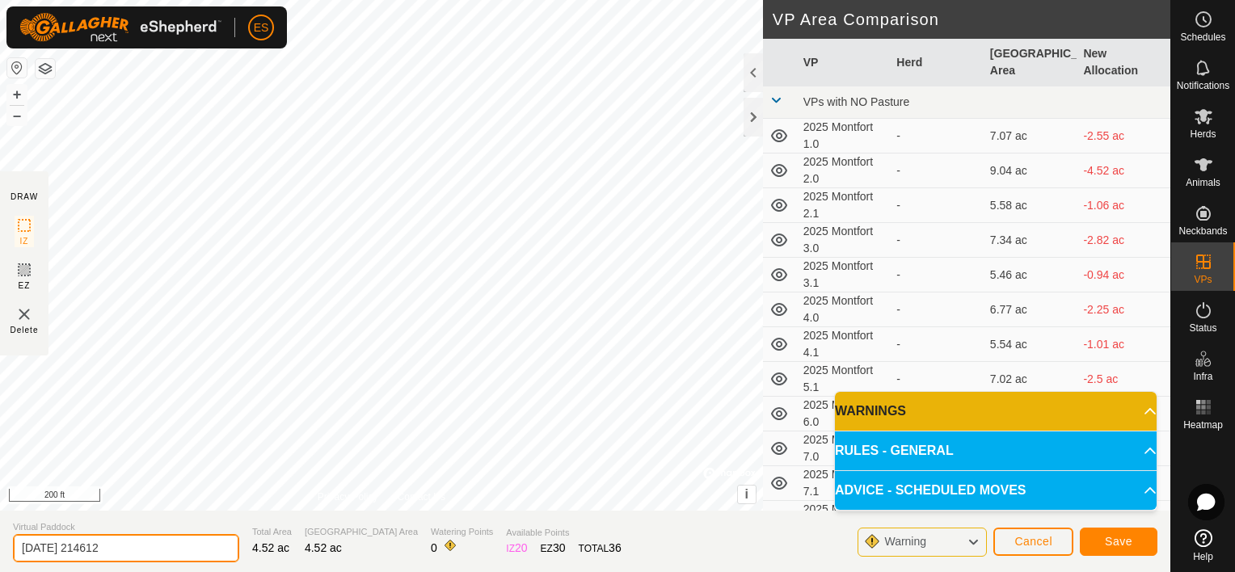
drag, startPoint x: 147, startPoint y: 549, endPoint x: -3, endPoint y: 548, distance: 150.3
click at [0, 548] on html "ES Schedules Notifications Herds Animals Neckbands VPs Status Infra Heatmap Hel…" at bounding box center [617, 286] width 1235 height 572
type input "test1"
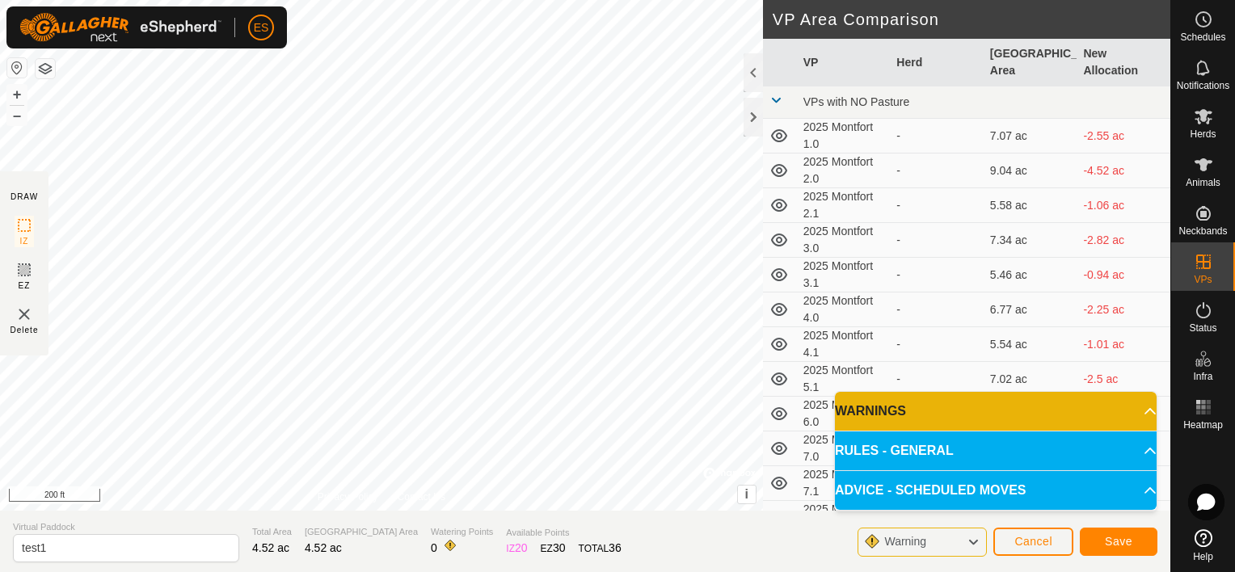
click at [1016, 411] on p-accordion-header "WARNINGS" at bounding box center [996, 411] width 322 height 39
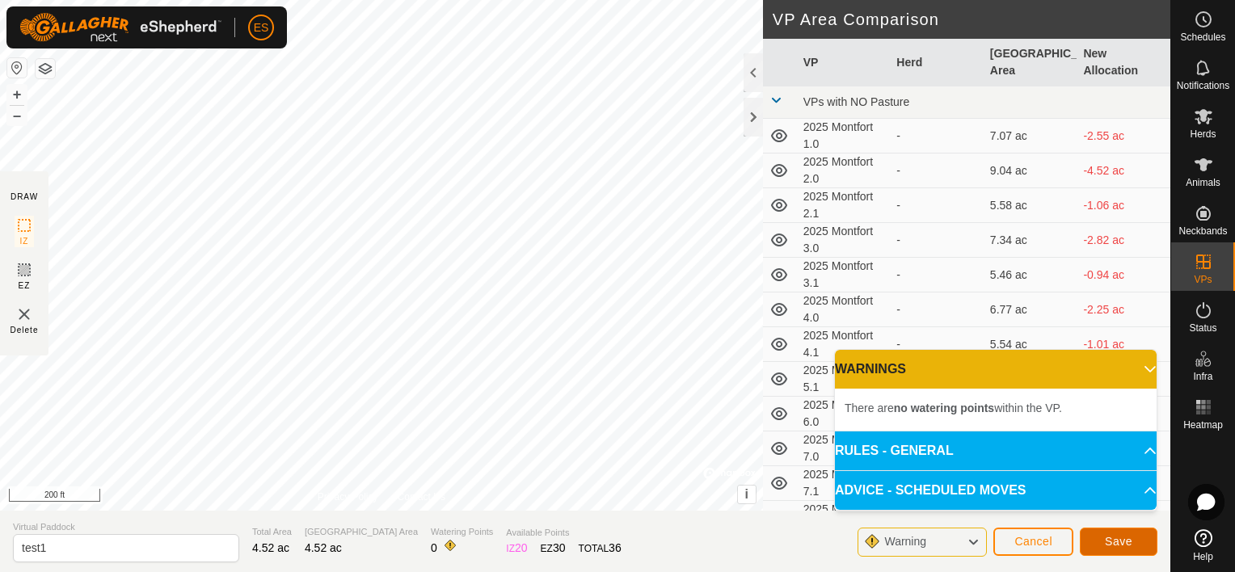
click at [1124, 550] on button "Save" at bounding box center [1119, 542] width 78 height 28
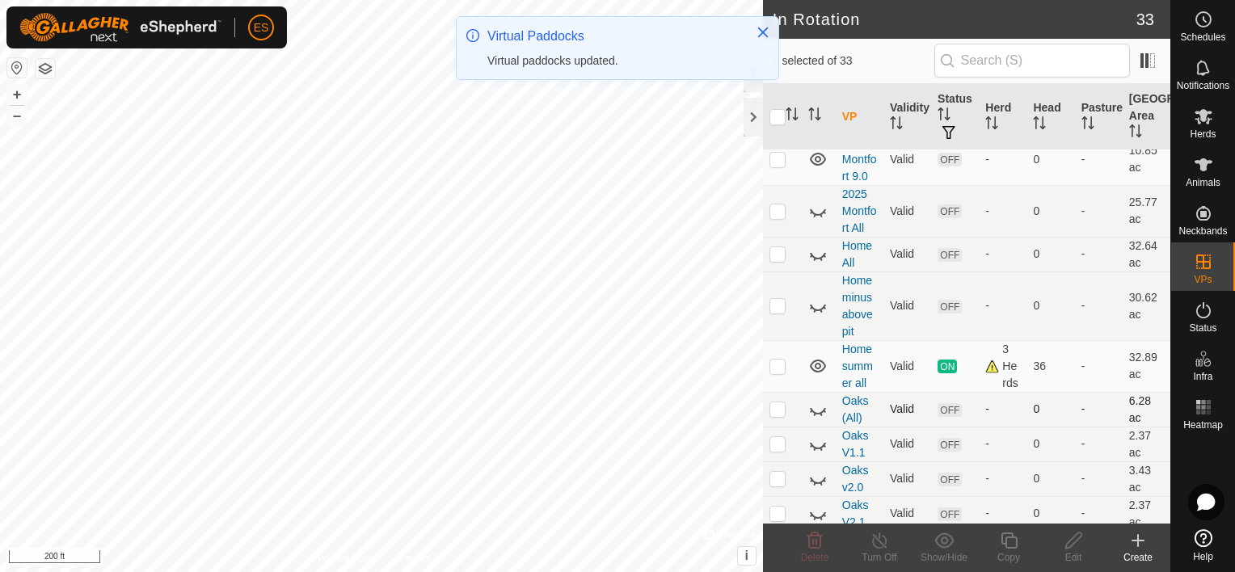
scroll to position [1190, 0]
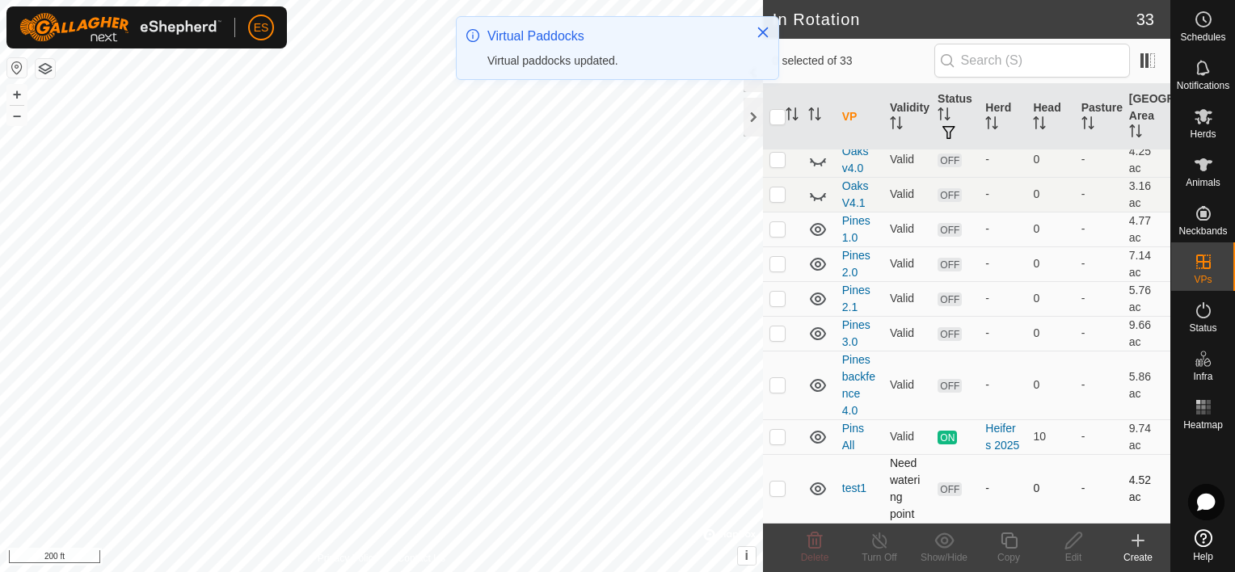
click at [779, 488] on p-checkbox at bounding box center [777, 488] width 16 height 13
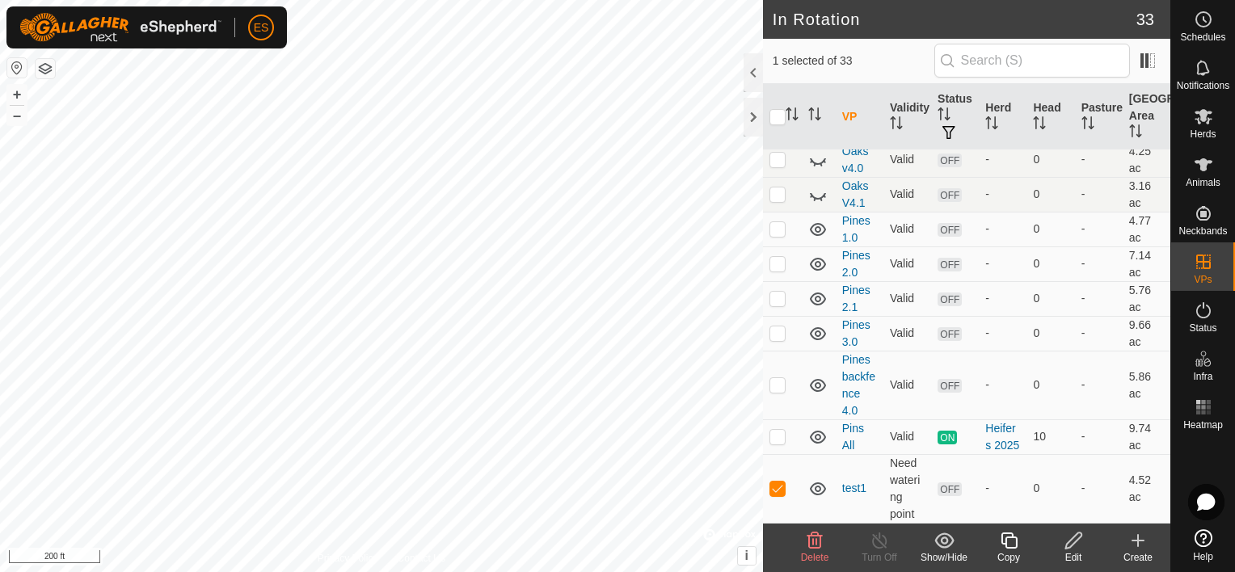
click at [819, 538] on icon at bounding box center [814, 540] width 19 height 19
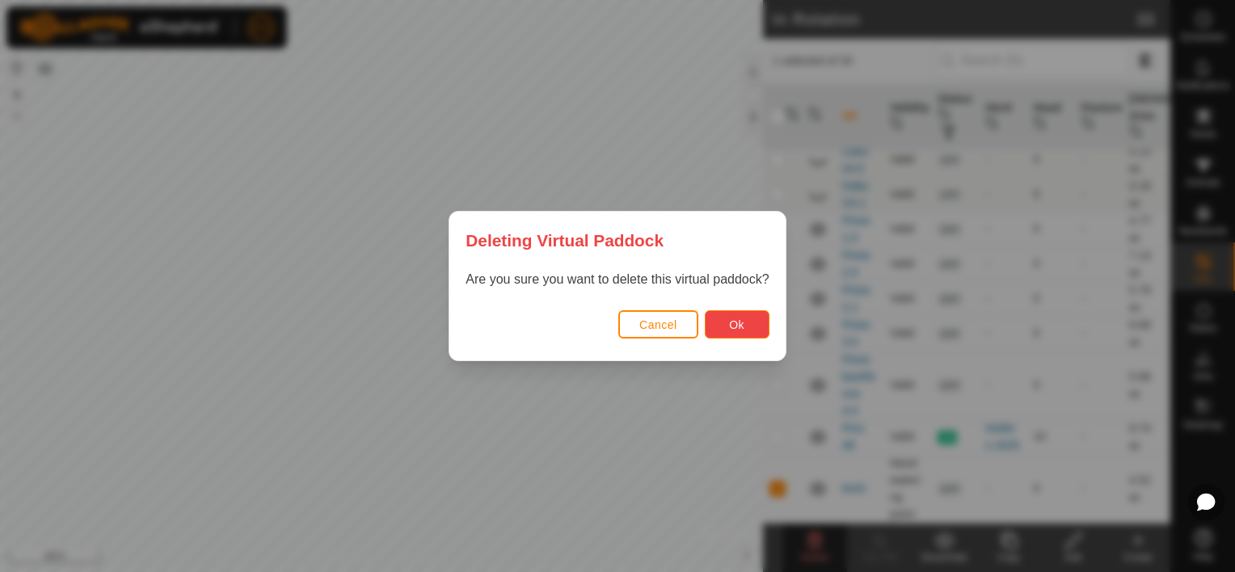
click at [739, 337] on button "Ok" at bounding box center [737, 324] width 65 height 28
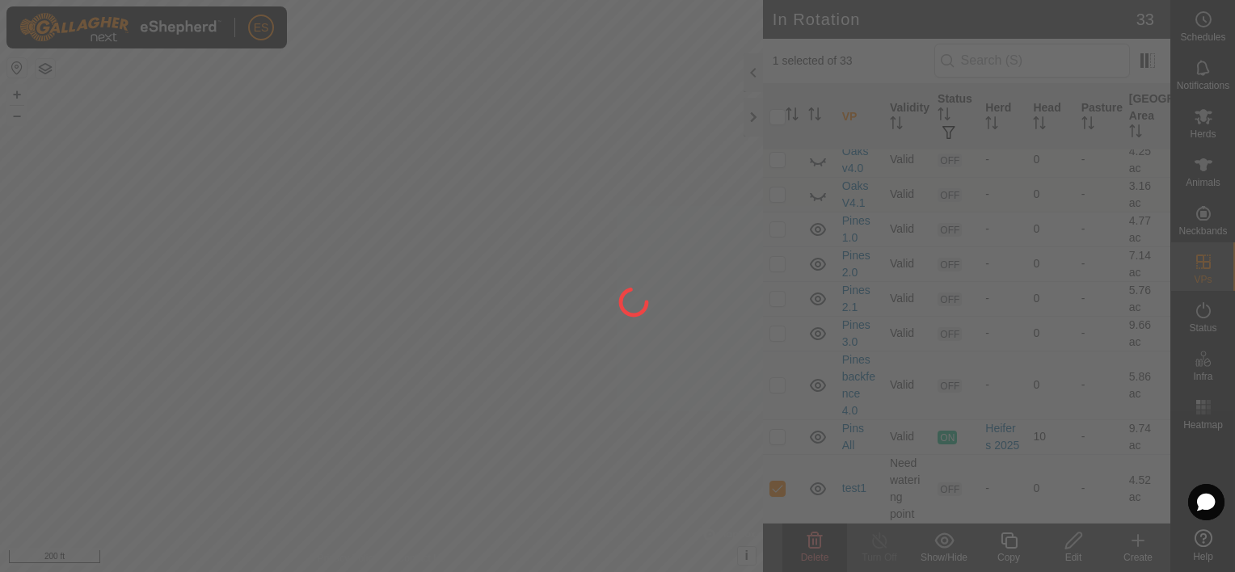
checkbox input "false"
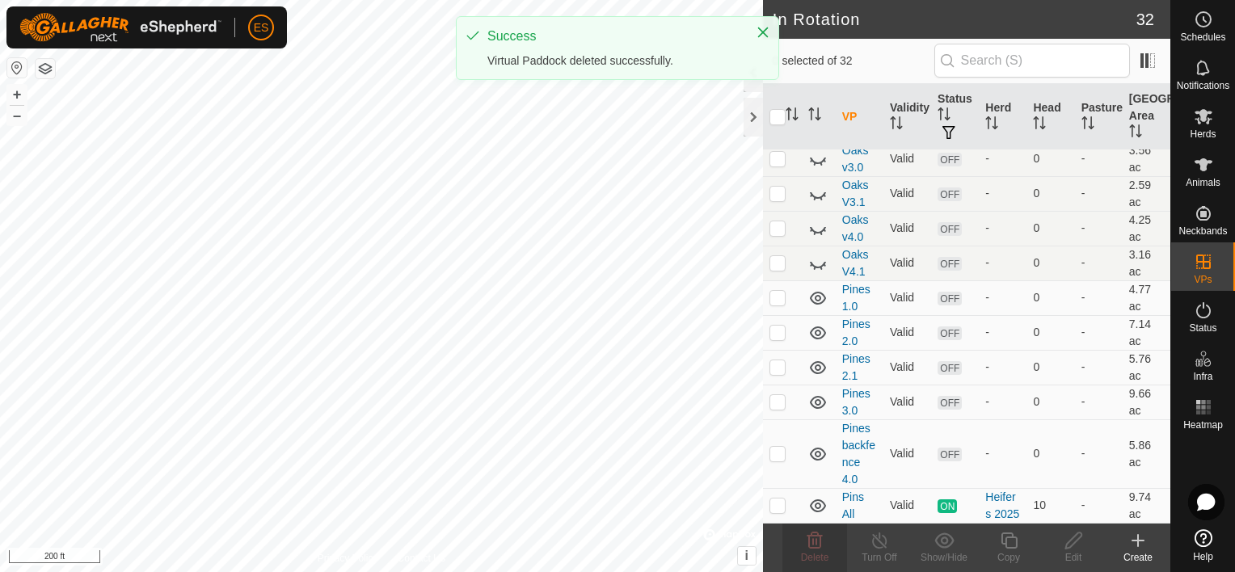
scroll to position [0, 0]
